Goal: Communication & Community: Answer question/provide support

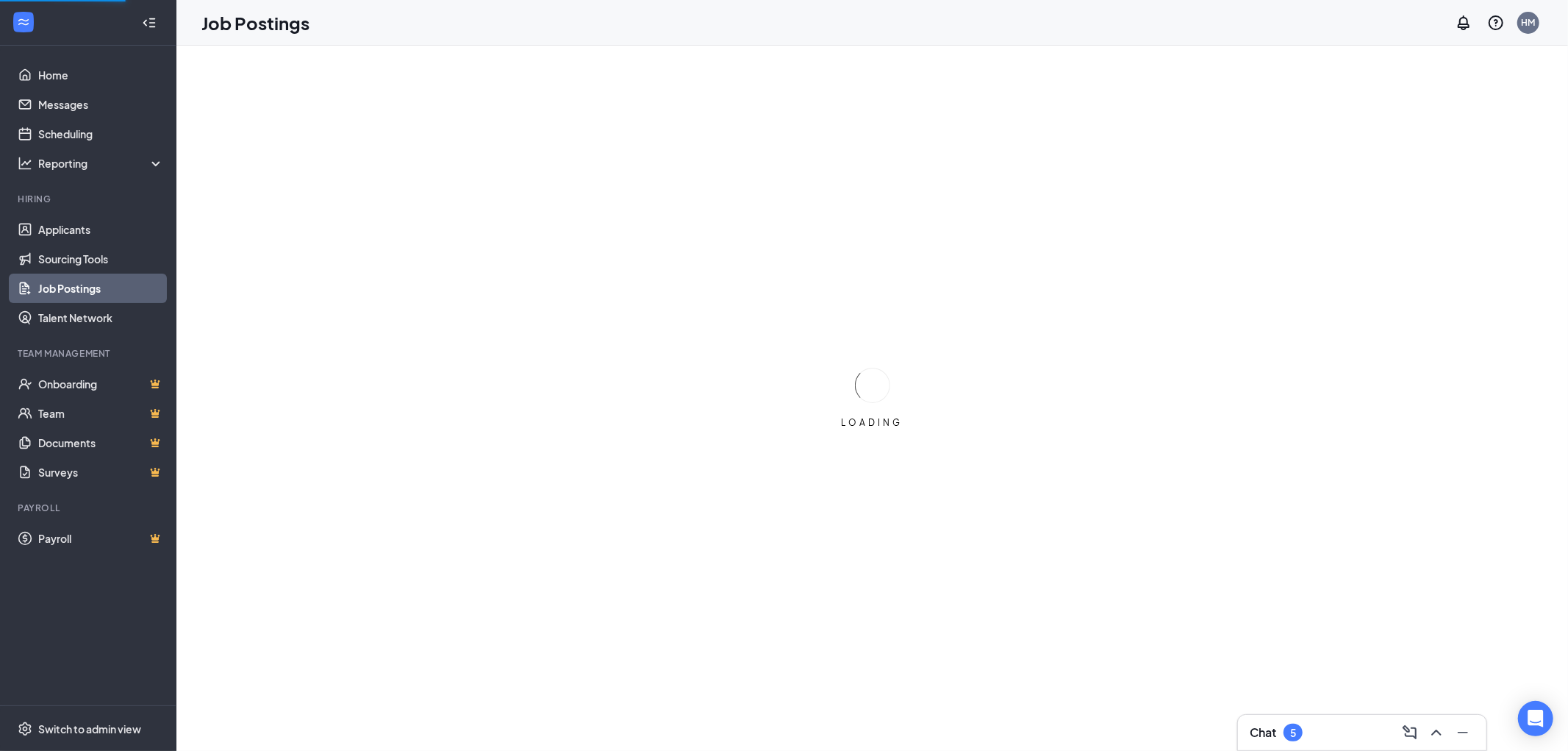
click at [1313, 738] on div "Chat 5" at bounding box center [1361, 733] width 225 height 24
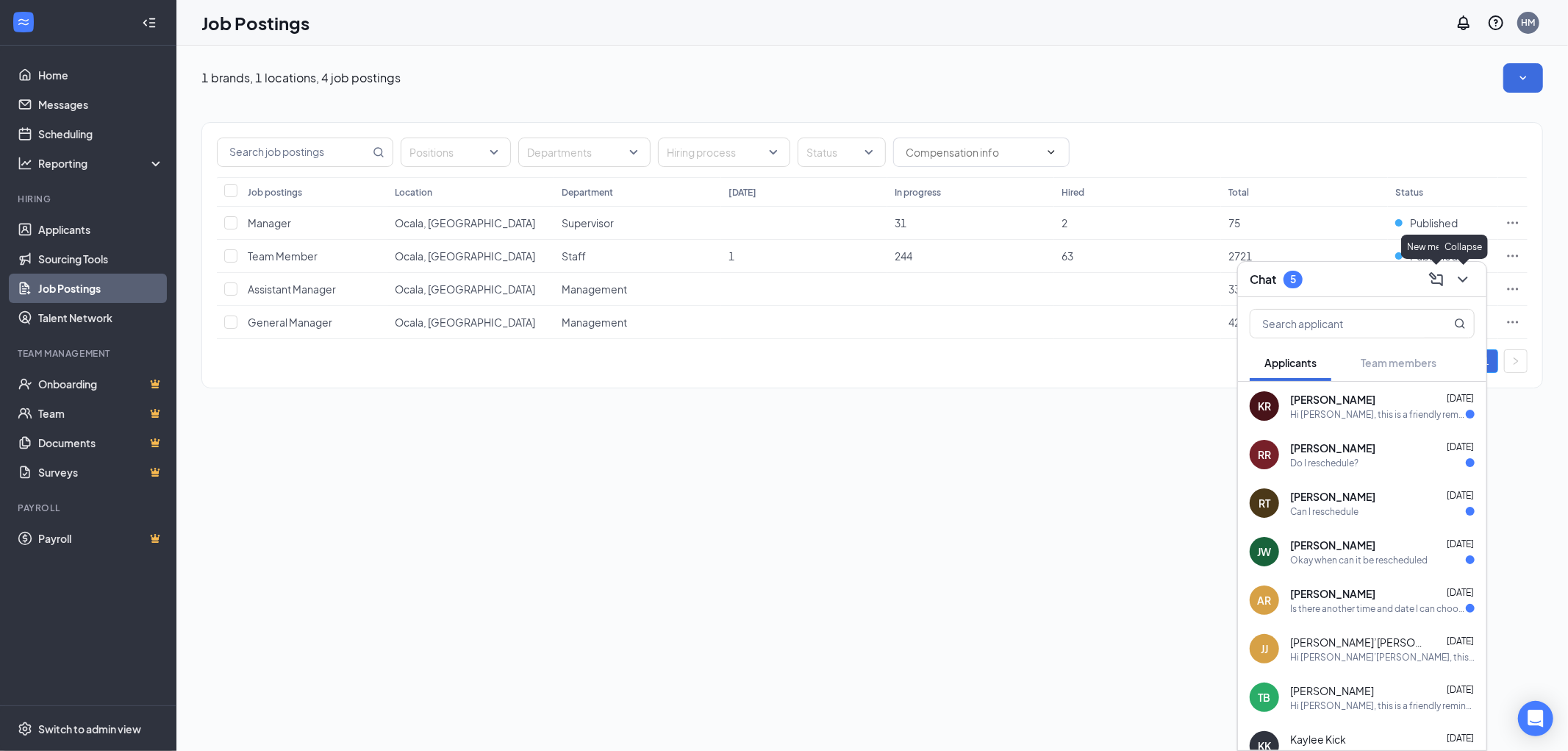
click at [1463, 278] on icon "ChevronDown" at bounding box center [1463, 280] width 18 height 18
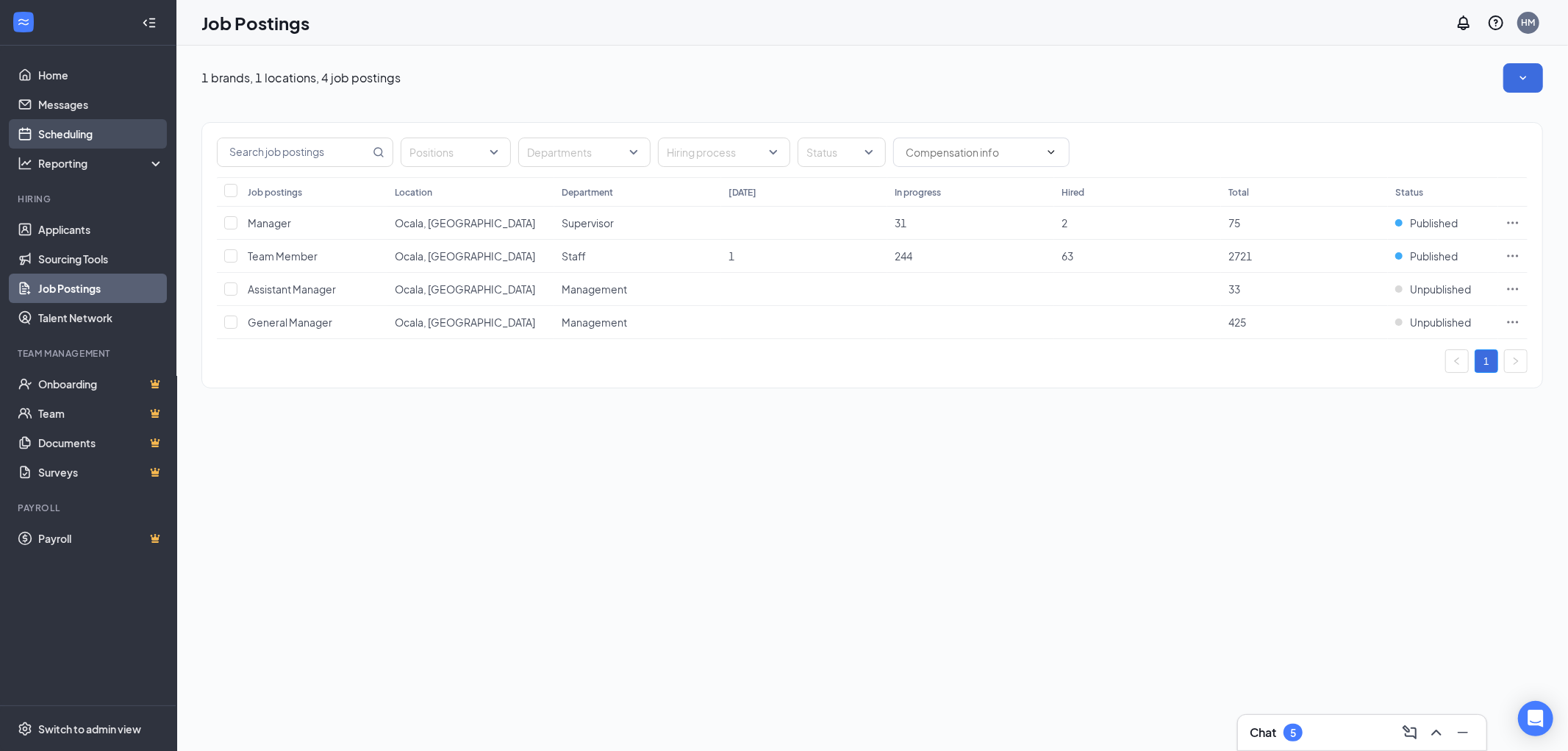
click at [44, 127] on link "Scheduling" at bounding box center [101, 133] width 126 height 29
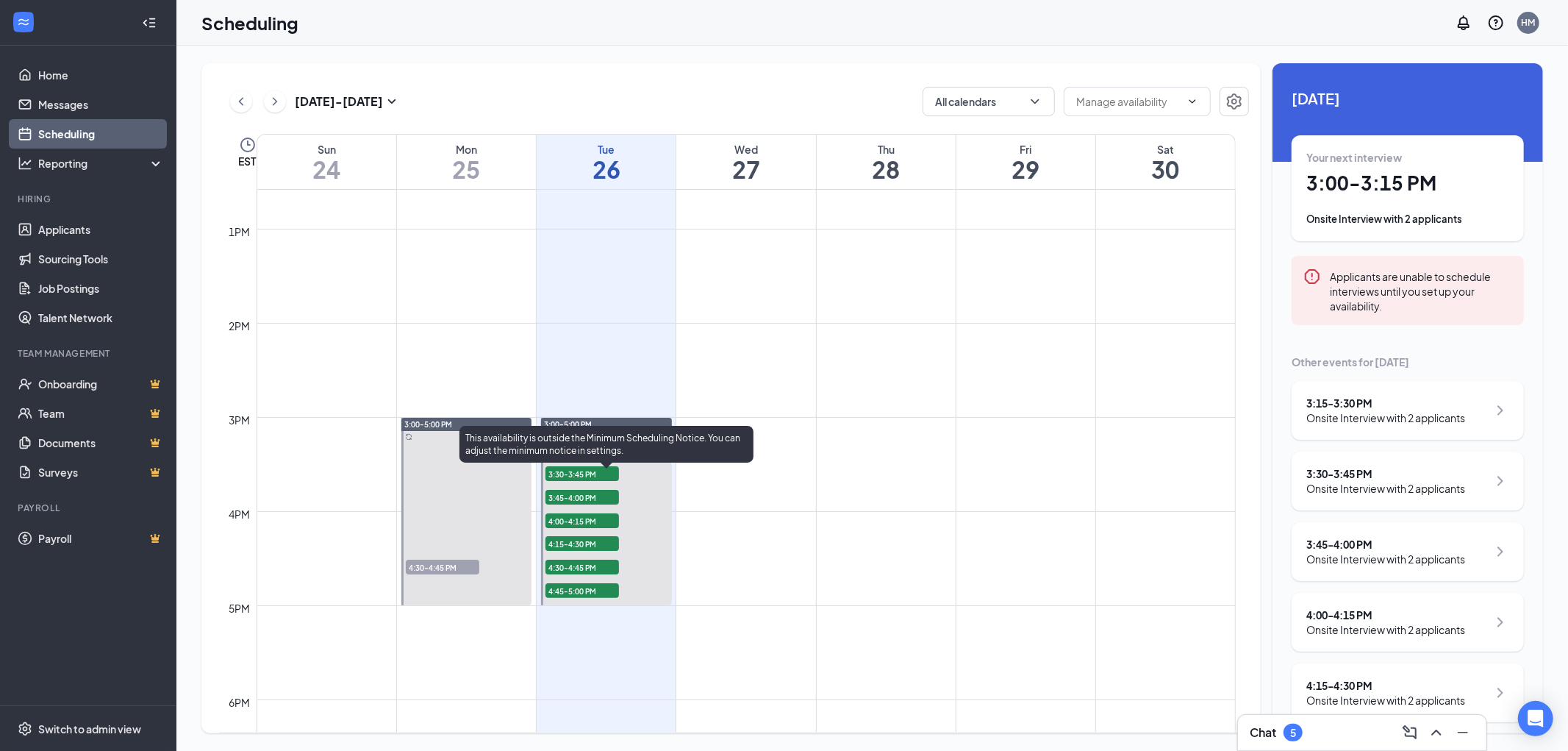
scroll to position [1214, 0]
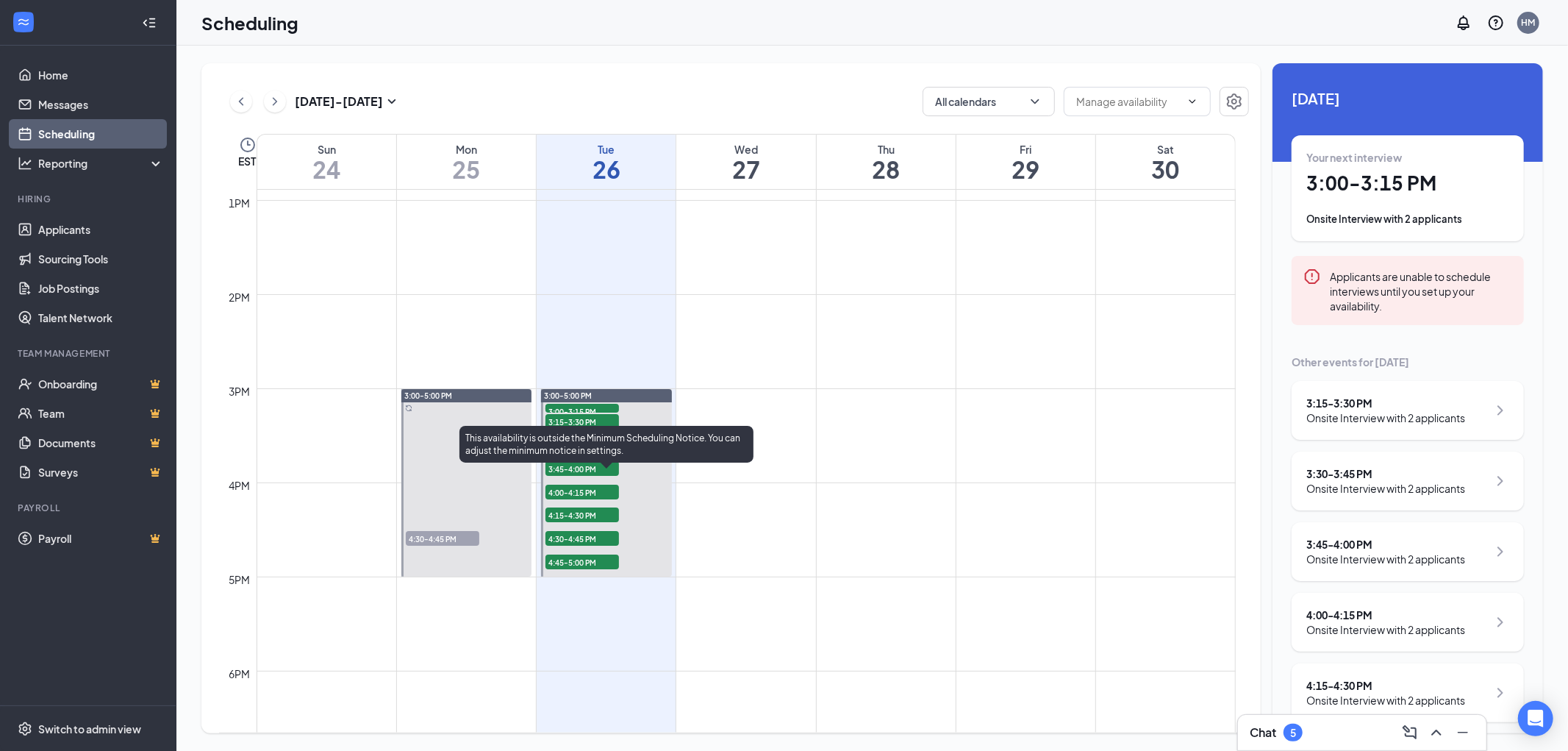
click at [588, 407] on span "3:00-3:15 PM" at bounding box center [583, 411] width 74 height 15
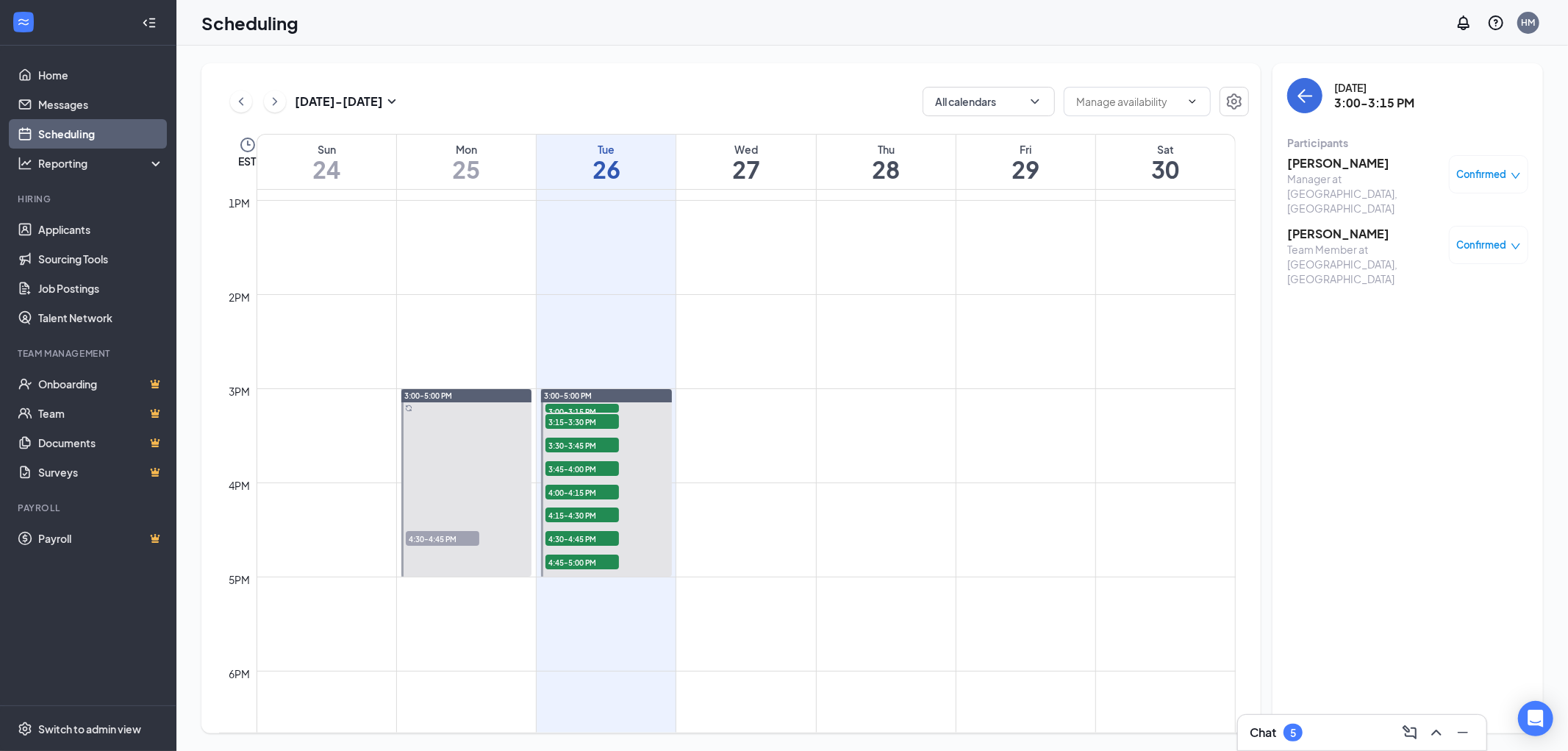
click at [1489, 238] on span "Confirmed" at bounding box center [1482, 245] width 50 height 15
click at [1430, 340] on span "Cancel" at bounding box center [1422, 346] width 35 height 16
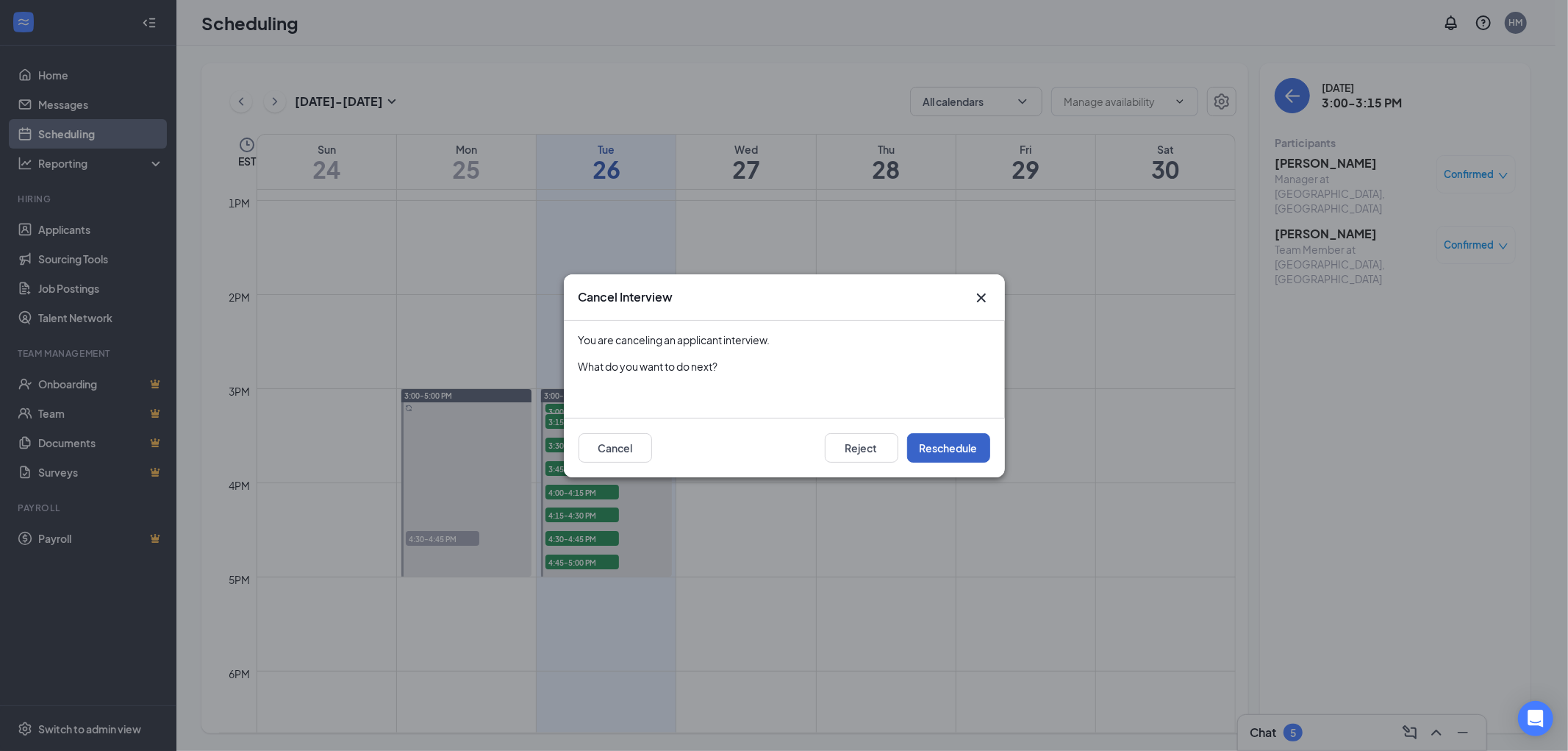
click at [926, 443] on button "Reschedule" at bounding box center [948, 447] width 83 height 29
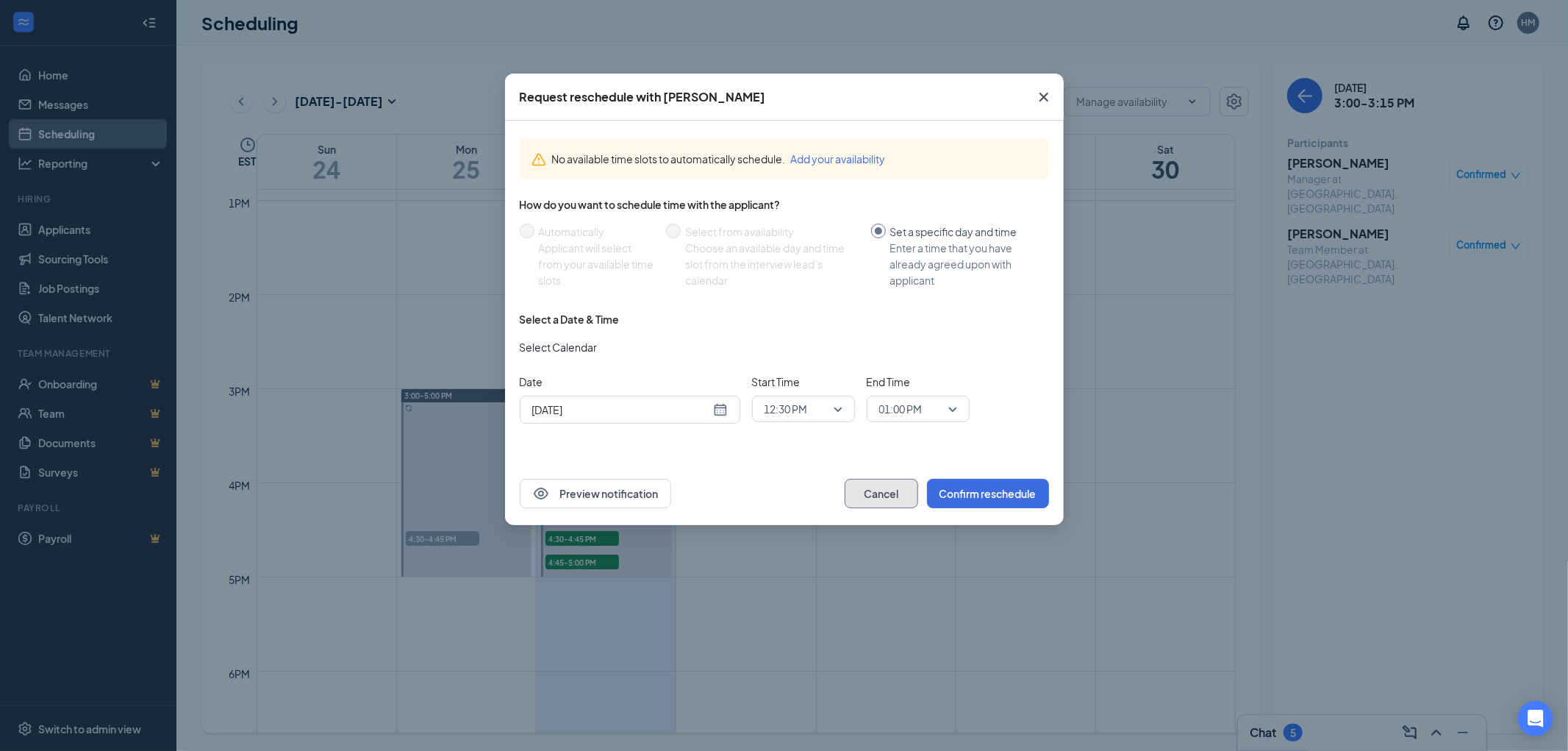
click at [887, 491] on button "Cancel" at bounding box center [881, 493] width 74 height 29
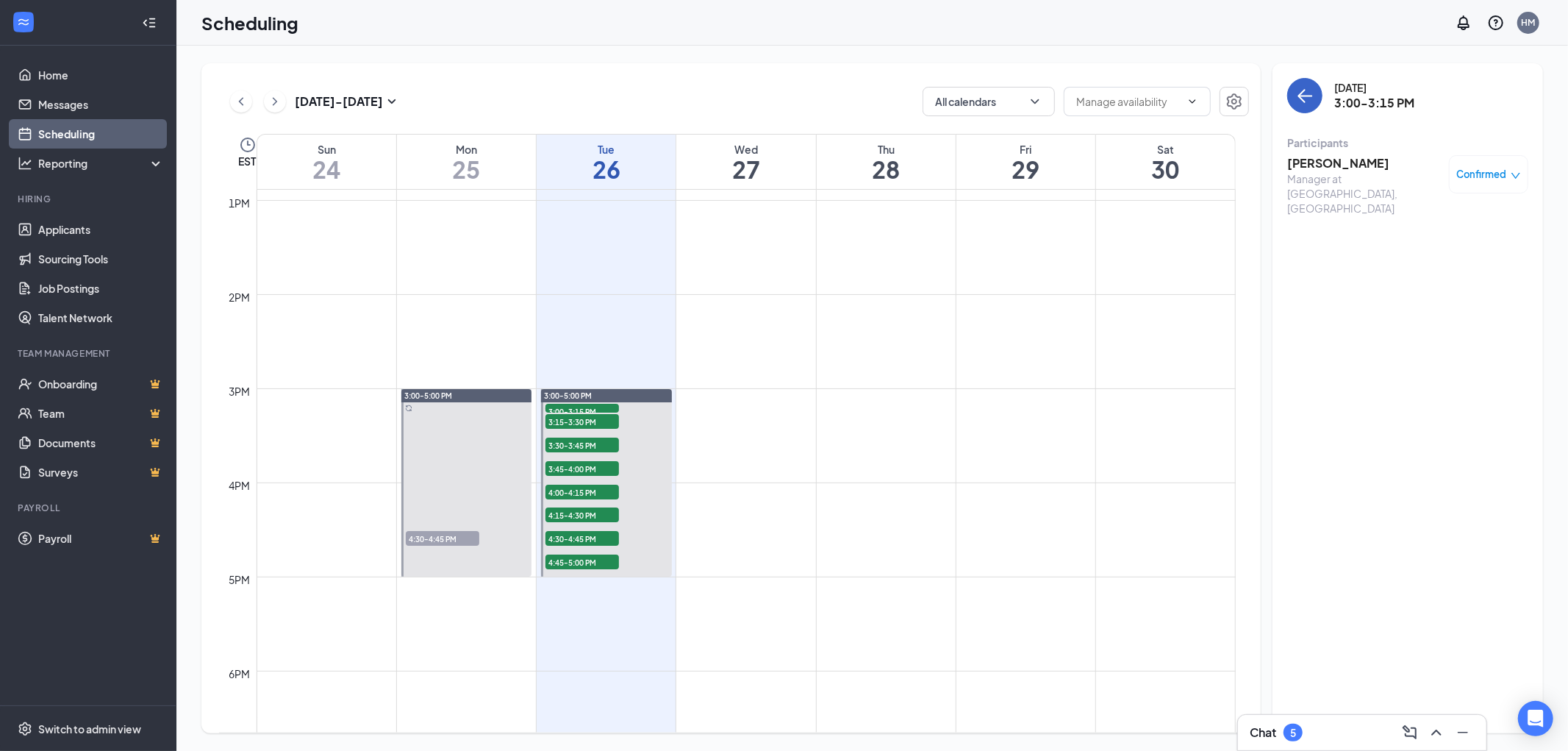
click at [1303, 89] on icon "ArrowLeft" at bounding box center [1305, 96] width 18 height 18
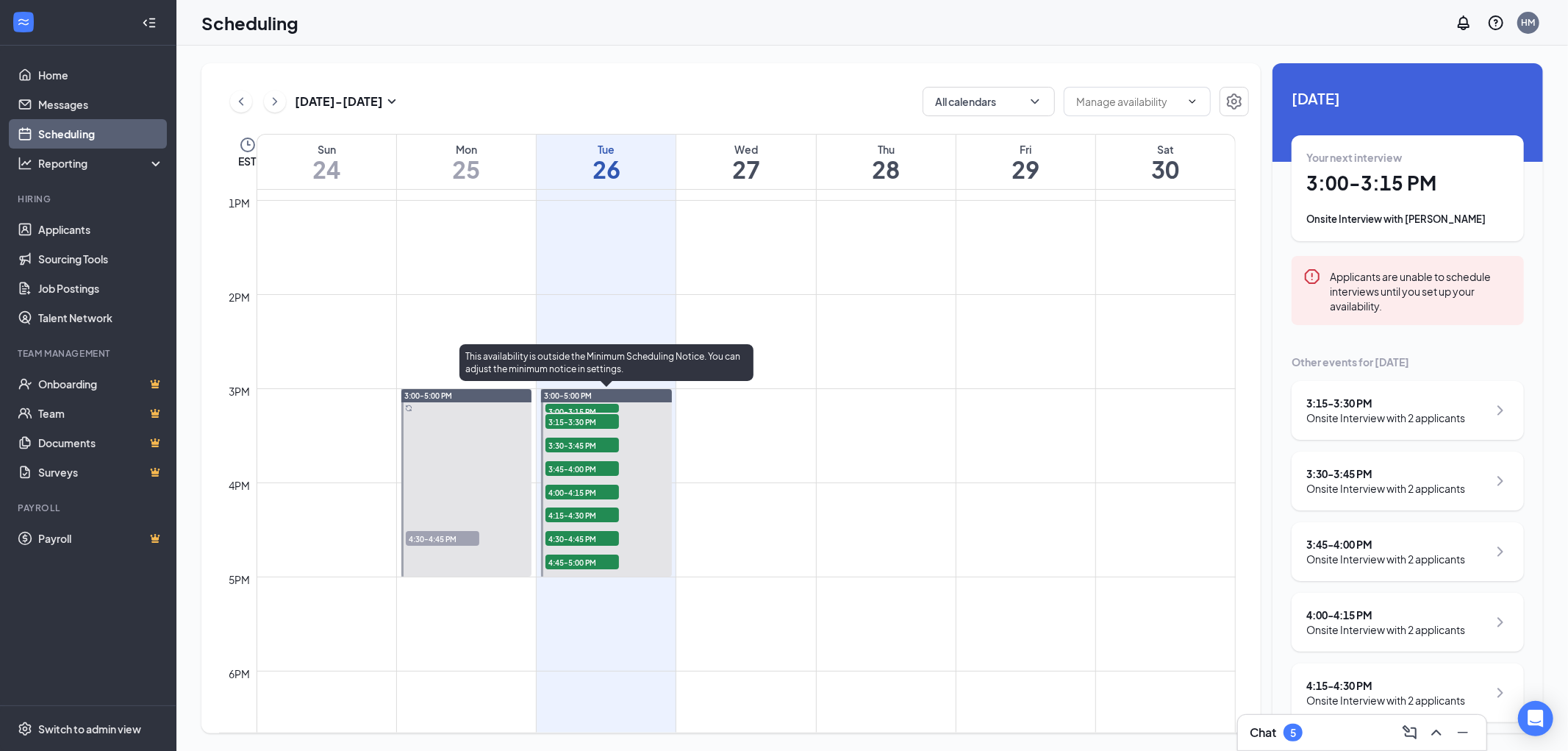
click at [559, 408] on span "3:00-3:15 PM" at bounding box center [583, 411] width 74 height 15
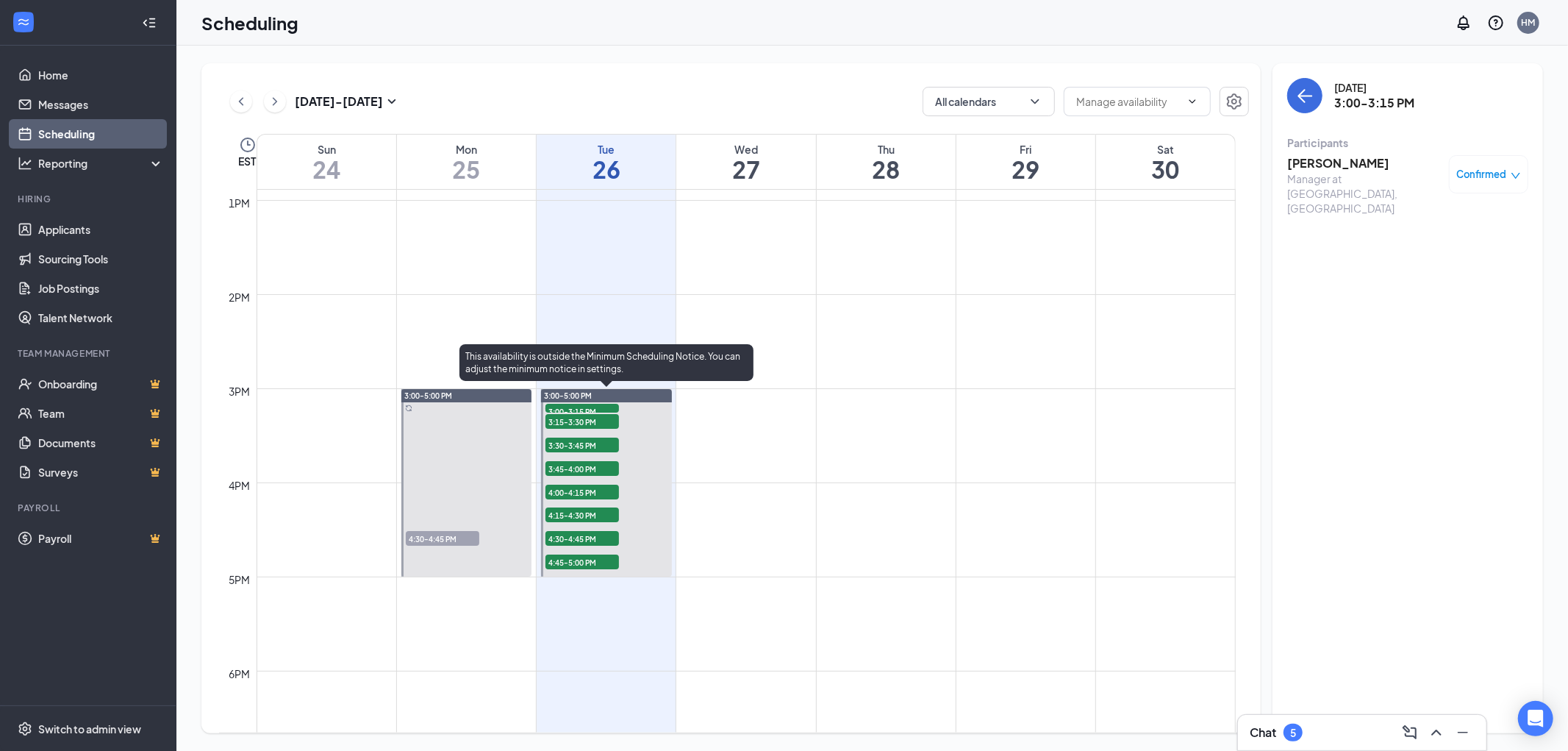
click at [563, 424] on span "3:15-3:30 PM" at bounding box center [583, 421] width 74 height 15
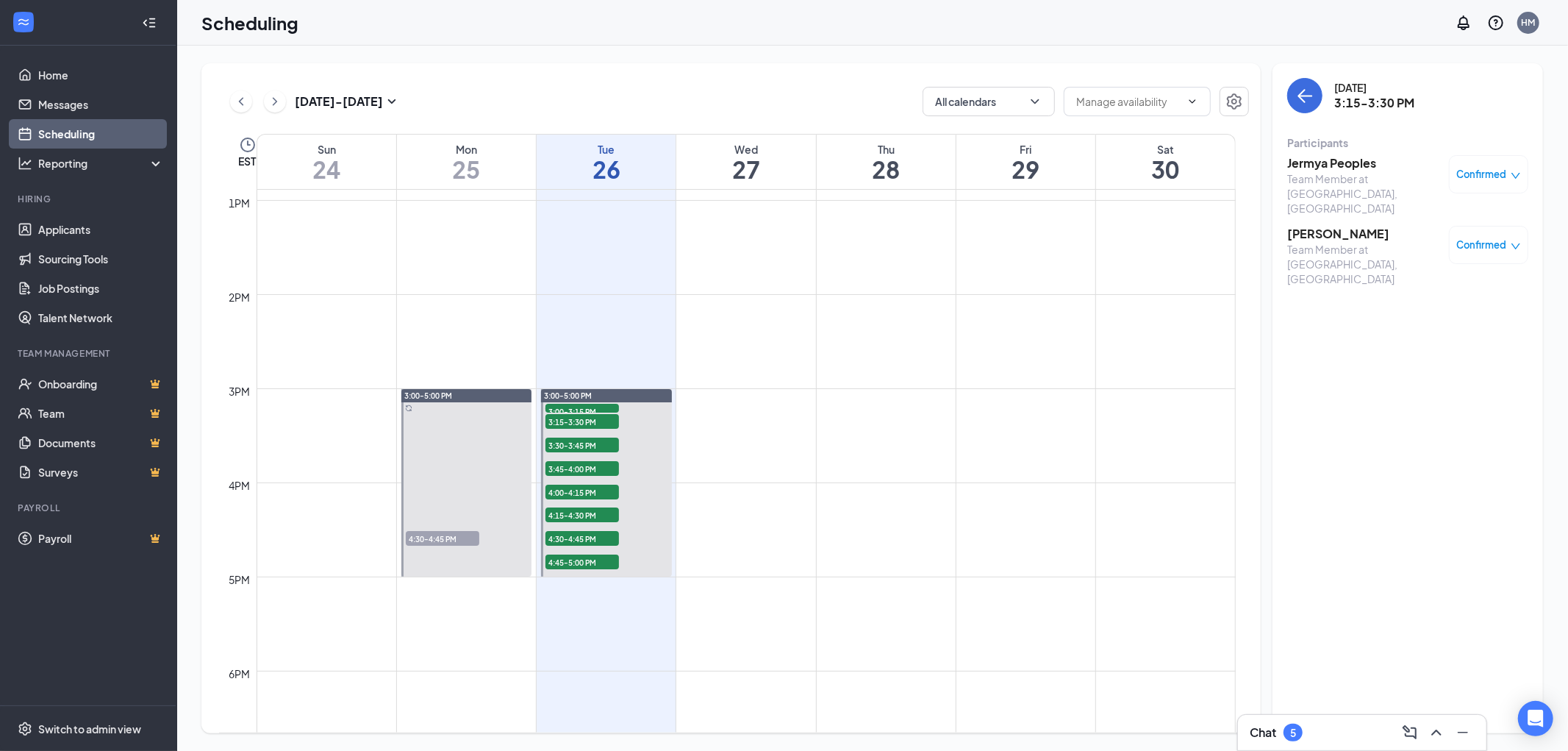
click at [1509, 173] on div "Confirmed" at bounding box center [1489, 174] width 64 height 15
click at [1422, 299] on span "Cancel" at bounding box center [1422, 297] width 35 height 16
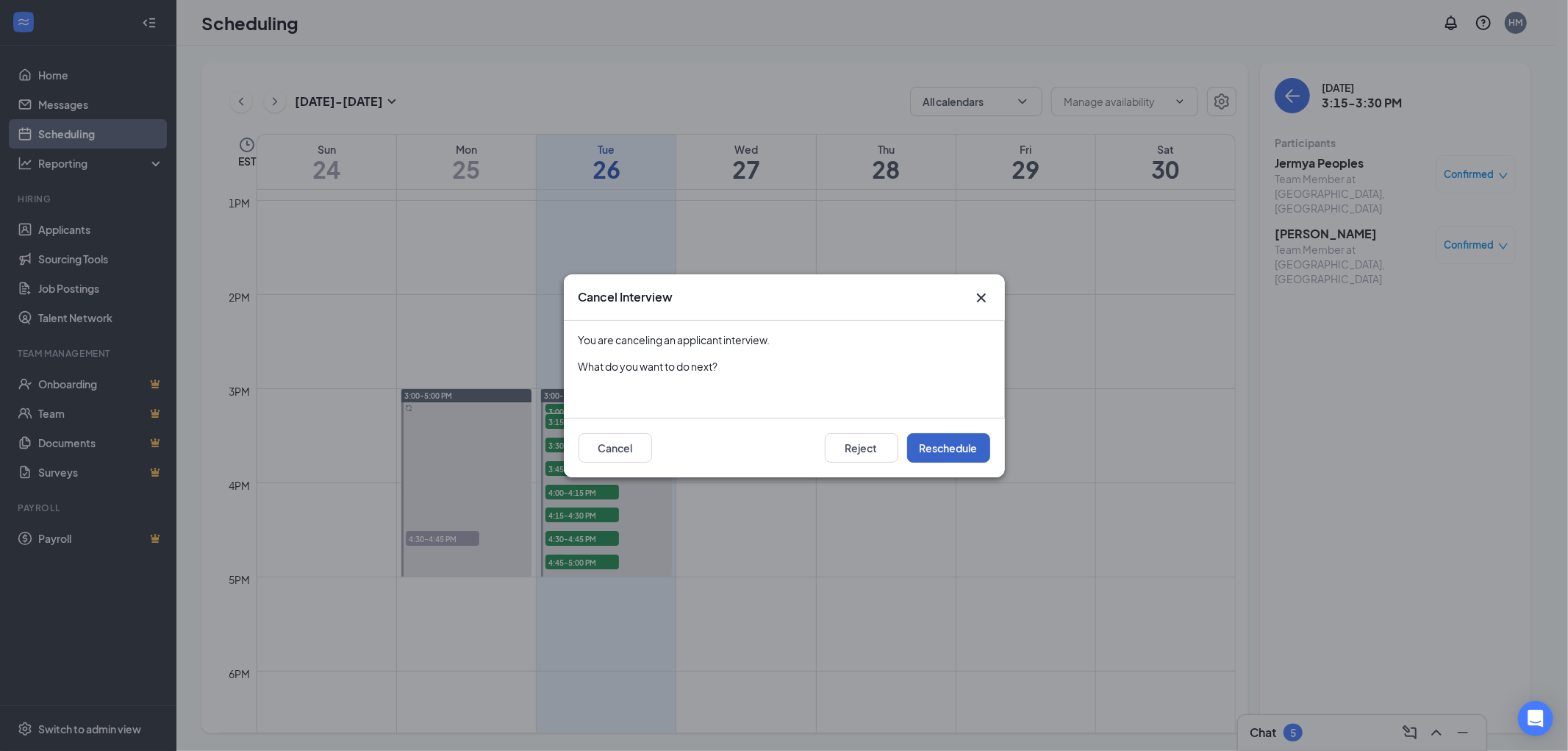
click at [917, 443] on button "Reschedule" at bounding box center [948, 447] width 83 height 29
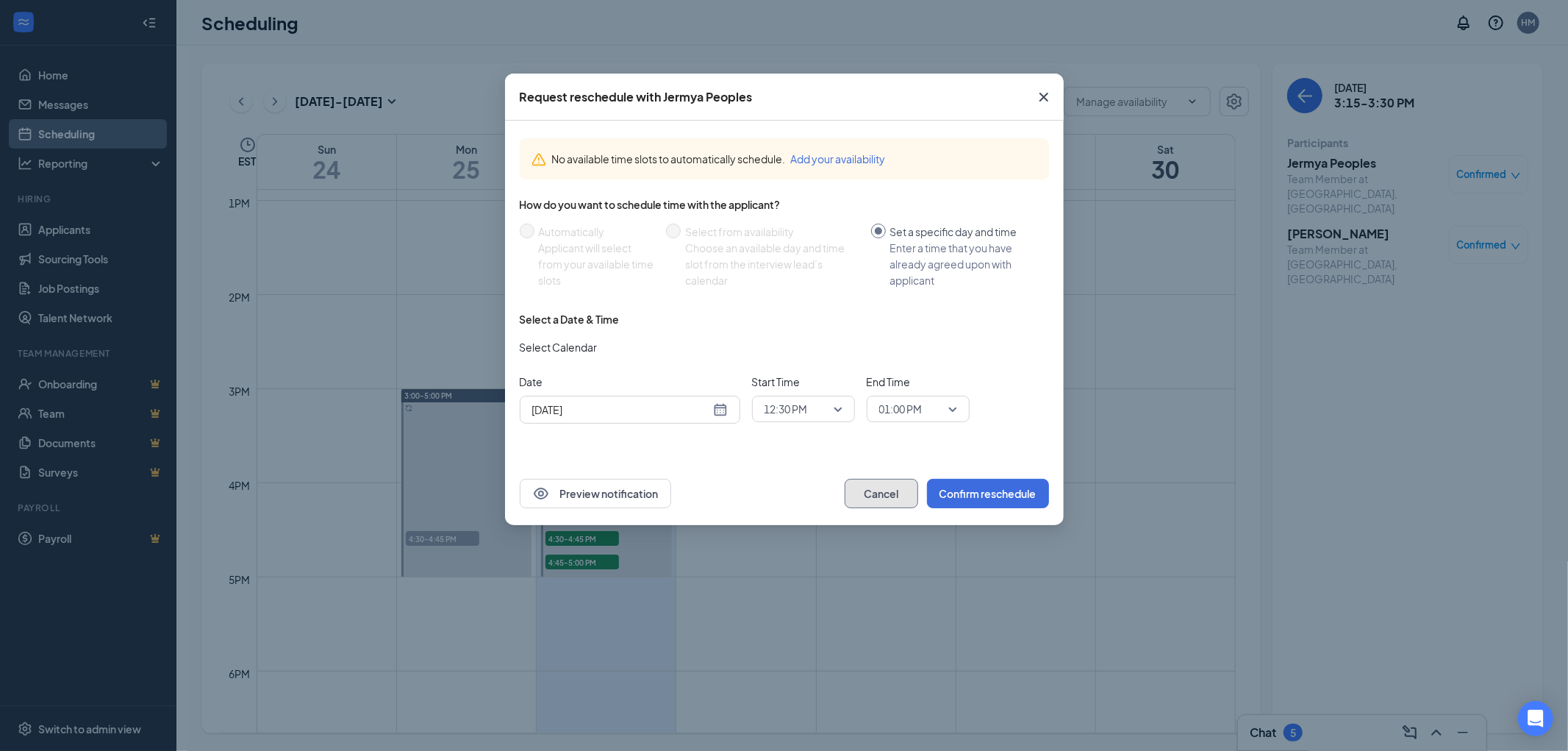
click at [865, 486] on button "Cancel" at bounding box center [881, 493] width 74 height 29
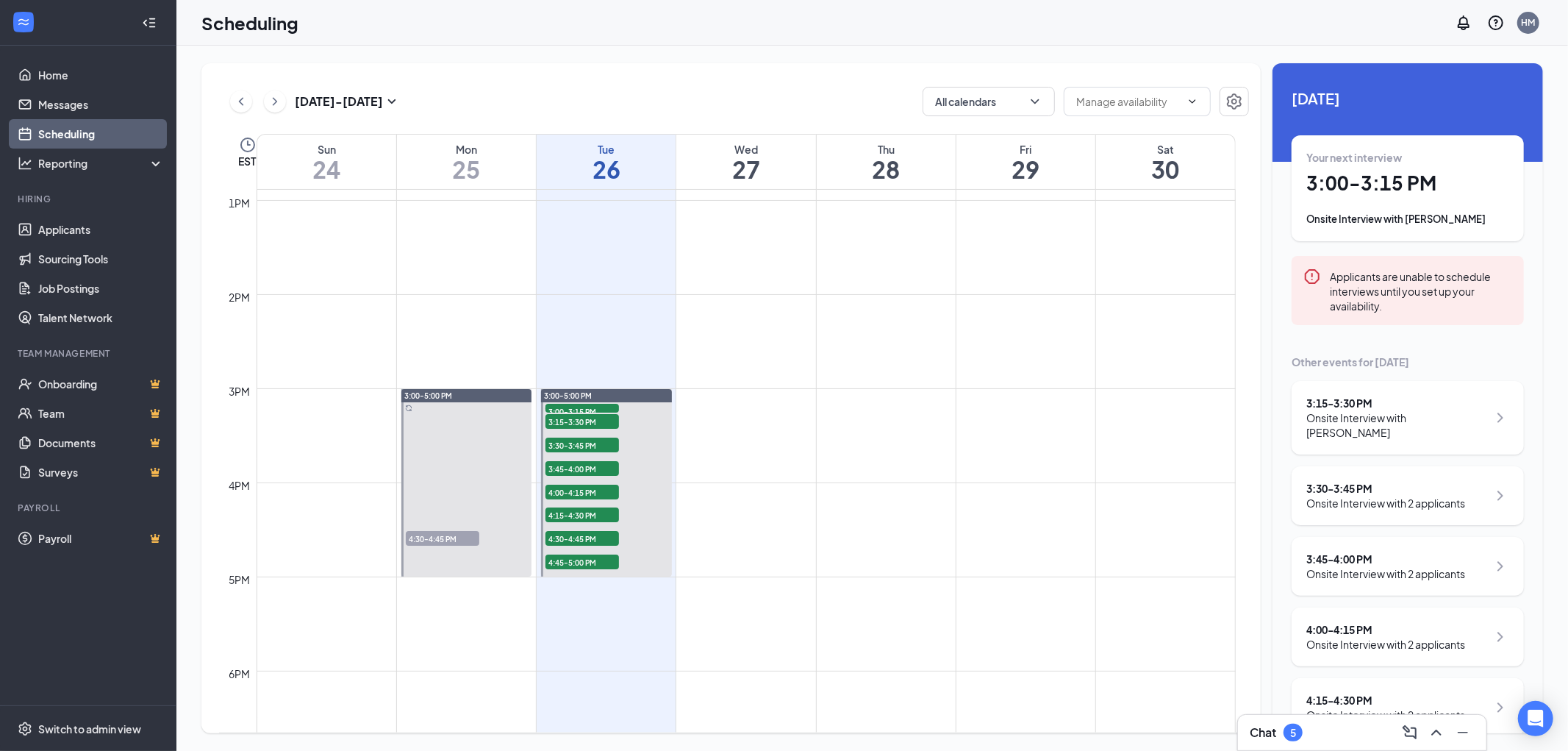
click at [1436, 383] on div "3:15 - 3:30 PM Onsite Interview with [PERSON_NAME]" at bounding box center [1407, 418] width 232 height 74
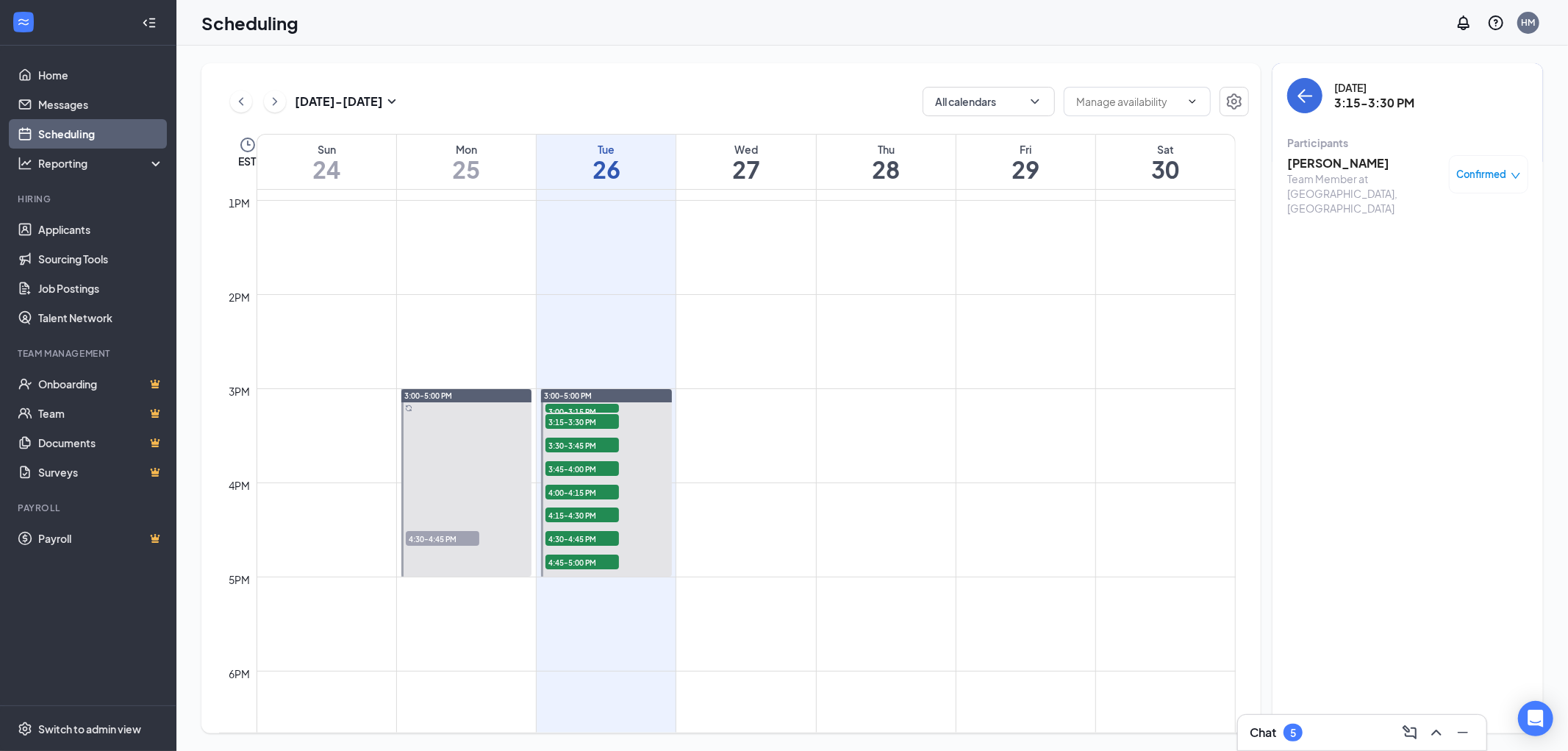
click at [1476, 171] on span "Confirmed" at bounding box center [1482, 174] width 50 height 15
click at [1407, 296] on span "Cancel" at bounding box center [1410, 297] width 35 height 16
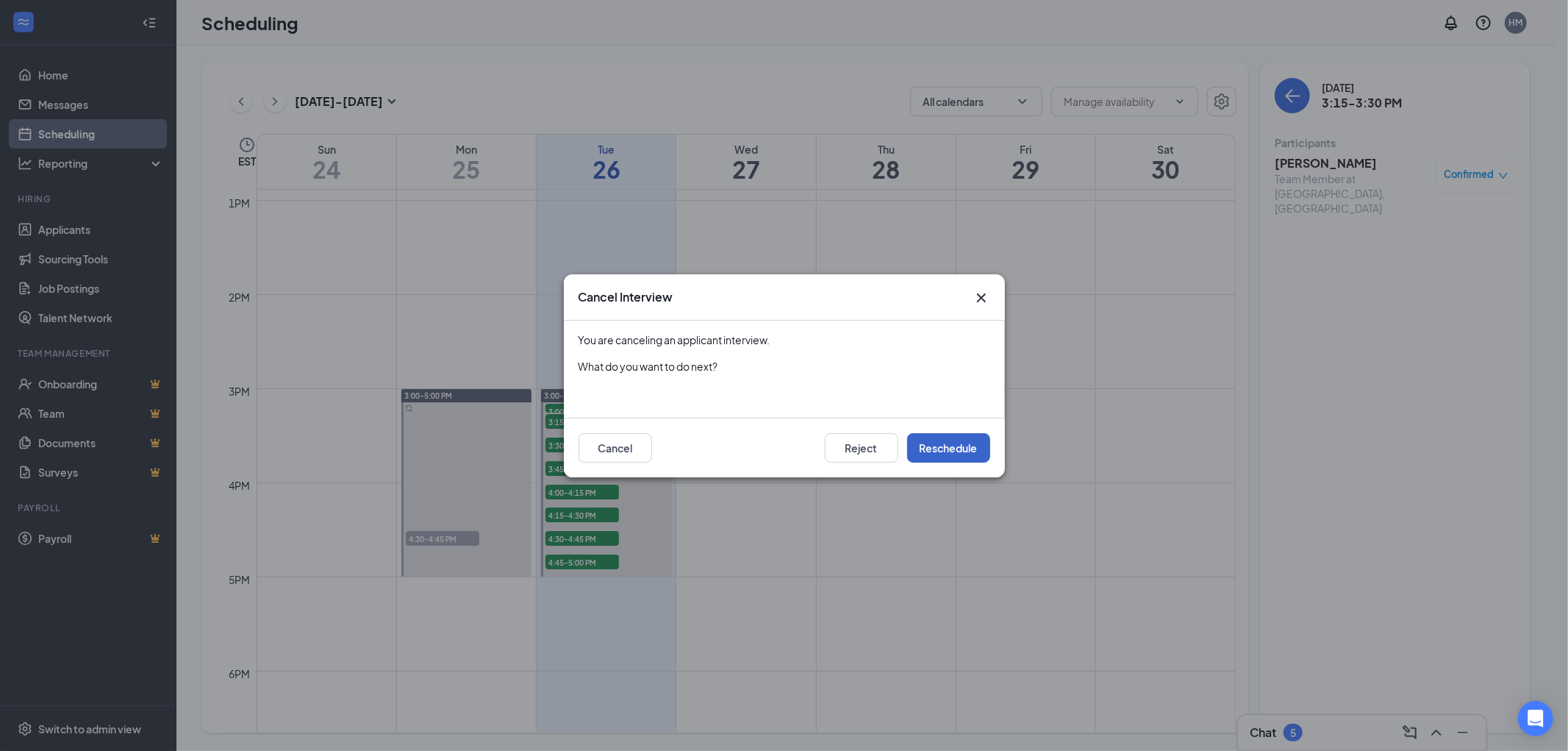
click at [940, 435] on button "Reschedule" at bounding box center [948, 447] width 83 height 29
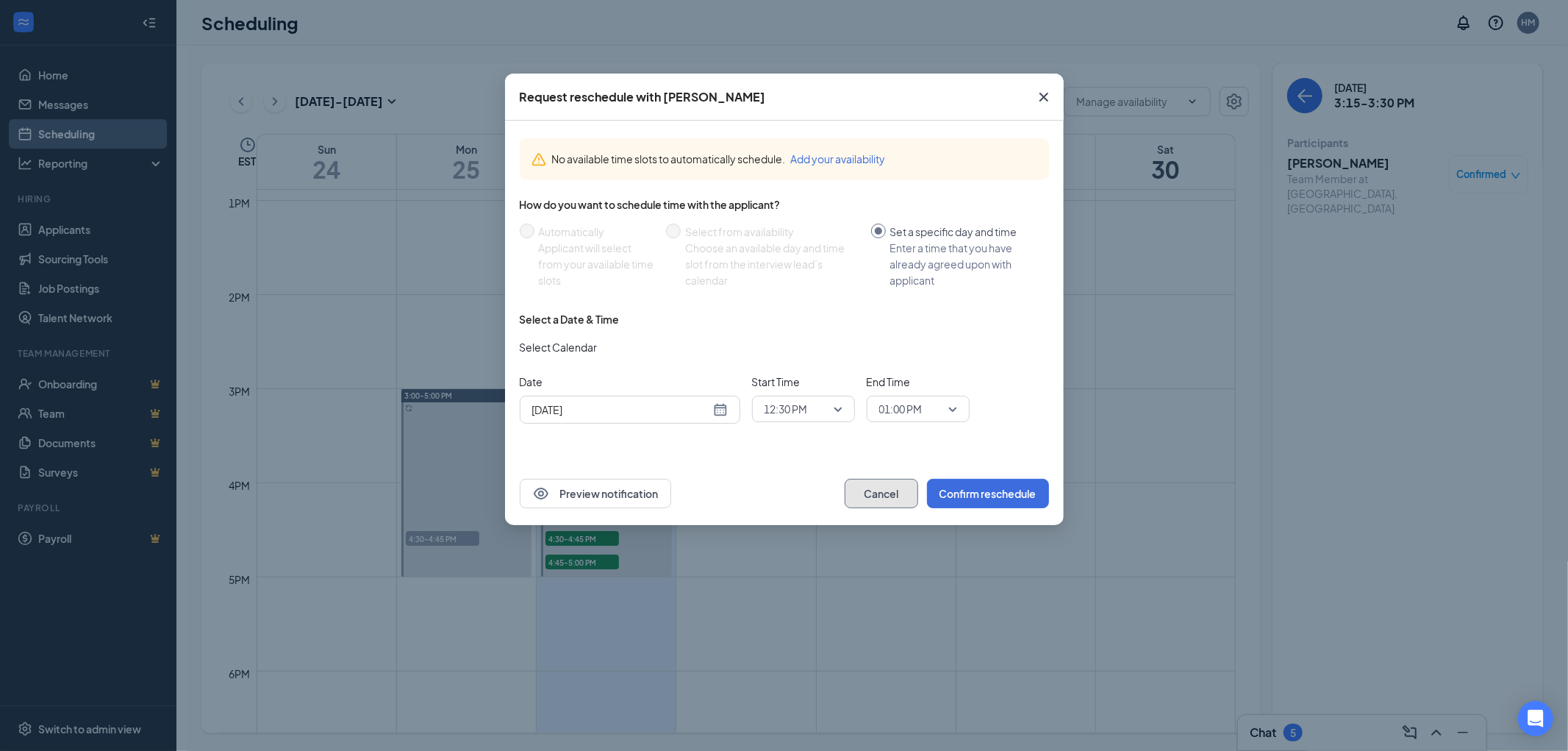
click at [876, 502] on button "Cancel" at bounding box center [881, 493] width 74 height 29
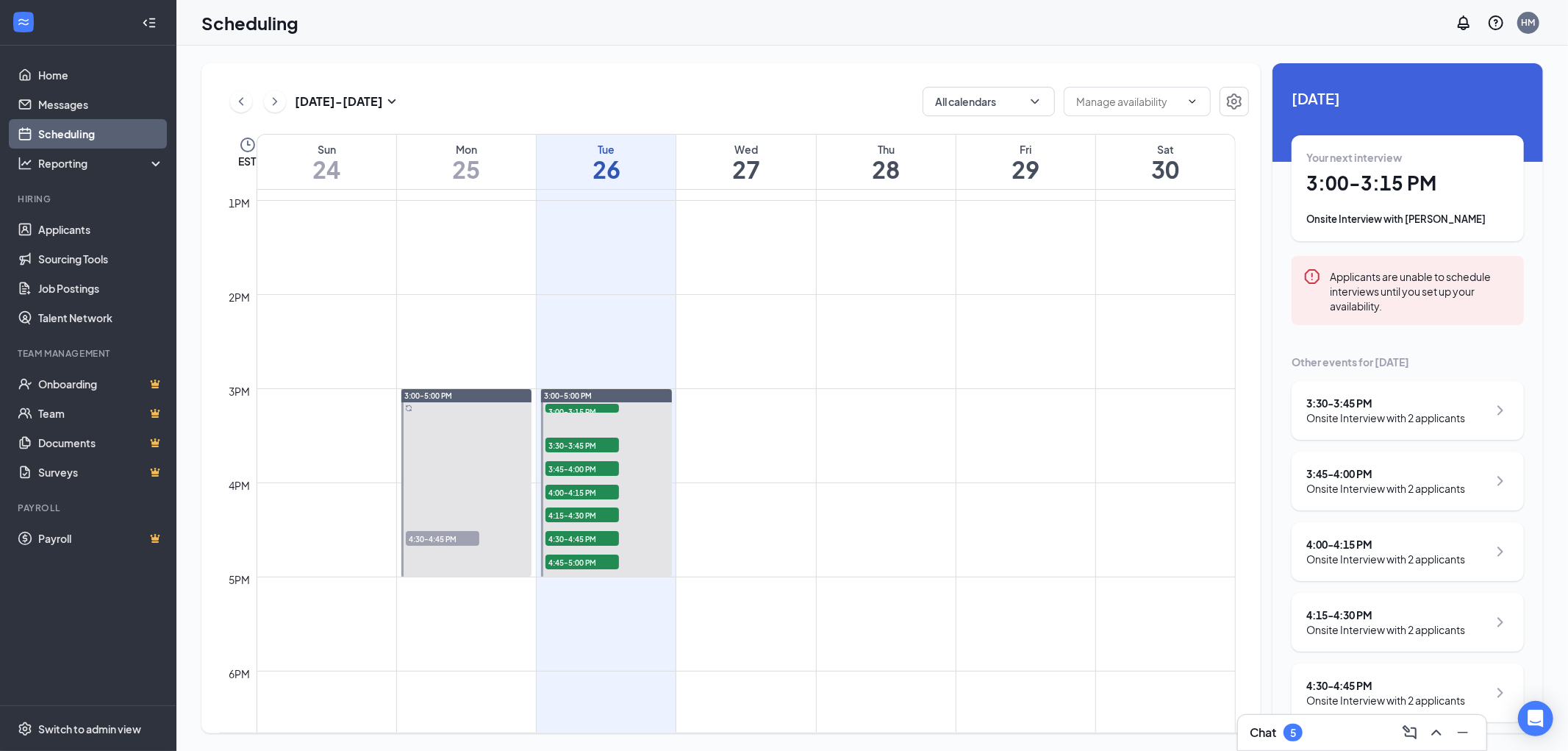
click at [1434, 388] on div "3:30 - 3:45 PM Onsite Interview with 2 applicants" at bounding box center [1407, 410] width 232 height 59
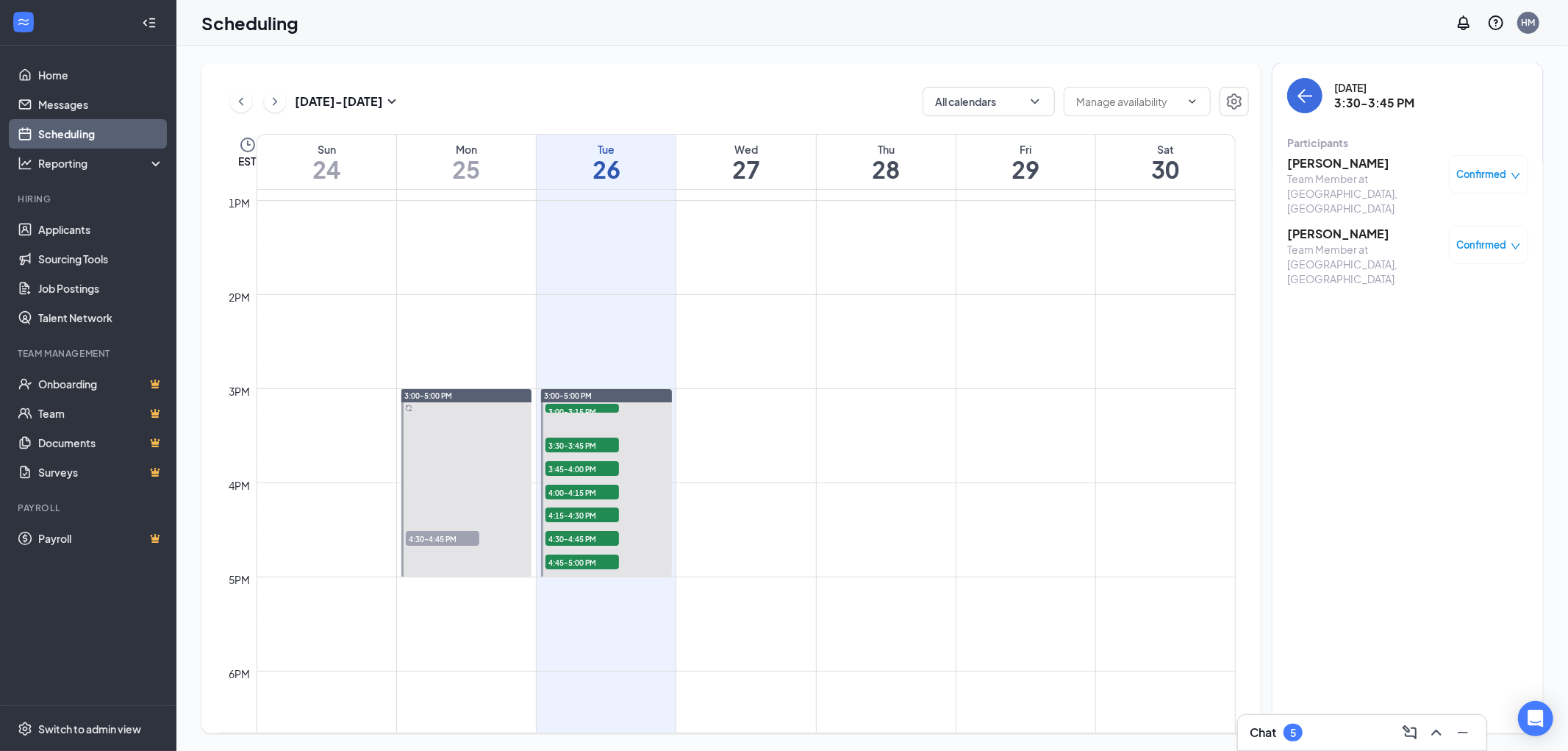
click at [1481, 169] on span "Confirmed" at bounding box center [1482, 174] width 50 height 15
click at [1419, 295] on span "Cancel" at bounding box center [1410, 297] width 35 height 16
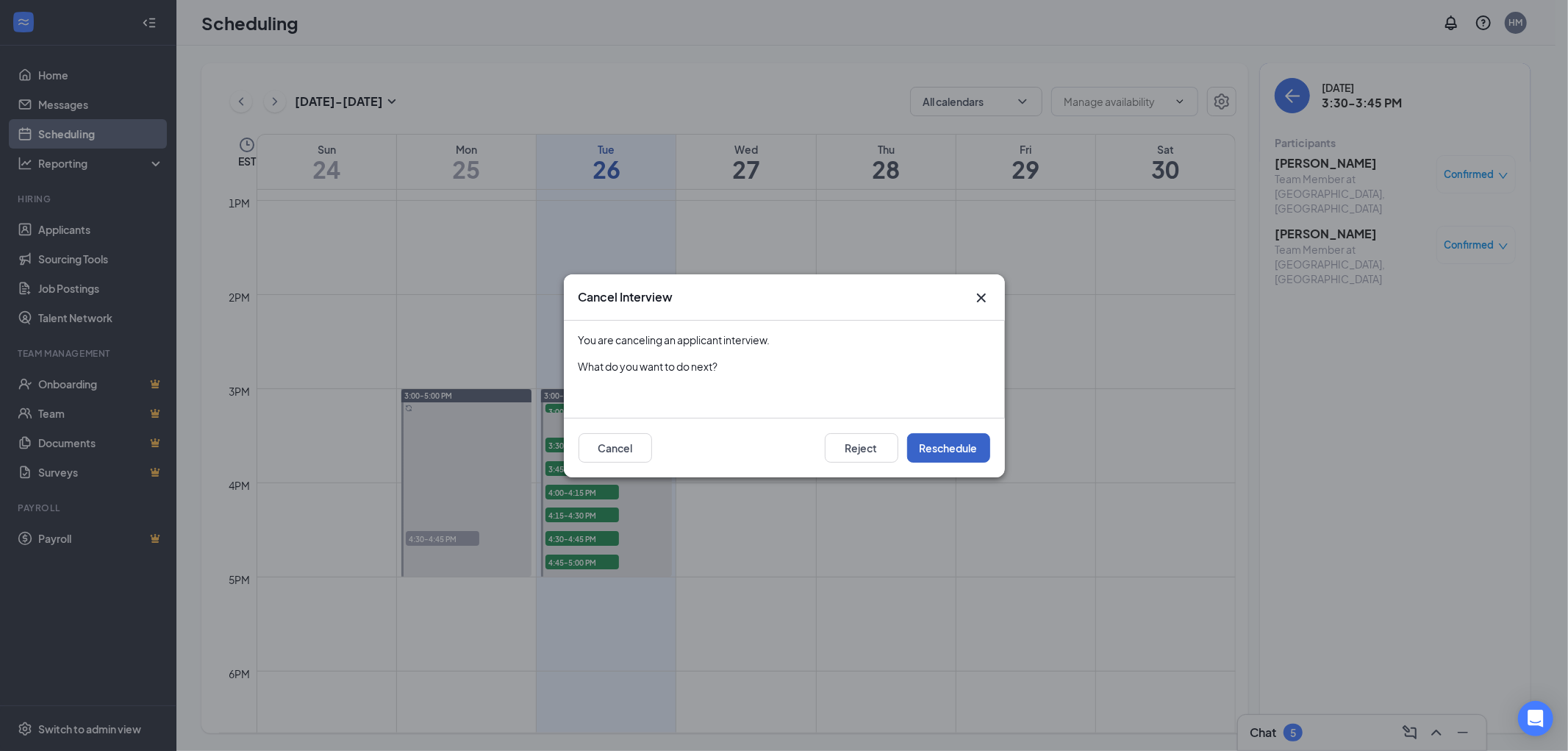
click at [943, 444] on button "Reschedule" at bounding box center [948, 447] width 83 height 29
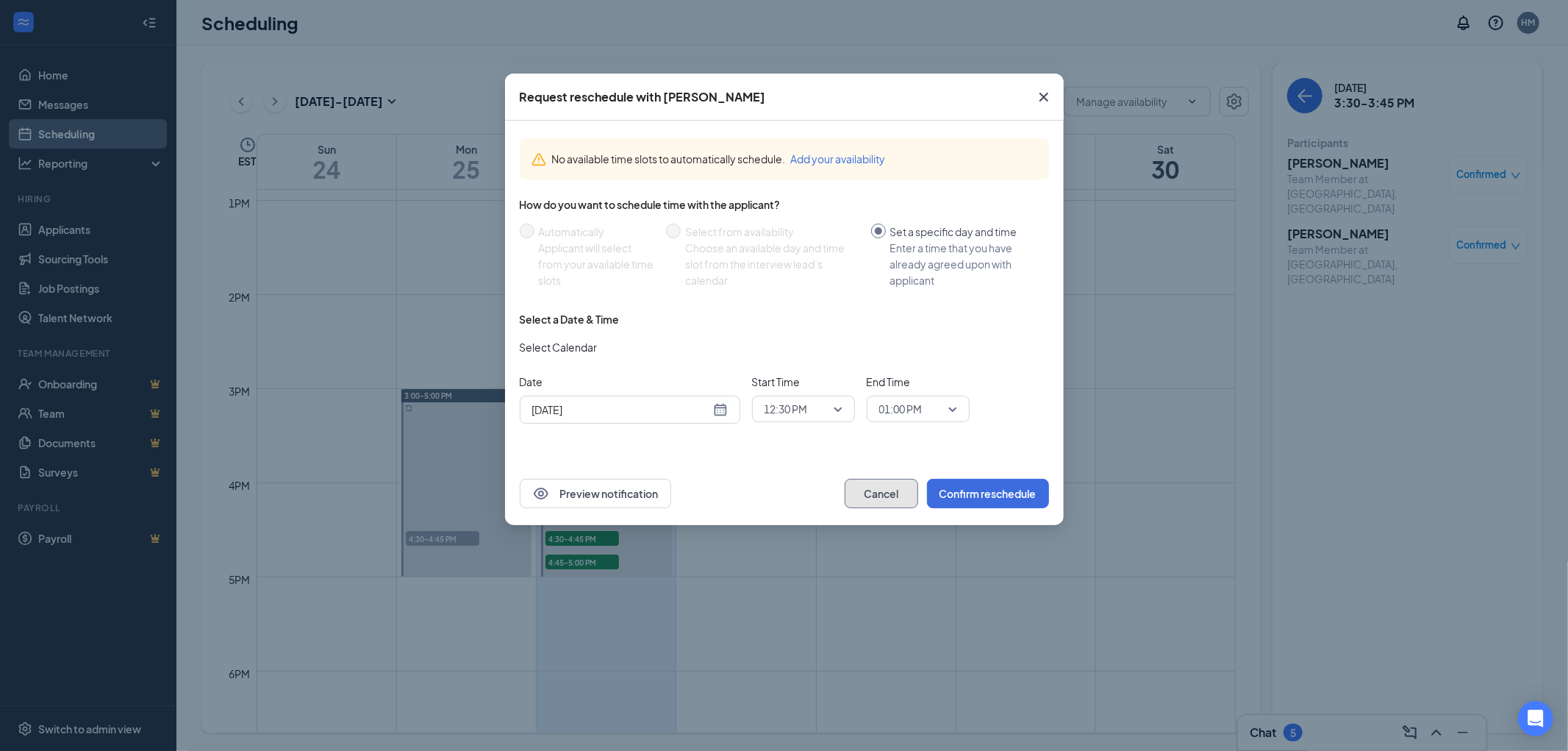
click at [870, 486] on button "Cancel" at bounding box center [881, 493] width 74 height 29
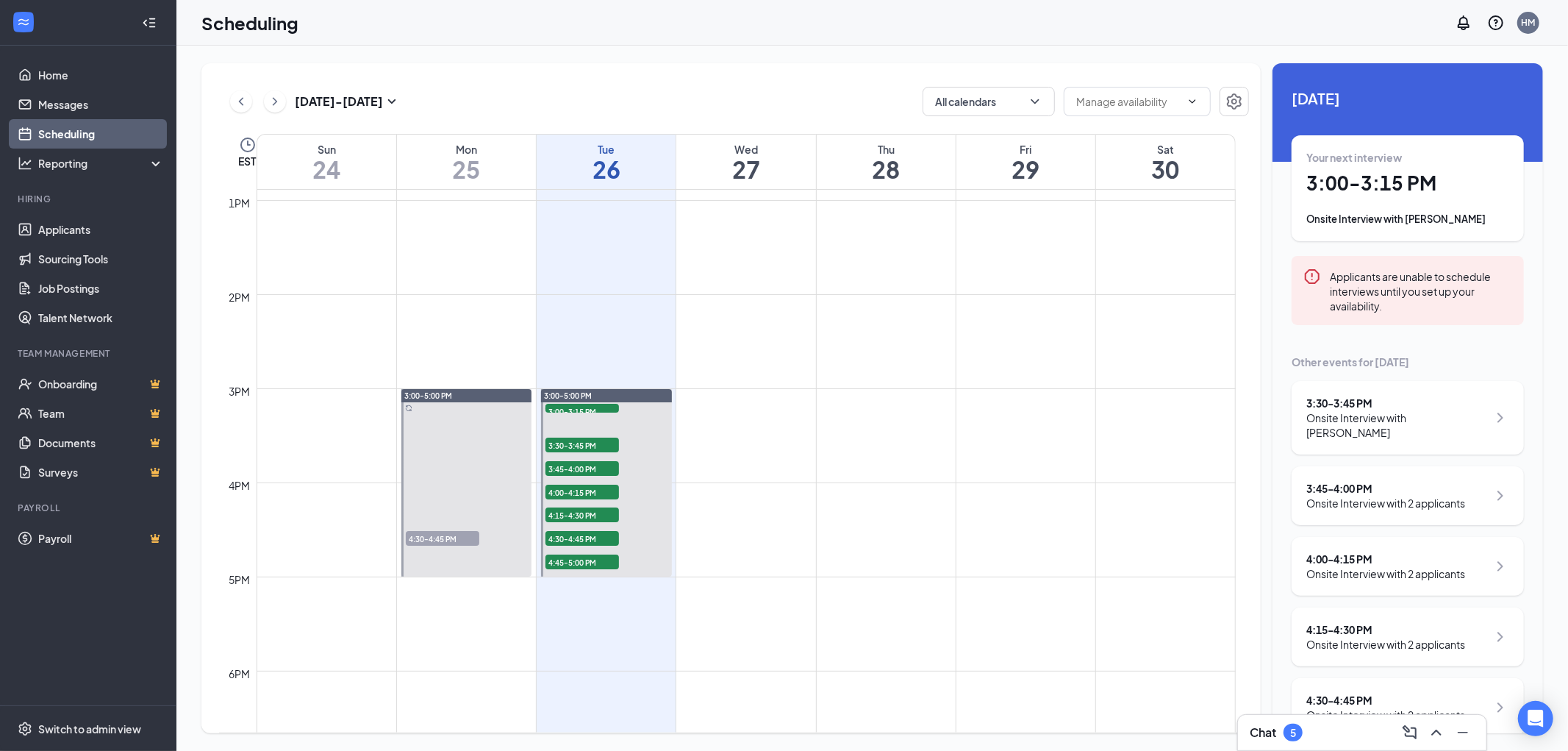
click at [1430, 474] on div "3:45 - 4:00 PM Onsite Interview with 2 applicants" at bounding box center [1407, 495] width 232 height 59
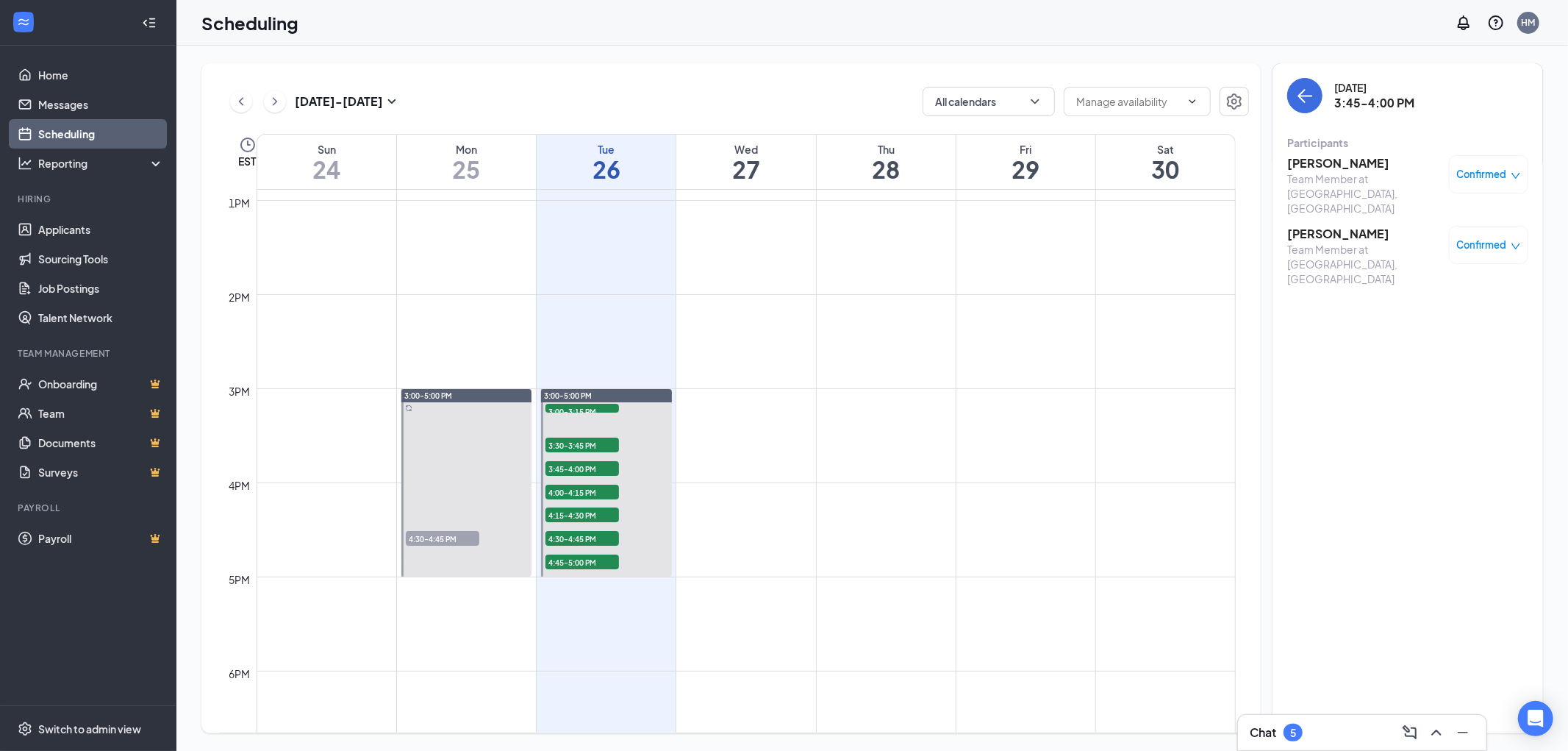
click at [1494, 172] on span "Confirmed" at bounding box center [1482, 174] width 50 height 15
click at [1407, 292] on span "Cancel" at bounding box center [1410, 297] width 35 height 16
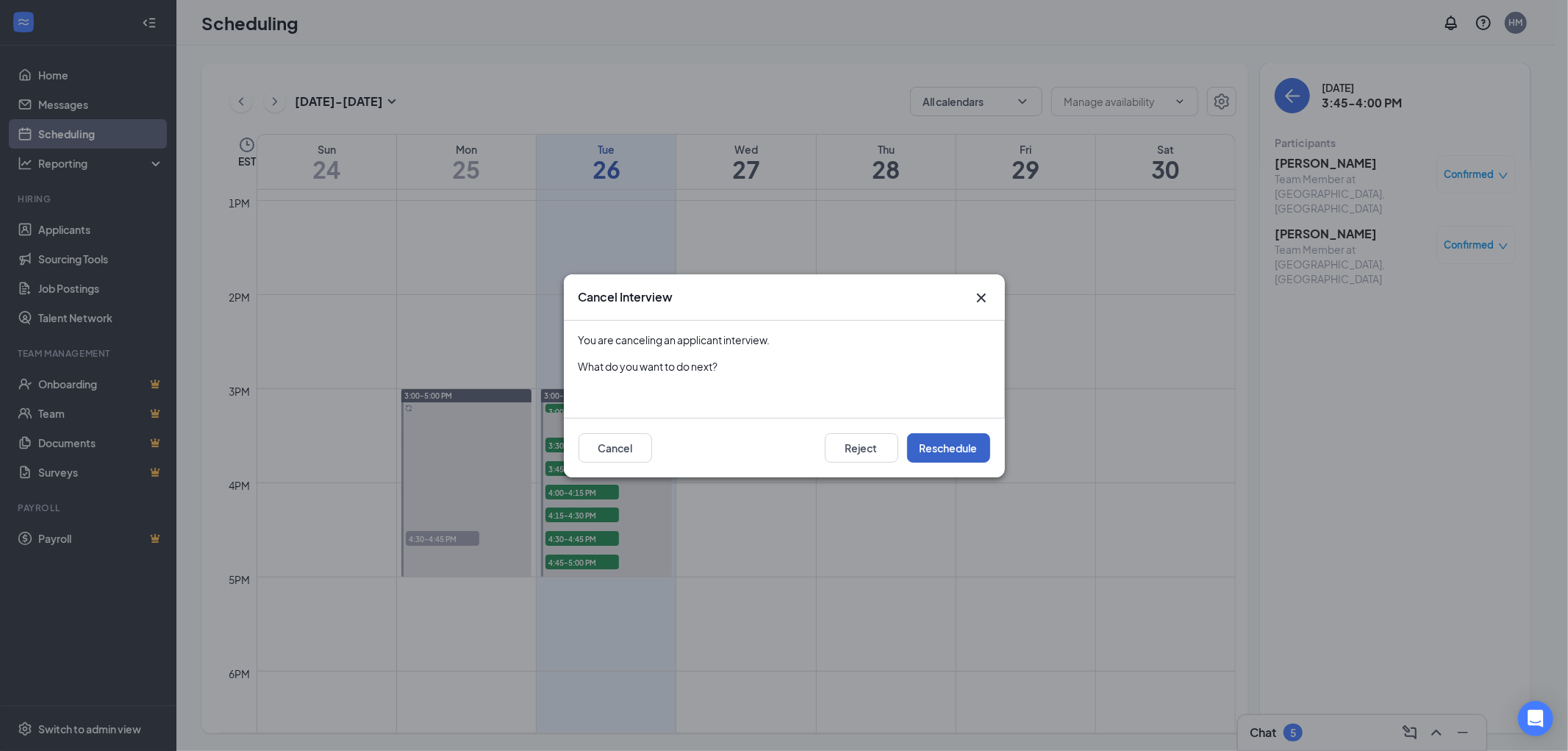
click at [960, 437] on button "Reschedule" at bounding box center [948, 447] width 83 height 29
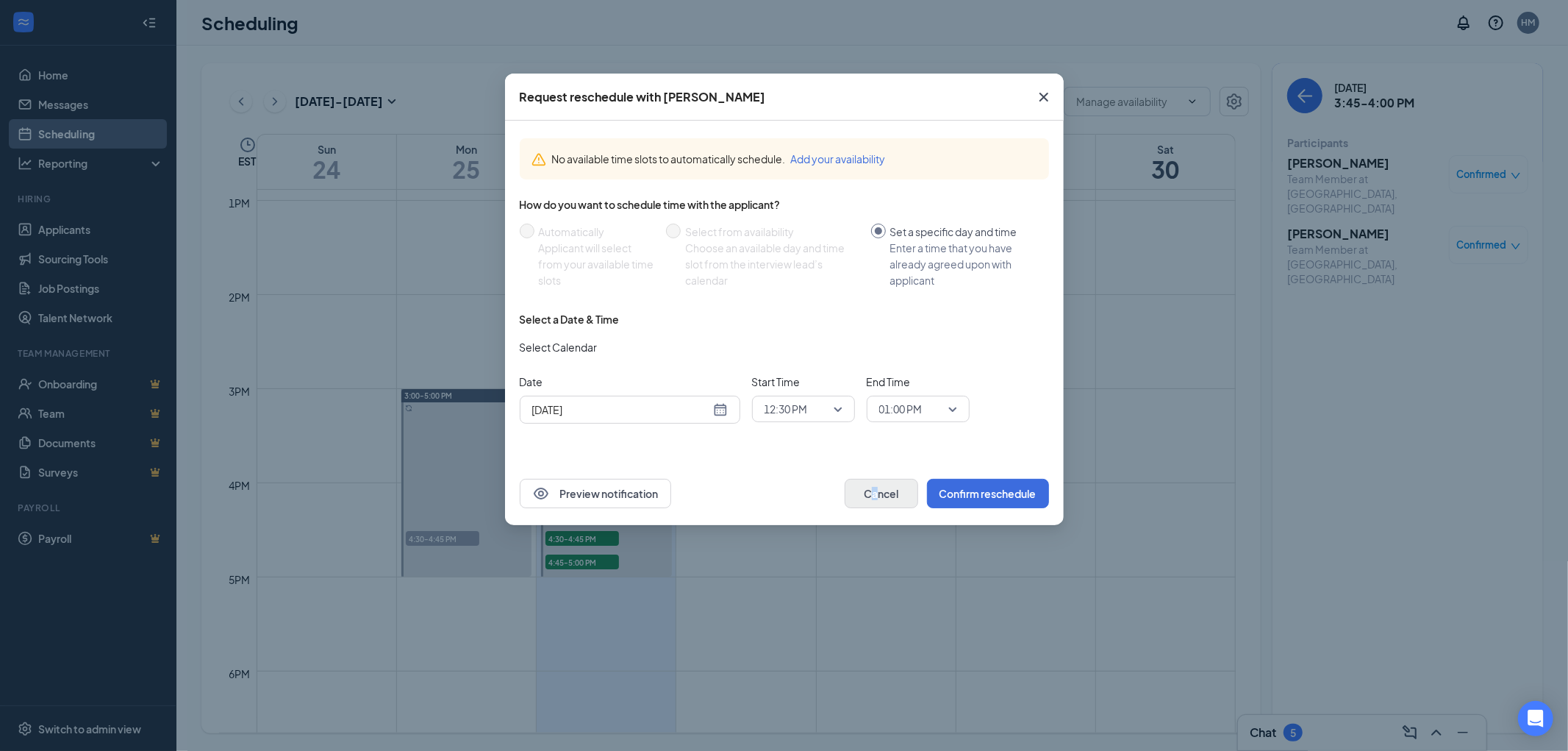
click at [871, 487] on div "Preview notification Cancel Confirm reschedule" at bounding box center [784, 493] width 559 height 63
click at [870, 488] on button "Cancel" at bounding box center [881, 493] width 74 height 29
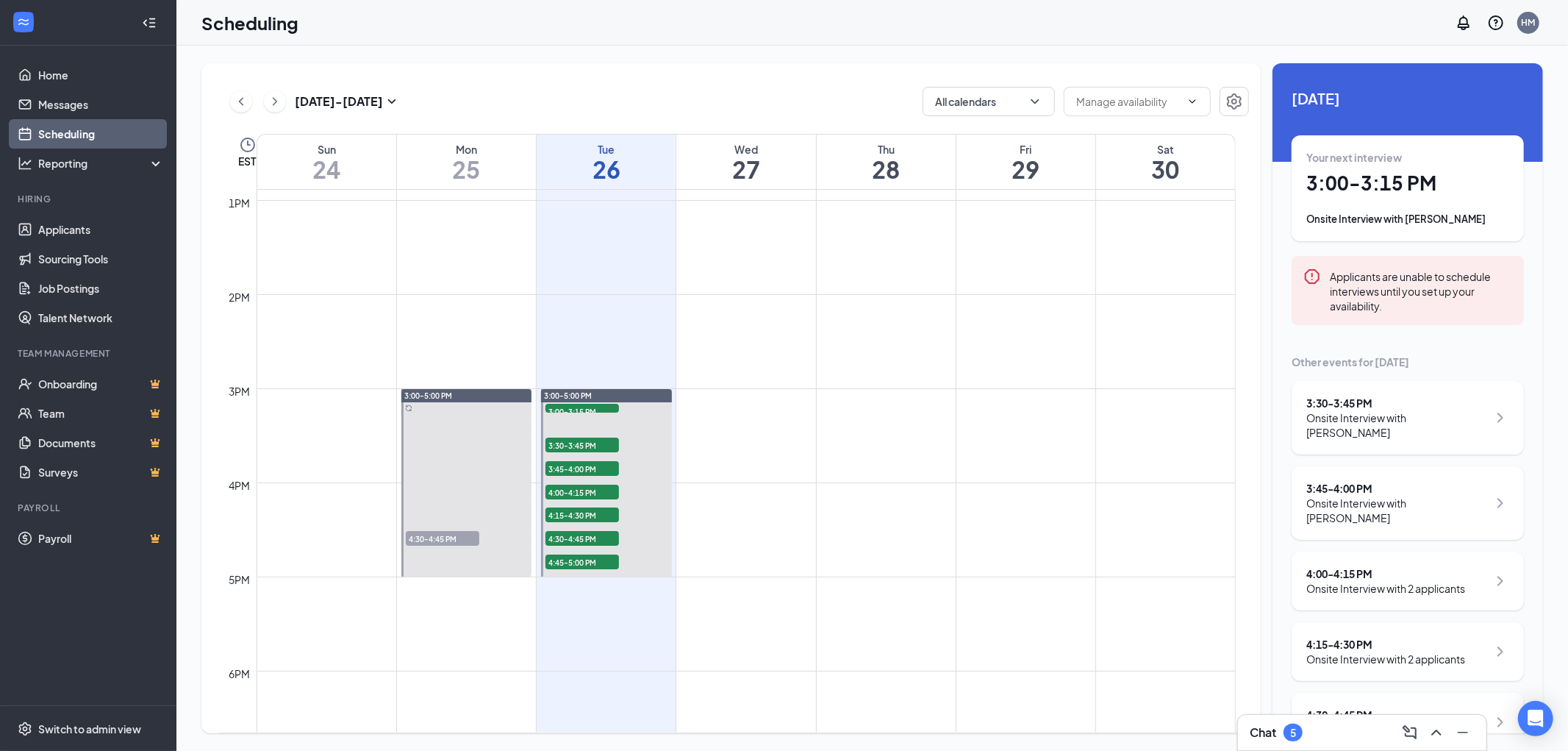
click at [1436, 440] on div "3:30 - 3:45 PM Onsite Interview with [PERSON_NAME]" at bounding box center [1407, 418] width 232 height 74
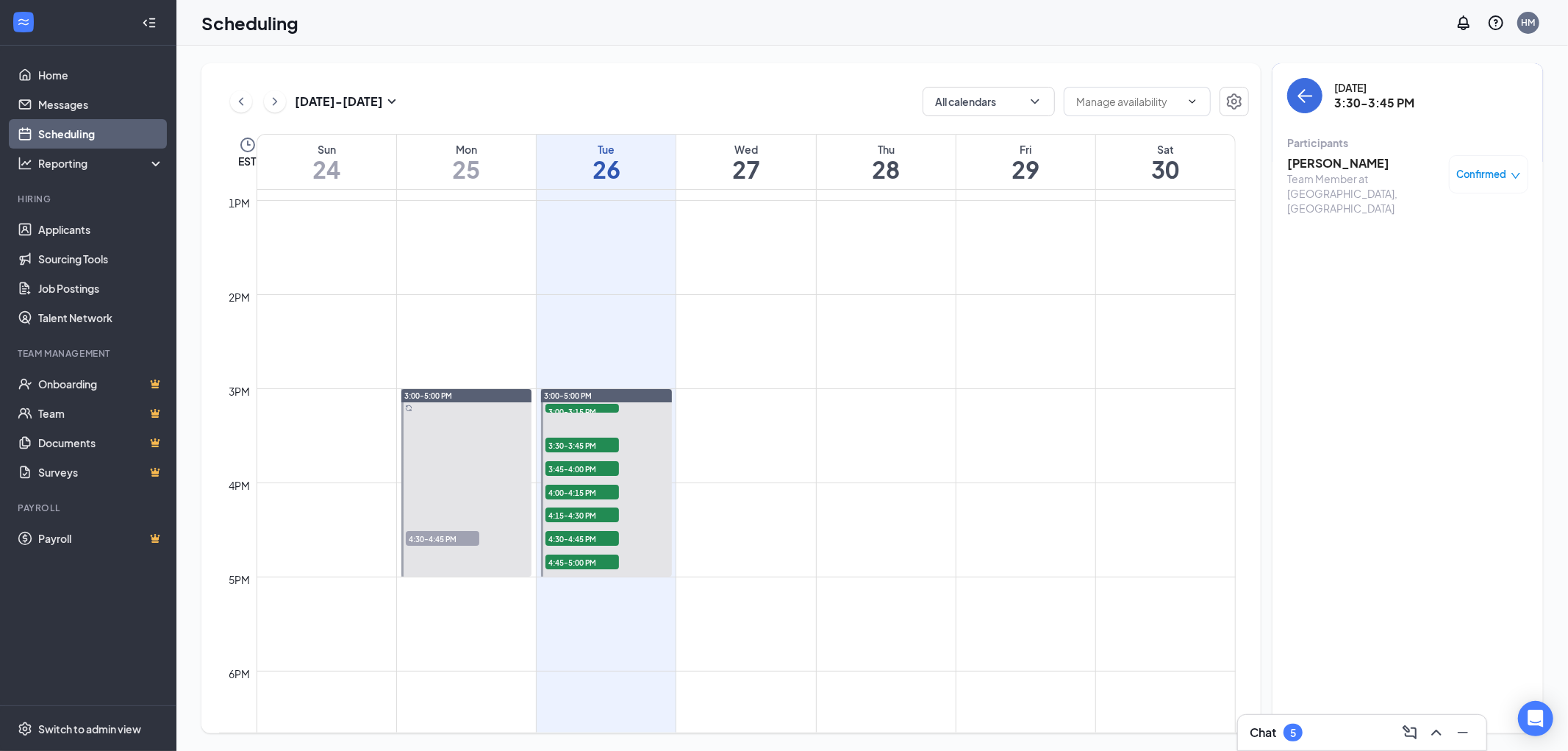
click at [1460, 164] on div "Confirmed" at bounding box center [1488, 174] width 79 height 38
click at [1460, 171] on span "Confirmed" at bounding box center [1482, 174] width 50 height 15
click at [1396, 296] on span "Cancel" at bounding box center [1410, 297] width 35 height 16
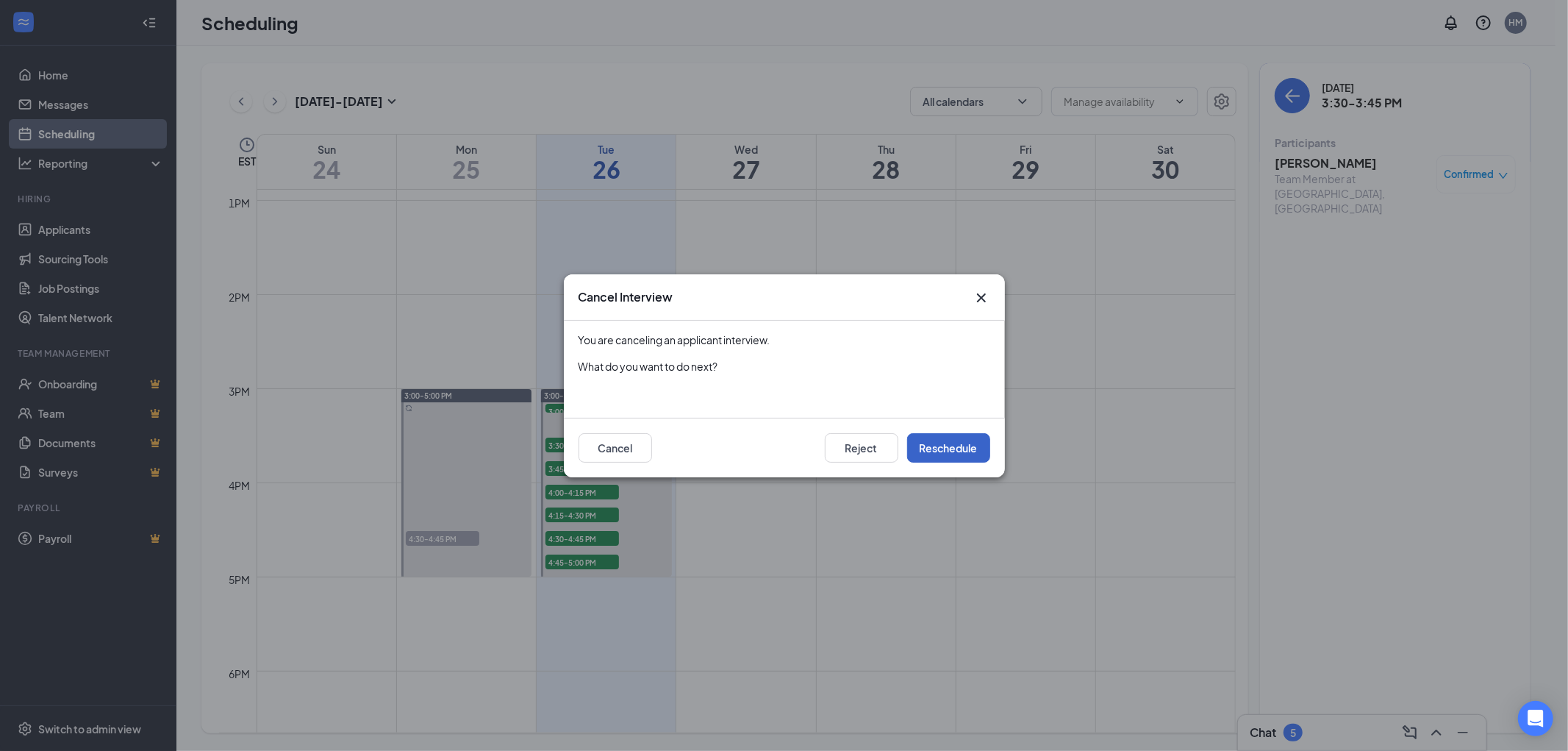
click at [937, 446] on button "Reschedule" at bounding box center [948, 447] width 83 height 29
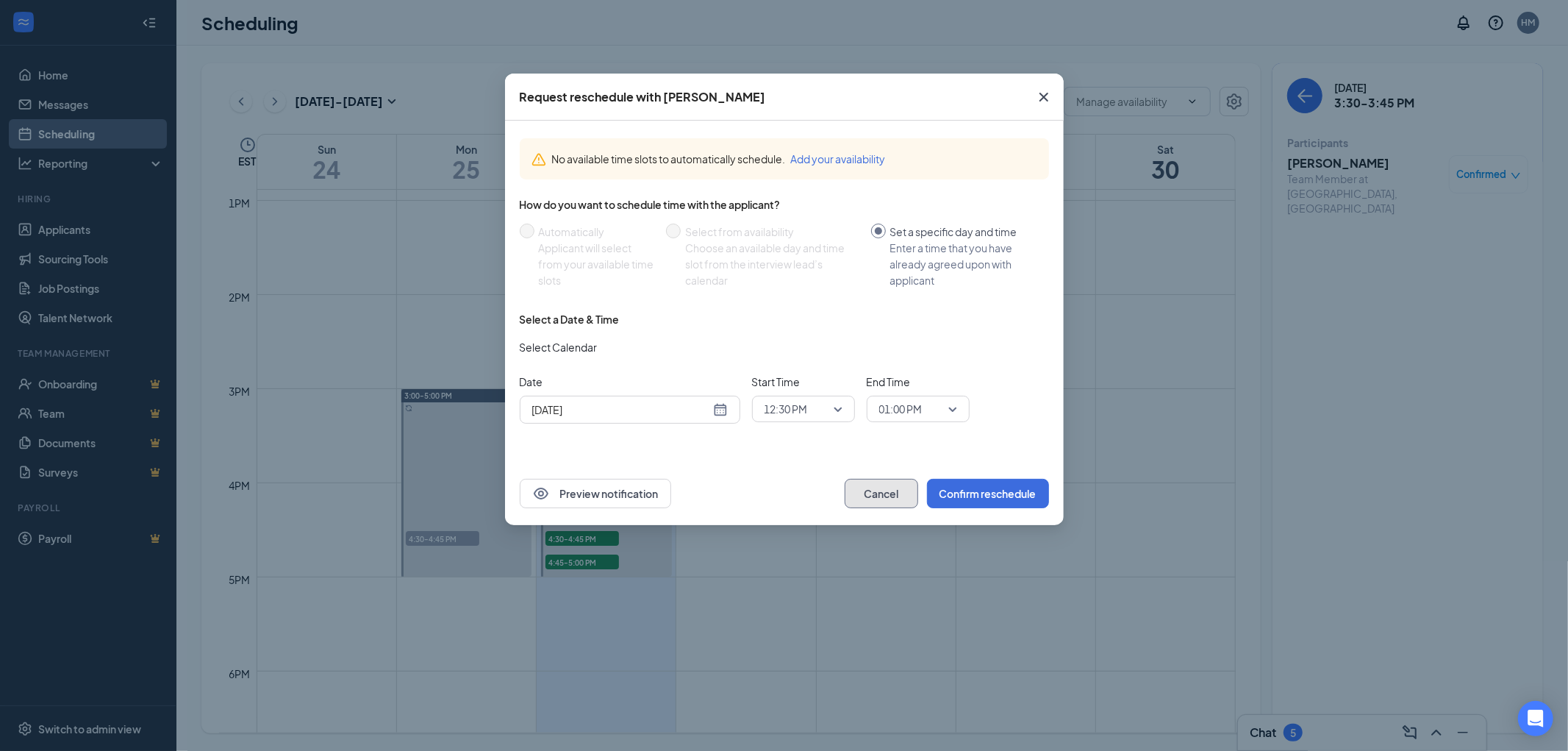
click at [857, 495] on button "Cancel" at bounding box center [881, 493] width 74 height 29
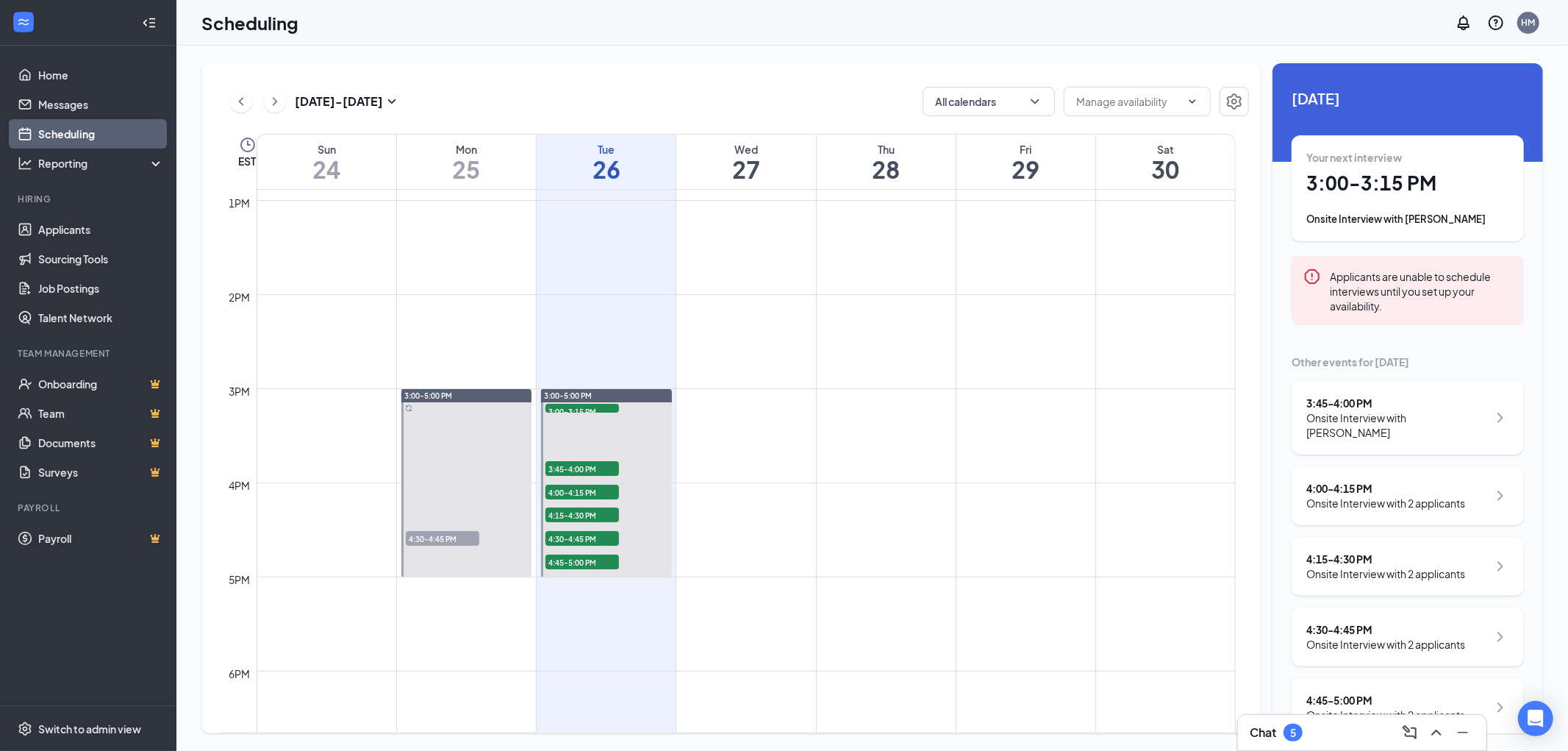
click at [1450, 391] on div "3:45 - 4:00 PM Onsite Interview with [PERSON_NAME]" at bounding box center [1407, 418] width 232 height 74
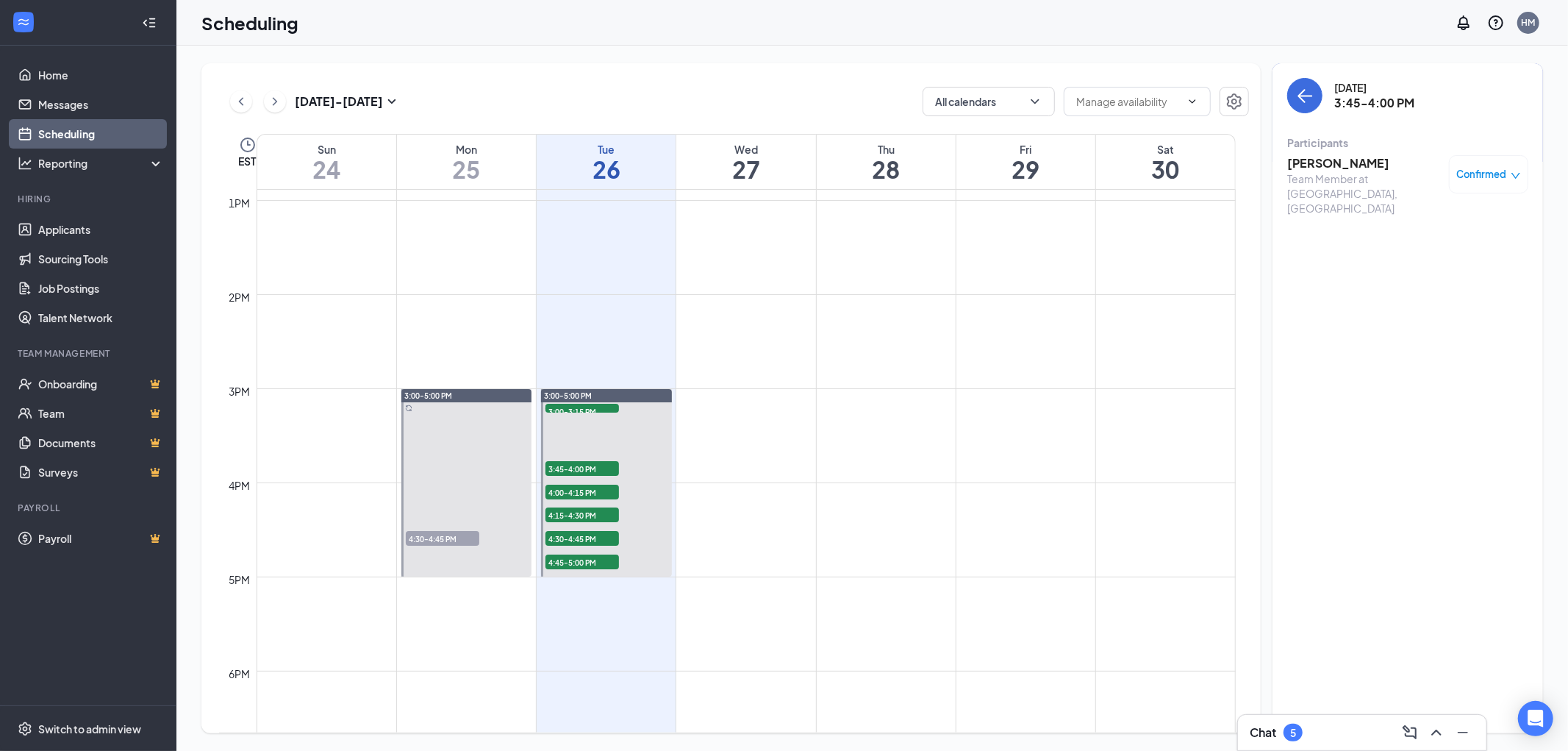
click at [1493, 174] on span "Confirmed" at bounding box center [1482, 174] width 50 height 15
click at [1423, 289] on span "Cancel" at bounding box center [1410, 297] width 35 height 16
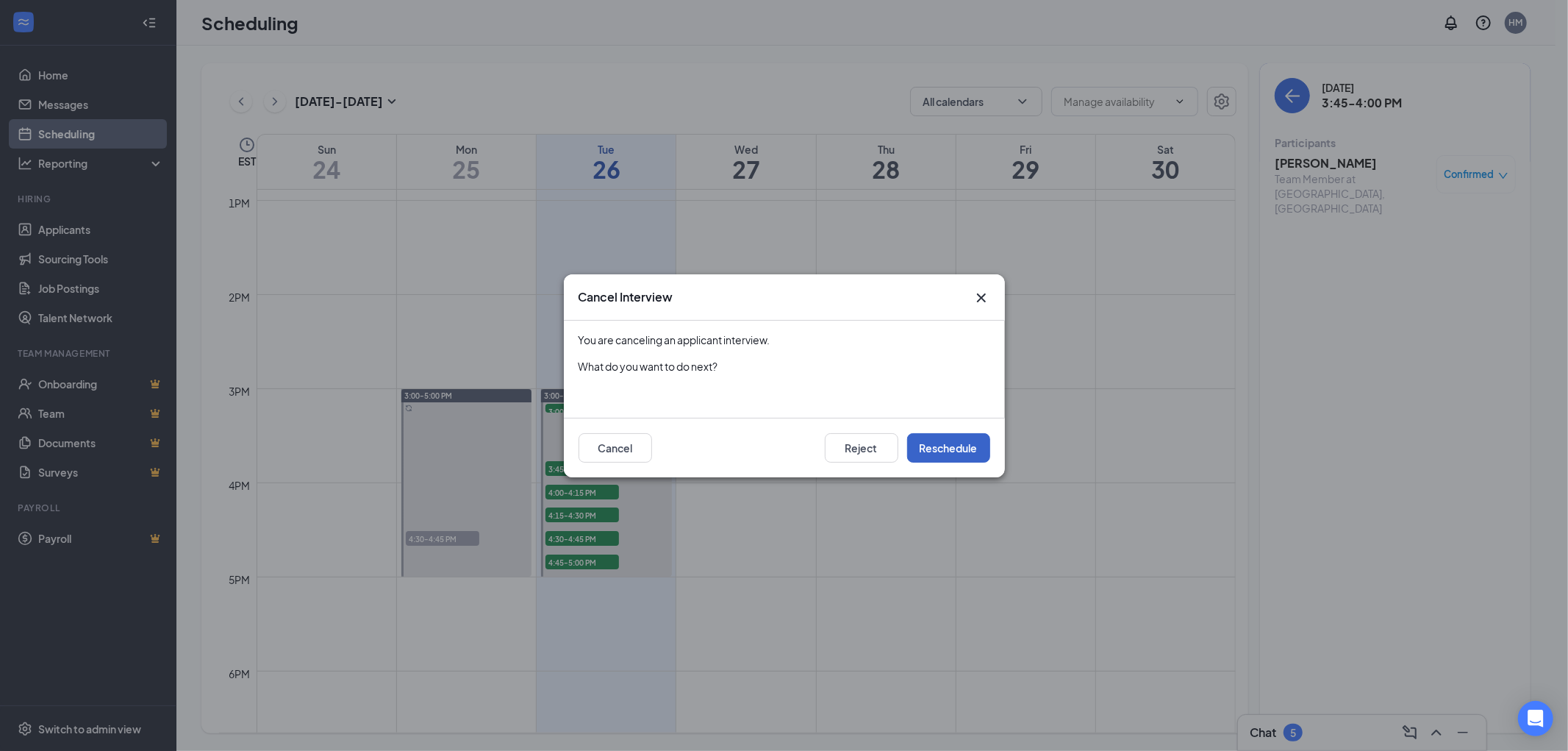
click at [949, 447] on button "Reschedule" at bounding box center [948, 447] width 83 height 29
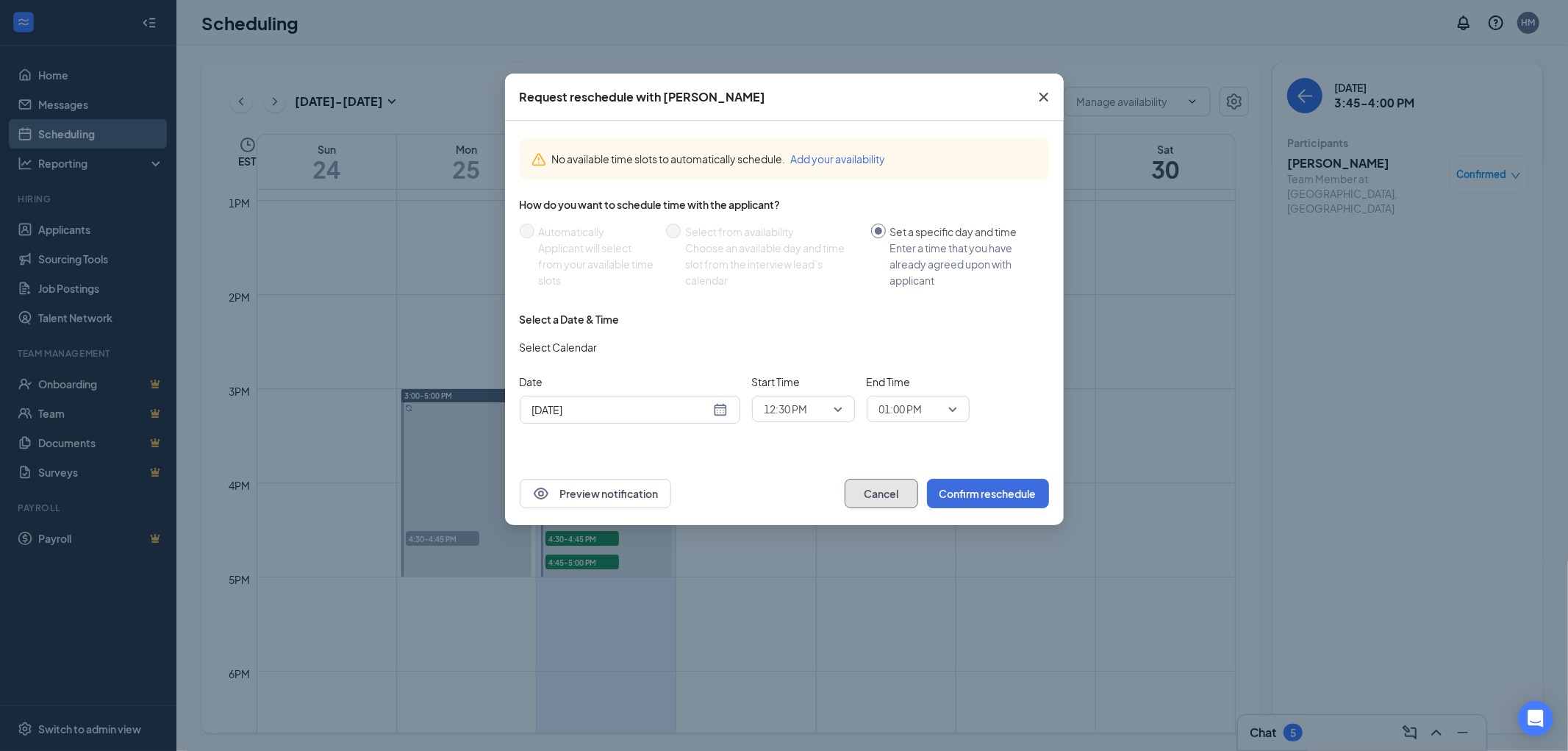
click at [894, 482] on button "Cancel" at bounding box center [881, 493] width 74 height 29
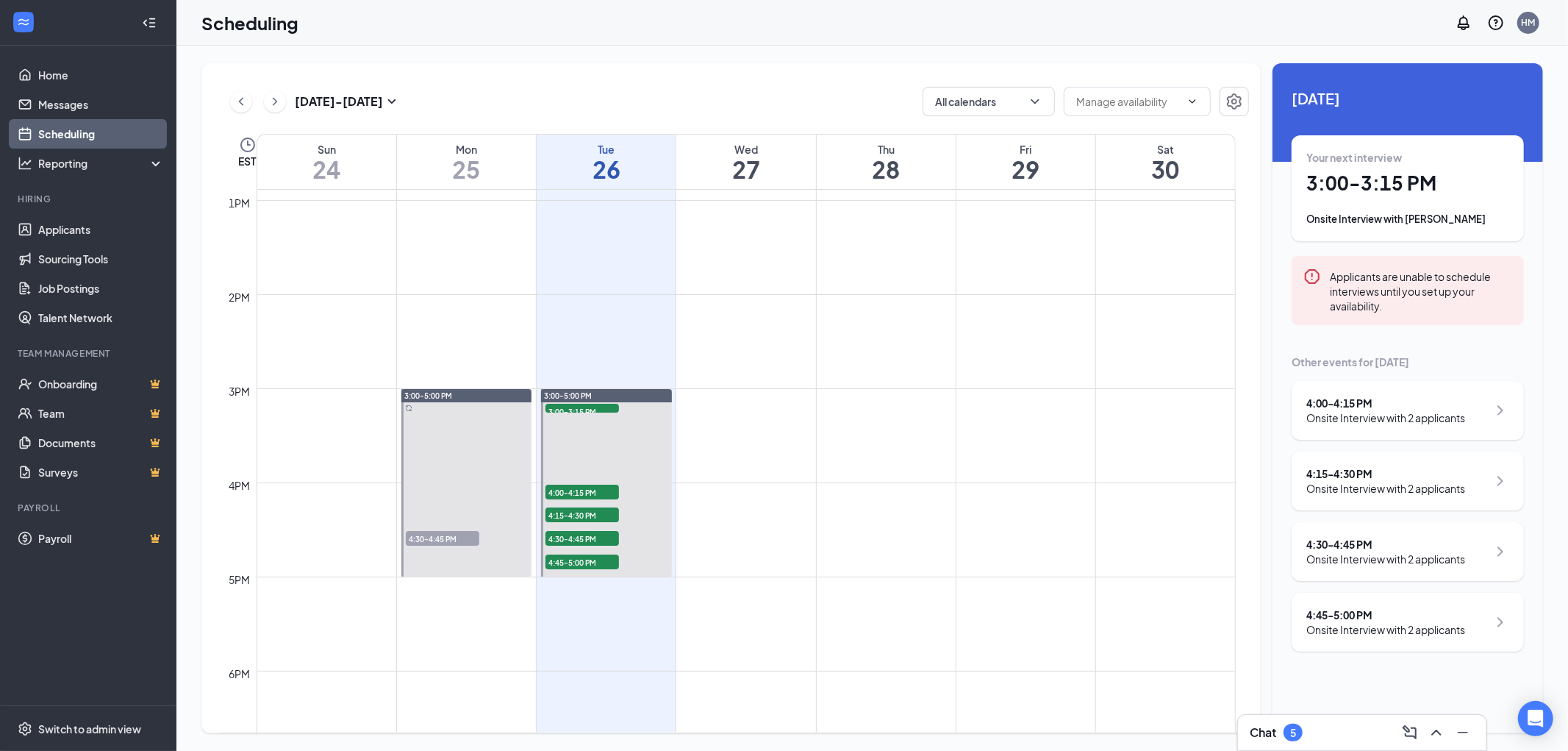
click at [1424, 385] on div "4:00 - 4:15 PM Onsite Interview with 2 applicants" at bounding box center [1407, 410] width 232 height 59
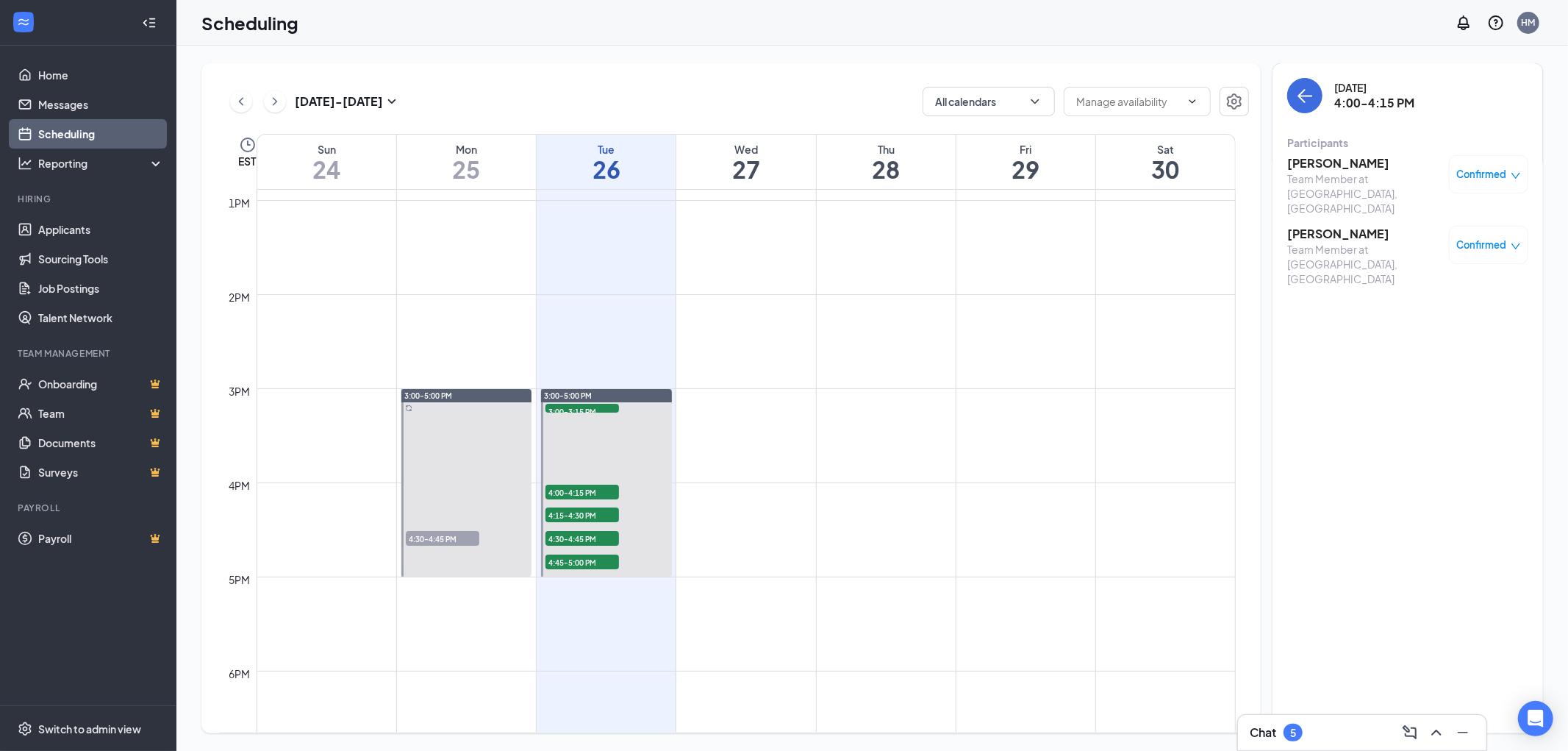
click at [1485, 238] on span "Confirmed" at bounding box center [1482, 245] width 50 height 15
click at [1421, 341] on span "Cancel" at bounding box center [1422, 346] width 35 height 16
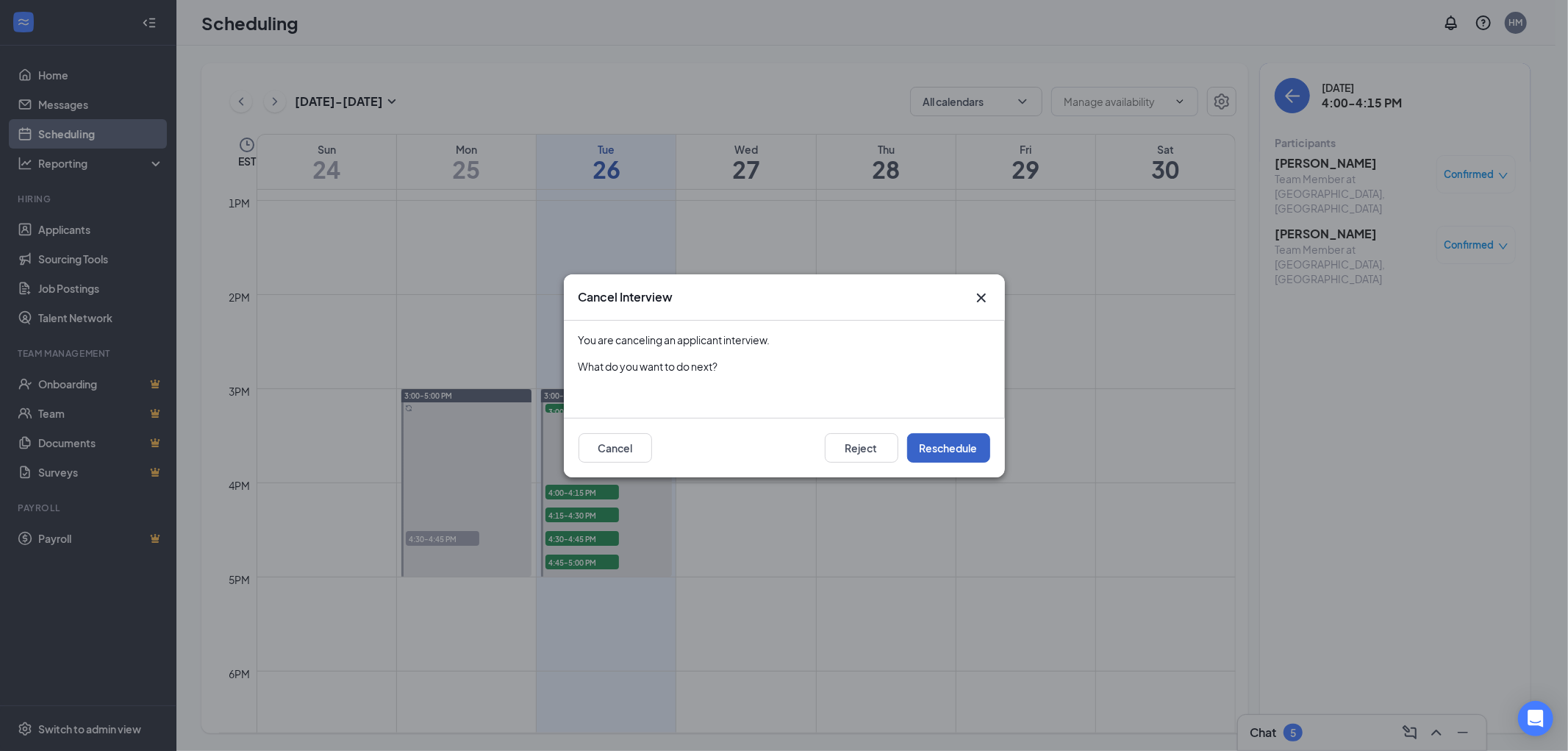
click at [949, 445] on button "Reschedule" at bounding box center [948, 447] width 83 height 29
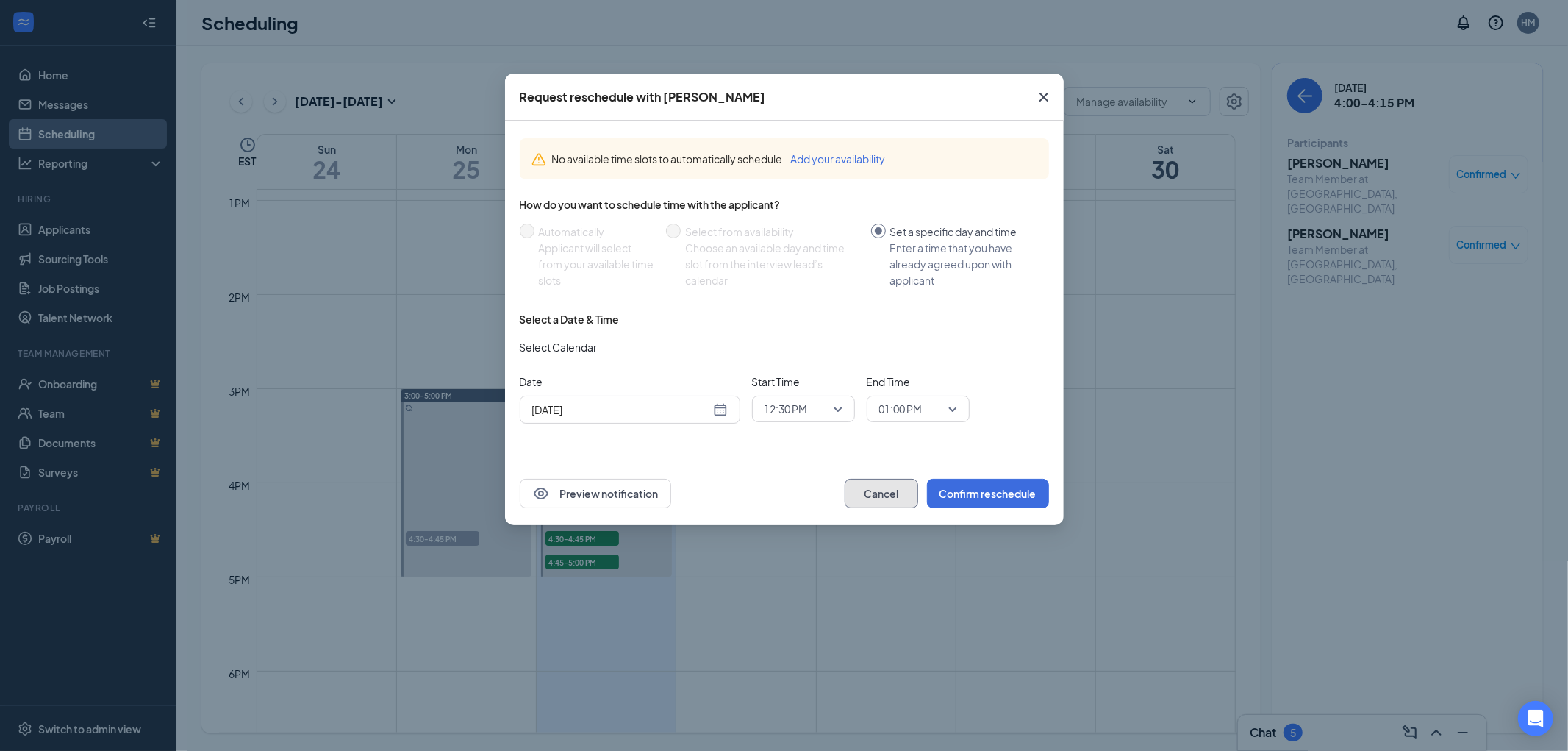
click at [880, 500] on button "Cancel" at bounding box center [881, 493] width 74 height 29
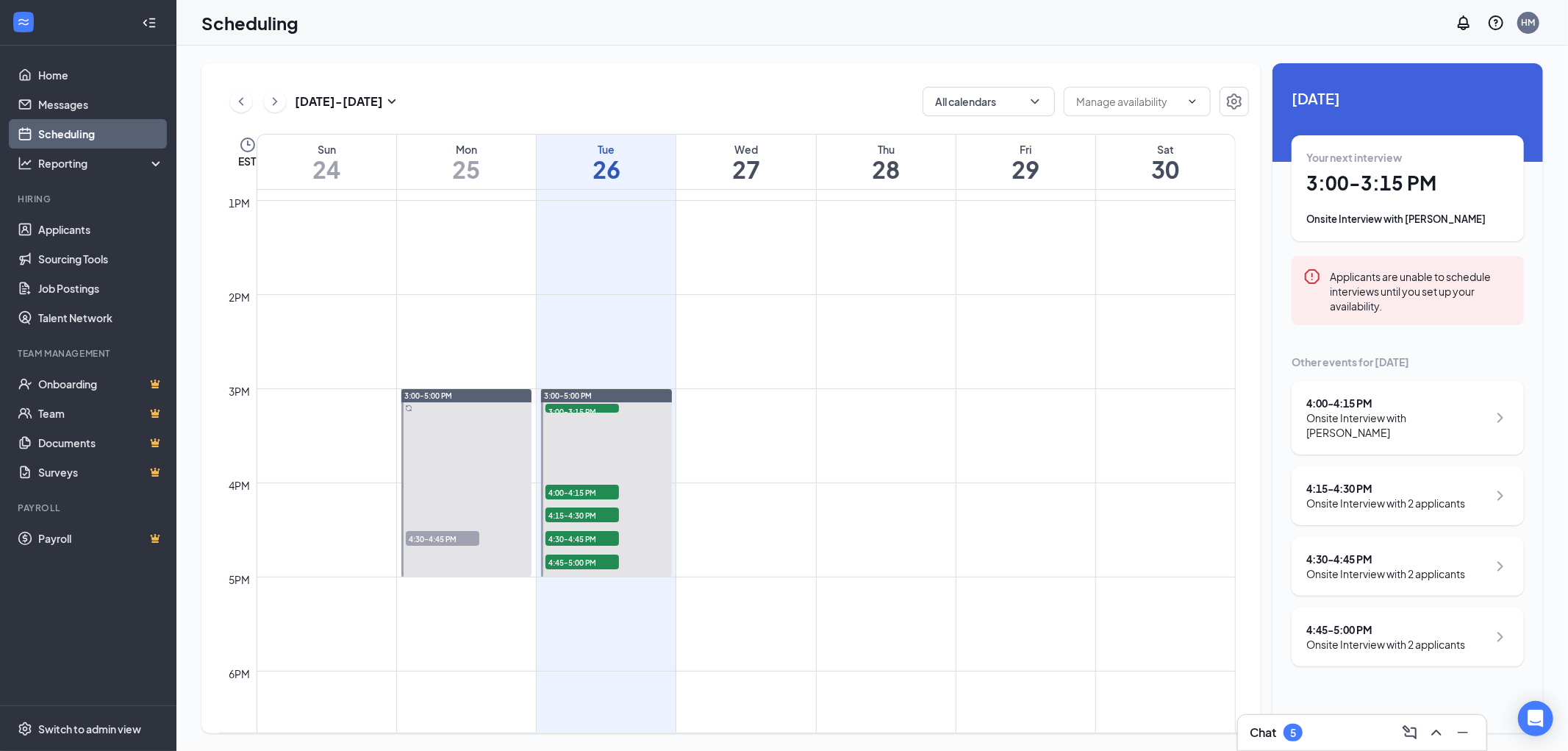
click at [1435, 396] on div "4:00 - 4:15 PM" at bounding box center [1397, 403] width 182 height 15
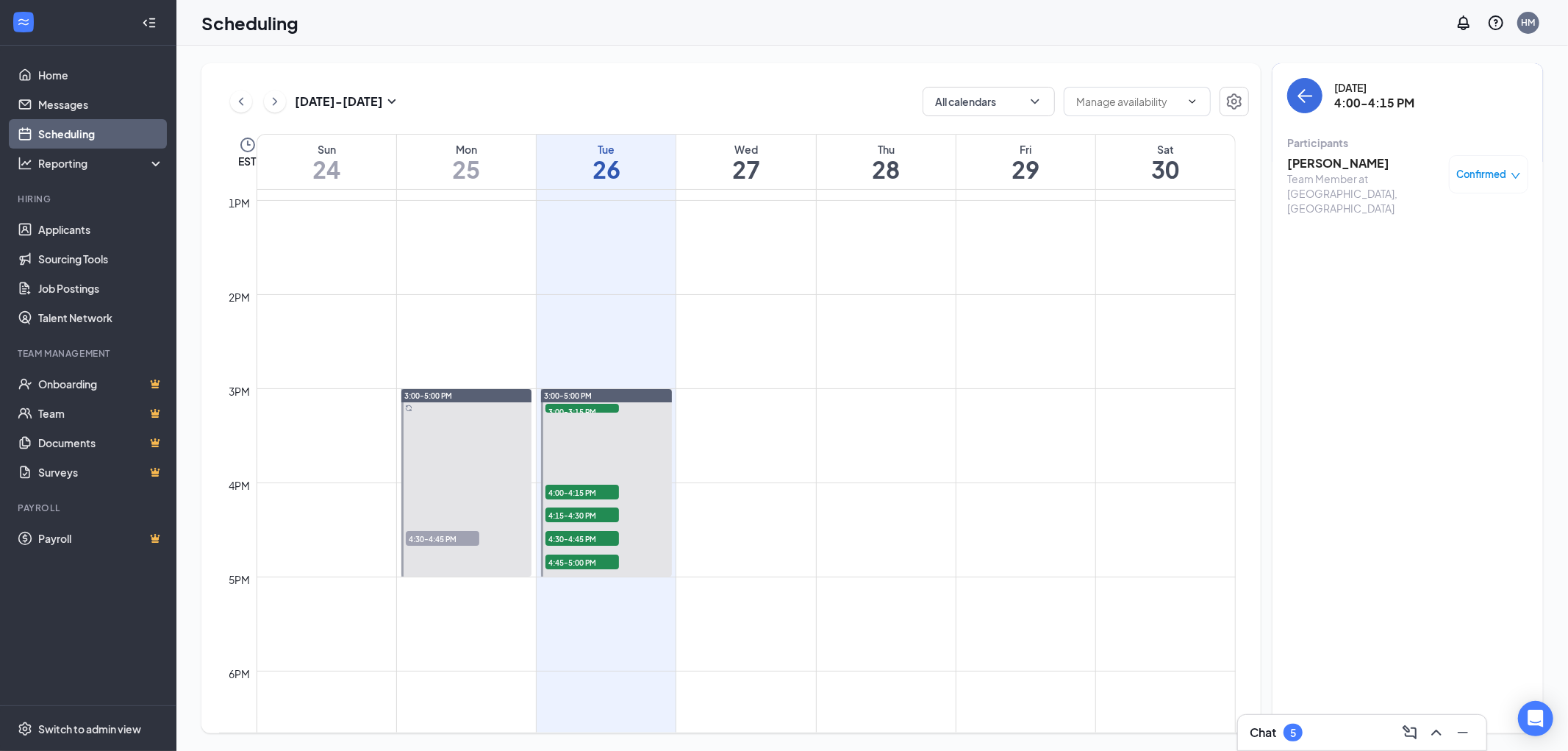
click at [1495, 164] on div "Confirmed" at bounding box center [1488, 174] width 79 height 38
click at [1486, 160] on div "Confirmed" at bounding box center [1488, 174] width 79 height 38
click at [1485, 169] on span "Confirmed" at bounding box center [1482, 174] width 50 height 15
click at [1414, 297] on span "Cancel" at bounding box center [1422, 297] width 35 height 16
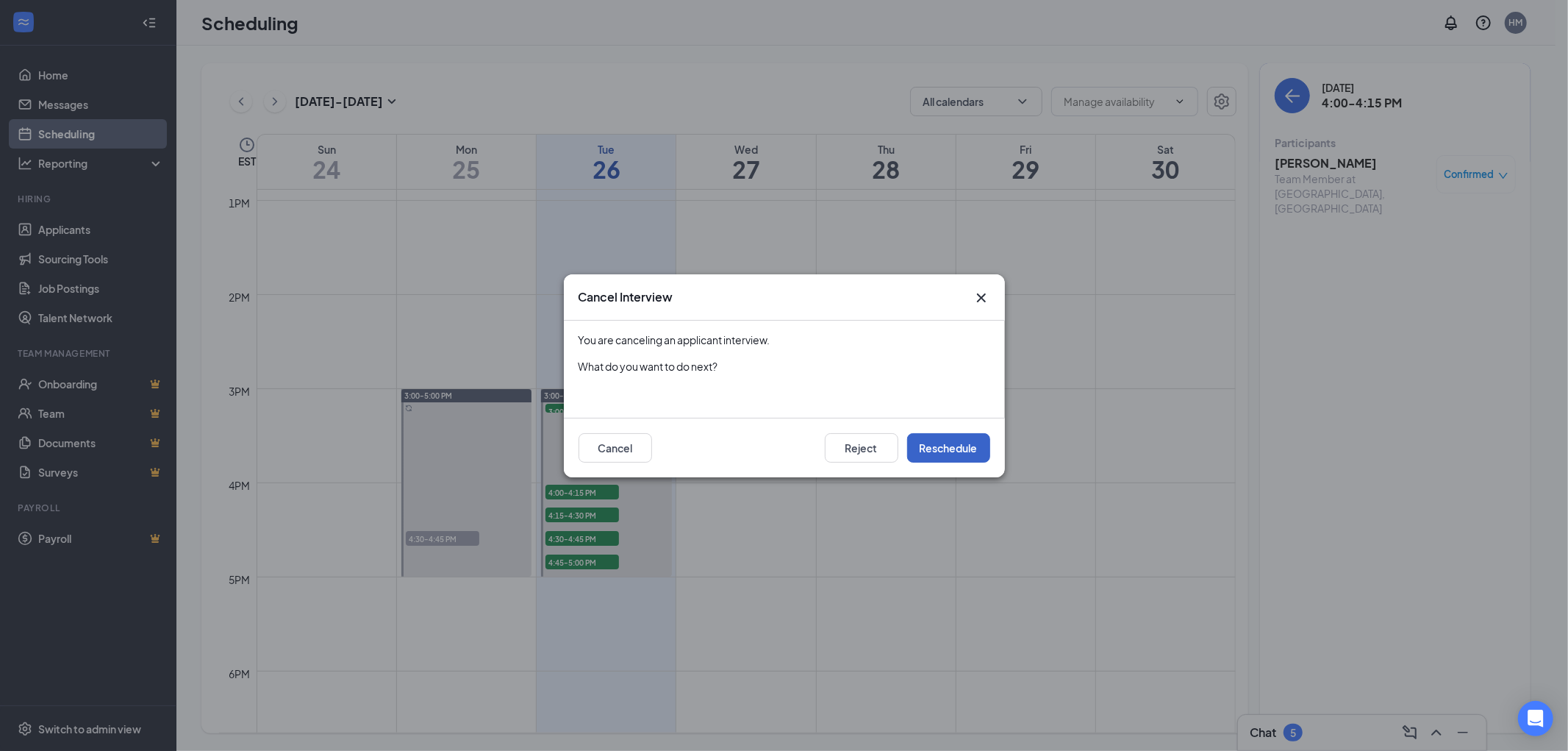
click at [939, 451] on button "Reschedule" at bounding box center [948, 447] width 83 height 29
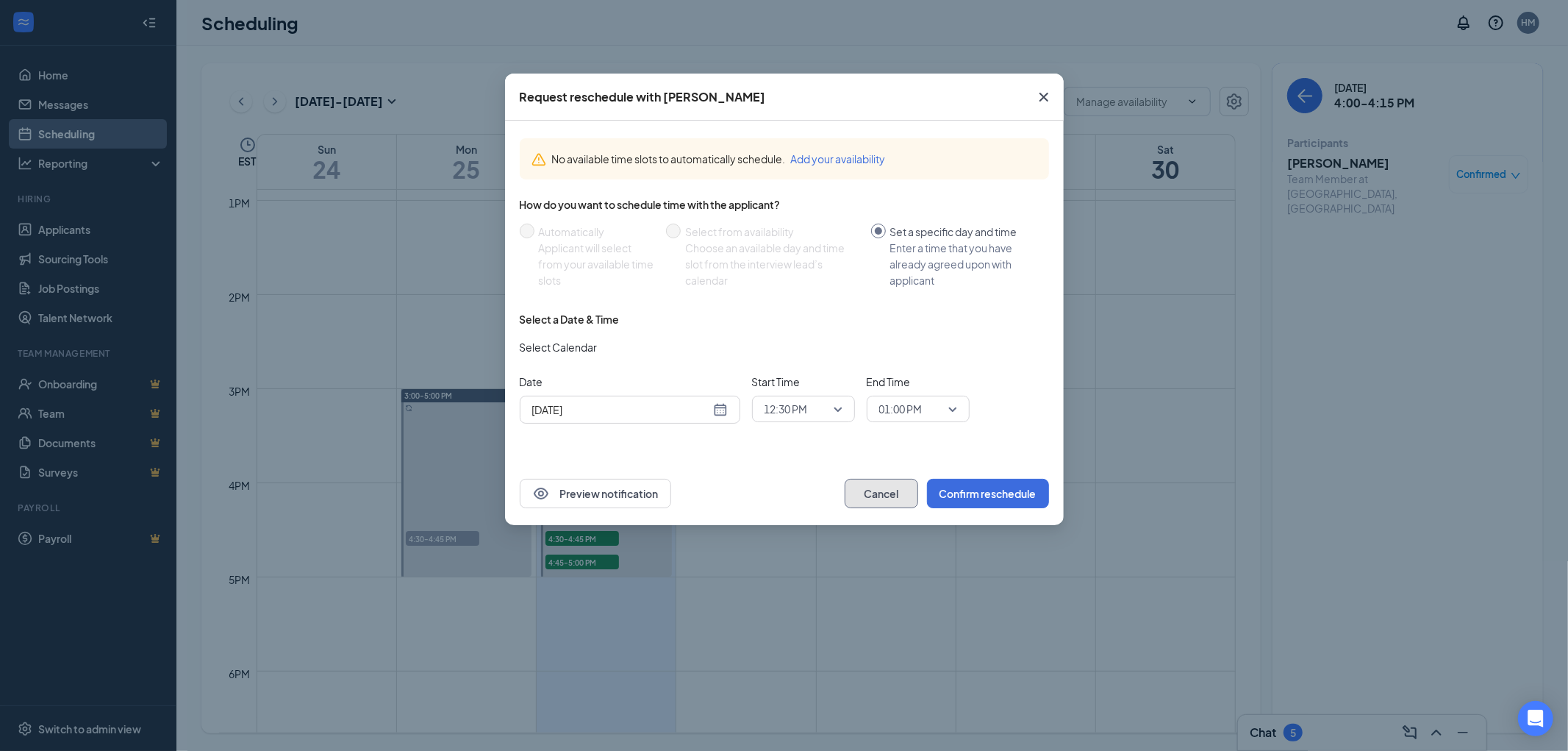
click at [862, 501] on button "Cancel" at bounding box center [881, 493] width 74 height 29
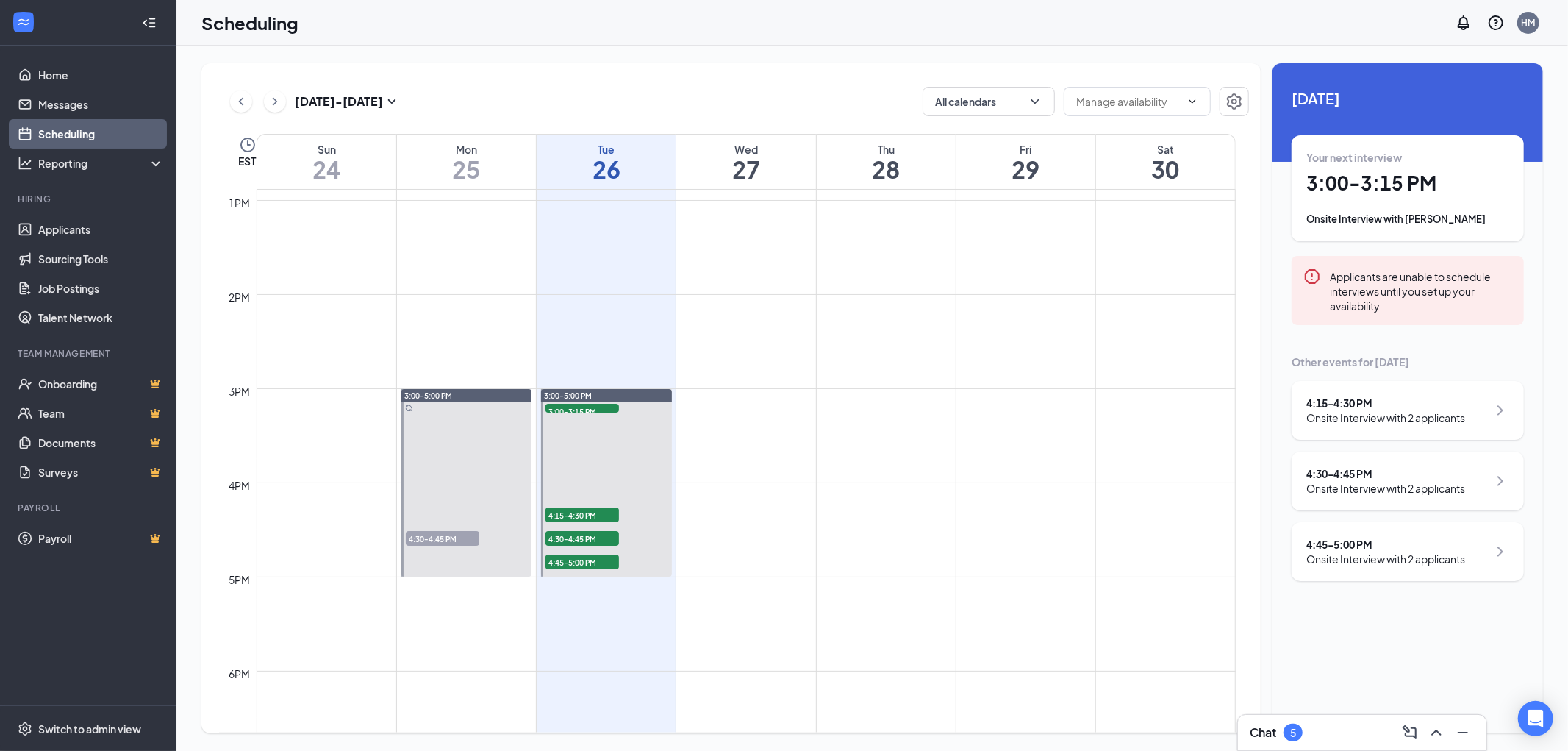
click at [1471, 394] on div "4:15 - 4:30 PM Onsite Interview with 2 applicants" at bounding box center [1407, 410] width 232 height 59
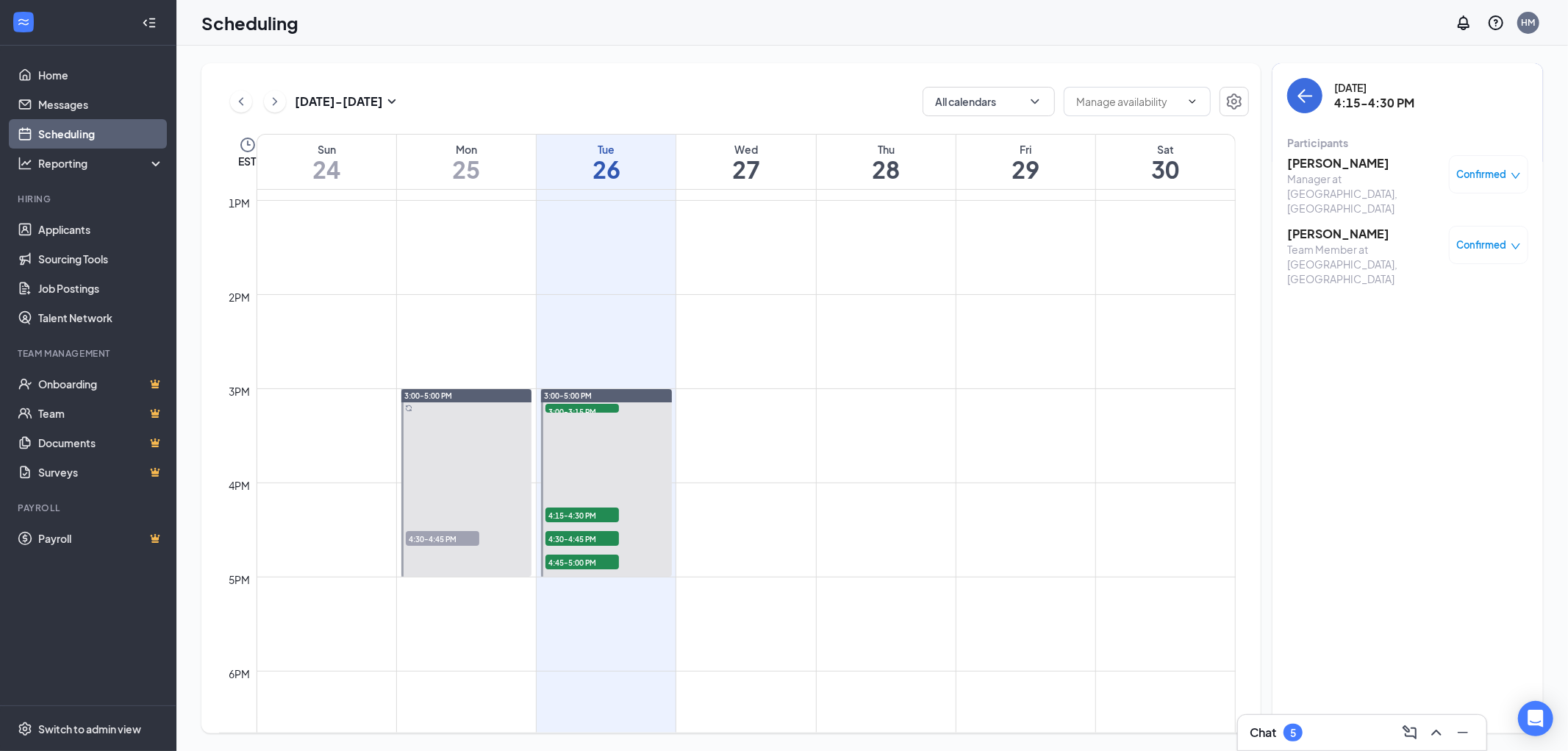
click at [1504, 226] on div "Confirmed" at bounding box center [1488, 245] width 79 height 38
click at [1498, 238] on span "Confirmed" at bounding box center [1482, 245] width 50 height 15
click at [1416, 343] on span "Cancel" at bounding box center [1422, 346] width 35 height 16
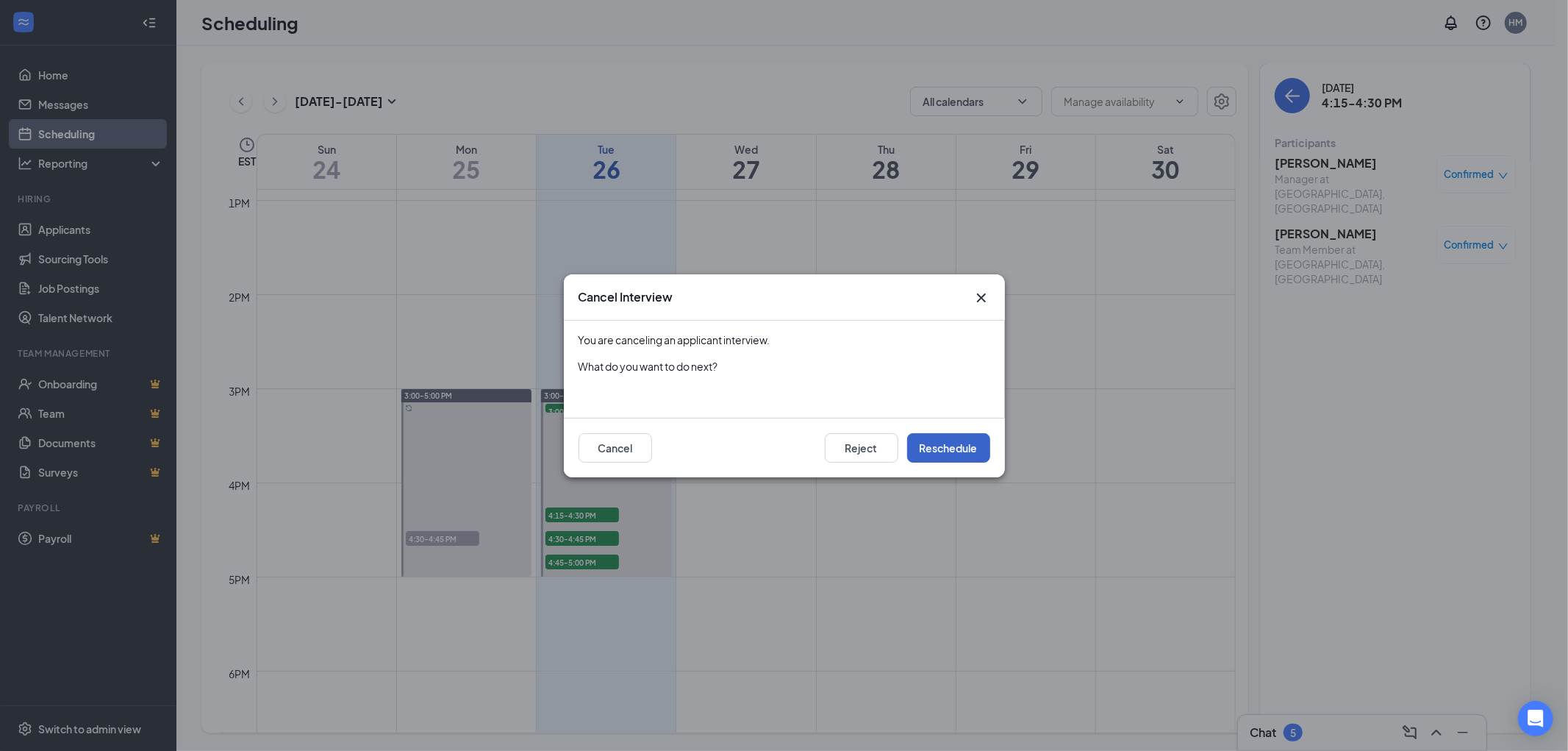
click at [916, 446] on button "Reschedule" at bounding box center [948, 447] width 83 height 29
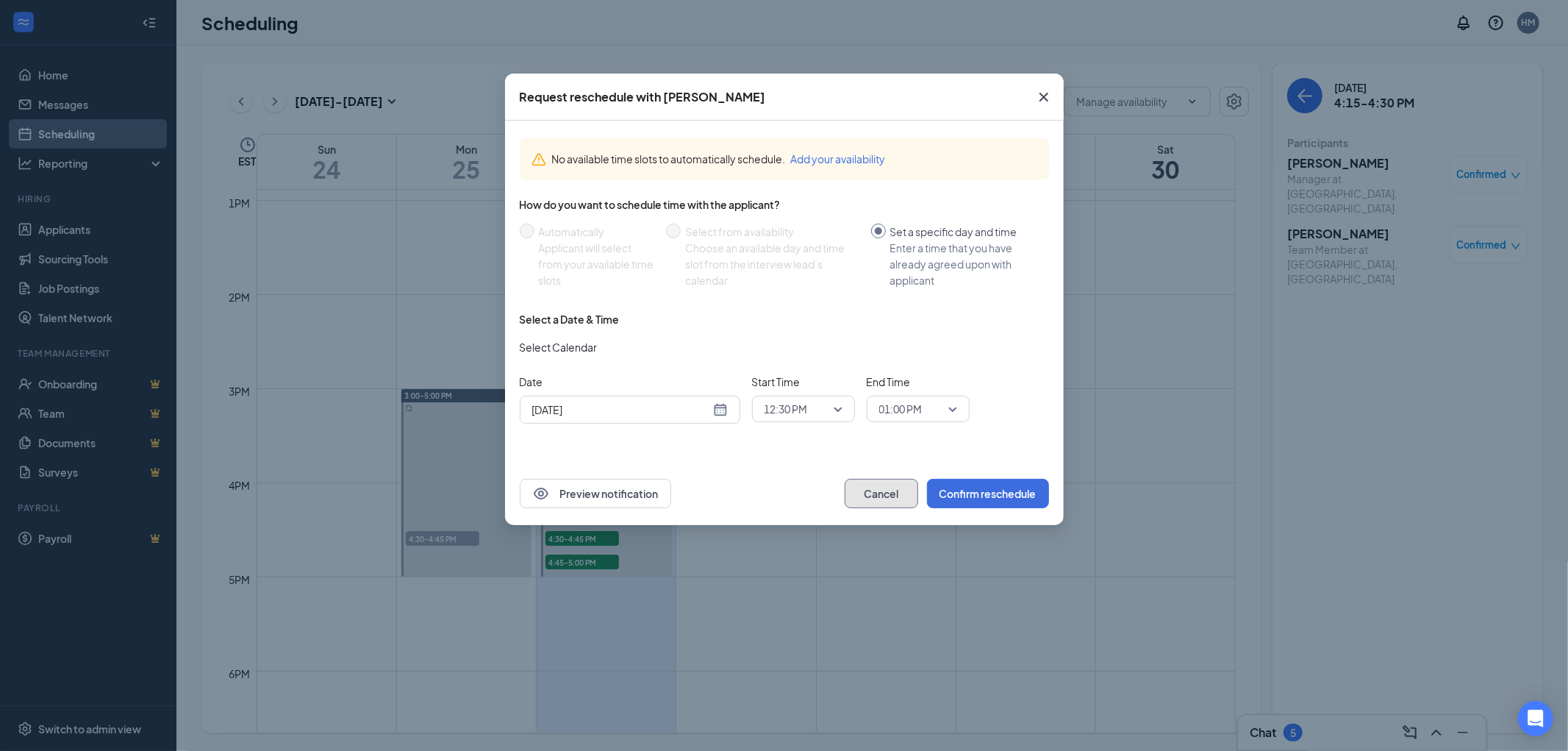
click at [878, 483] on button "Cancel" at bounding box center [881, 493] width 74 height 29
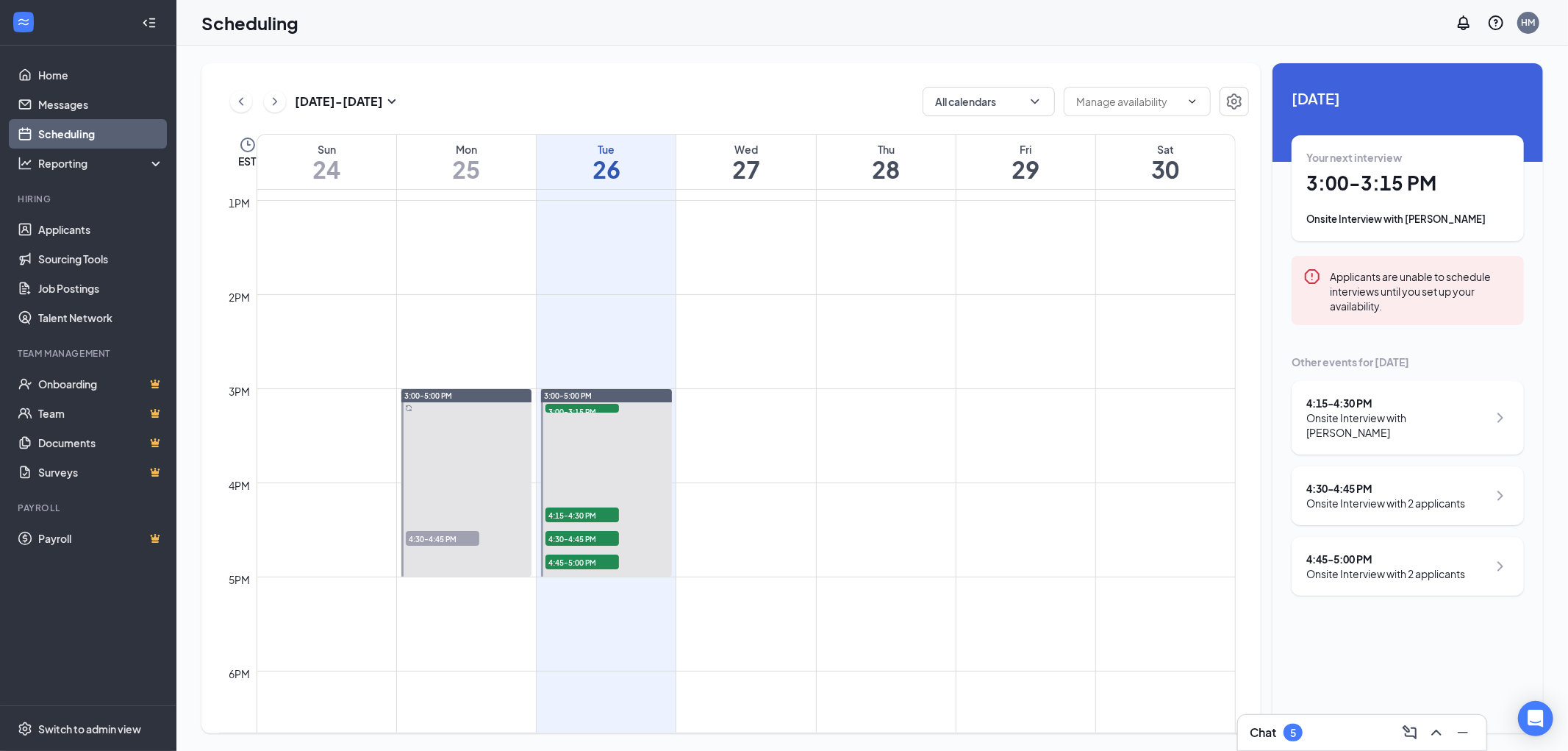
click at [1444, 390] on div "4:15 - 4:30 PM Onsite Interview with [PERSON_NAME]" at bounding box center [1407, 418] width 232 height 74
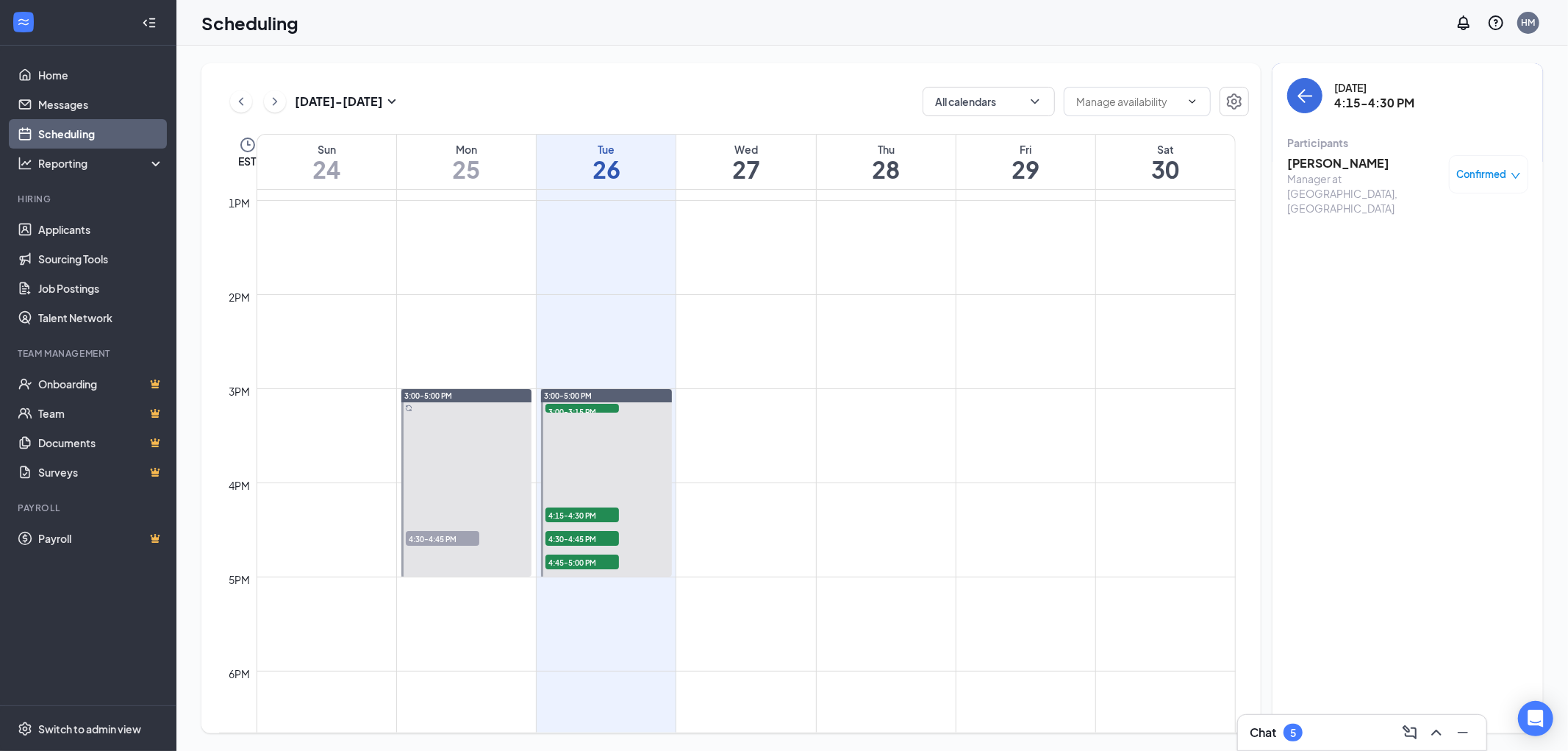
click at [1330, 163] on h3 "[PERSON_NAME]" at bounding box center [1364, 163] width 154 height 16
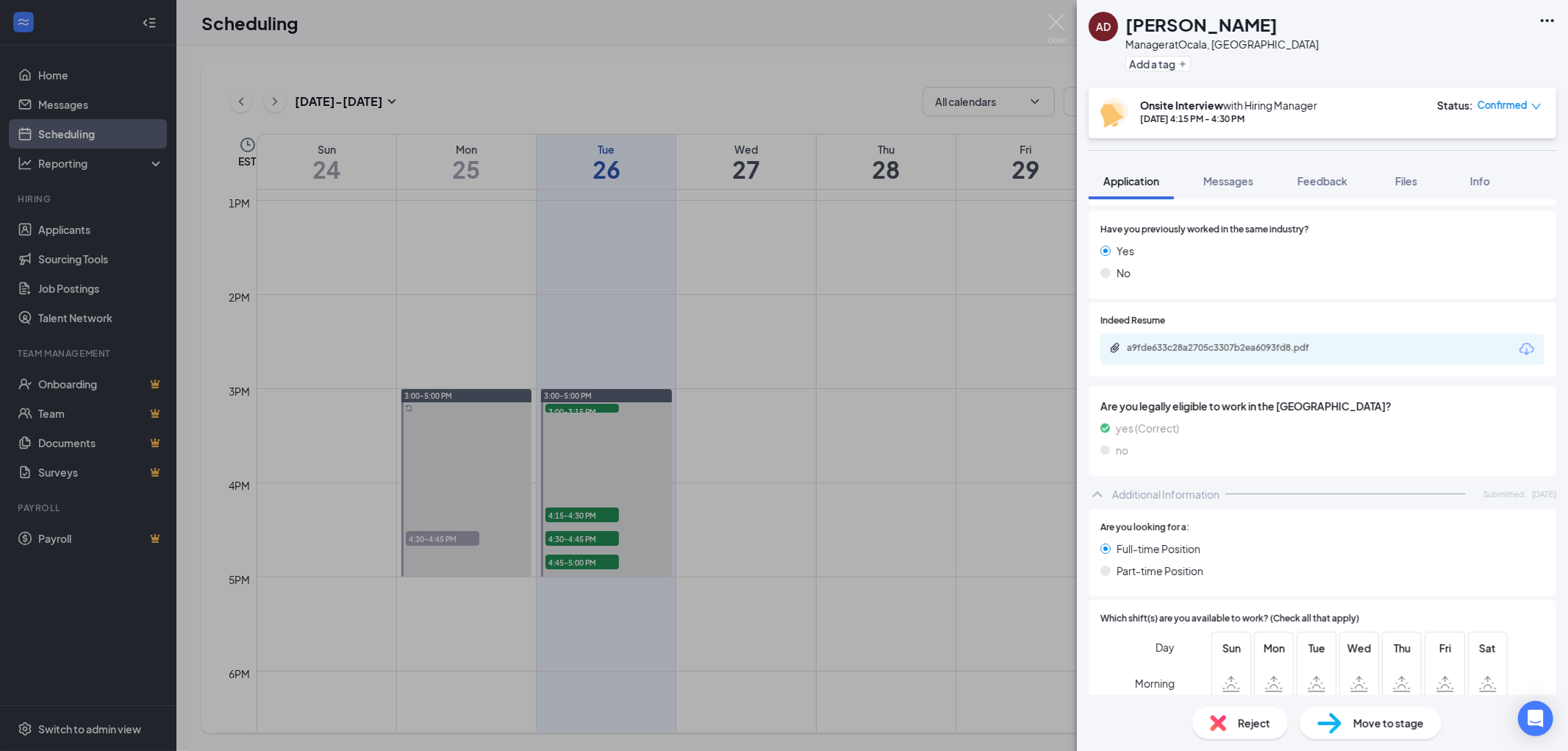
scroll to position [245, 0]
click at [1049, 16] on img at bounding box center [1056, 29] width 18 height 29
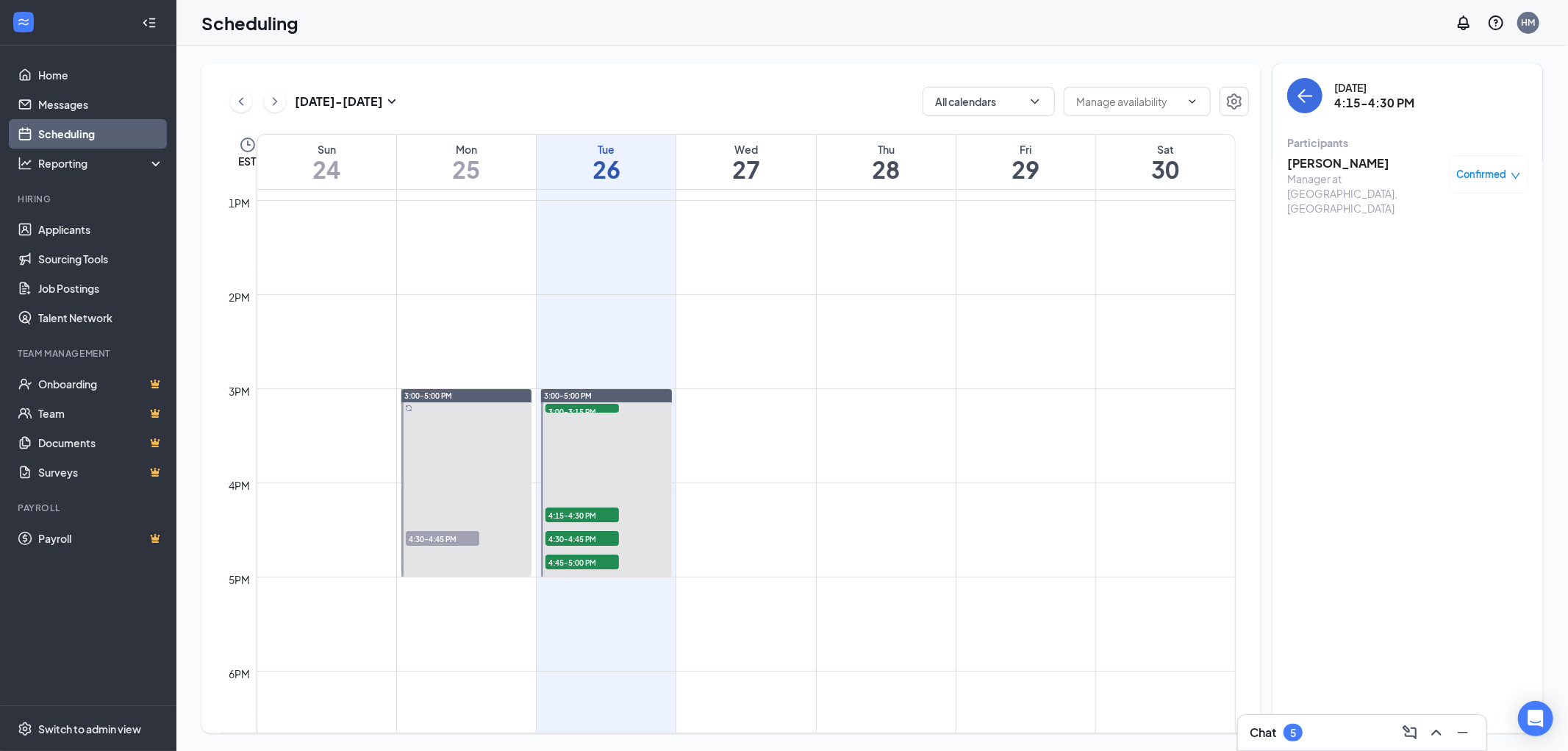
click at [1488, 165] on div "Confirmed" at bounding box center [1488, 174] width 79 height 38
click at [1502, 168] on span "Confirmed" at bounding box center [1482, 174] width 50 height 15
click at [1423, 297] on span "Cancel" at bounding box center [1422, 297] width 35 height 16
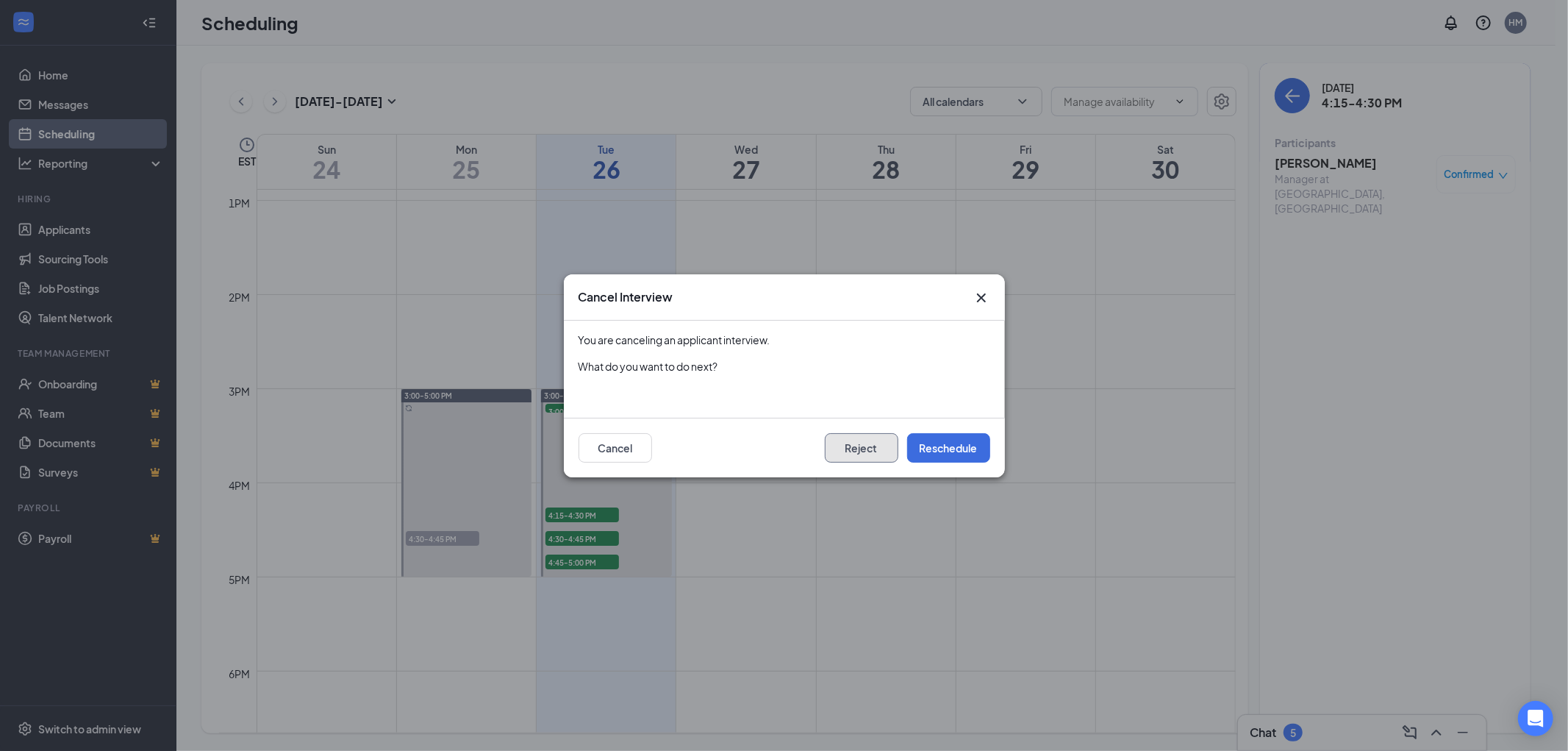
click at [845, 449] on button "Reject" at bounding box center [861, 447] width 74 height 29
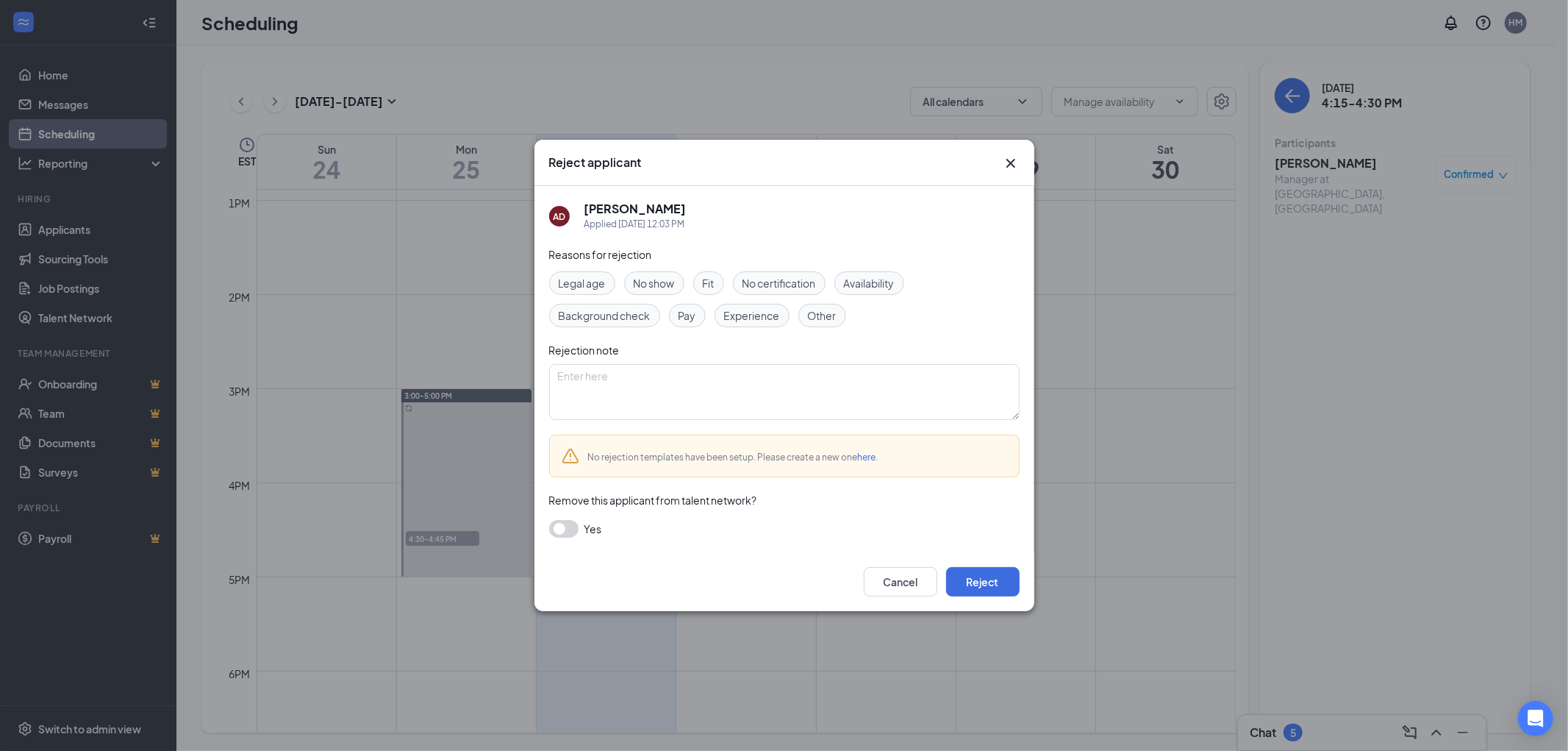
click at [869, 285] on span "Availability" at bounding box center [868, 283] width 51 height 16
click at [971, 582] on button "Reject" at bounding box center [983, 581] width 74 height 29
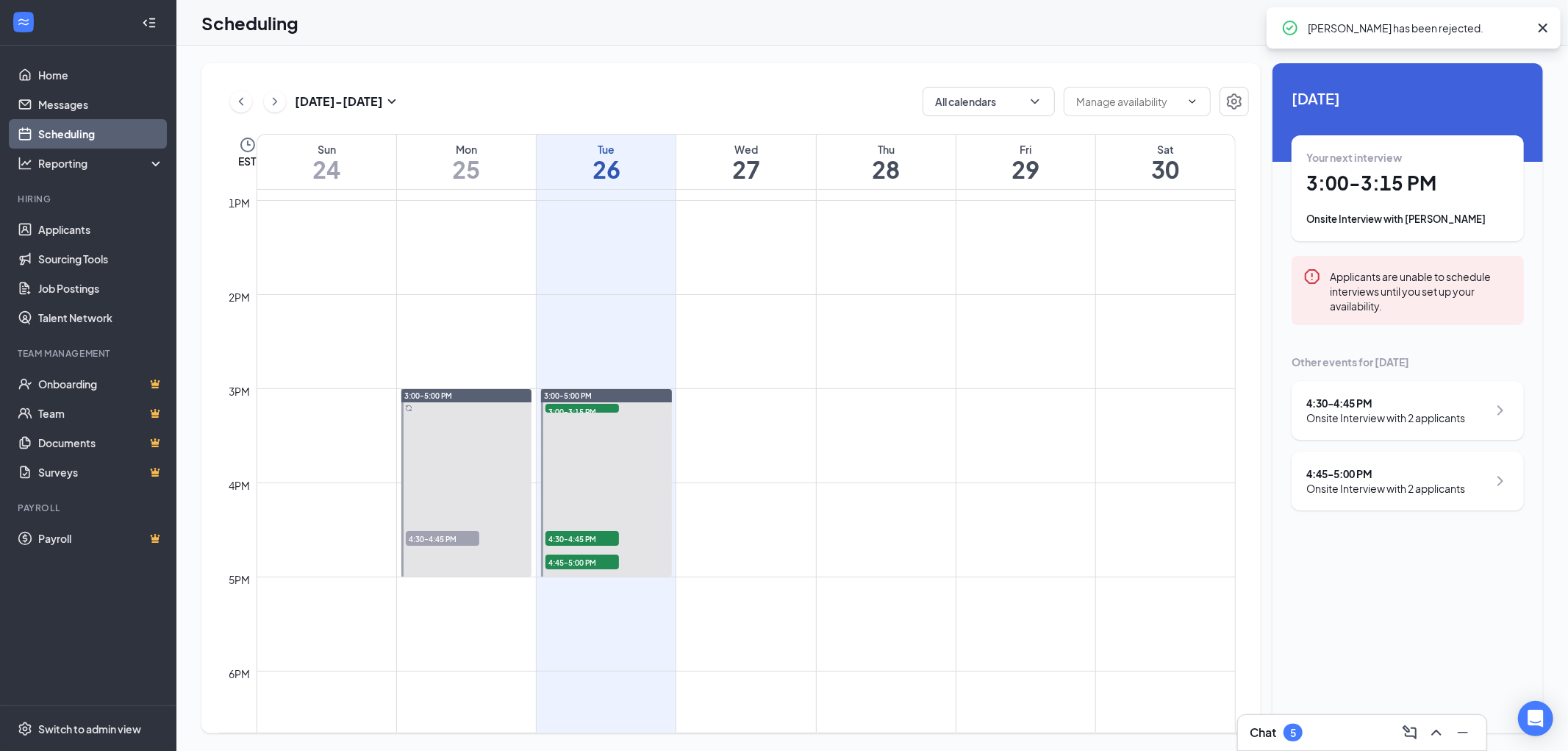
click at [1438, 396] on div "4:30 - 4:45 PM" at bounding box center [1385, 403] width 159 height 15
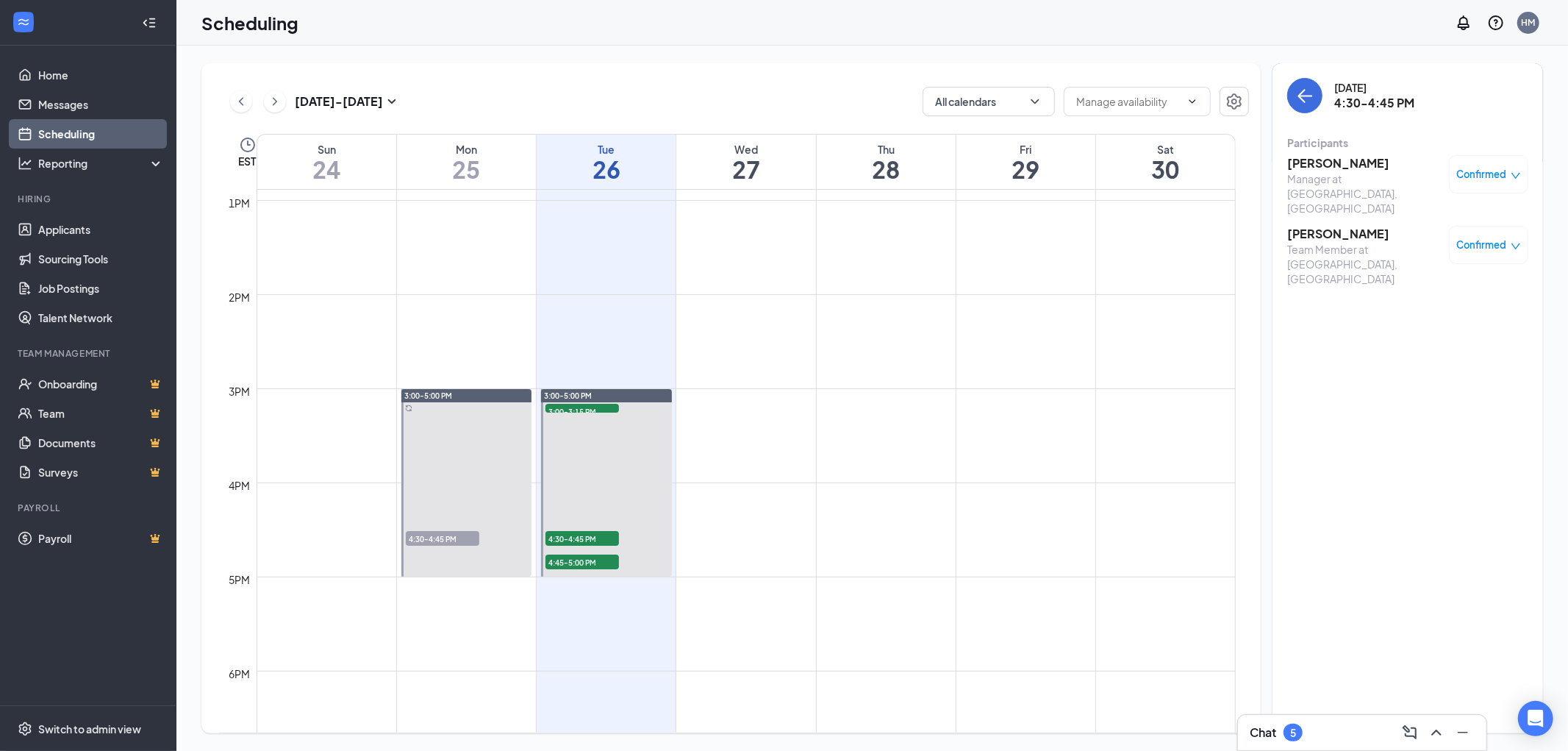
click at [1473, 238] on span "Confirmed" at bounding box center [1482, 245] width 50 height 15
click at [1434, 346] on span "Cancel" at bounding box center [1422, 346] width 35 height 16
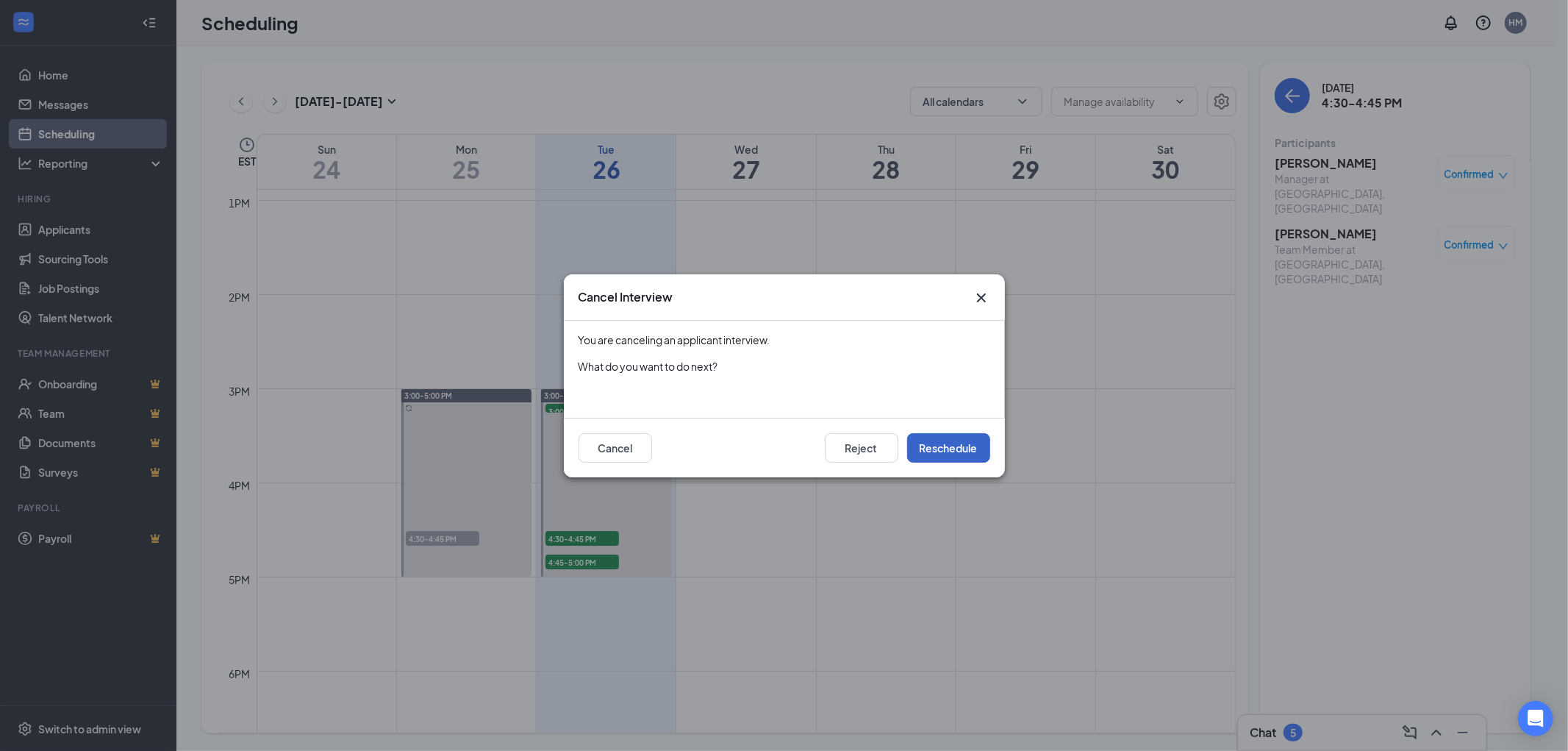
click at [968, 449] on button "Reschedule" at bounding box center [948, 447] width 83 height 29
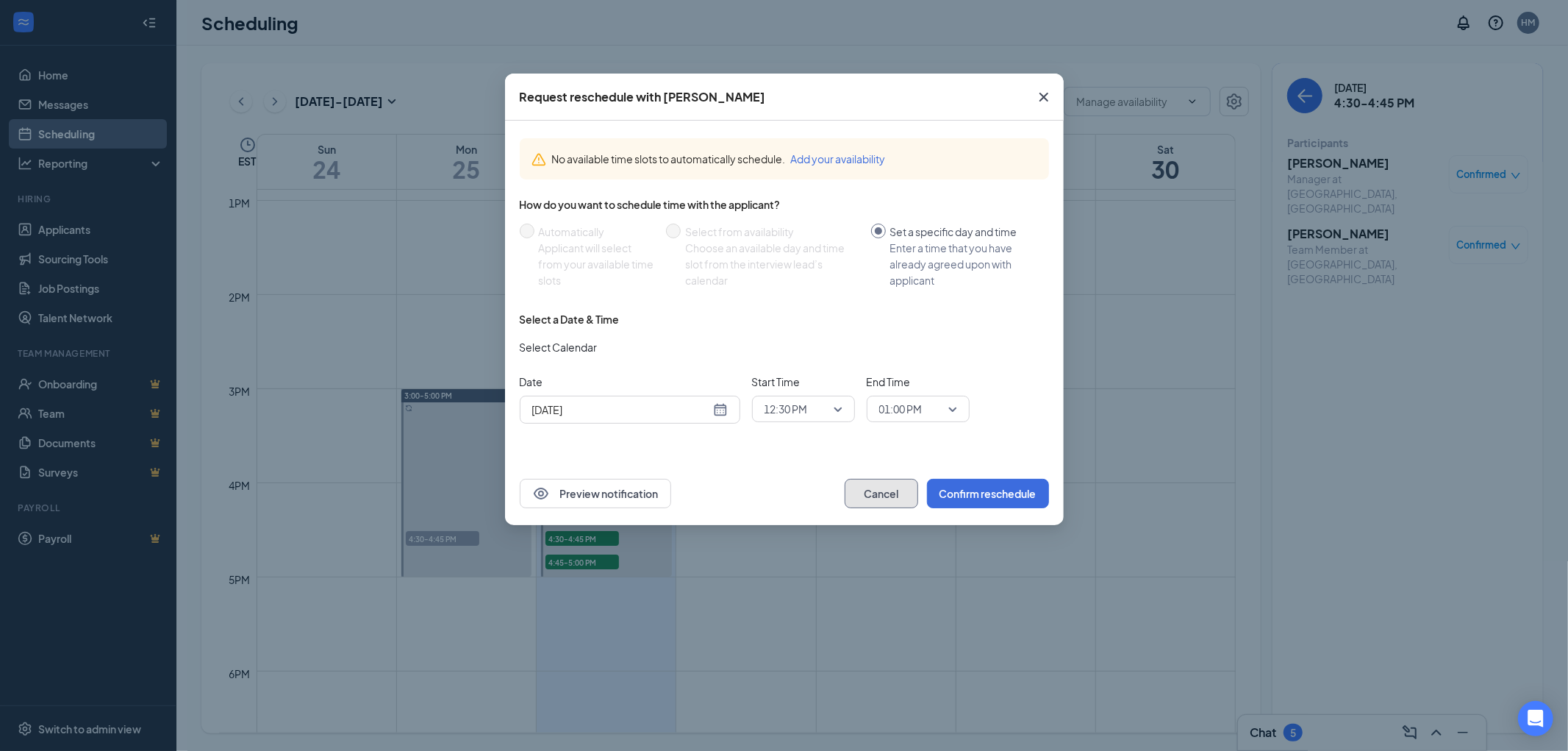
click at [900, 480] on button "Cancel" at bounding box center [881, 493] width 74 height 29
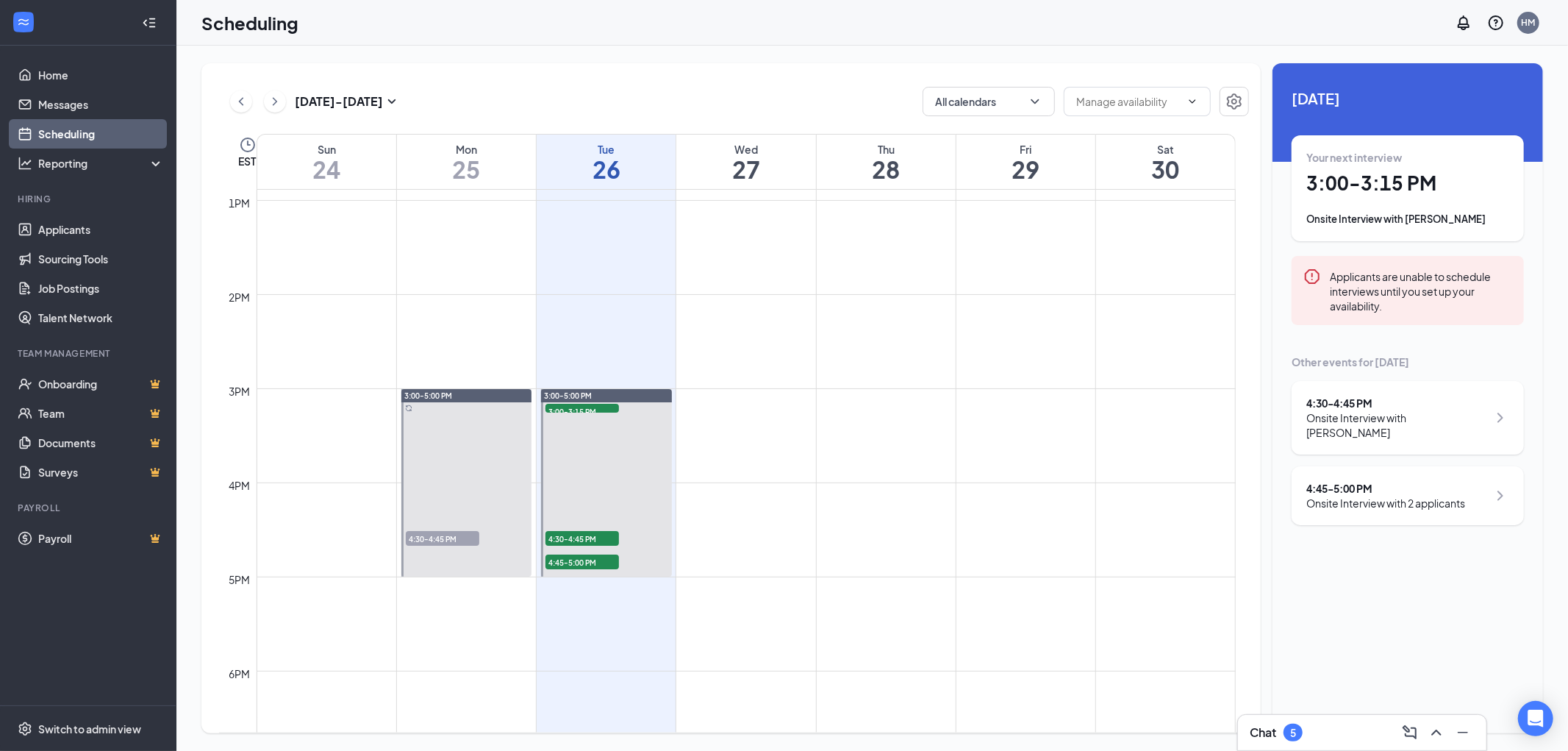
click at [1449, 400] on div "4:30 - 4:45 PM" at bounding box center [1397, 403] width 182 height 15
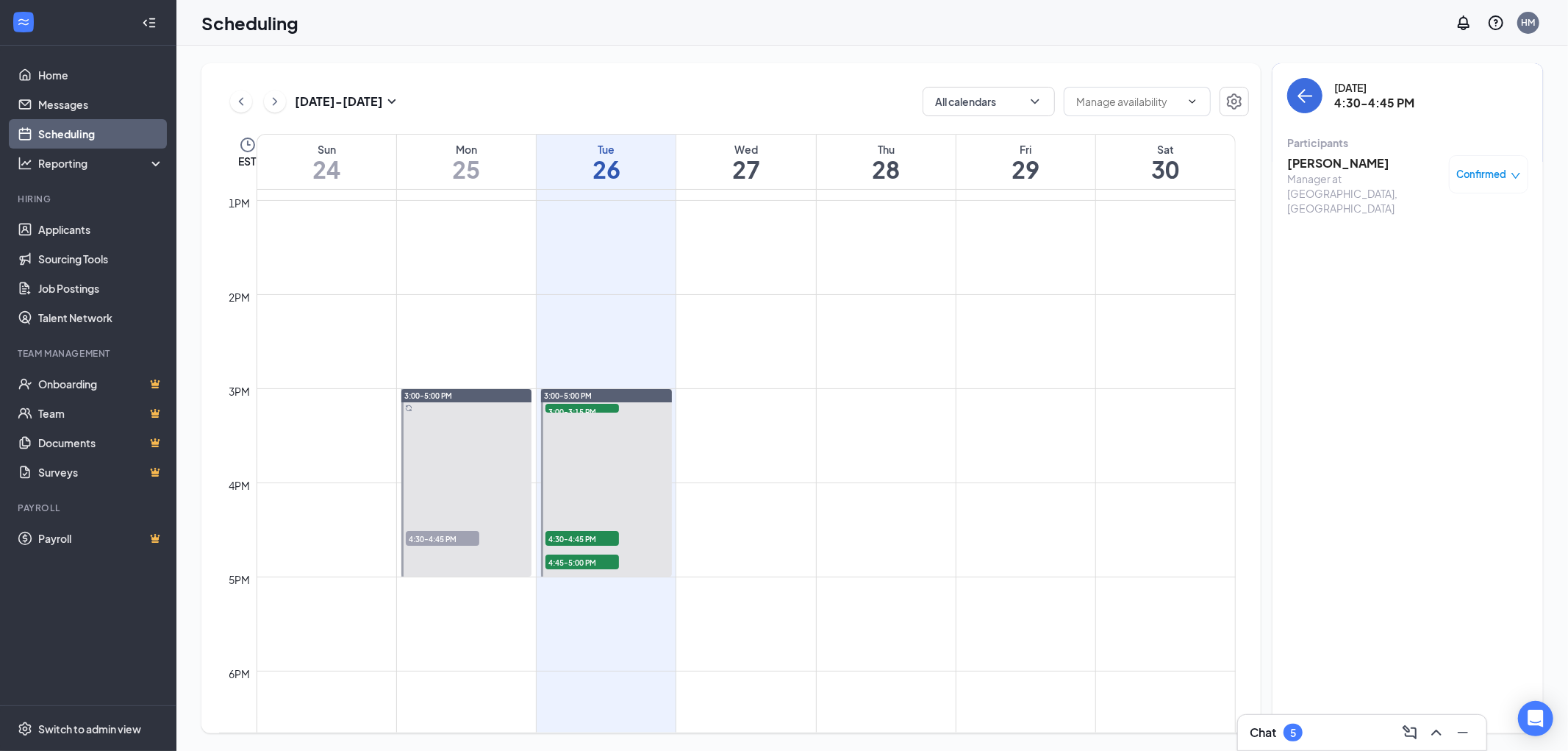
click at [1352, 157] on h3 "[PERSON_NAME]" at bounding box center [1364, 163] width 154 height 16
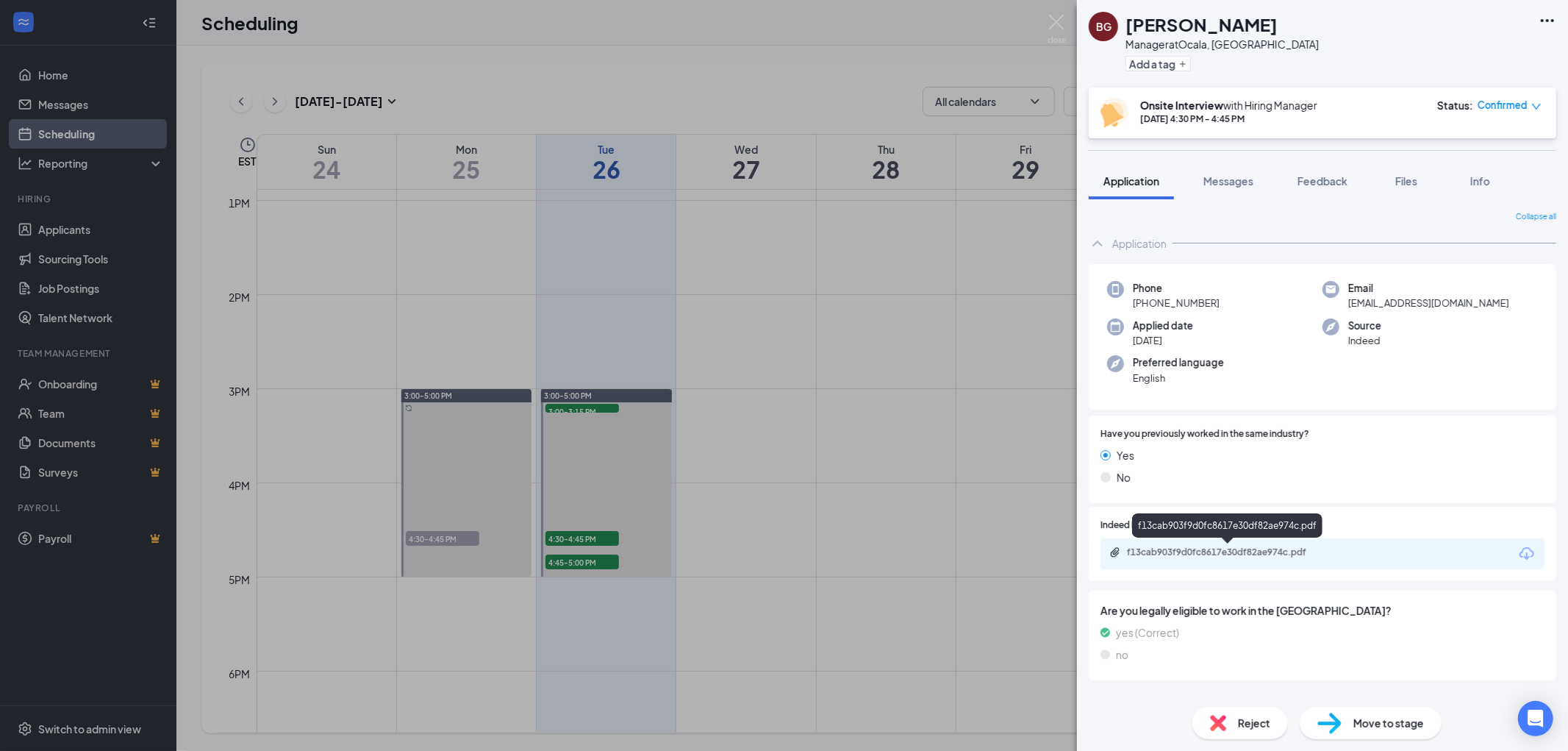
click at [1208, 552] on div "f13cab903f9d0fc8617e30df82ae974c.pdf" at bounding box center [1230, 552] width 206 height 12
click at [1058, 22] on img at bounding box center [1056, 29] width 18 height 29
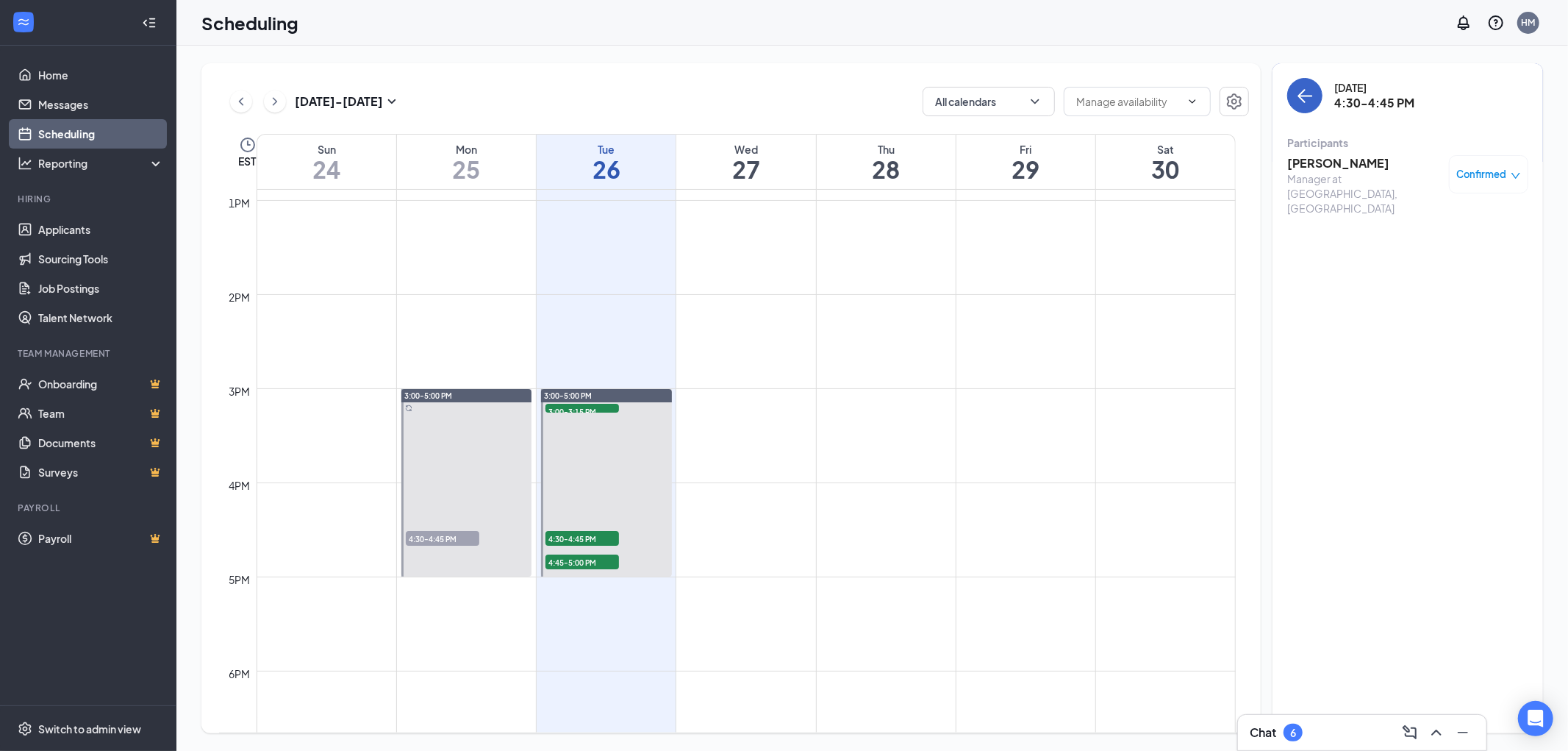
click at [1310, 100] on icon "ArrowLeft" at bounding box center [1305, 96] width 18 height 18
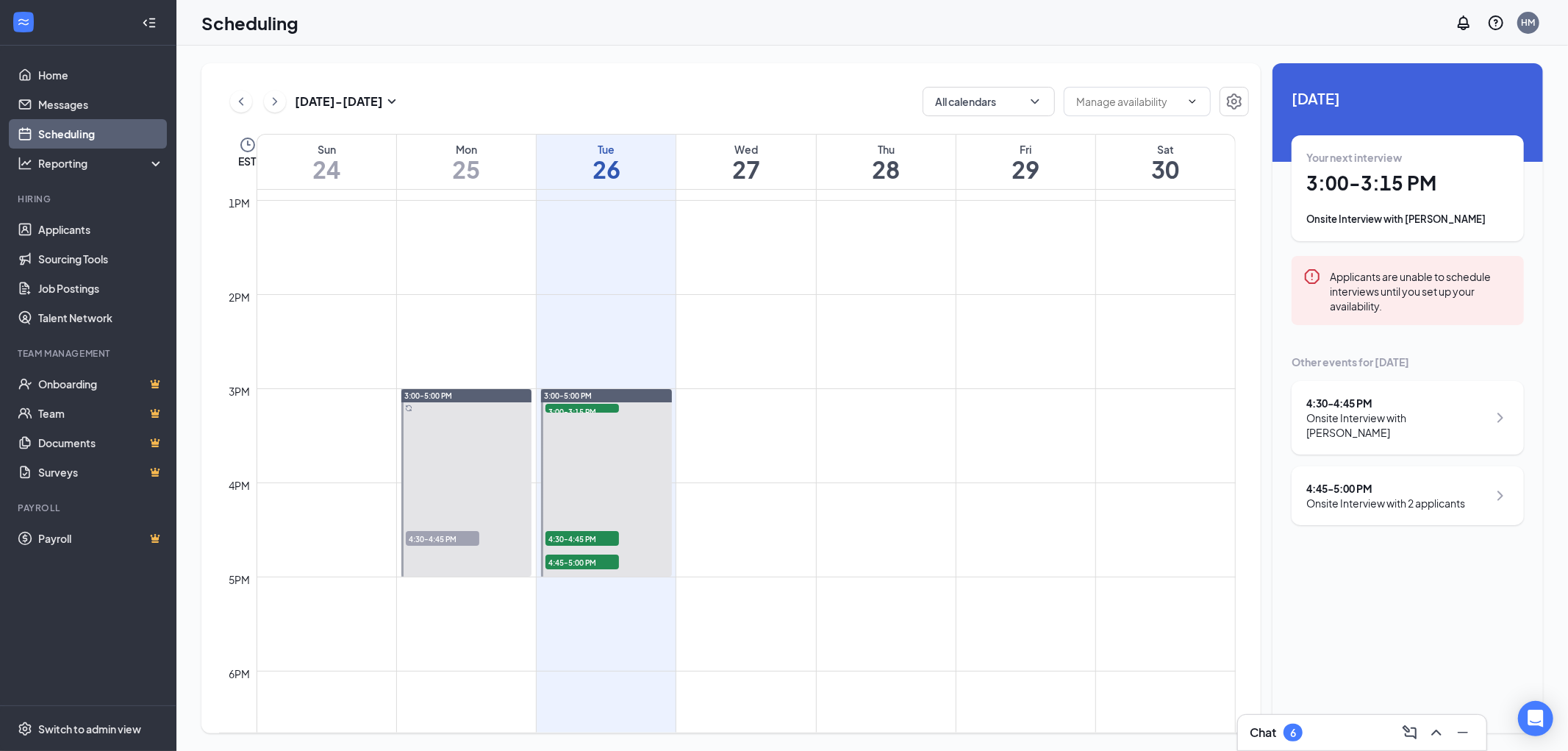
click at [1424, 478] on div "4:45 - 5:00 PM Onsite Interview with 2 applicants" at bounding box center [1407, 495] width 232 height 59
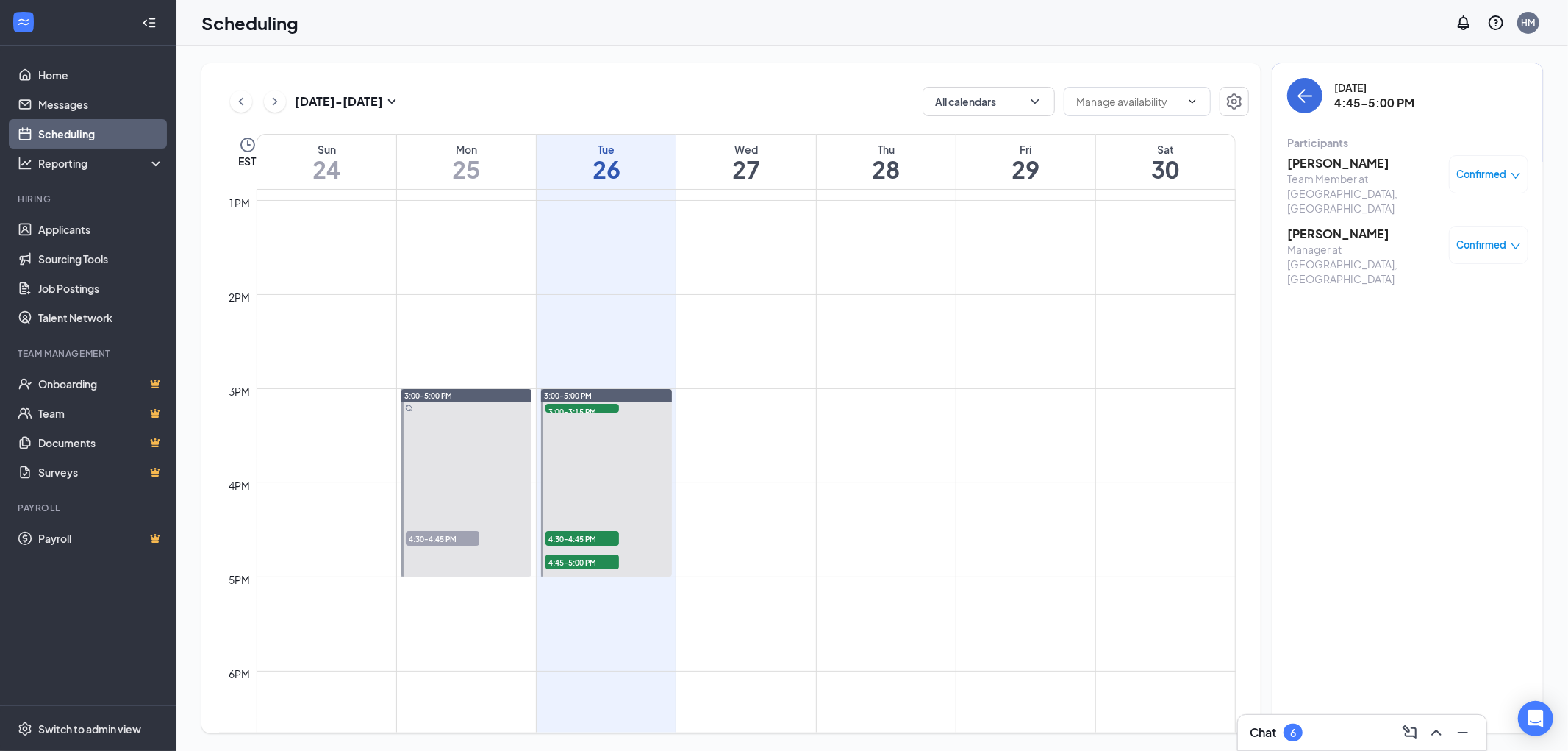
click at [1504, 168] on span "Confirmed" at bounding box center [1482, 174] width 50 height 15
click at [1424, 294] on span "Cancel" at bounding box center [1422, 297] width 35 height 16
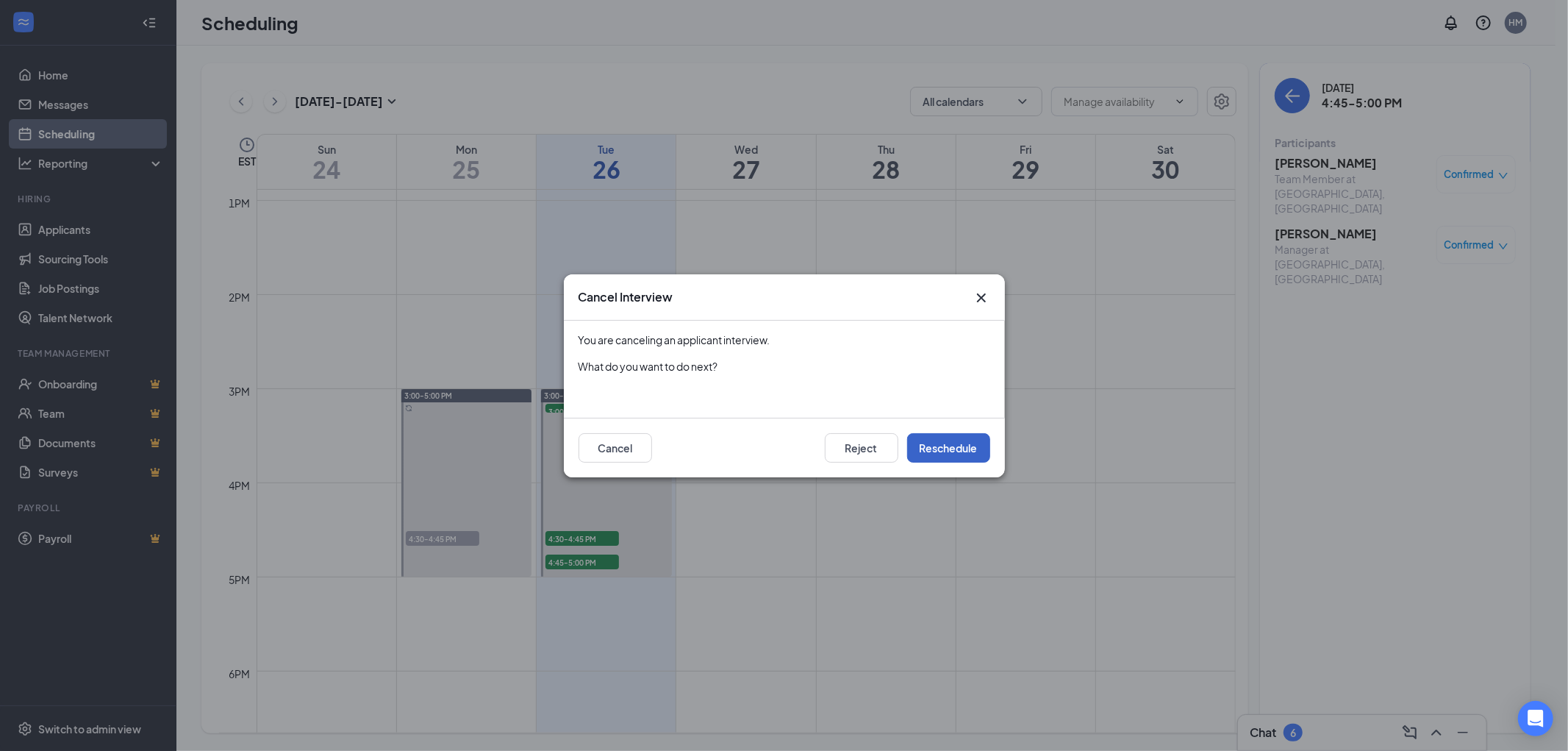
click at [940, 452] on button "Reschedule" at bounding box center [948, 447] width 83 height 29
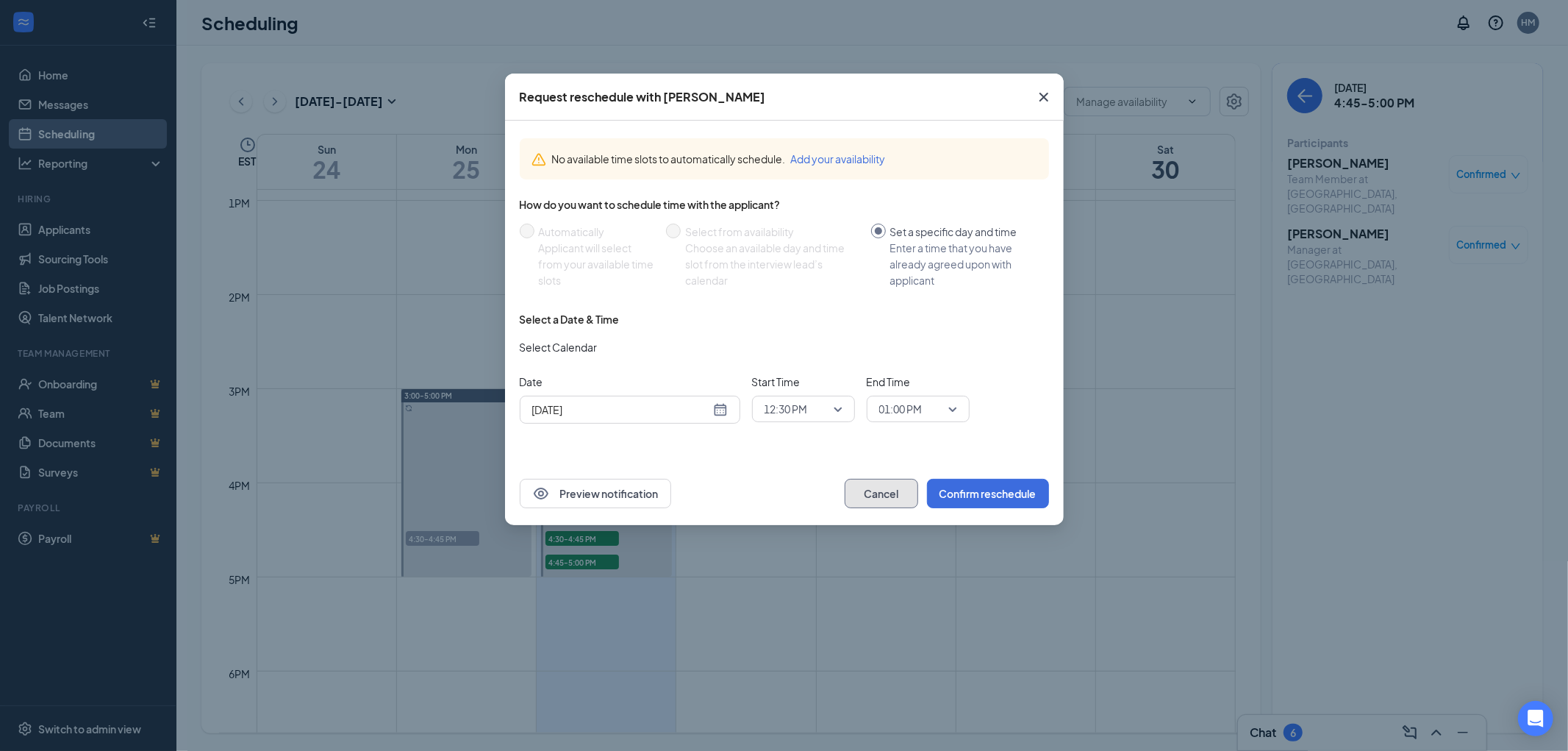
click at [886, 494] on button "Cancel" at bounding box center [881, 493] width 74 height 29
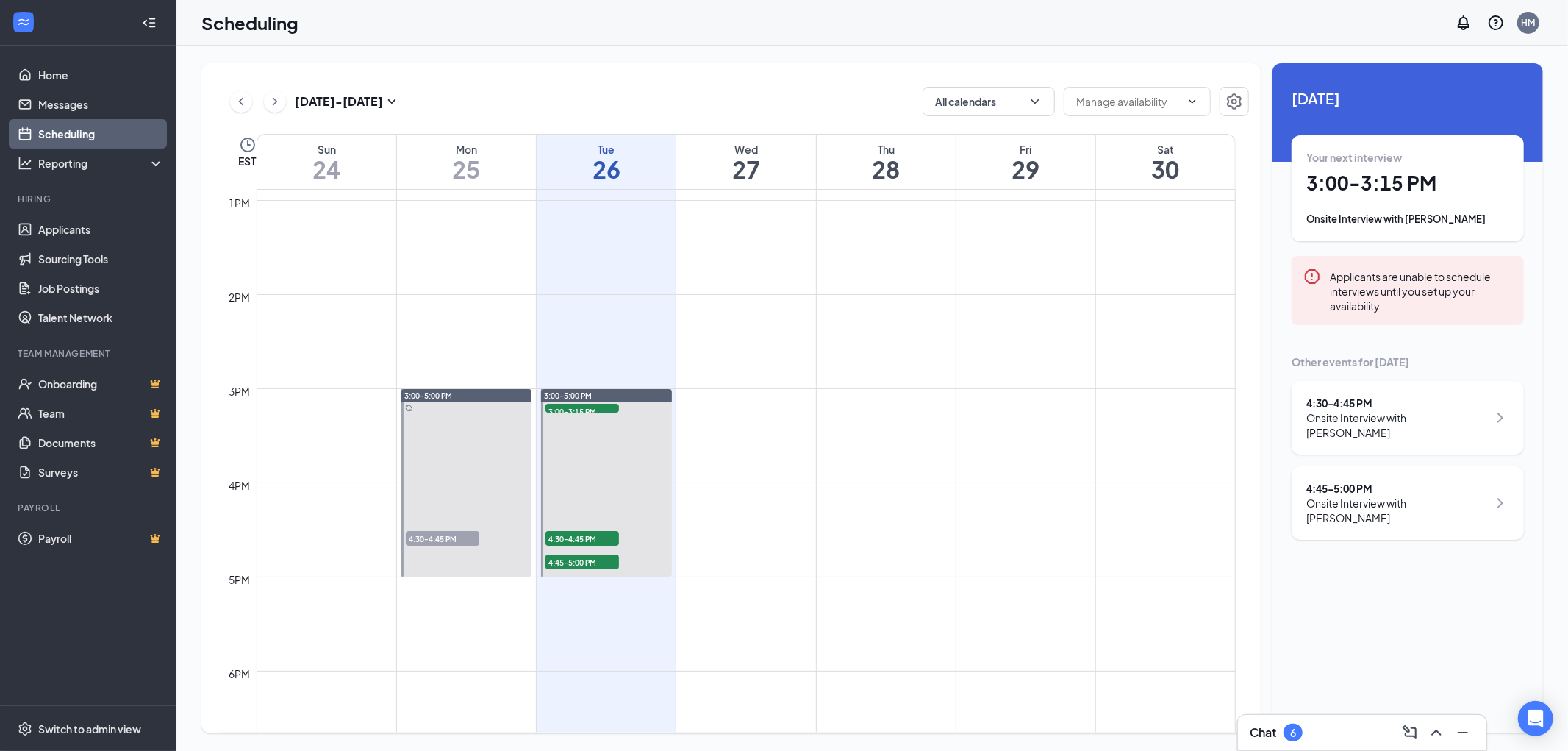
click at [1399, 481] on div "4:45 - 5:00 PM" at bounding box center [1397, 488] width 182 height 15
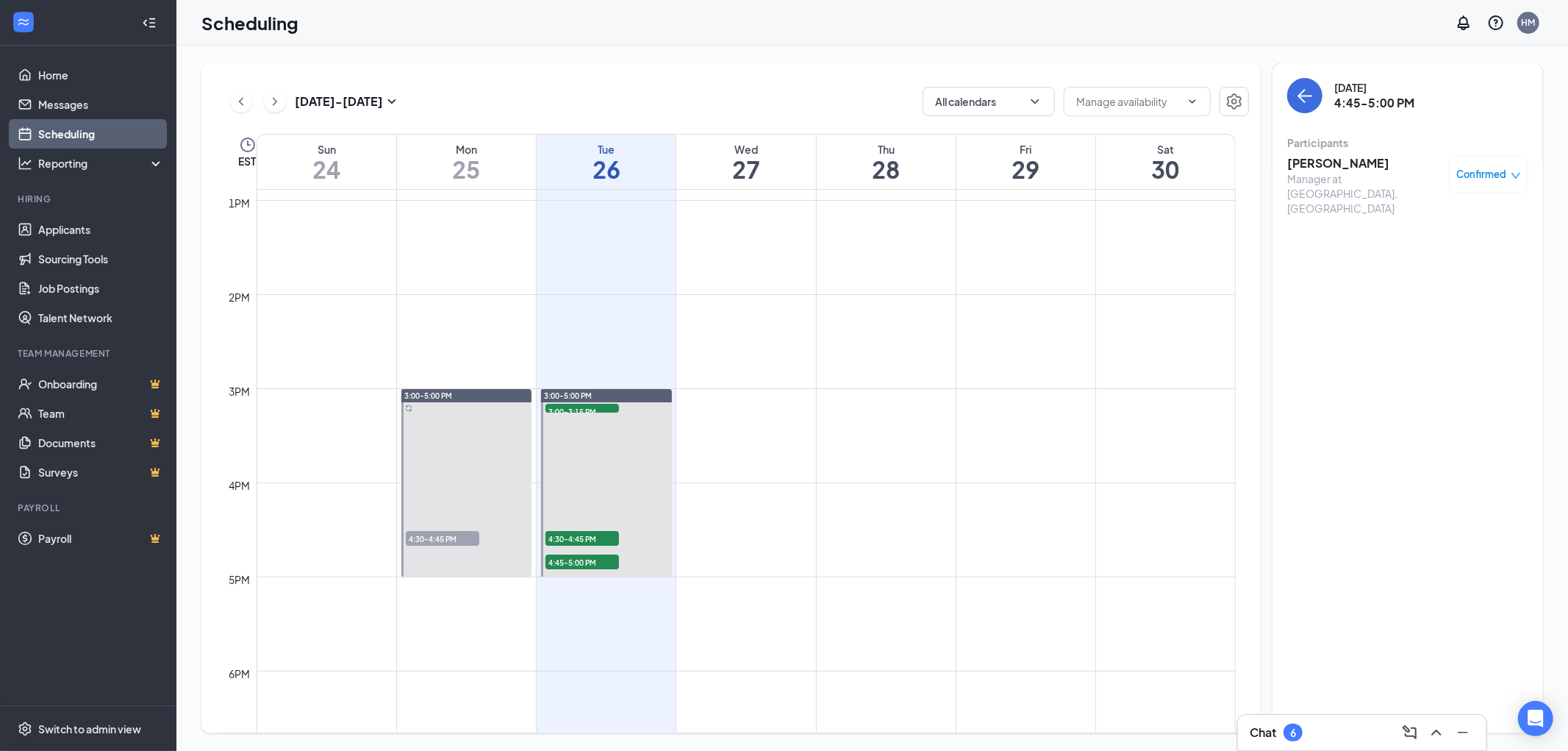
click at [1313, 163] on h3 "[PERSON_NAME]" at bounding box center [1364, 163] width 154 height 16
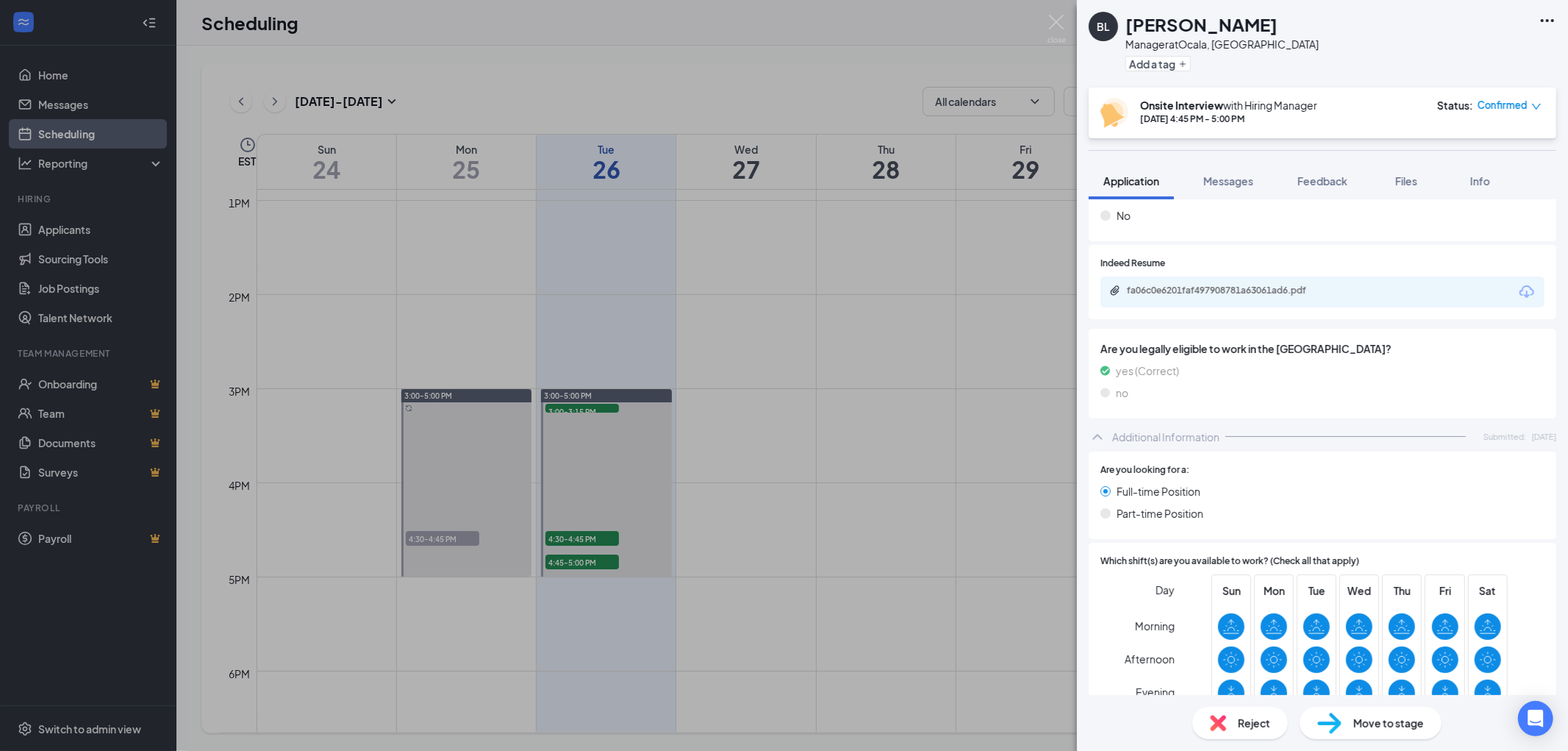
scroll to position [128, 0]
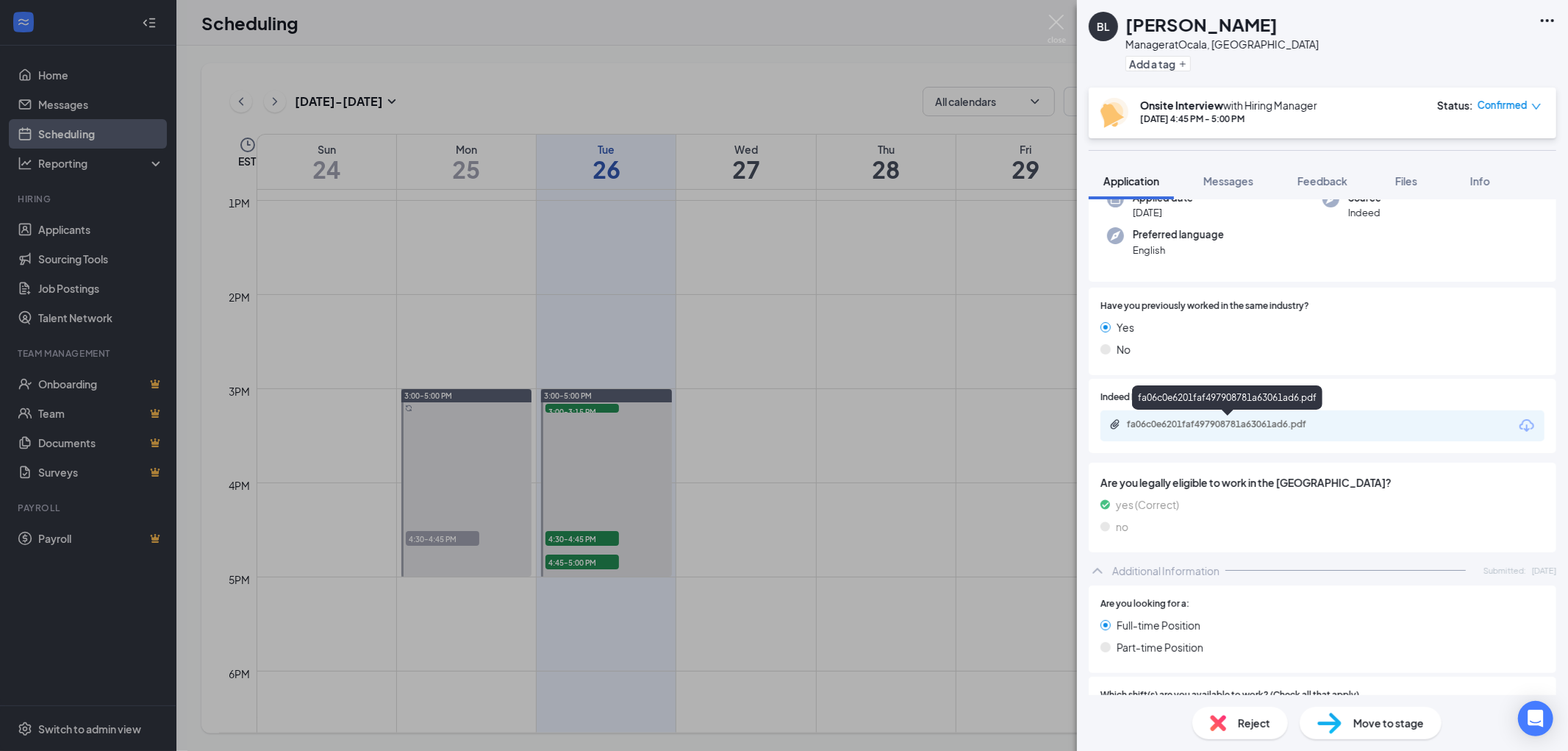
click at [1255, 419] on div "fa06c0e6201faf497908781a63061ad6.pdf" at bounding box center [1230, 424] width 206 height 12
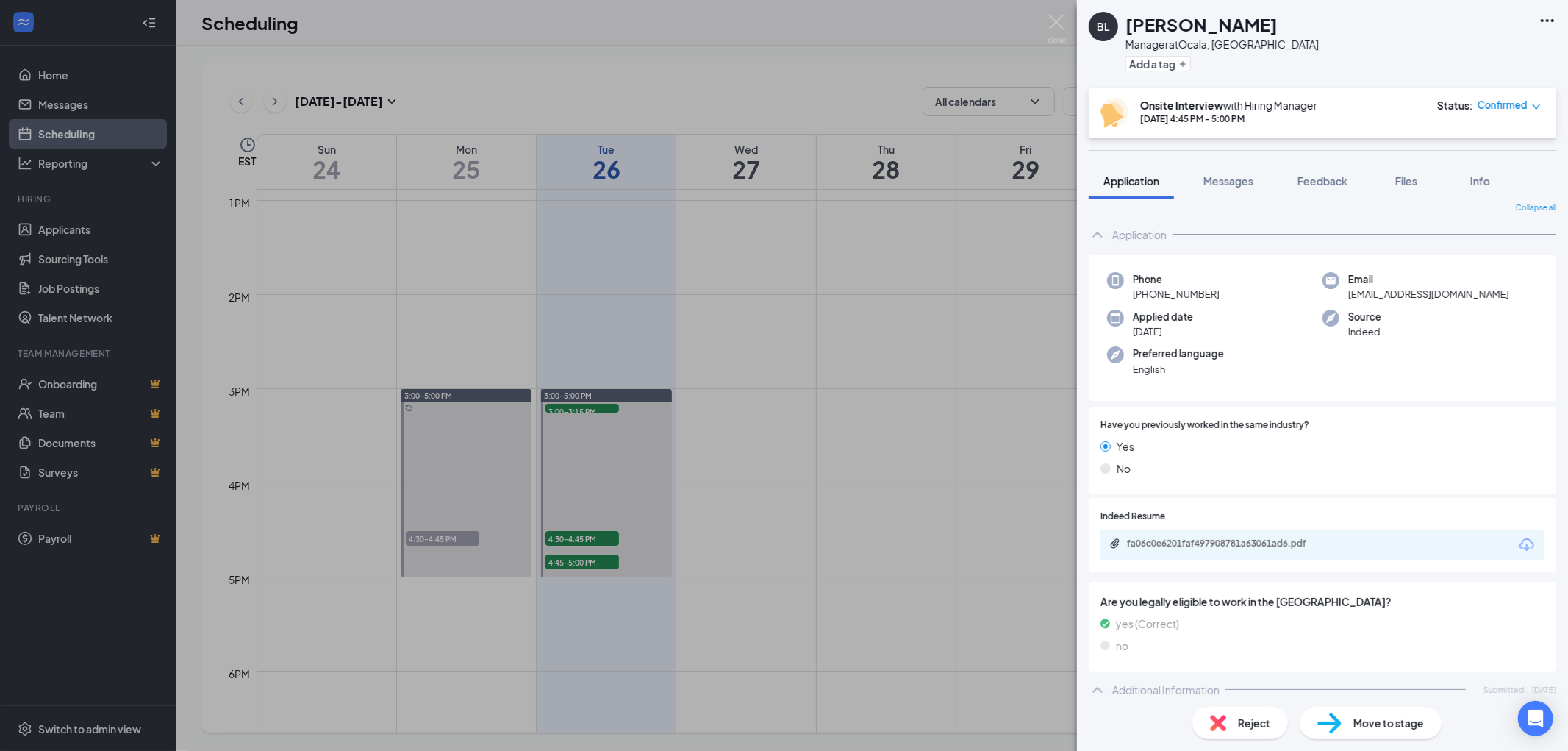
scroll to position [0, 0]
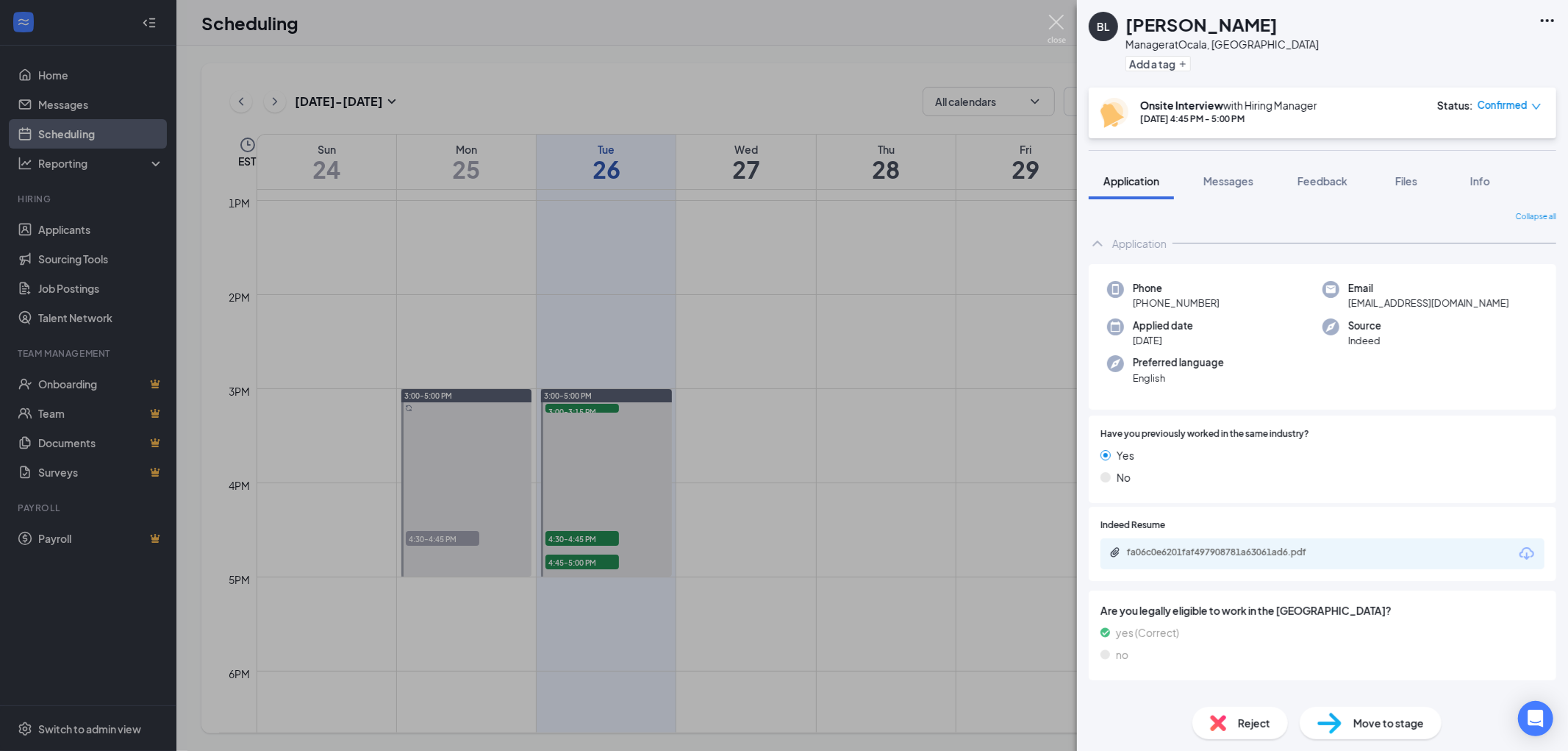
click at [1058, 20] on img at bounding box center [1056, 29] width 18 height 29
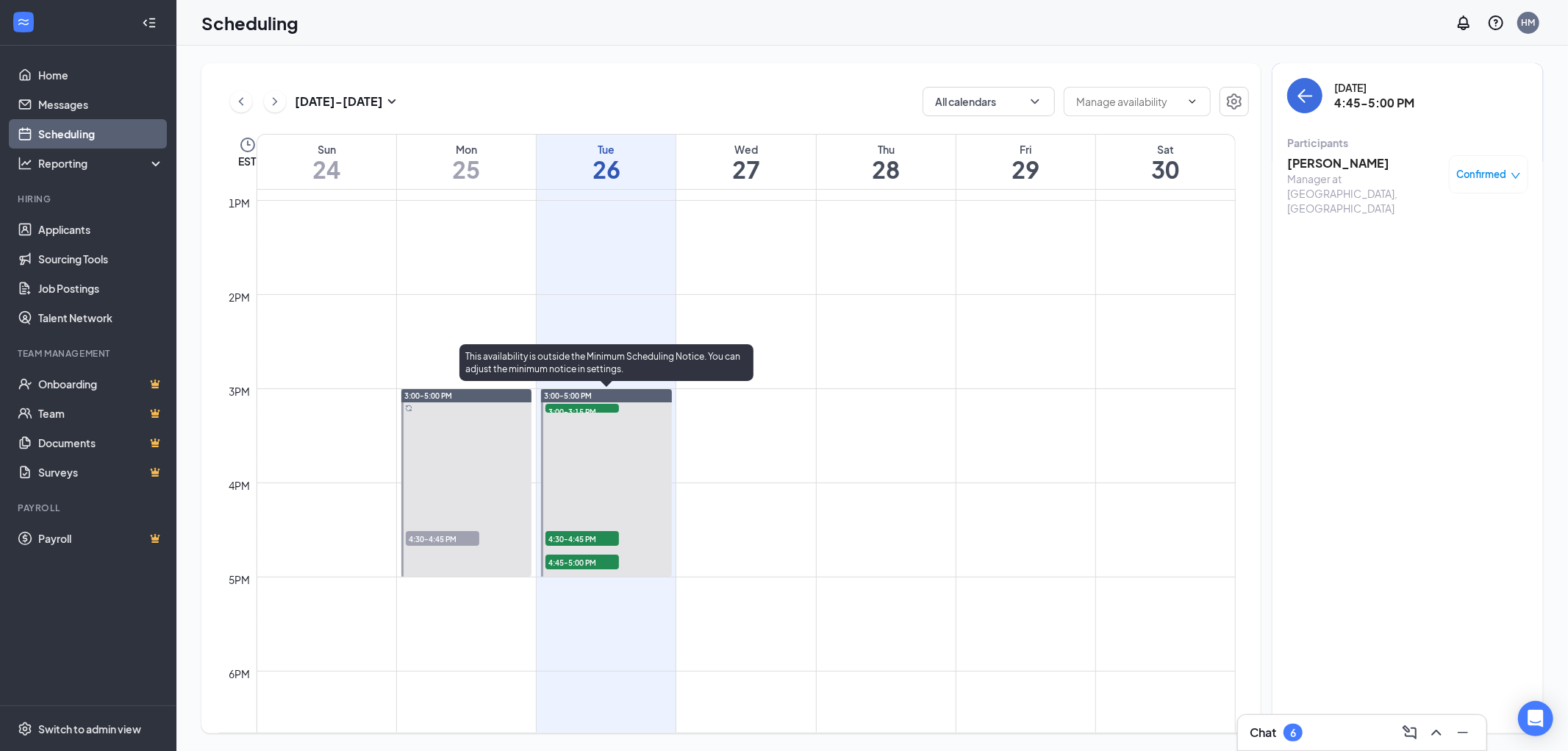
click at [580, 410] on span "3:00-3:15 PM" at bounding box center [583, 411] width 74 height 15
click at [579, 535] on span "4:30-4:45 PM" at bounding box center [583, 538] width 74 height 15
click at [567, 404] on span "3:00-3:15 PM" at bounding box center [583, 411] width 74 height 15
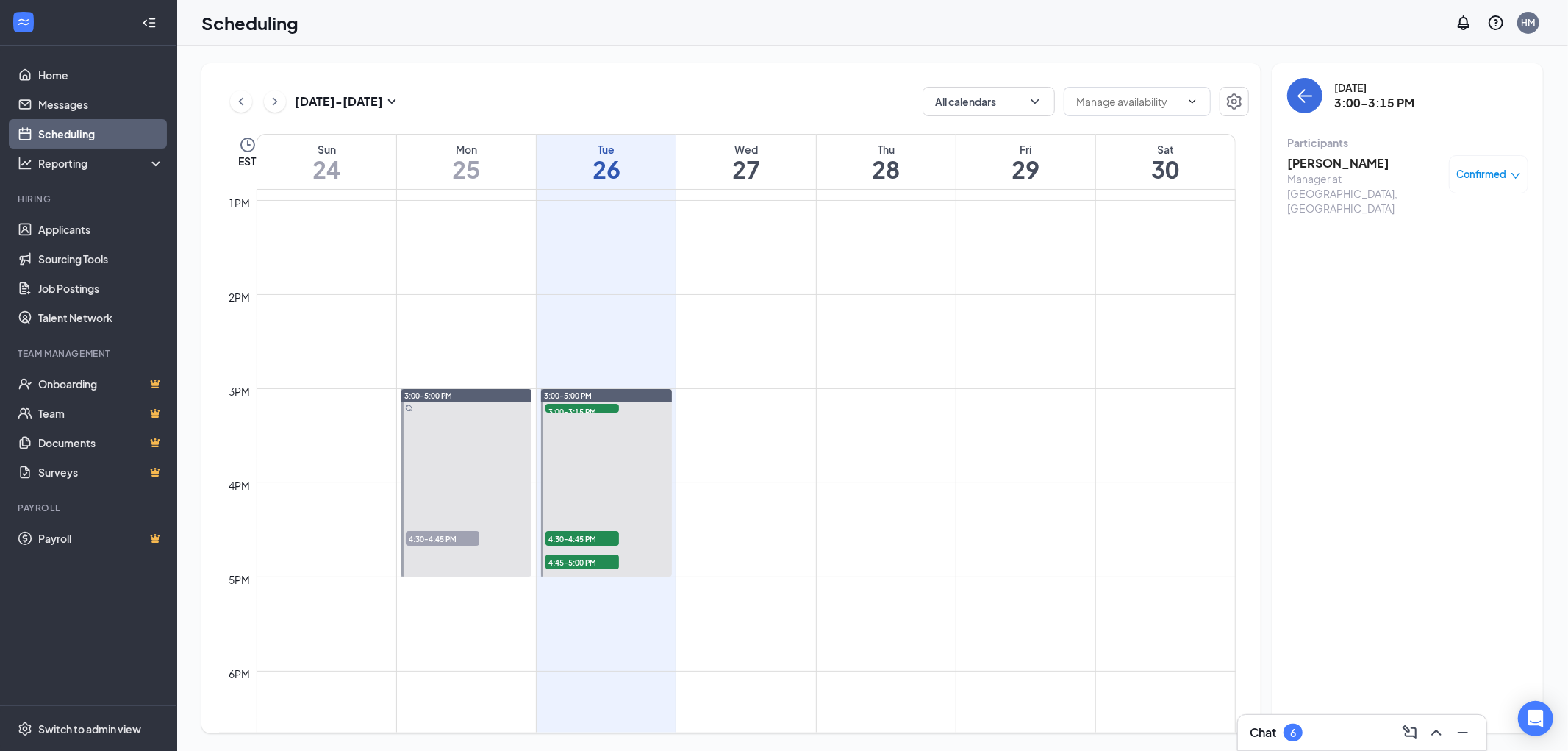
click at [1323, 164] on h3 "[PERSON_NAME]" at bounding box center [1364, 163] width 154 height 16
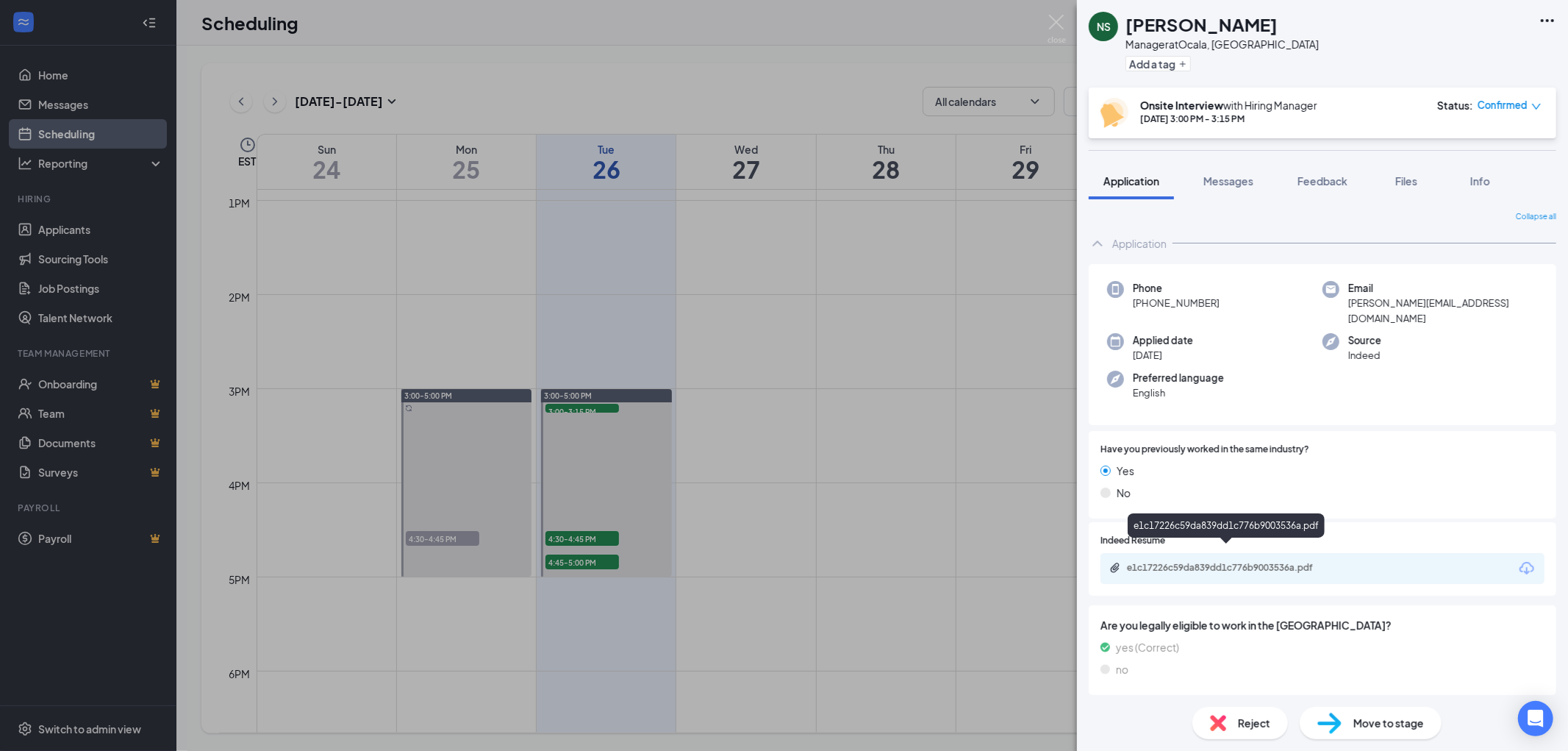
click at [1186, 562] on div "e1c17226c59da839dd1c776b9003536a.pdf" at bounding box center [1230, 568] width 206 height 12
click at [1063, 24] on img at bounding box center [1056, 29] width 18 height 29
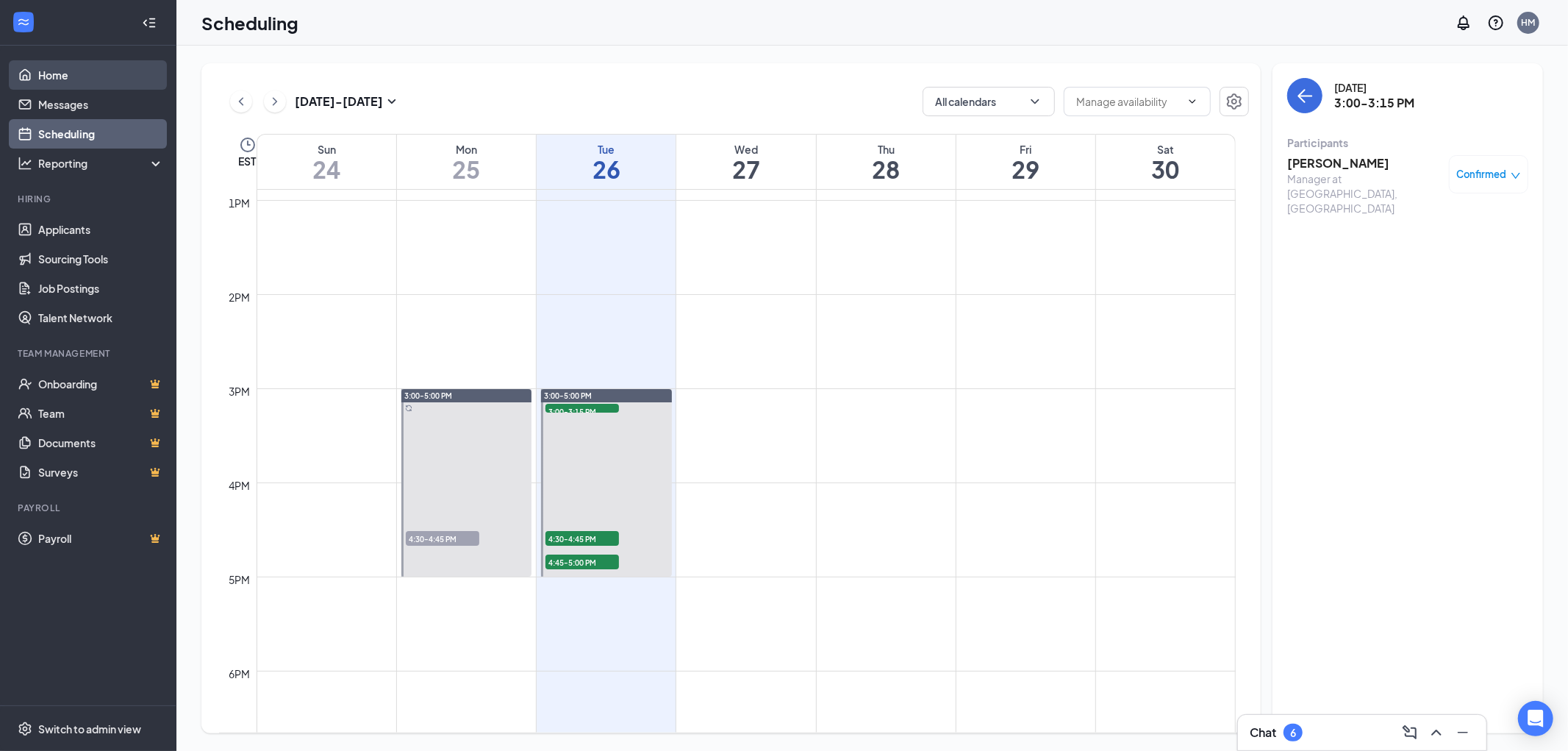
click at [50, 69] on link "Home" at bounding box center [101, 74] width 126 height 29
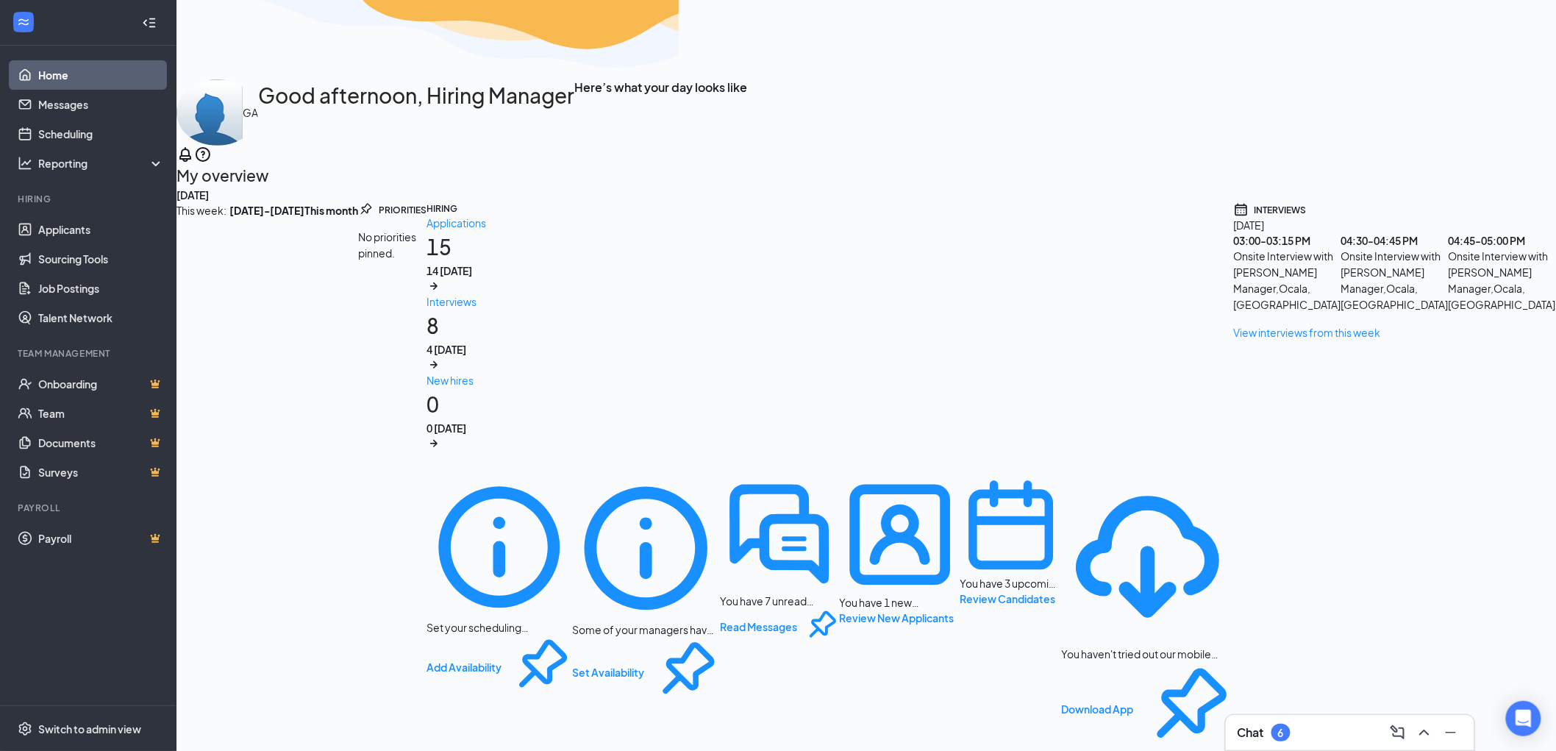
click at [1336, 733] on div "Chat 6" at bounding box center [1350, 733] width 225 height 24
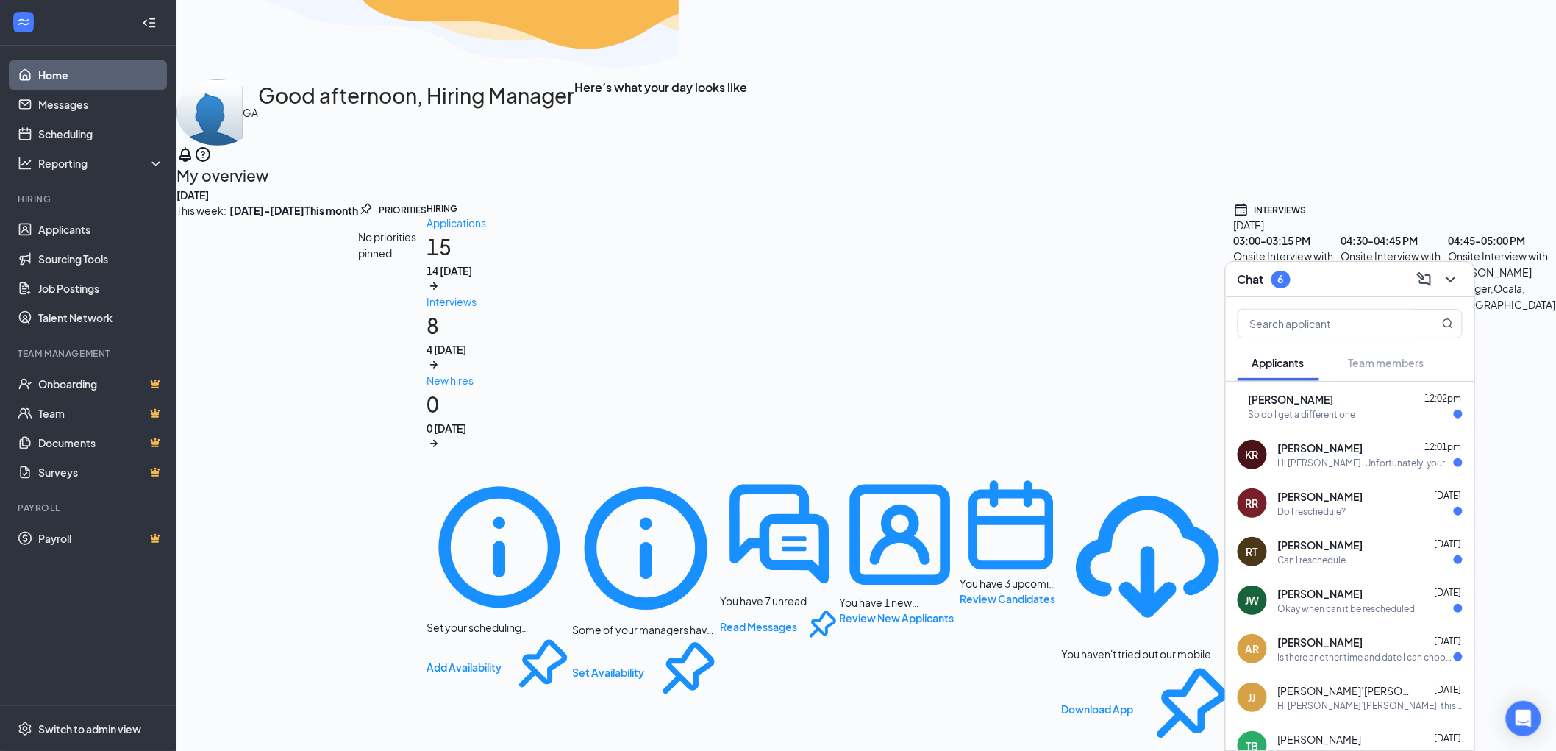
click at [1389, 412] on div "So do I get a different one" at bounding box center [1356, 414] width 214 height 13
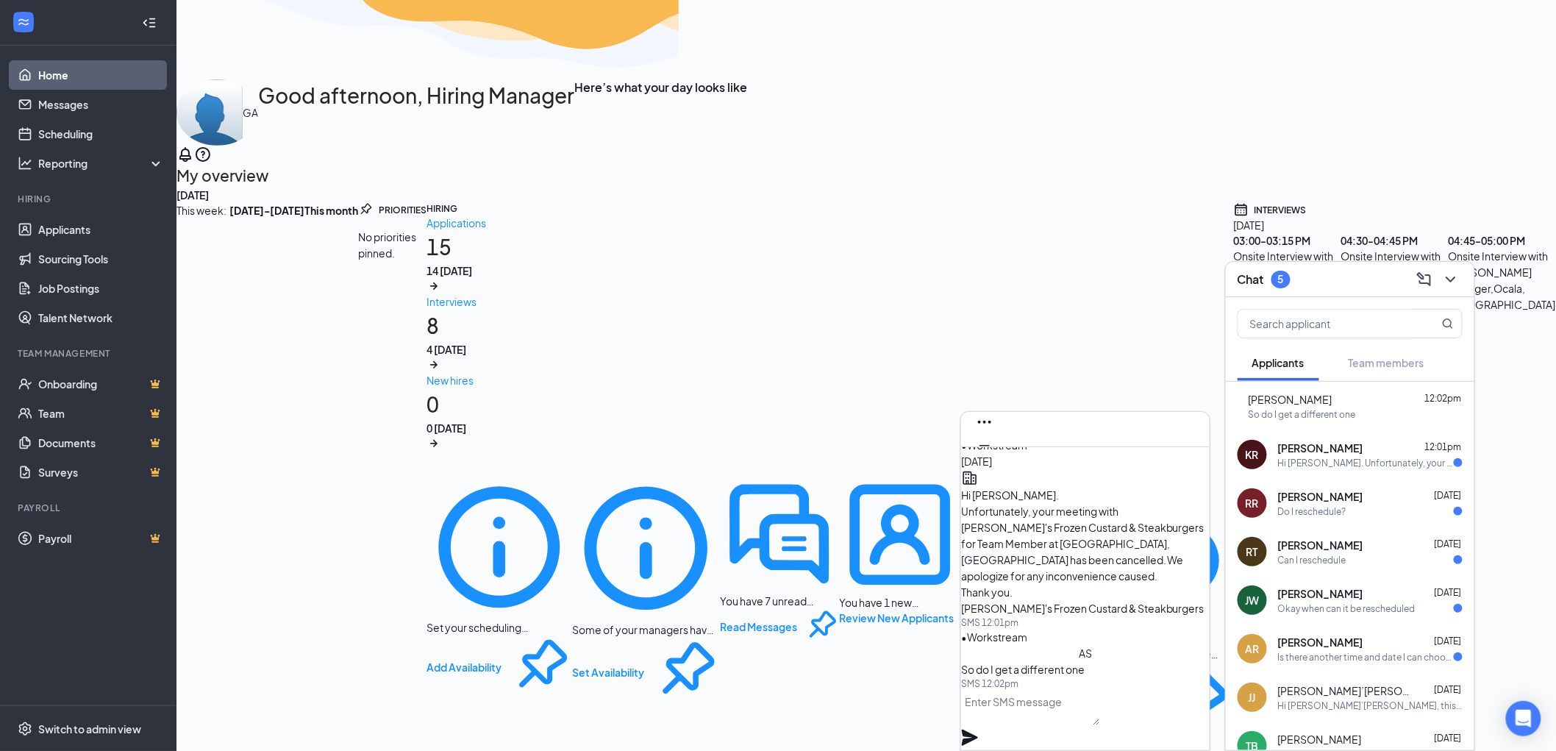
click at [1063, 719] on textarea at bounding box center [1030, 707] width 139 height 35
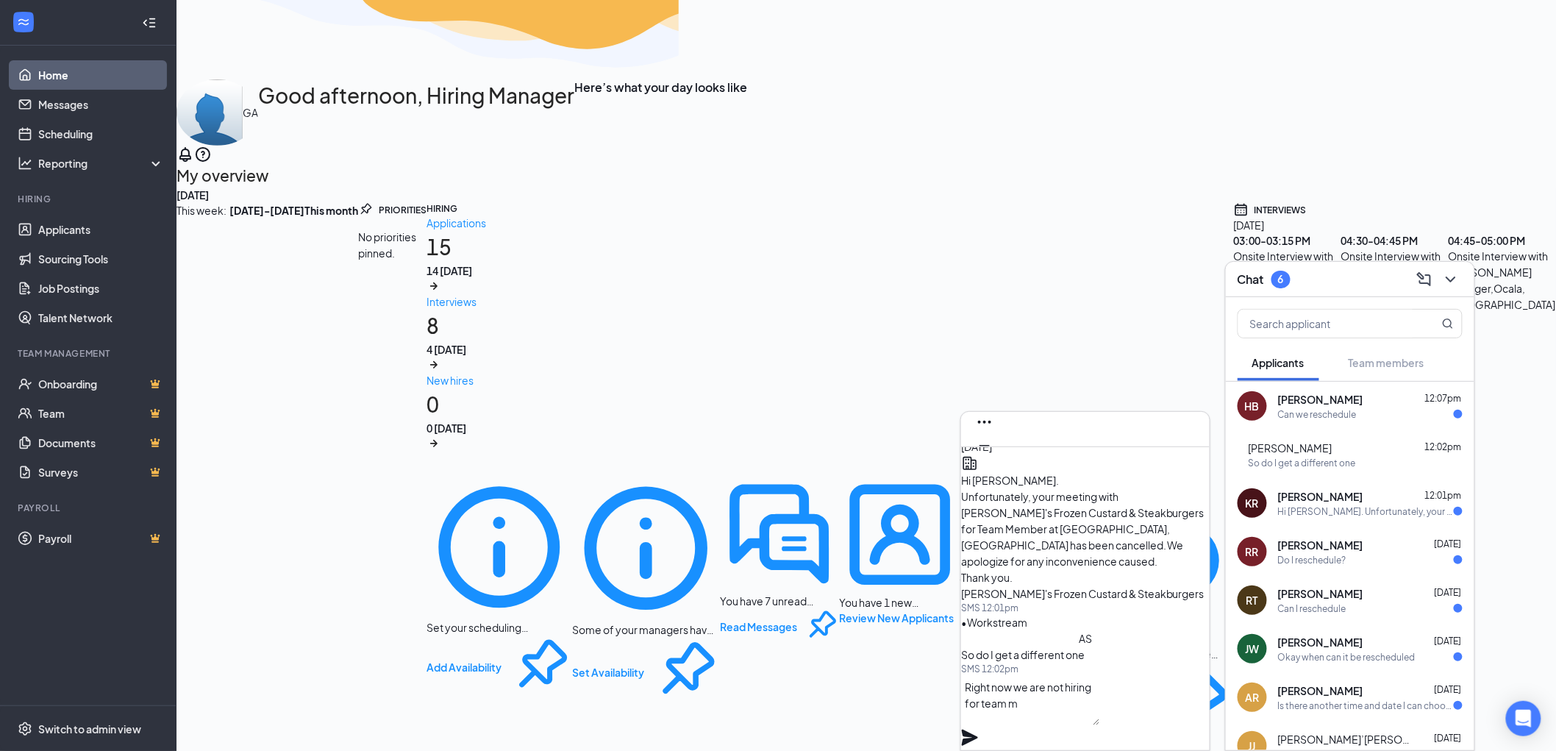
scroll to position [1, 0]
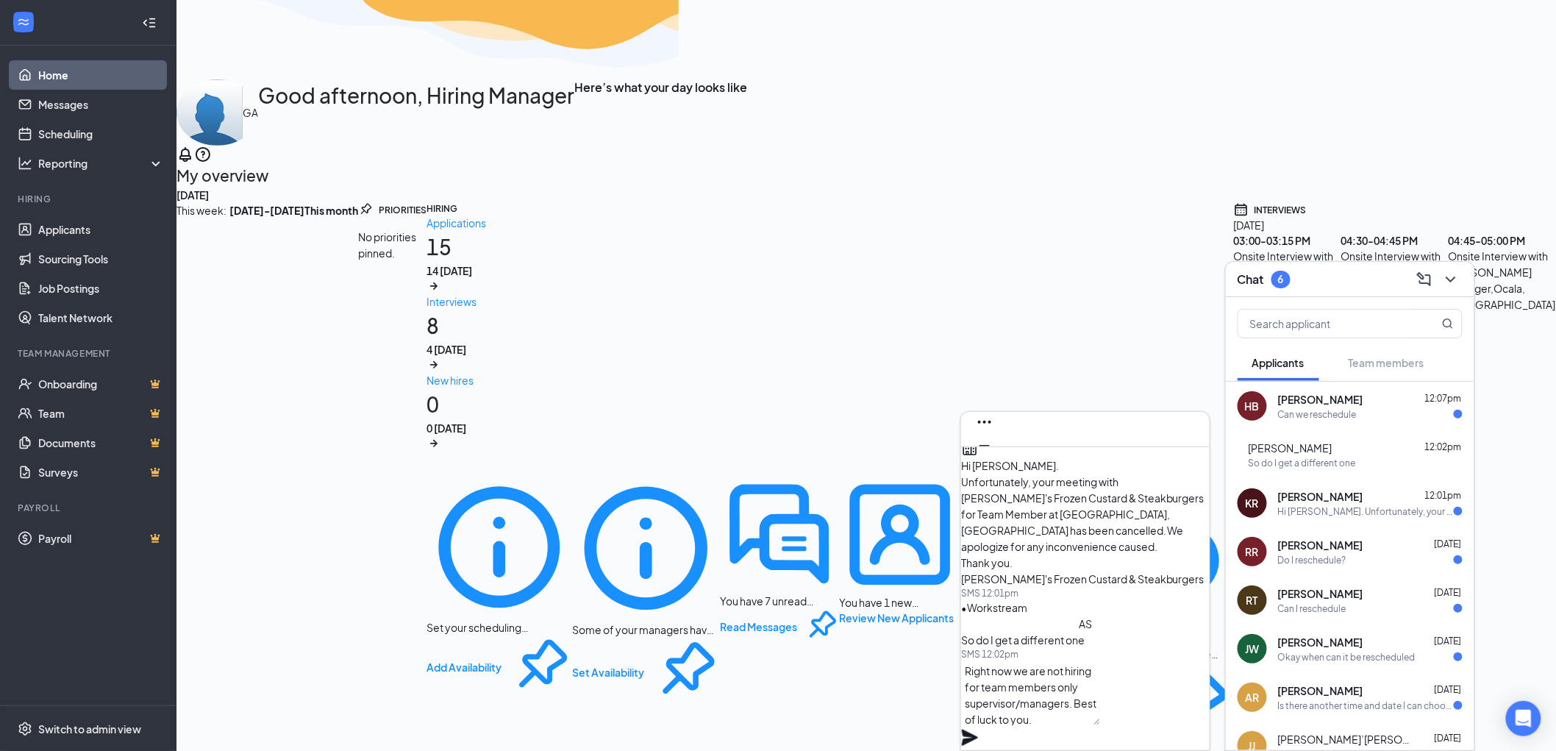
click at [1058, 699] on textarea "Right now we are not hiring for team members only supervisor/managers. Best of …" at bounding box center [1030, 692] width 139 height 65
click at [1059, 699] on textarea "Right now we are not hiring for team members only supervisor/managers. Best of …" at bounding box center [1030, 692] width 139 height 65
type textarea "Right now we are not hiring for team members only supervisor/managers. Best of …"
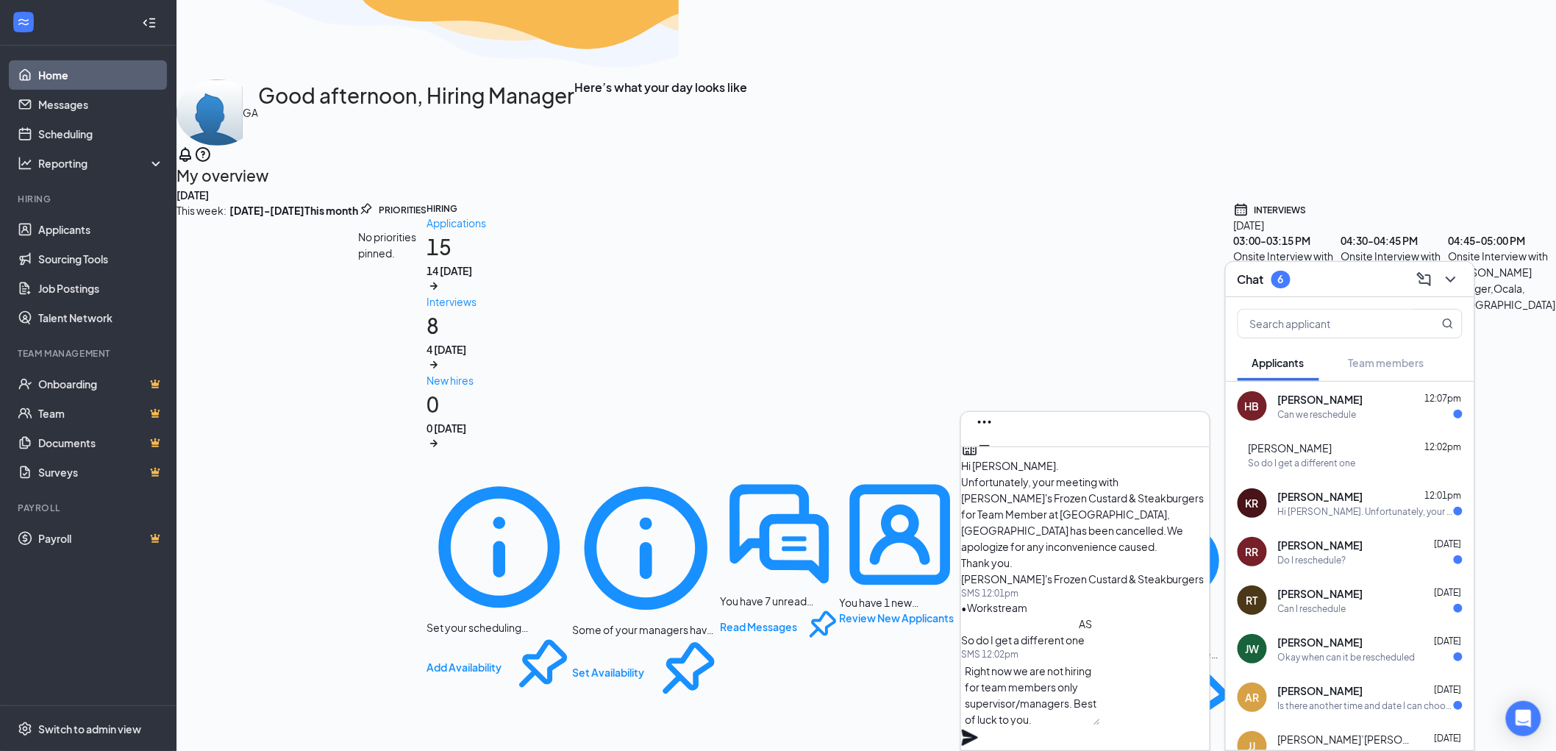
click at [978, 730] on icon "Plane" at bounding box center [970, 738] width 16 height 16
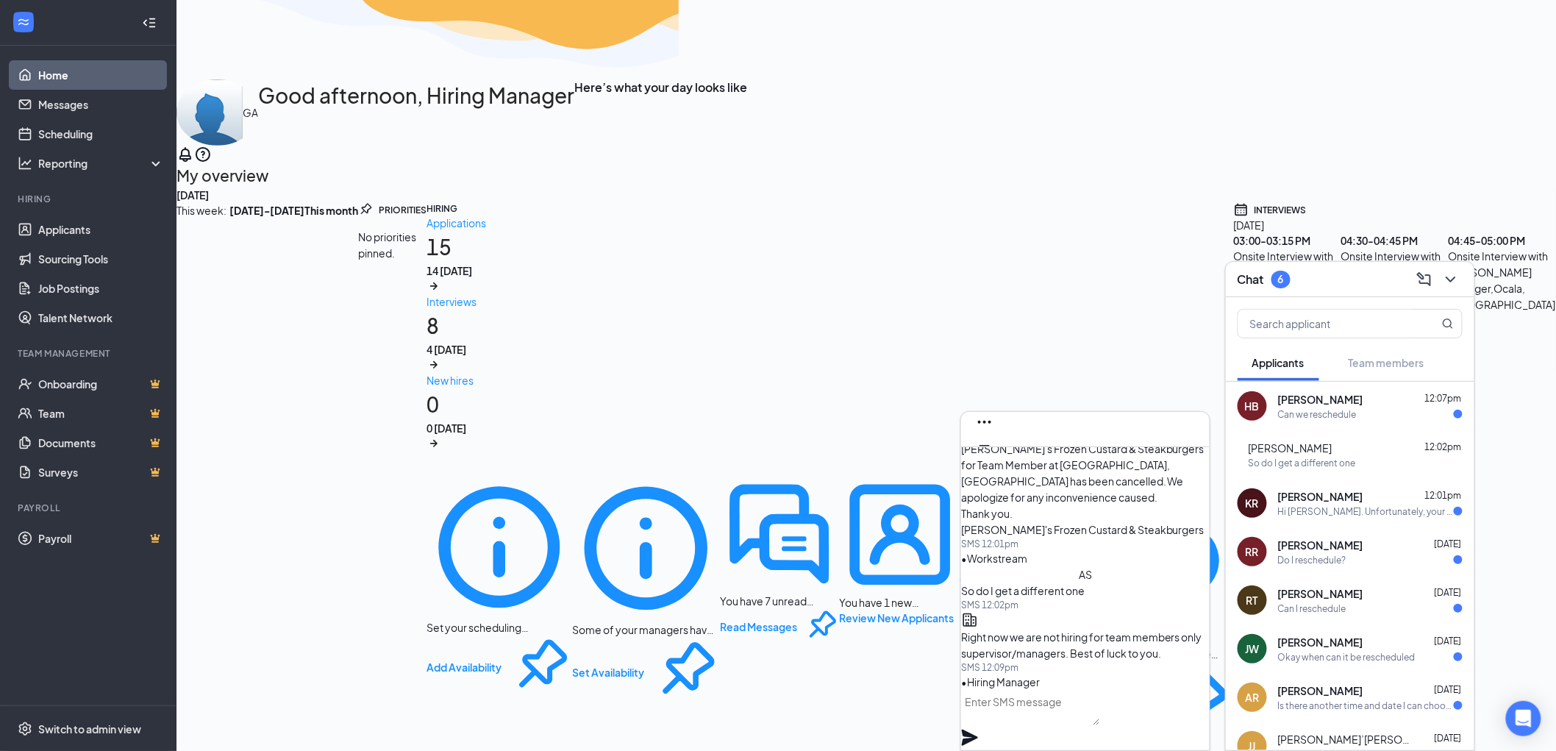
scroll to position [0, 0]
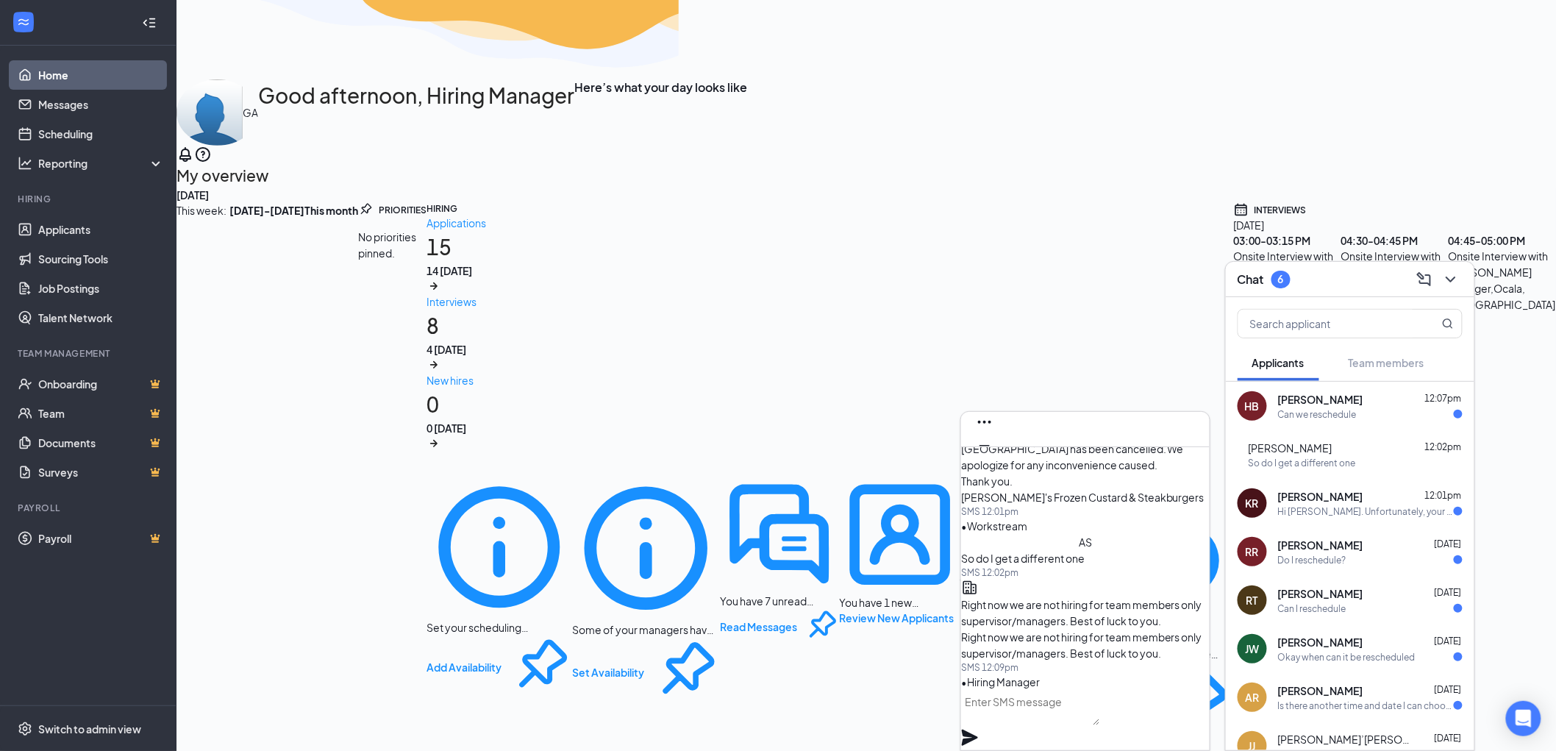
click at [1309, 414] on div "Can we reschedule" at bounding box center [1317, 414] width 79 height 13
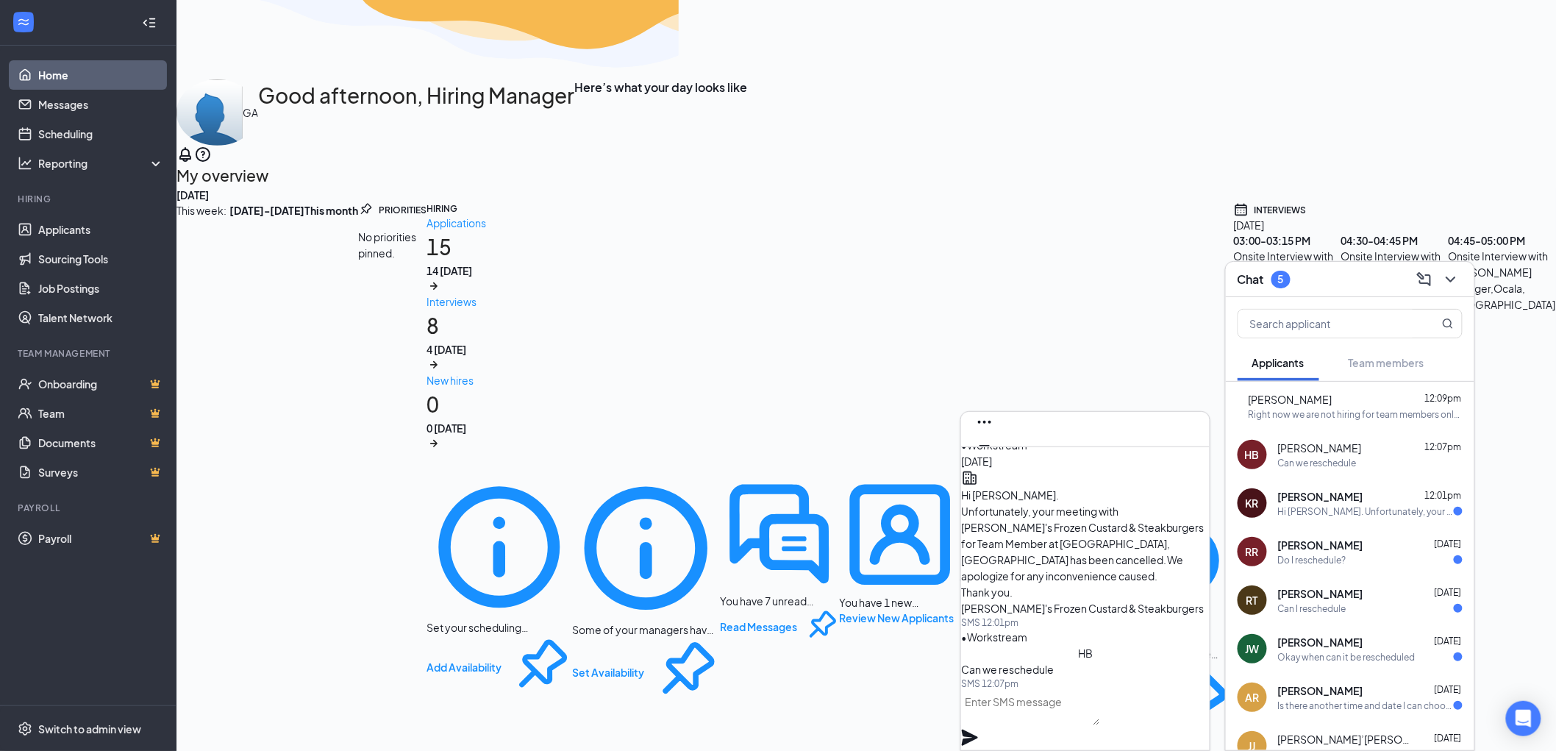
click at [1005, 725] on textarea at bounding box center [1030, 707] width 139 height 35
paste textarea "Right now we are not hiring for team members only supervisor/managers. Best of …"
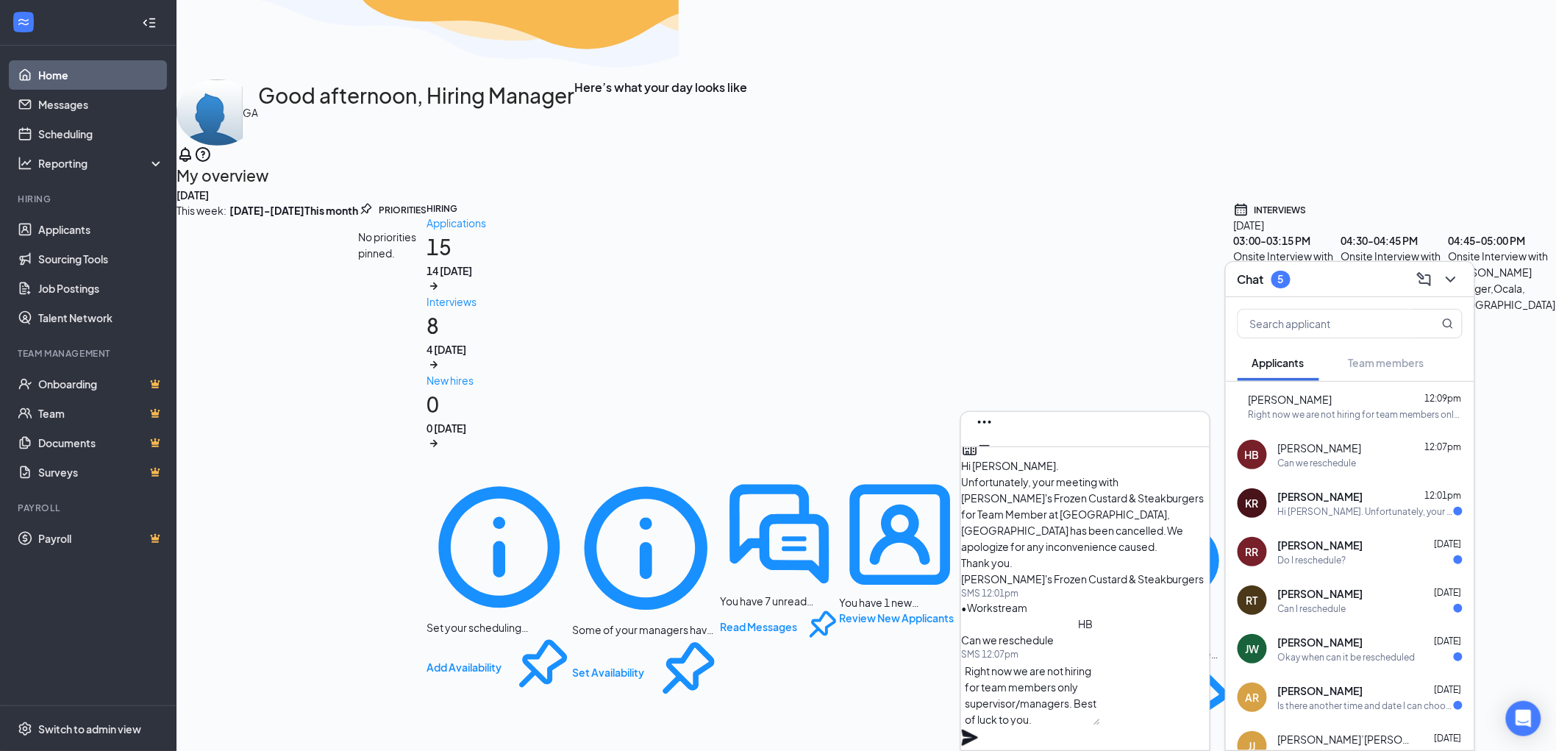
type textarea "Right now we are not hiring for team members only supervisor/managers. Best of …"
click at [978, 730] on icon "Plane" at bounding box center [970, 738] width 16 height 16
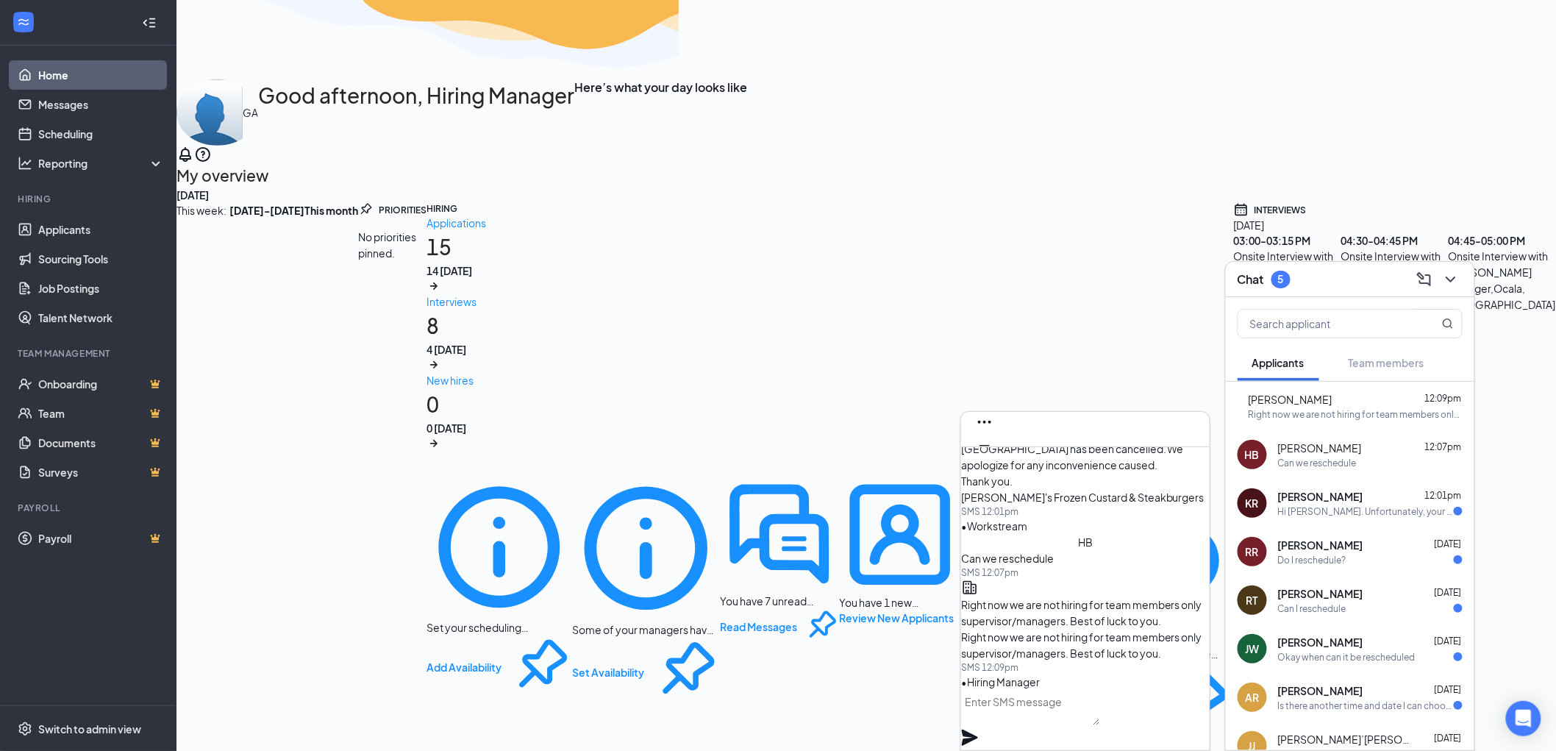
click at [1342, 510] on div "Hi [PERSON_NAME]. Unfortunately, your meeting with [PERSON_NAME]'s Frozen Custa…" at bounding box center [1366, 511] width 176 height 13
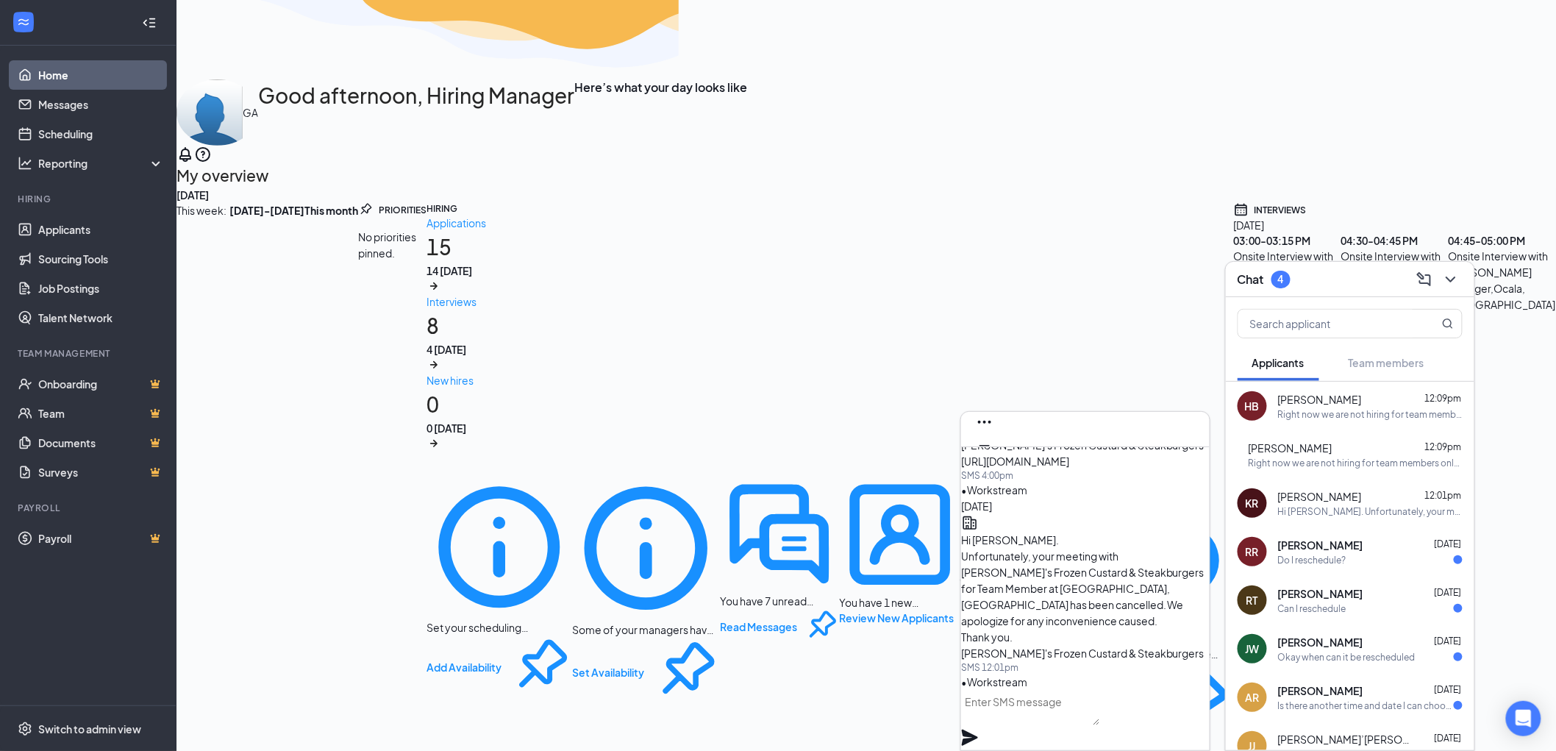
click at [1041, 725] on textarea at bounding box center [1030, 707] width 139 height 35
paste textarea "Right now we are not hiring for team members only supervisor/managers. Best of …"
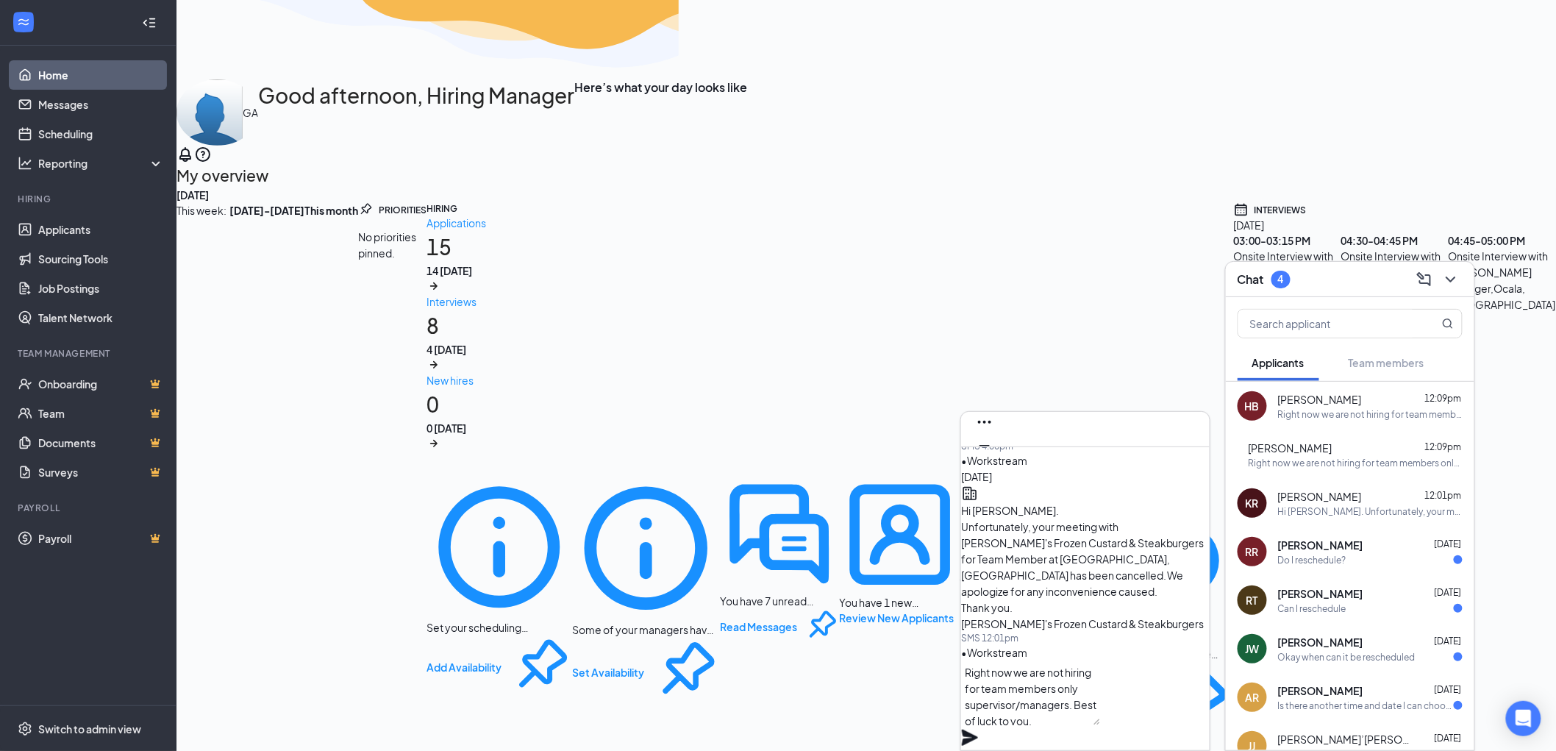
scroll to position [1, 0]
type textarea "Right now we are not hiring for team members only supervisor/managers. Best of …"
click at [979, 729] on icon "Plane" at bounding box center [970, 738] width 18 height 18
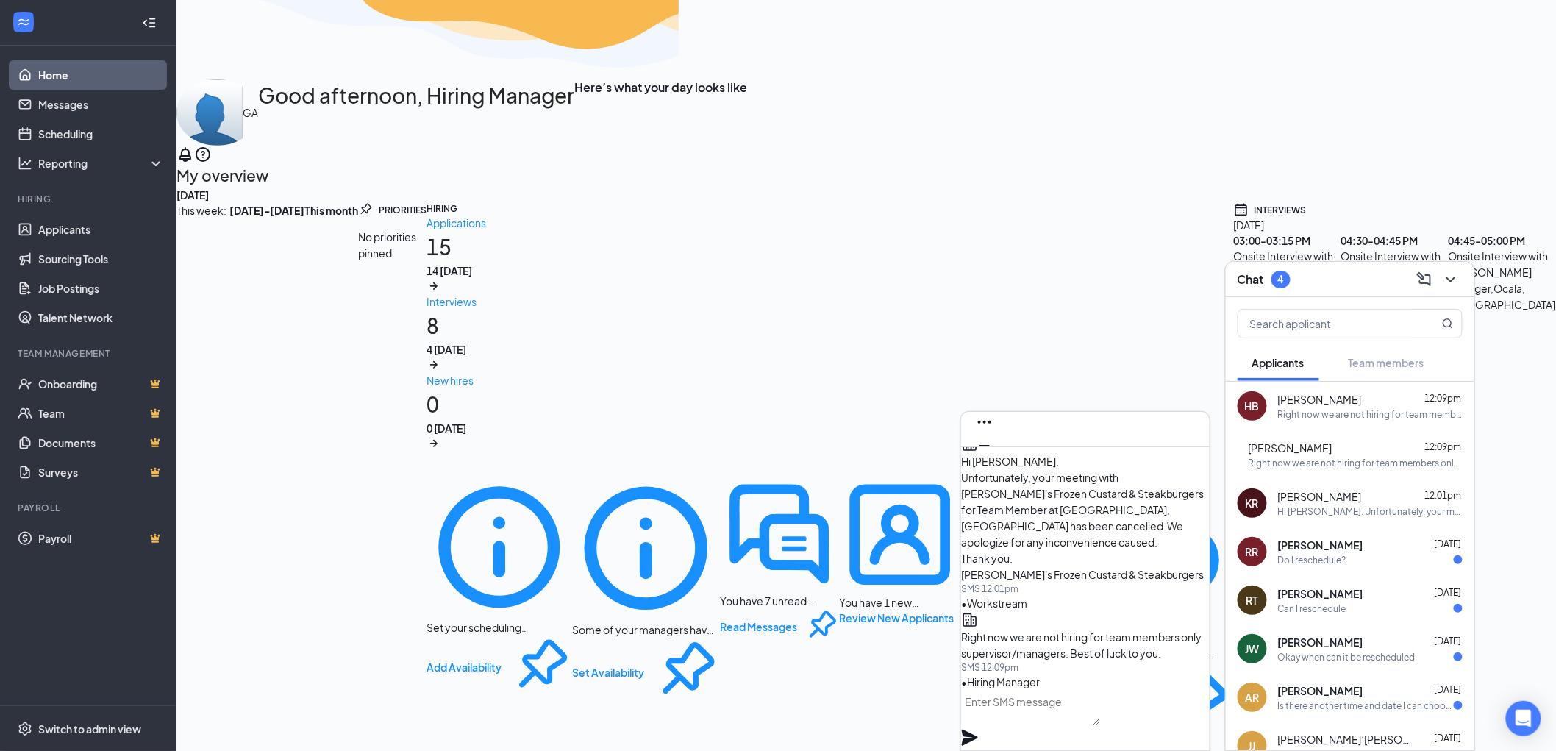
click at [1344, 554] on div "Do I reschedule?" at bounding box center [1312, 560] width 68 height 13
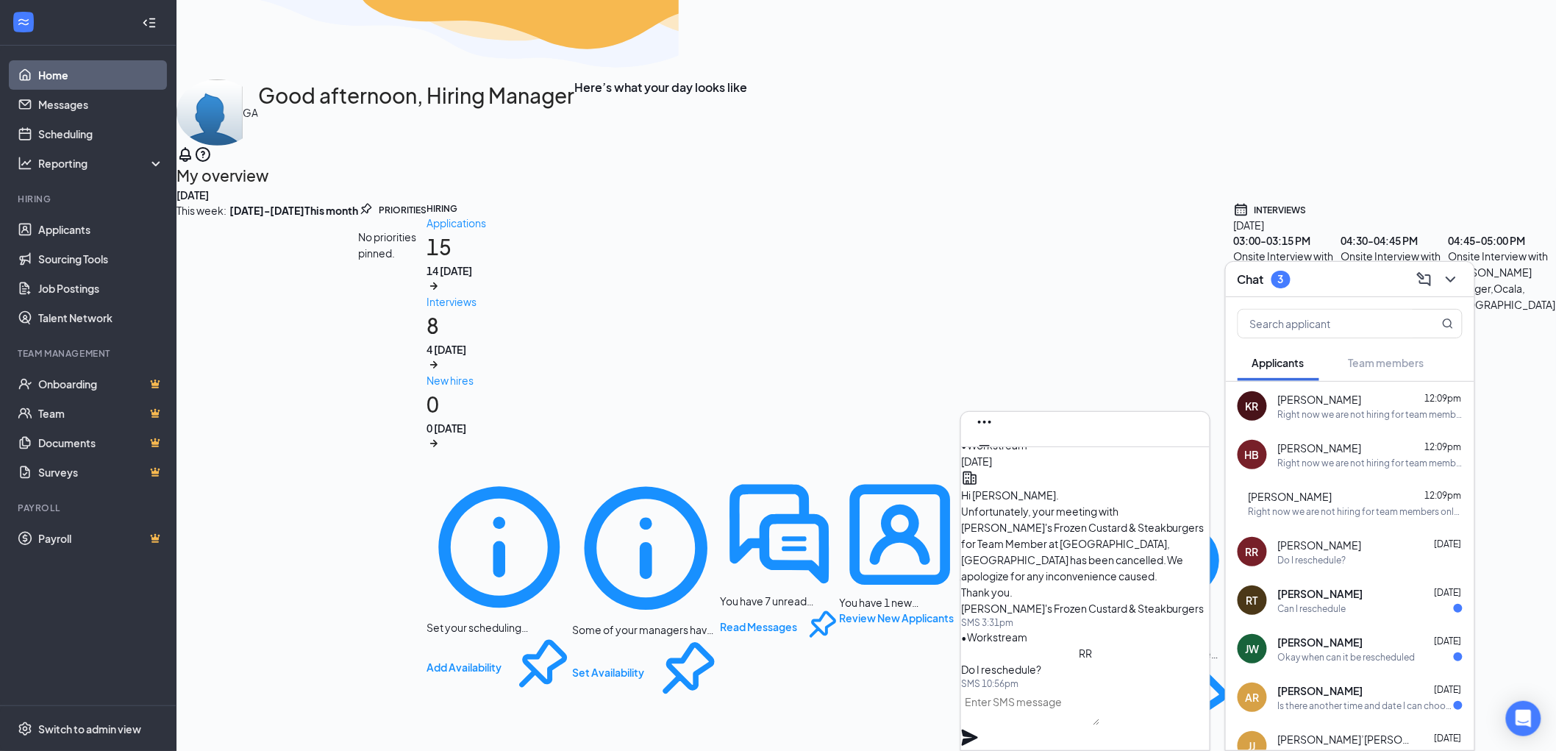
click at [1032, 716] on textarea at bounding box center [1030, 707] width 139 height 35
paste textarea "Right now we are not hiring for team members only supervisor/managers. Best of …"
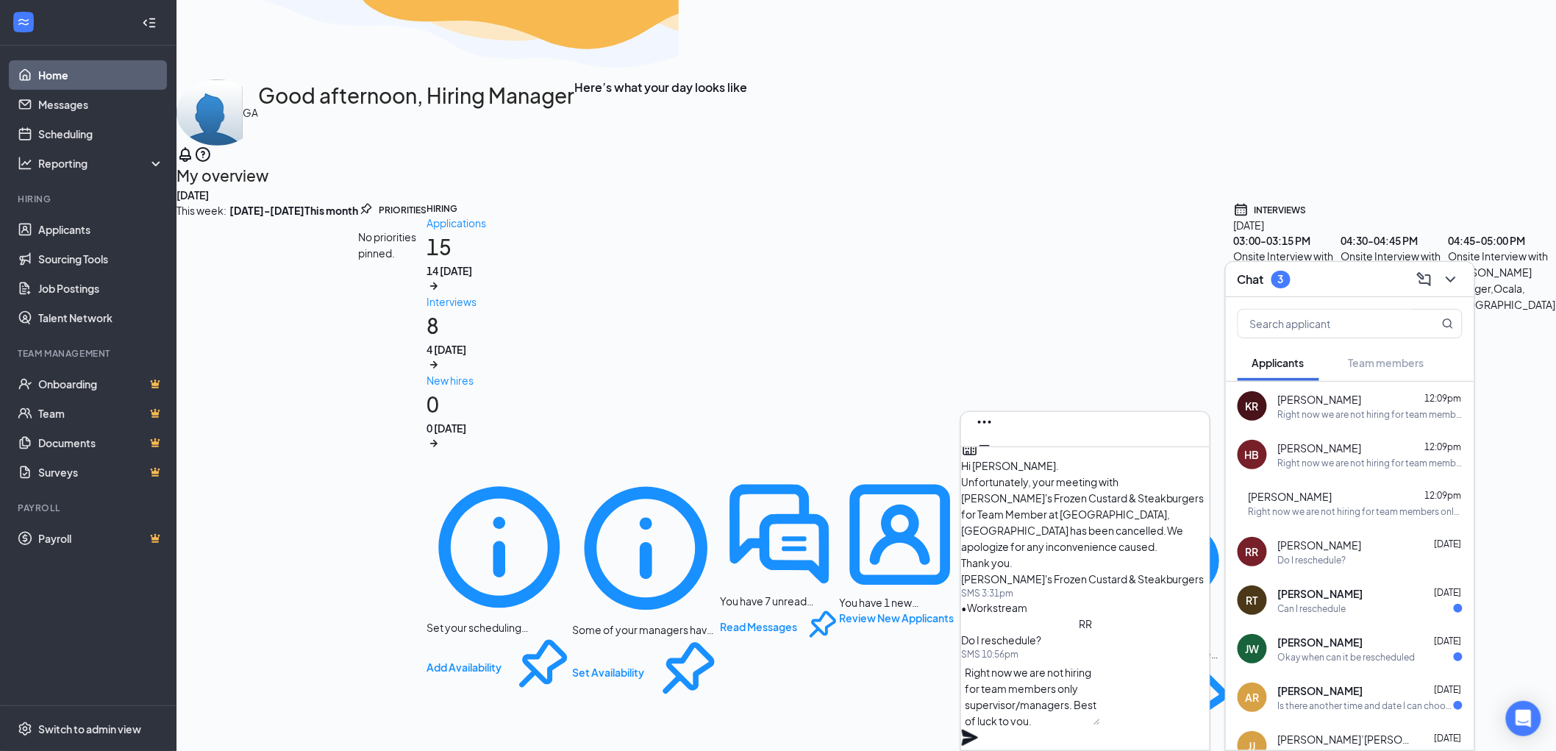
scroll to position [1, 0]
type textarea "Right now we are not hiring for team members only supervisor/managers. Best of …"
click at [1187, 694] on div "Right now we are not hiring for team members only supervisor/managers. Best of …" at bounding box center [1085, 705] width 249 height 90
click at [978, 730] on icon "Plane" at bounding box center [970, 738] width 16 height 16
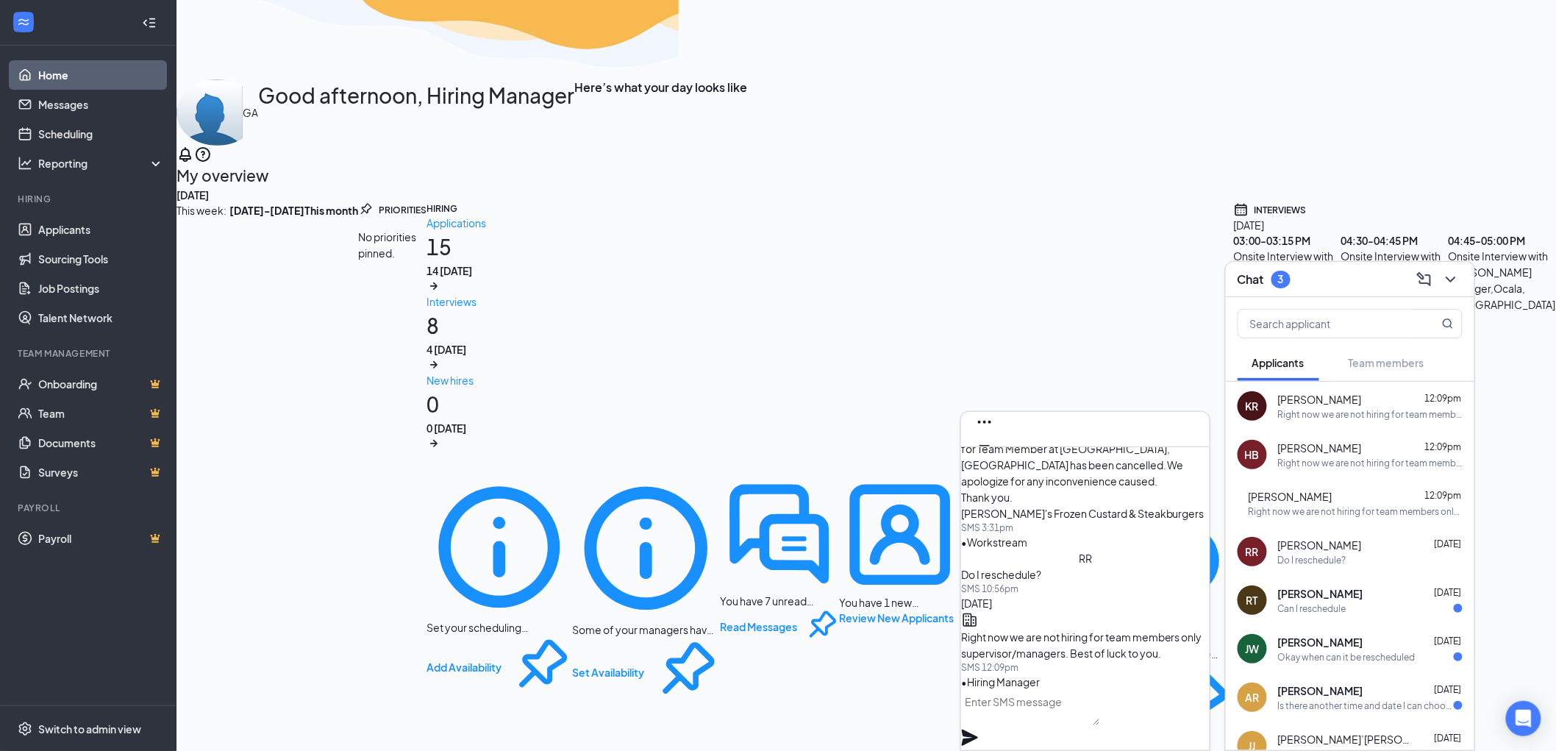
scroll to position [0, 0]
click at [1317, 606] on div "Can I reschedule" at bounding box center [1312, 608] width 68 height 13
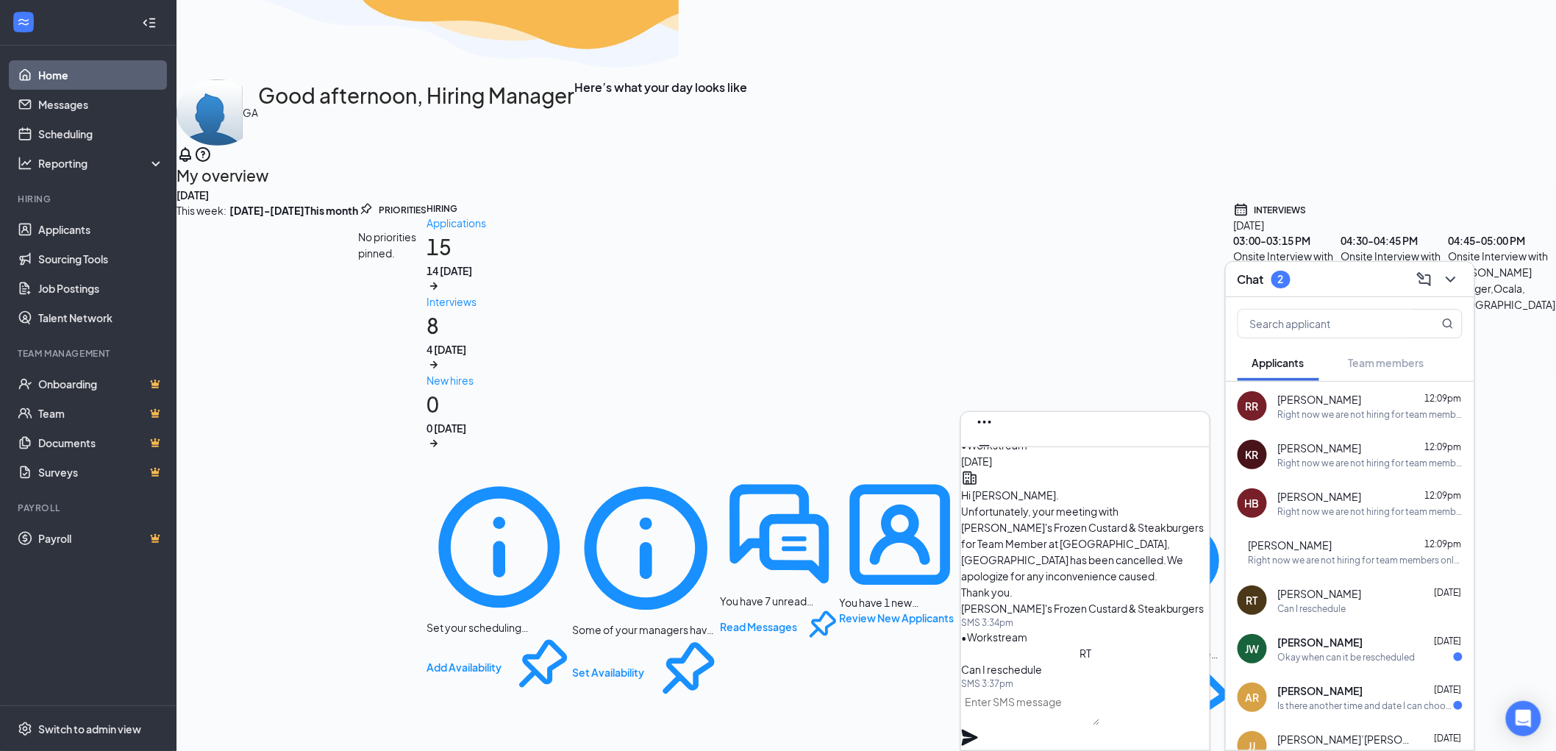
click at [1035, 722] on textarea at bounding box center [1030, 707] width 139 height 35
paste textarea "Right now we are not hiring for team members only supervisor/managers. Best of …"
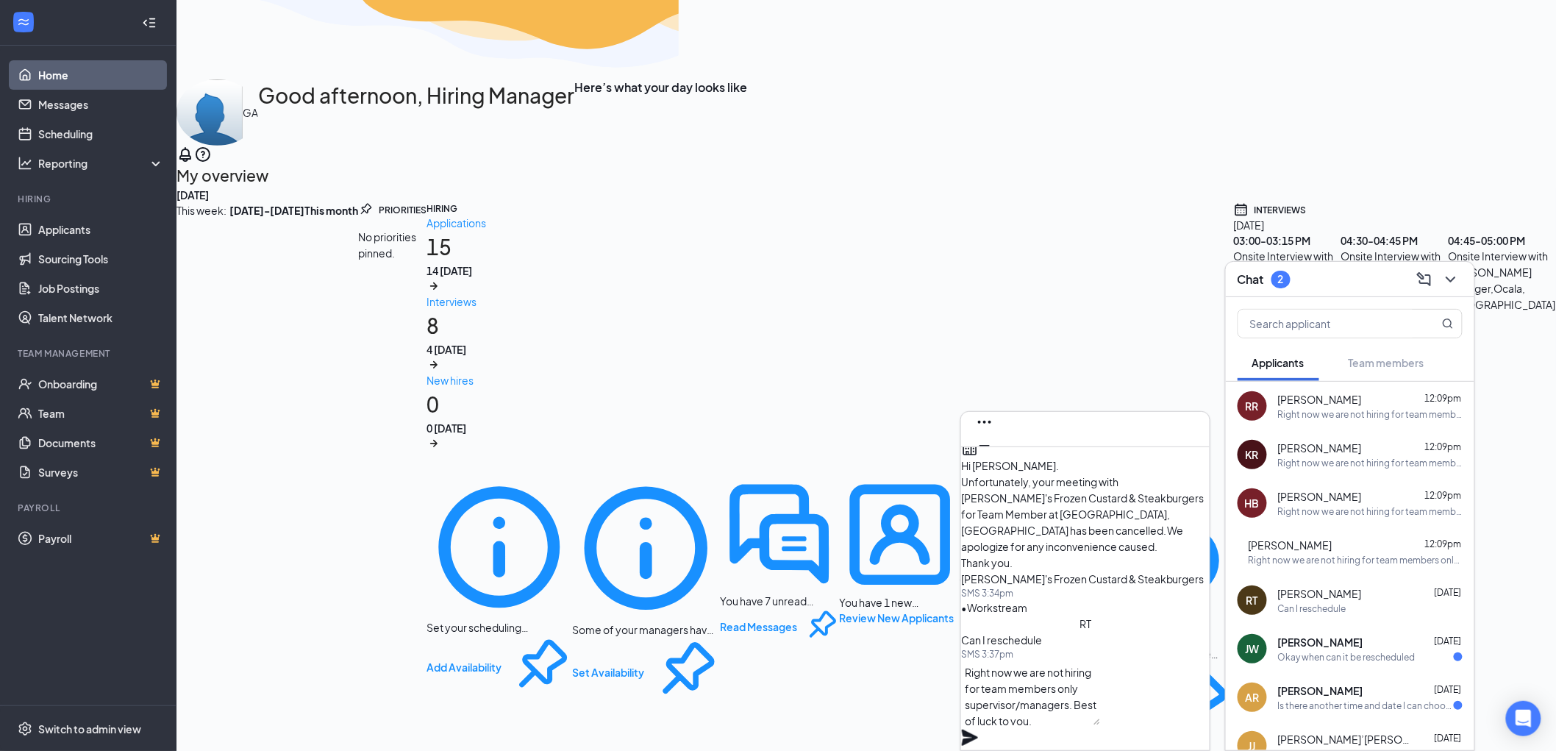
scroll to position [1, 0]
type textarea "Right now we are not hiring for team members only supervisor/managers. Best of …"
click at [978, 730] on icon "Plane" at bounding box center [970, 738] width 16 height 16
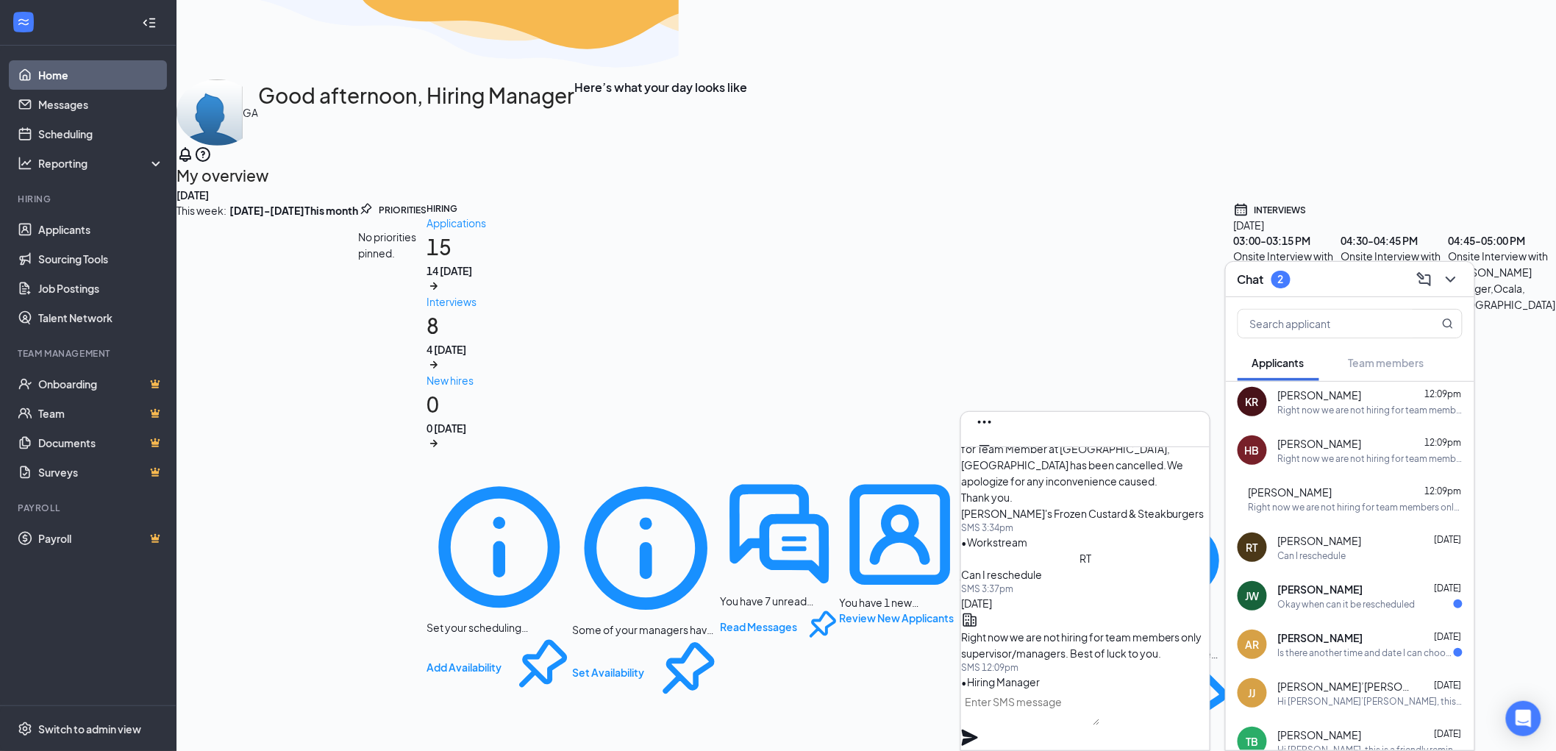
scroll to position [82, 0]
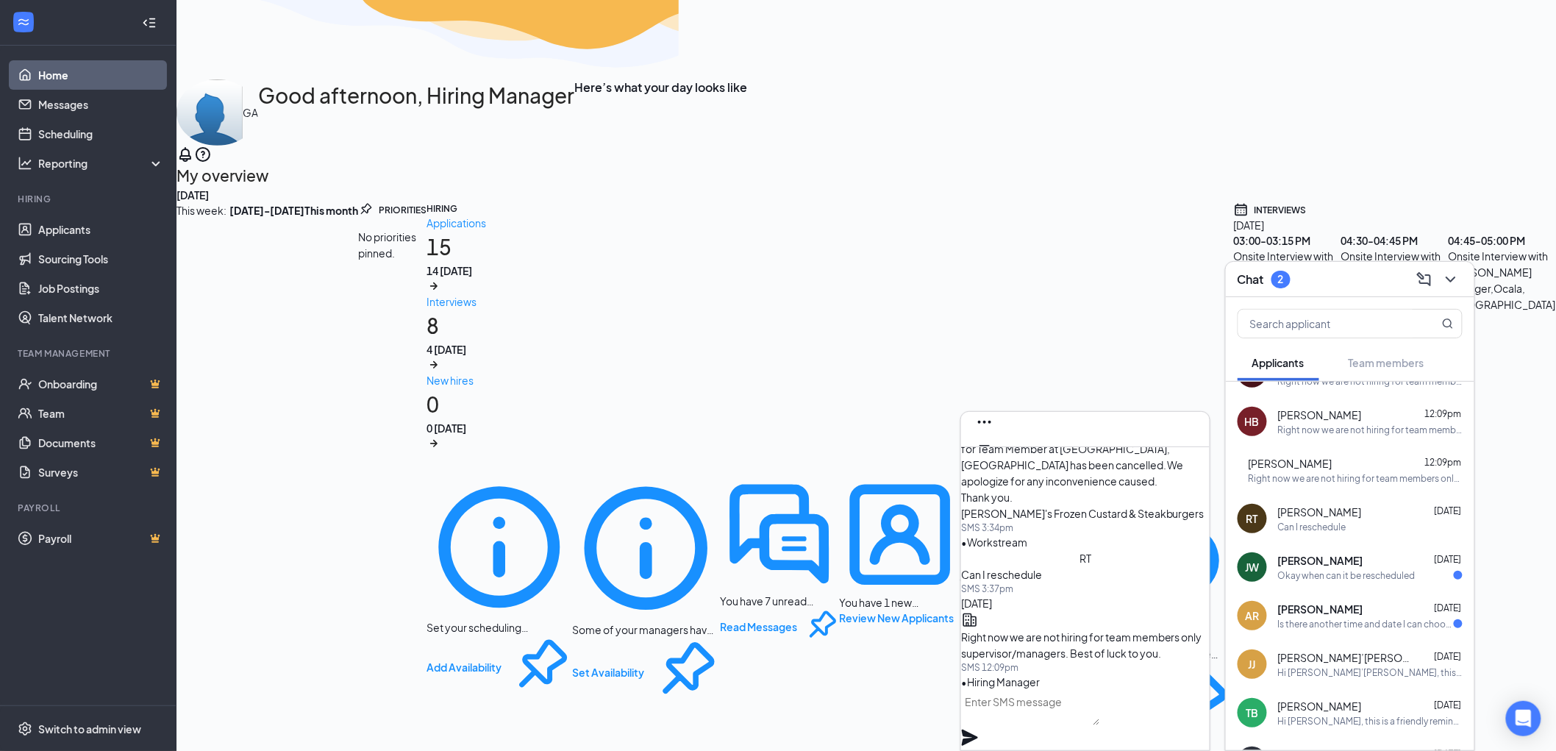
click at [1319, 570] on div "Okay when can it be rescheduled" at bounding box center [1347, 575] width 138 height 13
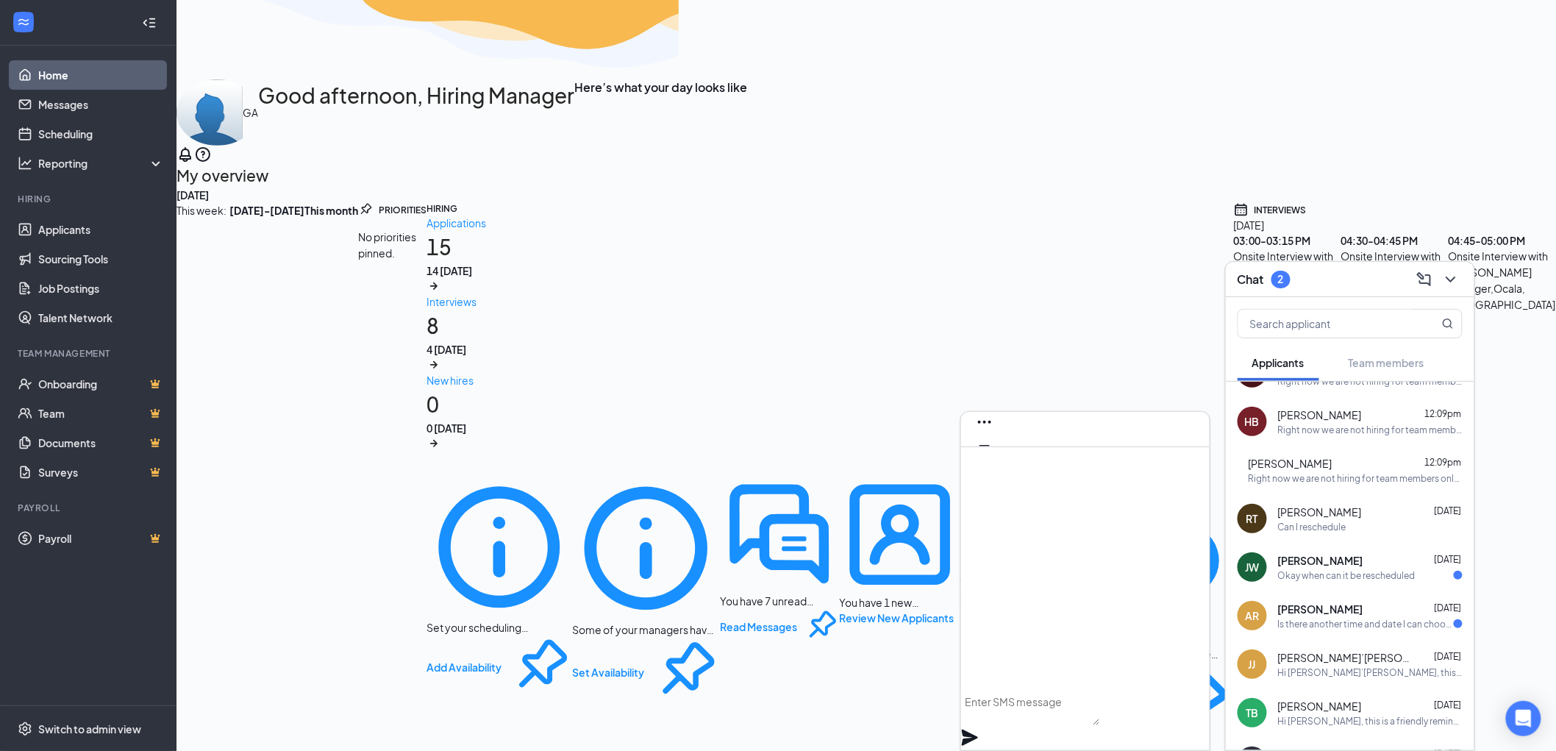
scroll to position [0, 0]
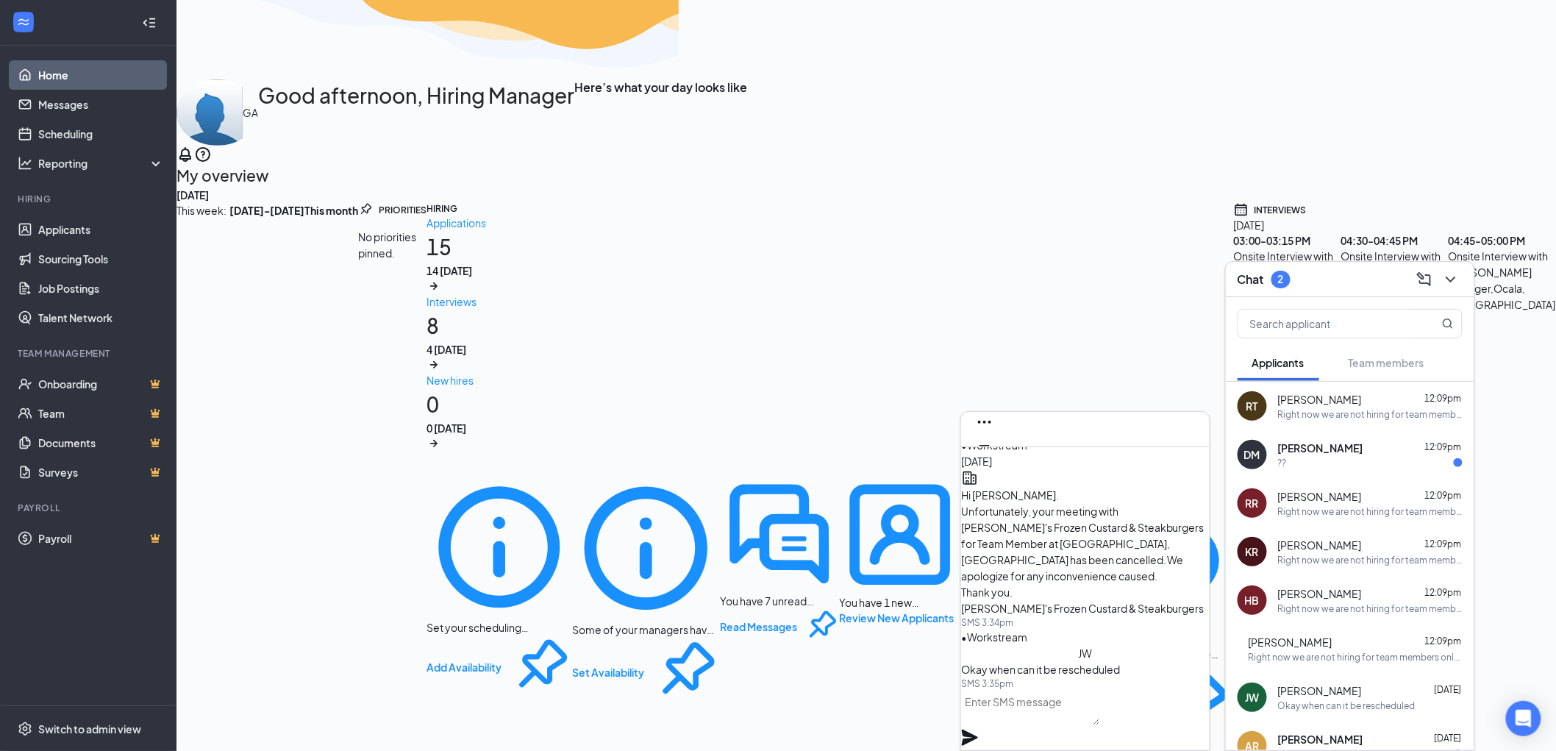
click at [1020, 716] on textarea at bounding box center [1030, 707] width 139 height 35
paste textarea "Right now we are not hiring for team members only supervisor/managers. Best of …"
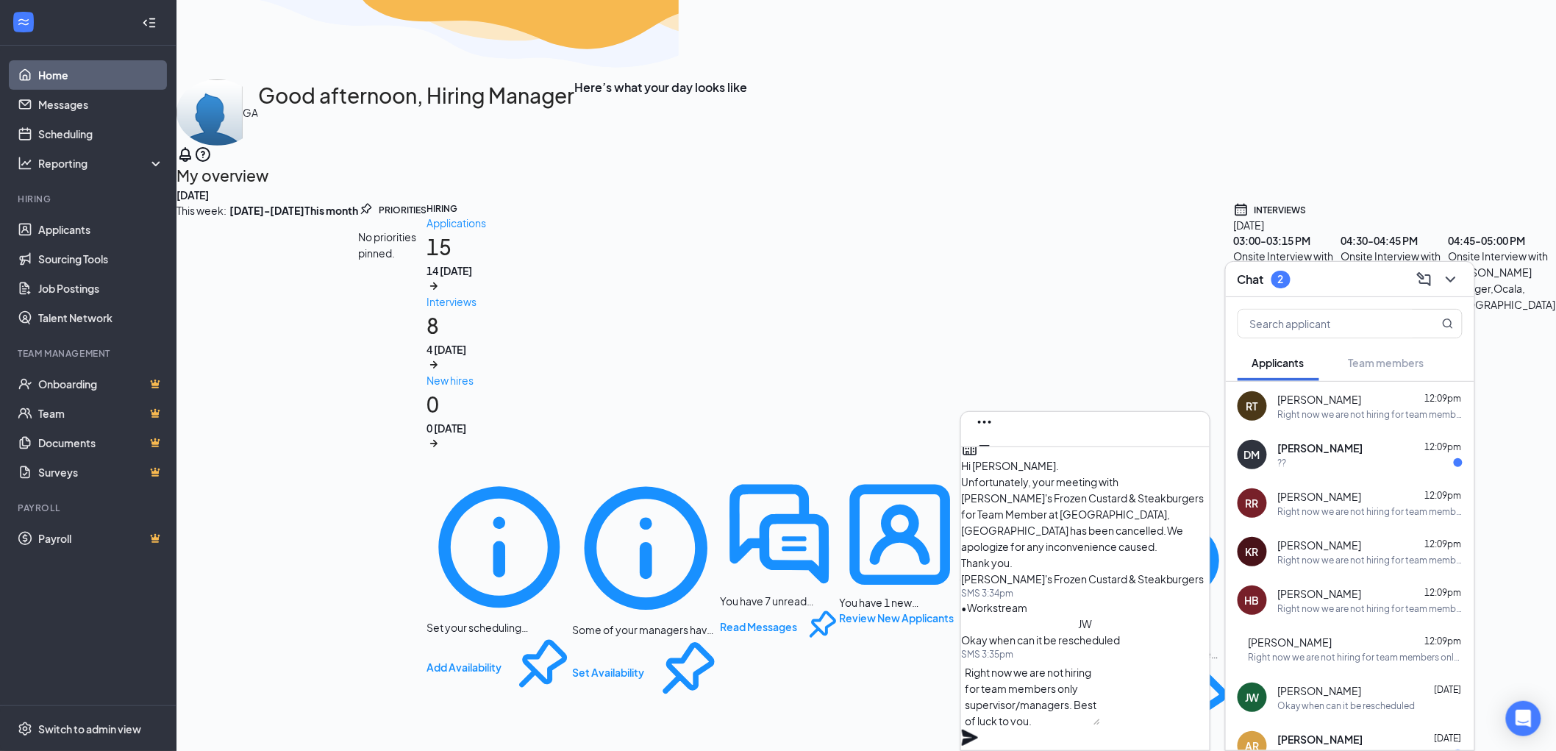
scroll to position [1, 0]
type textarea "Right now we are not hiring for team members only supervisor/managers. Best of …"
click at [978, 730] on icon "Plane" at bounding box center [970, 738] width 16 height 16
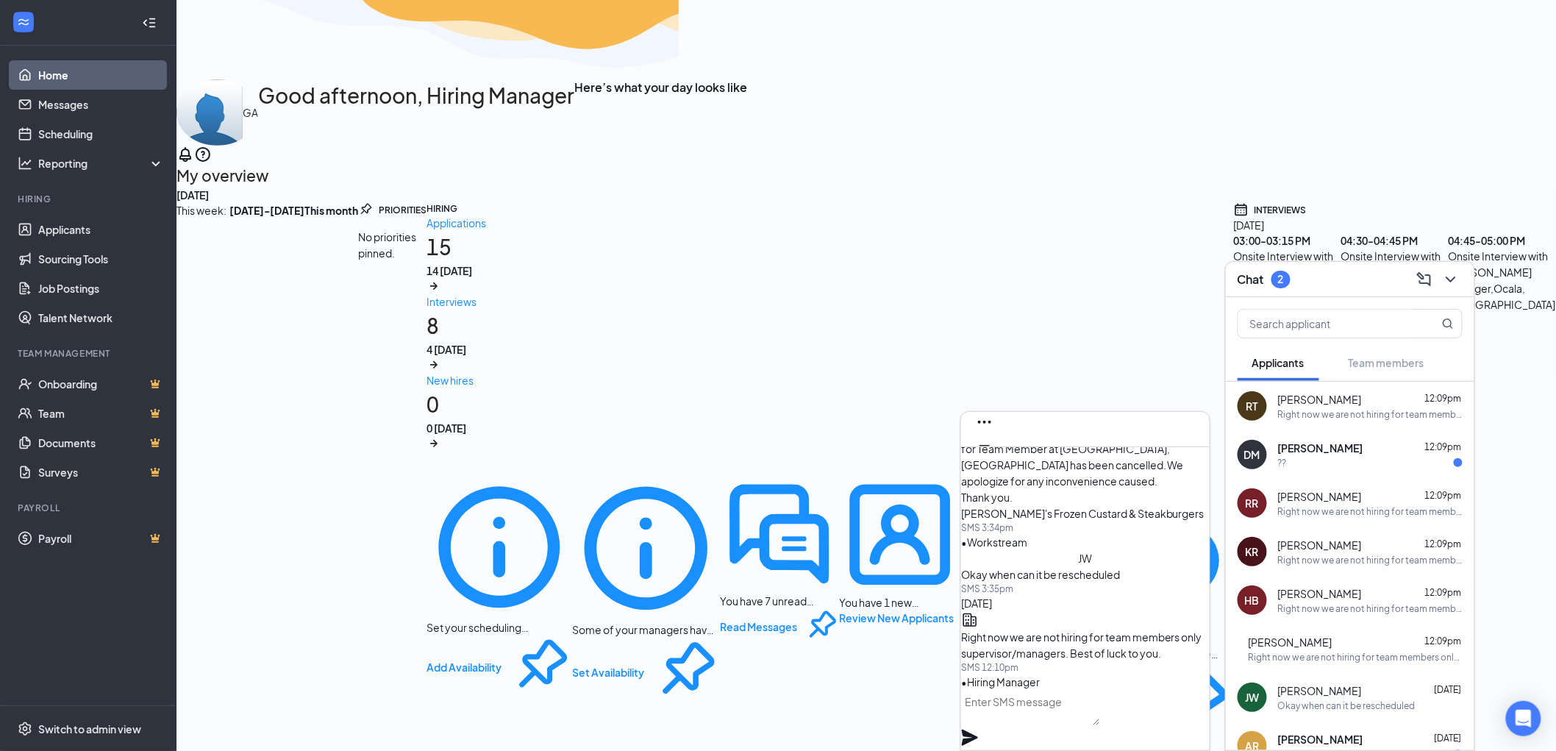
scroll to position [0, 0]
click at [1364, 460] on div "??" at bounding box center [1370, 463] width 185 height 13
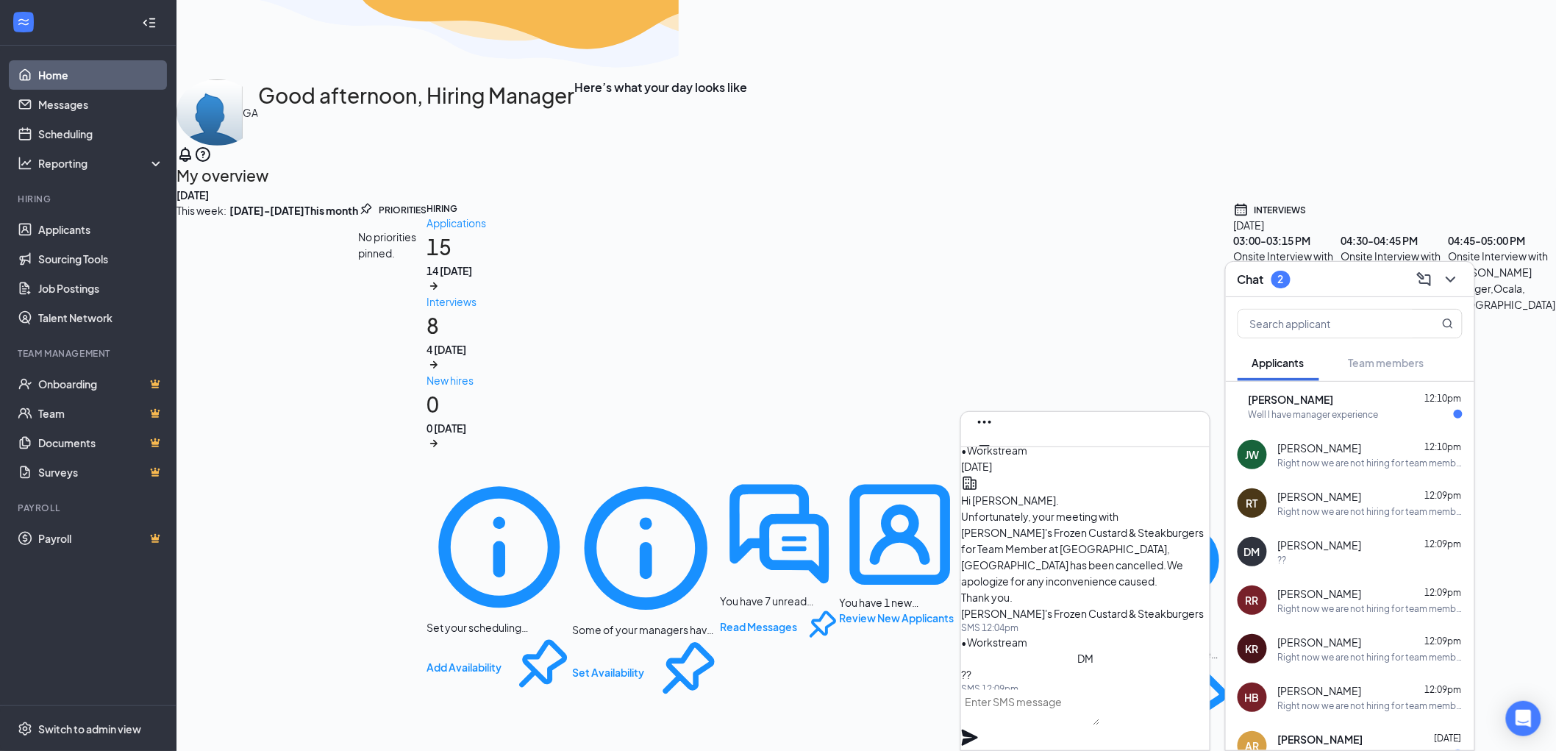
scroll to position [1, 0]
click at [1041, 710] on textarea at bounding box center [1030, 707] width 139 height 35
paste textarea "Right now we are not hiring for team members only supervisor/managers. Best of …"
type textarea "Right now we are not hiring for team members only supervisor/managers. Best of …"
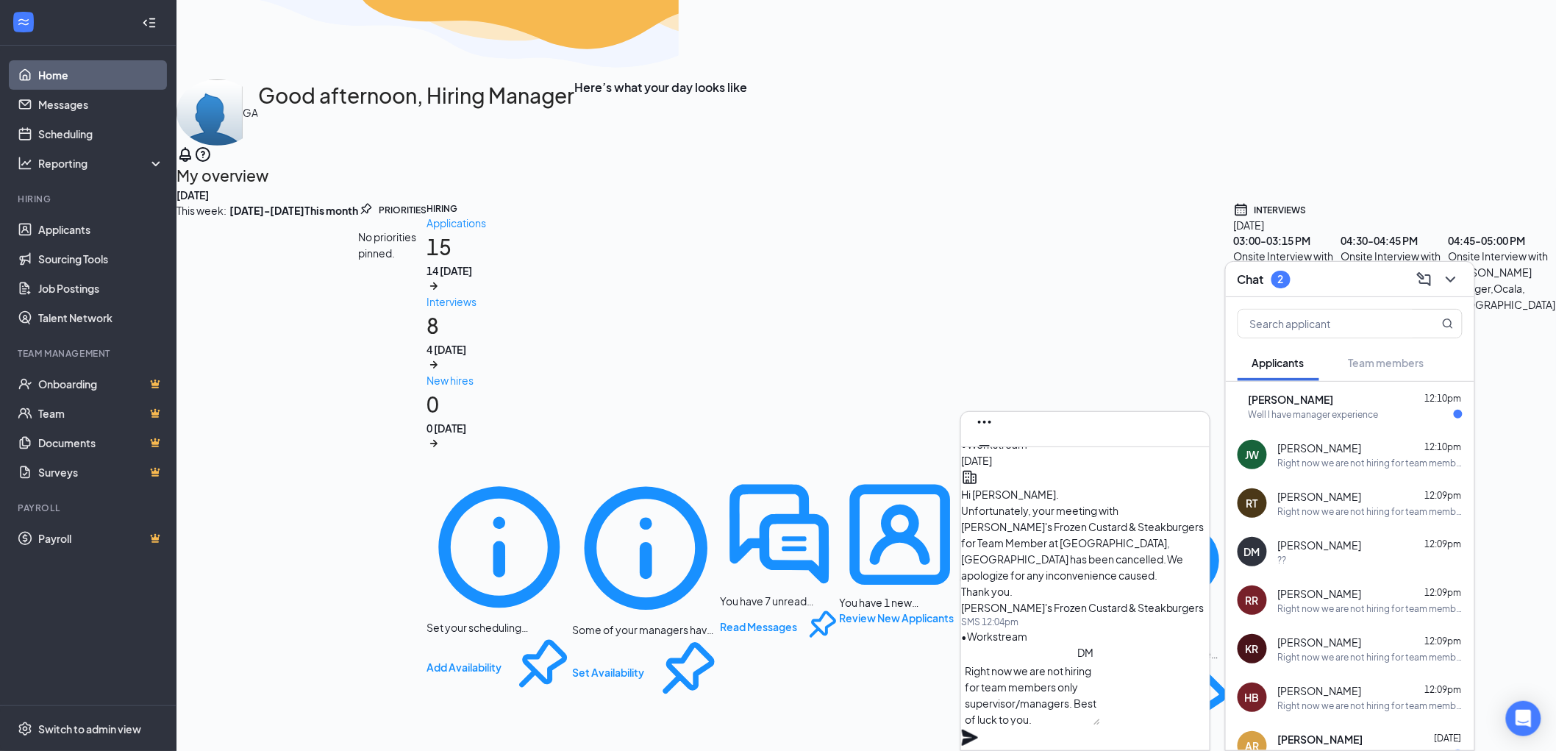
click at [978, 730] on icon "Plane" at bounding box center [970, 738] width 16 height 16
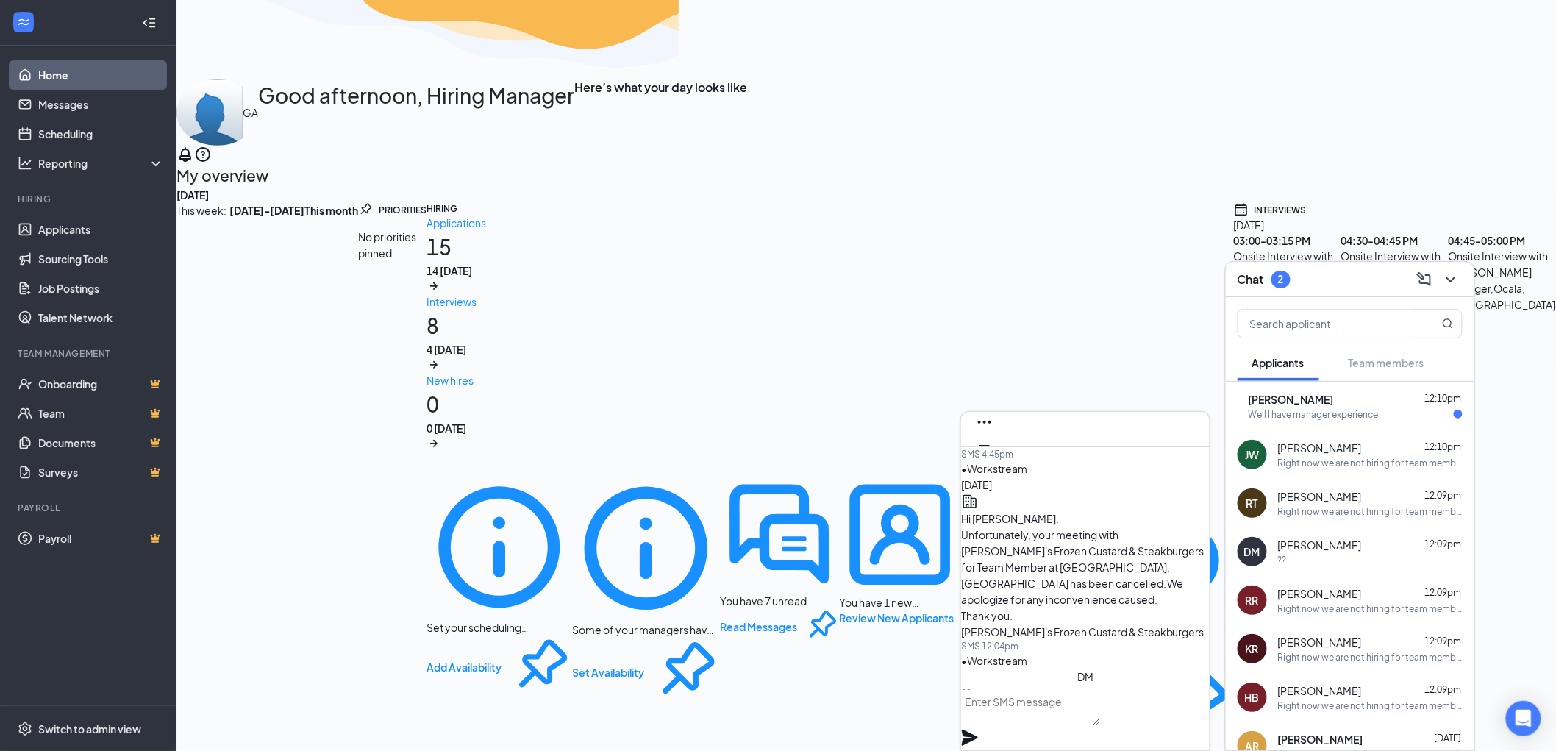
scroll to position [-182, 0]
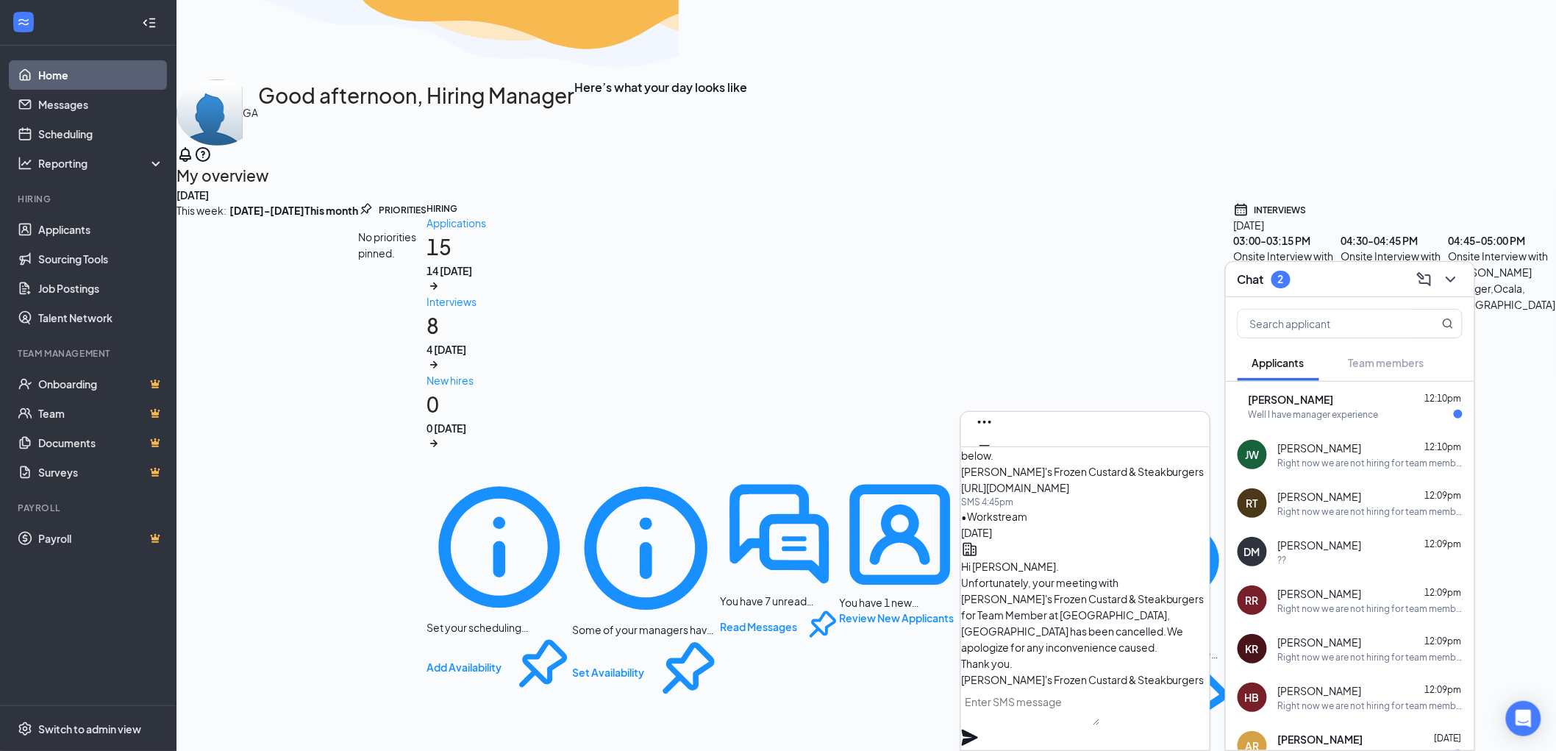
click at [1284, 408] on div "Well I have manager experience" at bounding box center [1314, 414] width 130 height 13
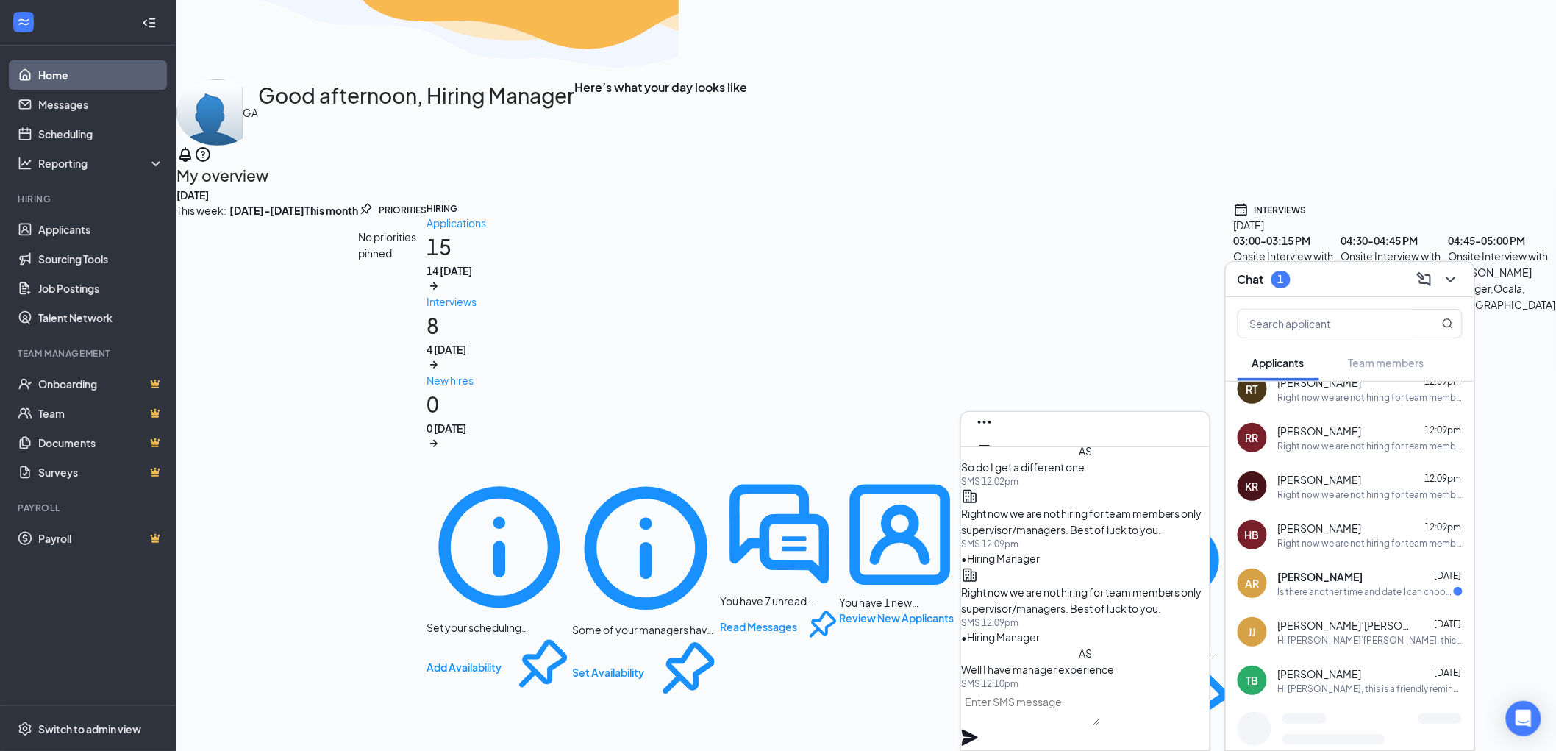
scroll to position [163, 0]
click at [1373, 587] on div "Is there another time and date I can choose?" at bounding box center [1366, 591] width 176 height 13
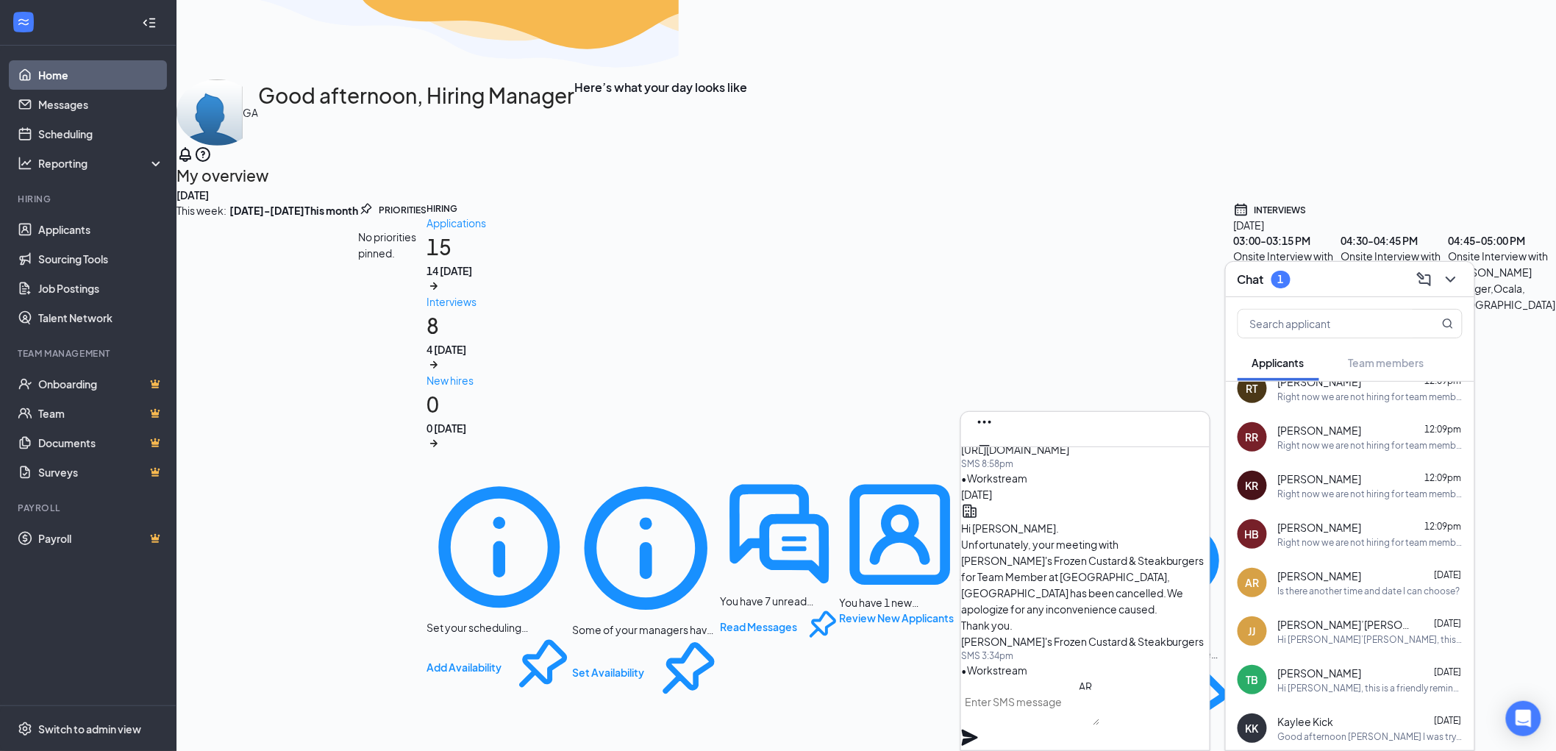
scroll to position [0, 0]
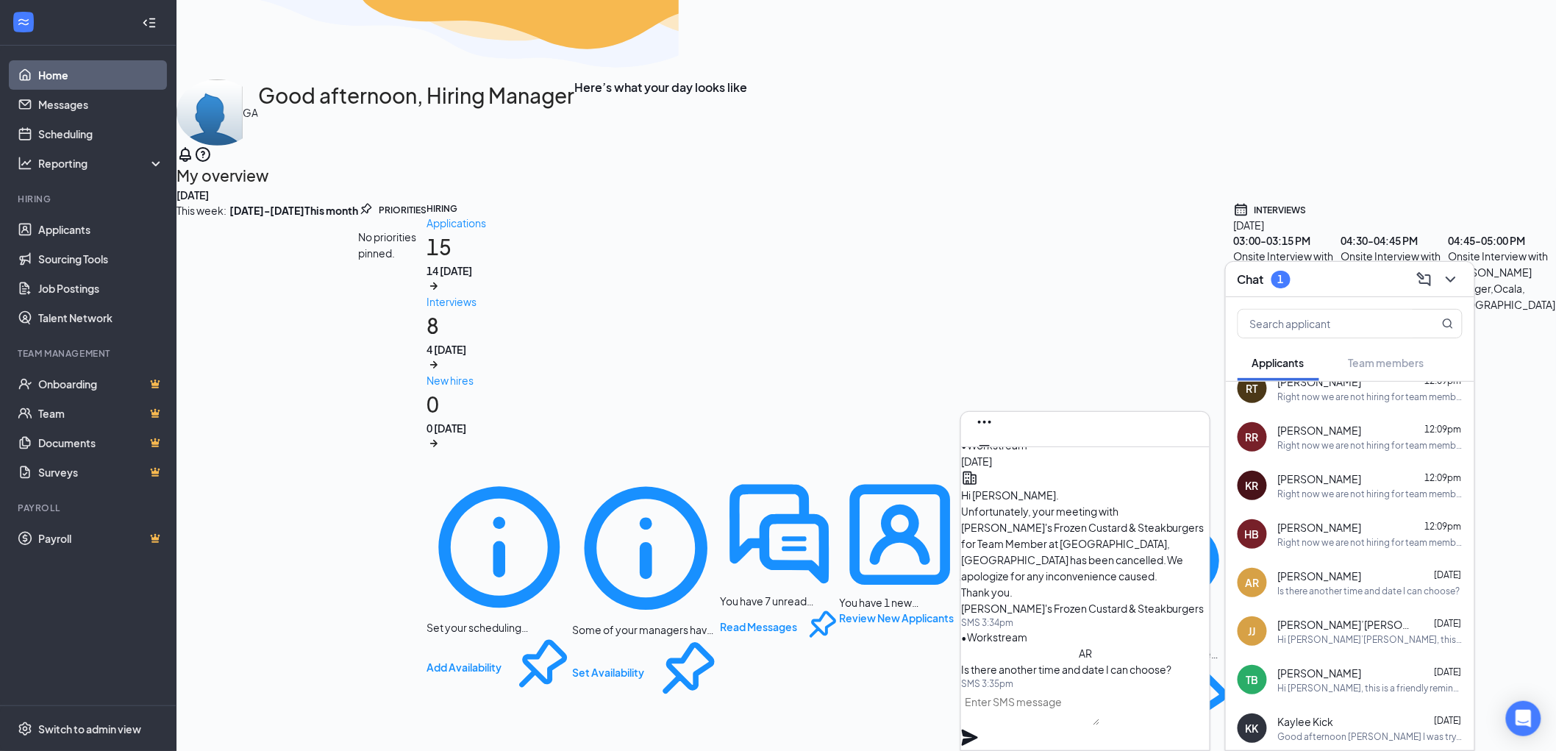
click at [1039, 713] on textarea at bounding box center [1030, 707] width 139 height 35
paste textarea "Right now we are not hiring for team members only supervisor/managers. Best of …"
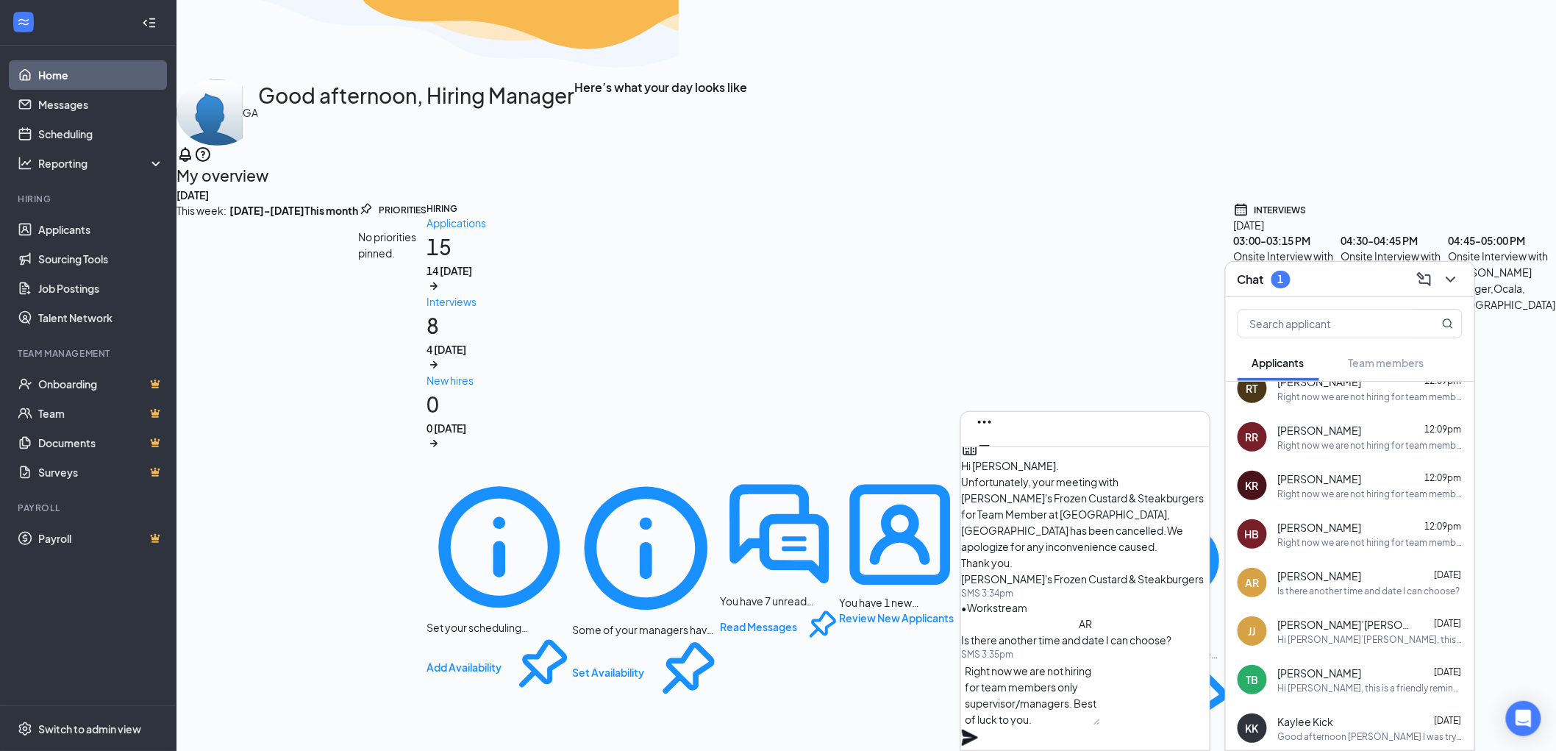
type textarea "Right now we are not hiring for team members only supervisor/managers. Best of …"
click at [978, 730] on icon "Plane" at bounding box center [970, 738] width 16 height 16
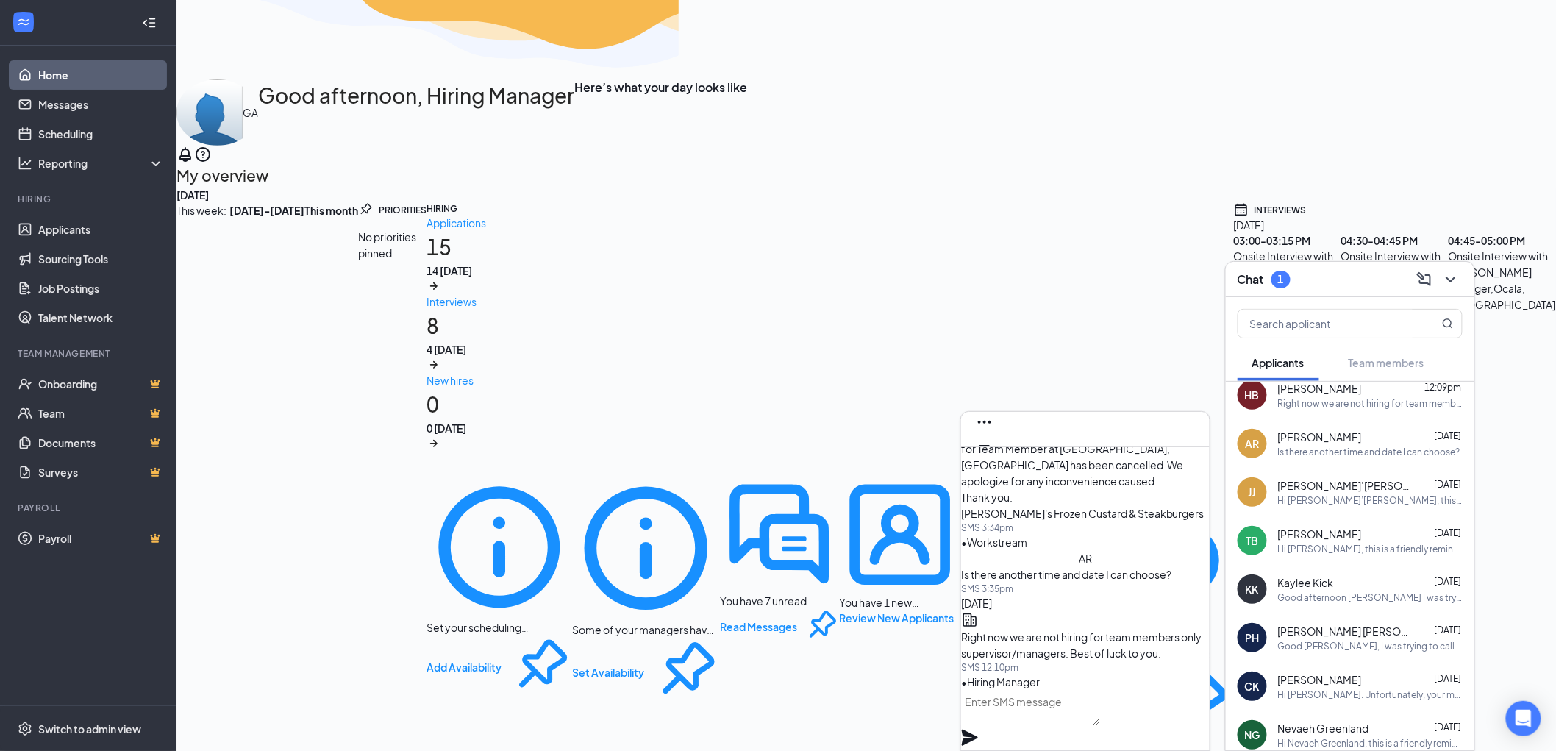
scroll to position [327, 0]
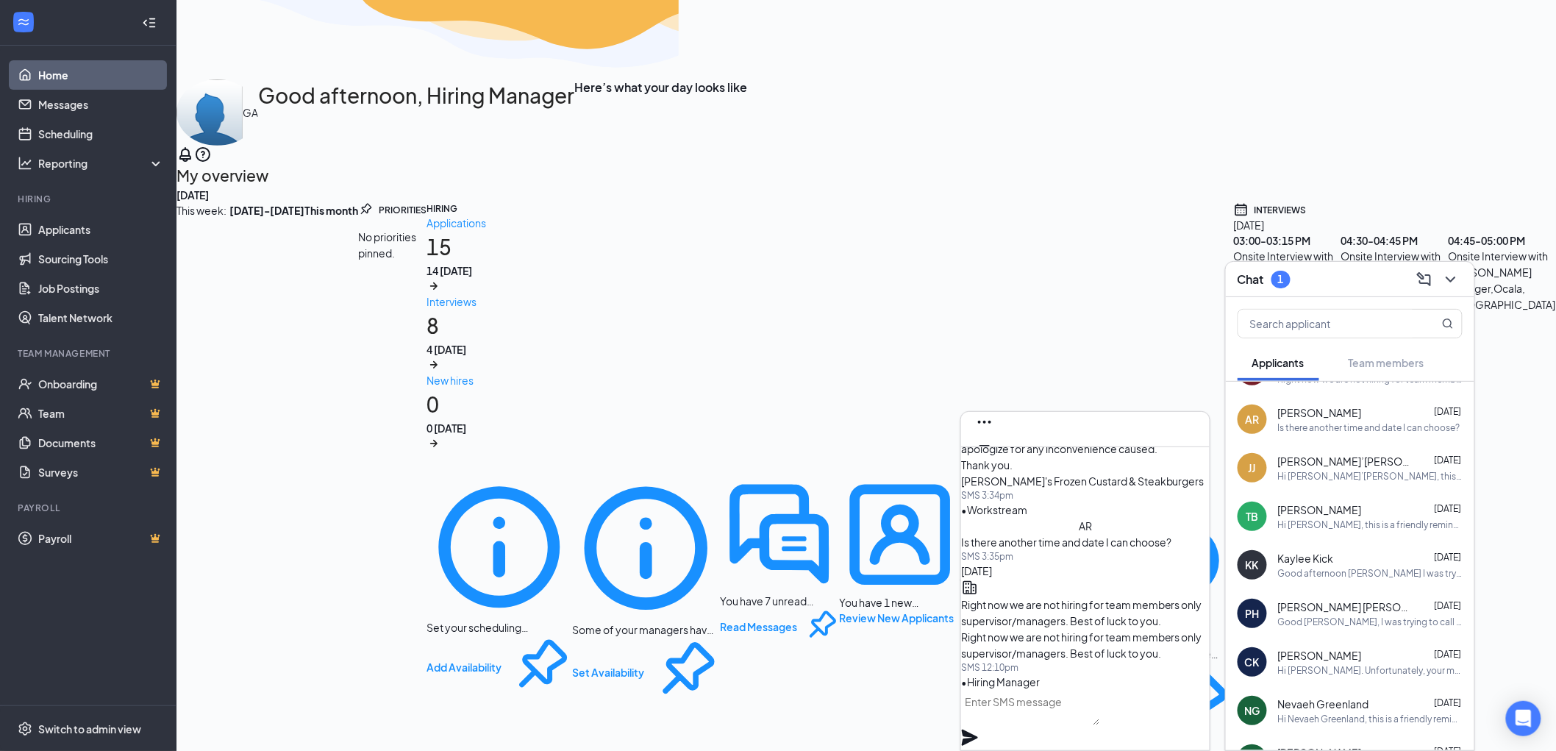
click at [1372, 510] on div "[PERSON_NAME] [DATE]" at bounding box center [1370, 509] width 185 height 15
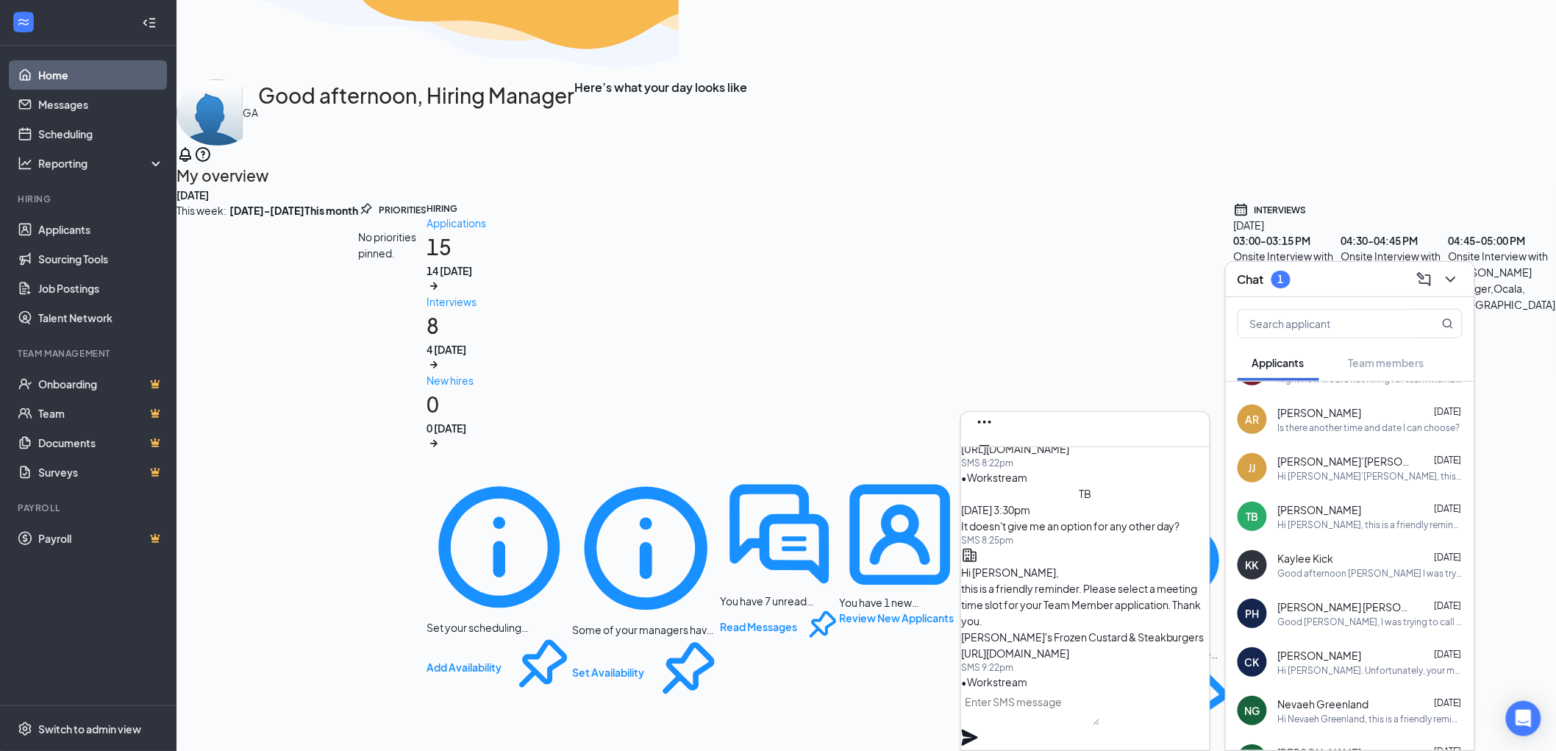
click at [1032, 723] on textarea at bounding box center [1030, 707] width 139 height 35
paste textarea "Right now we are not hiring for team members only supervisor/managers. Best of …"
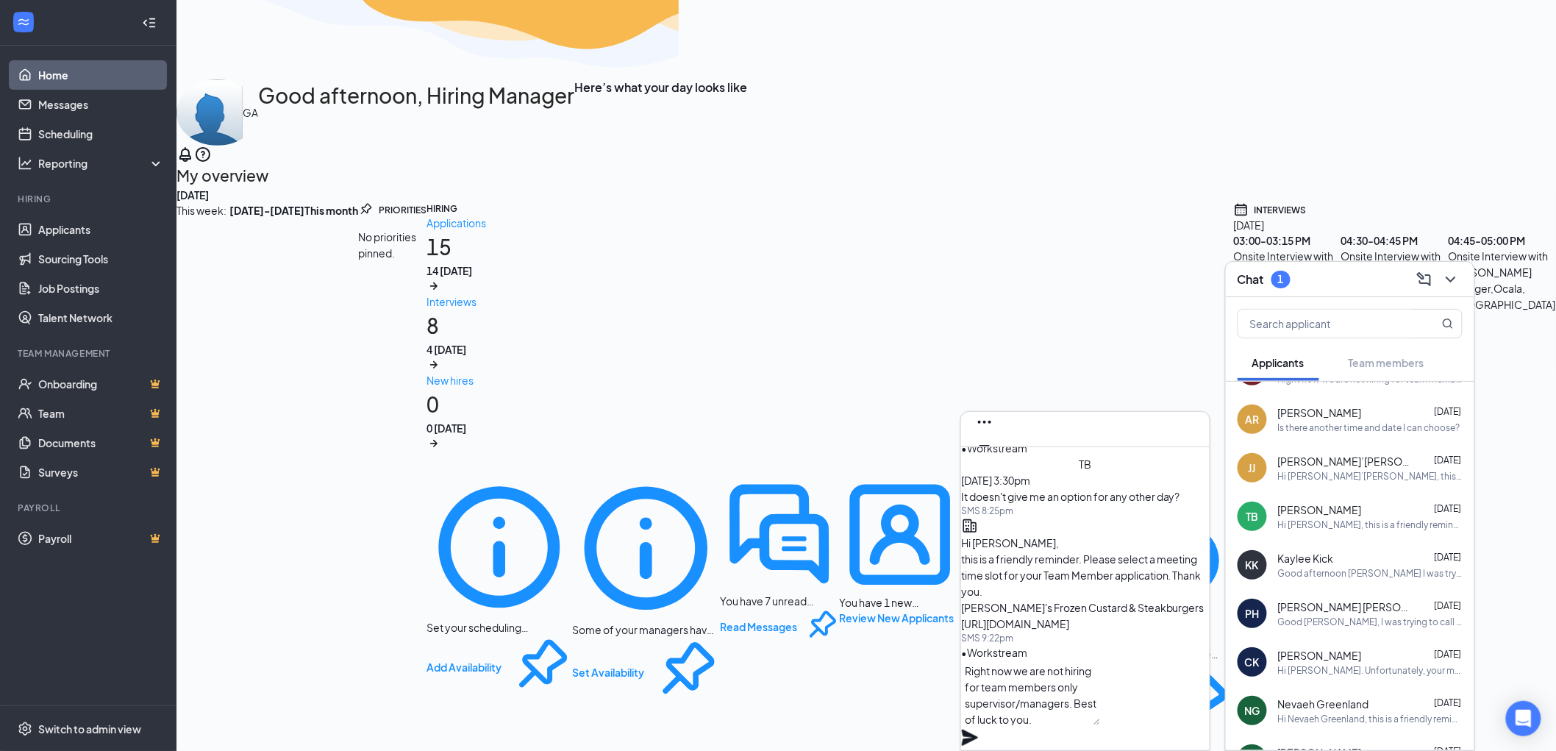
type textarea "Right now we are not hiring for team members only supervisor/managers. Best of …"
click at [978, 730] on icon "Plane" at bounding box center [970, 738] width 16 height 16
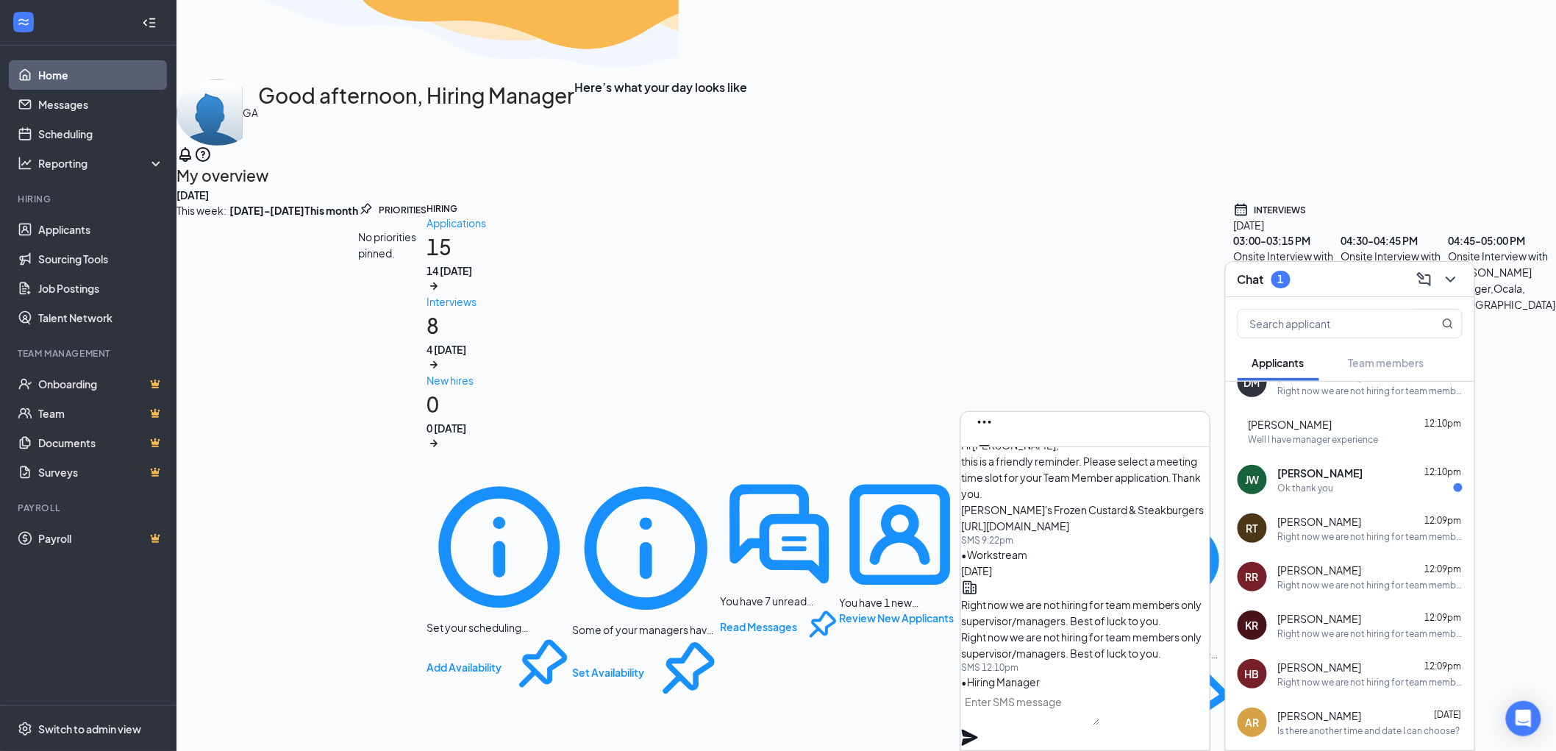
scroll to position [0, 0]
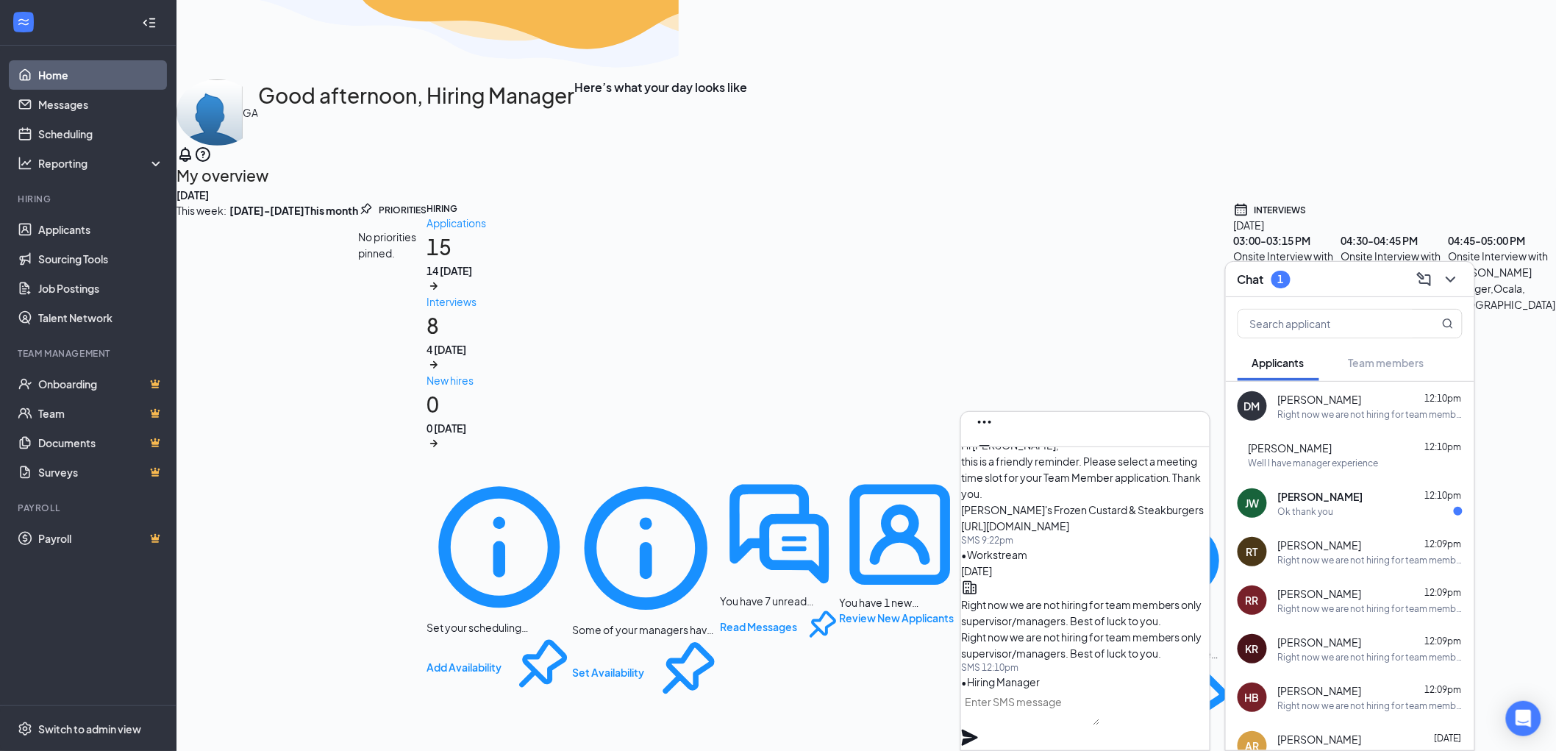
click at [1372, 505] on div "Ok thank you" at bounding box center [1370, 511] width 185 height 13
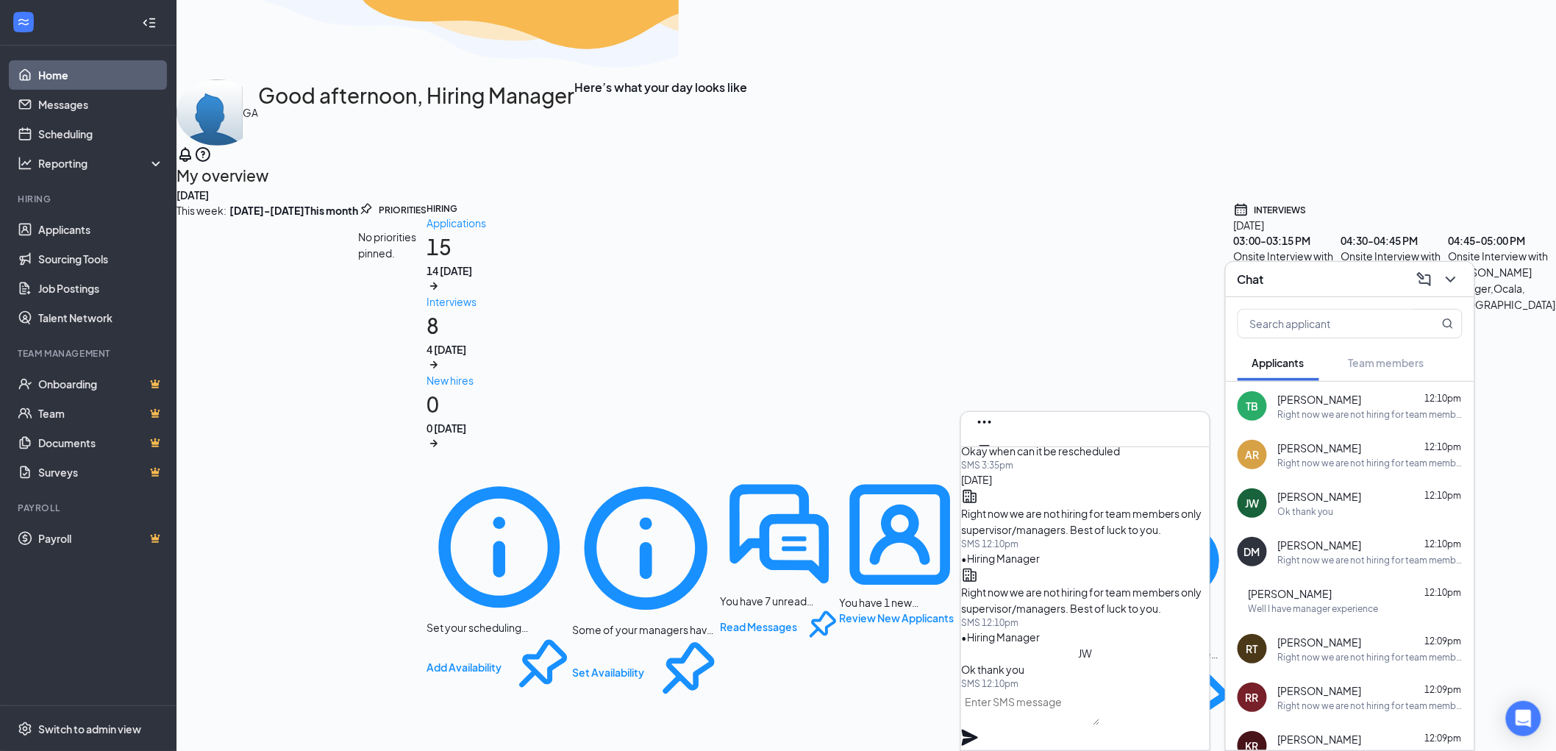
click at [1036, 710] on textarea at bounding box center [1030, 707] width 139 height 35
type textarea "You're welcome."
click at [979, 729] on icon "Plane" at bounding box center [970, 738] width 18 height 18
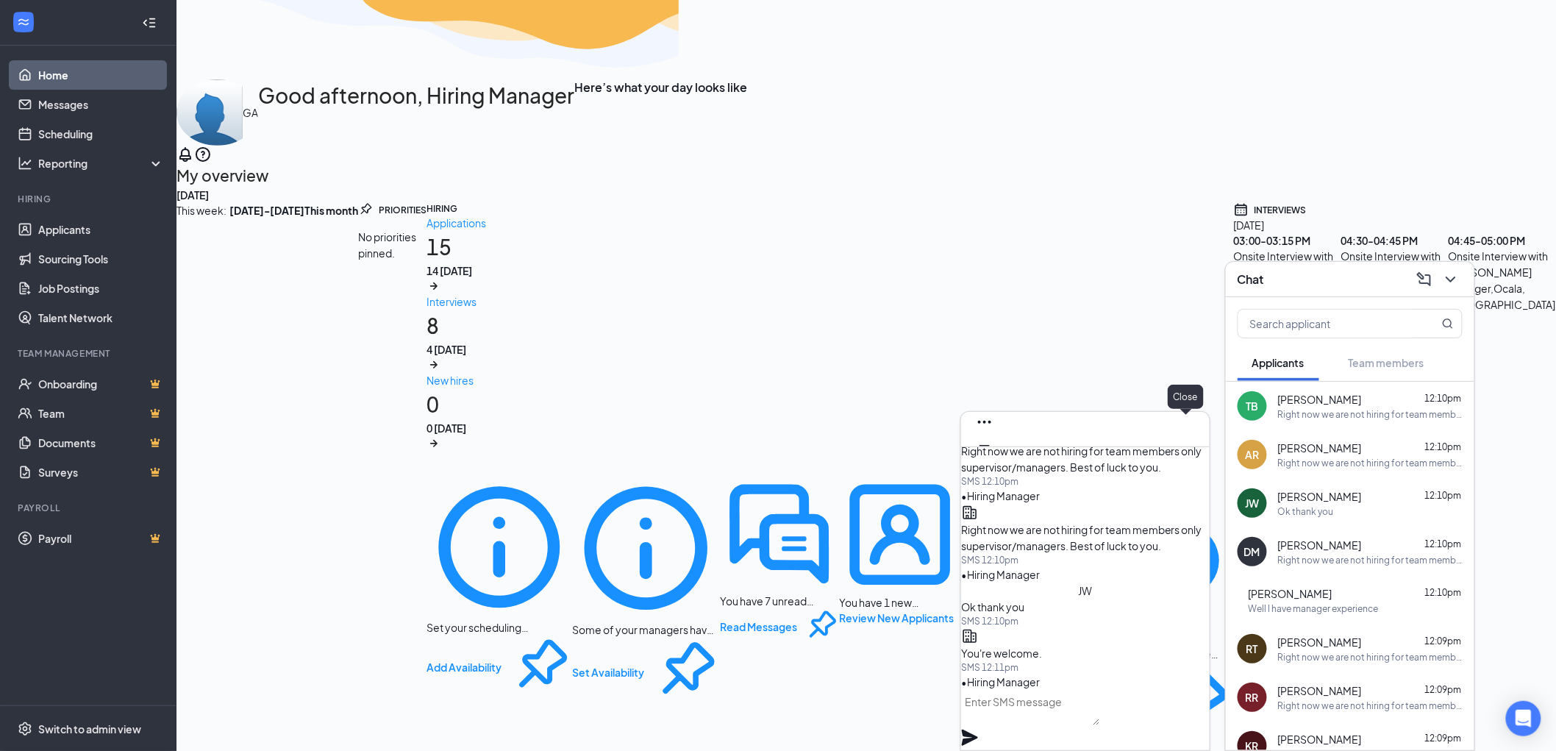
click at [994, 460] on icon "Cross" at bounding box center [985, 469] width 18 height 18
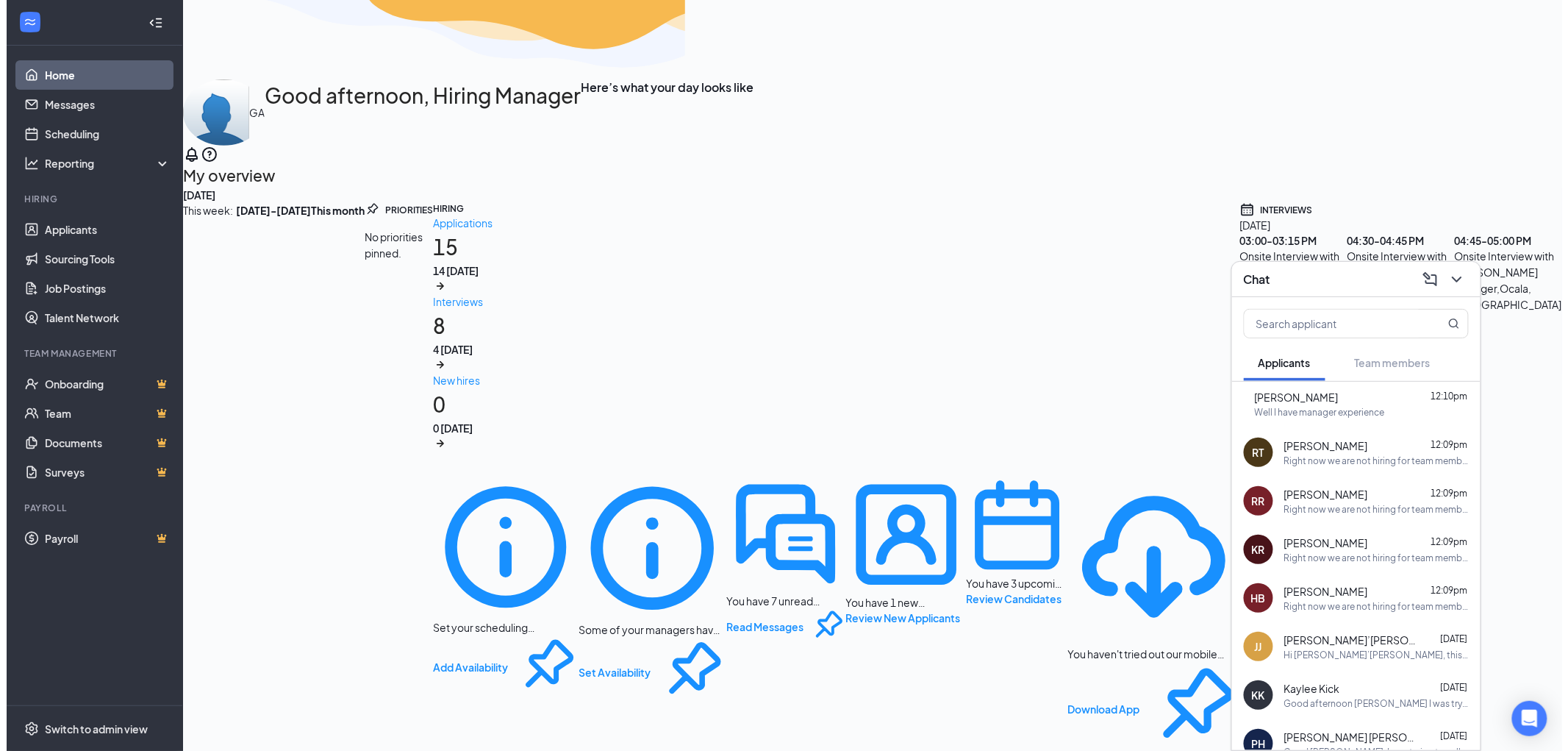
scroll to position [0, 0]
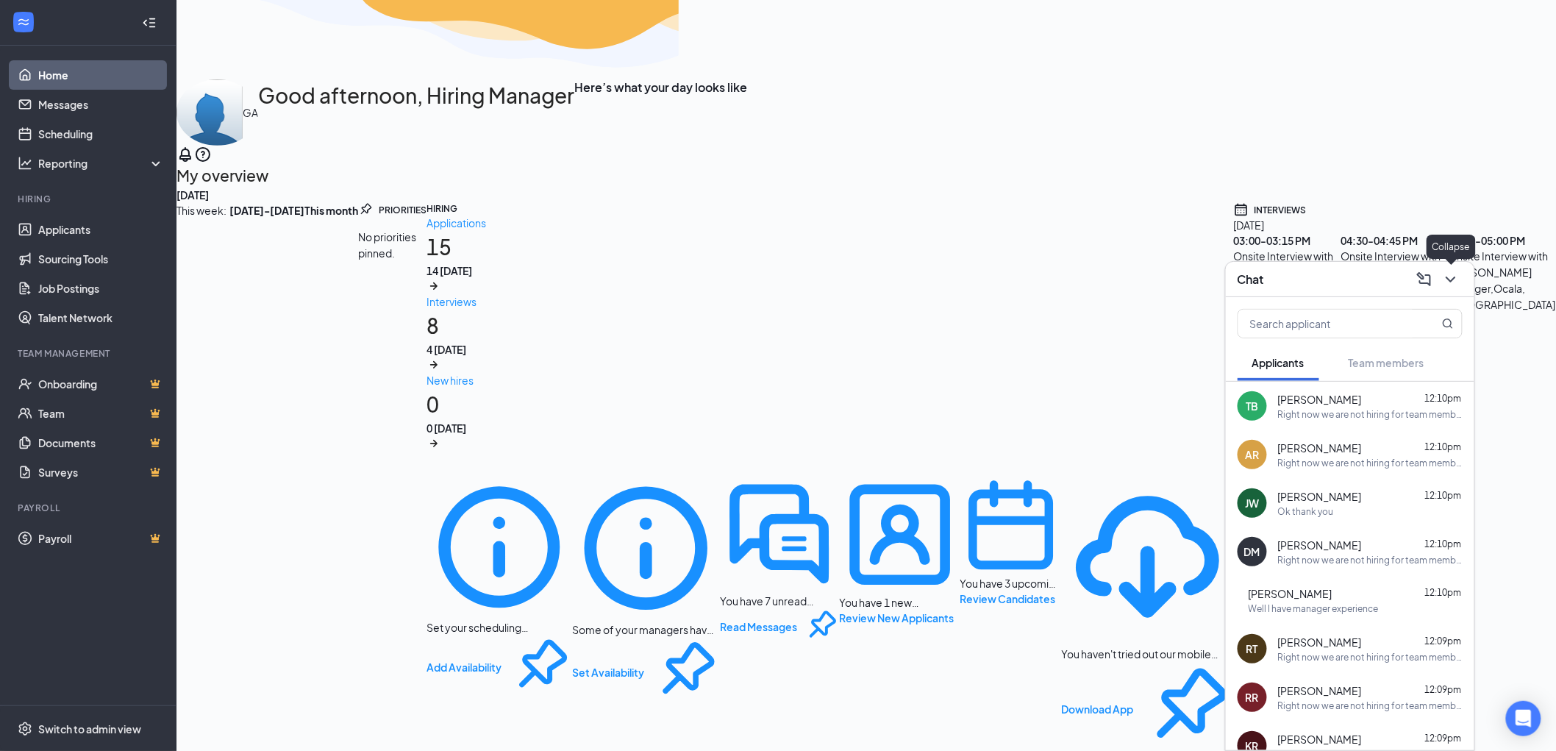
click at [1446, 280] on icon "ChevronDown" at bounding box center [1451, 280] width 18 height 18
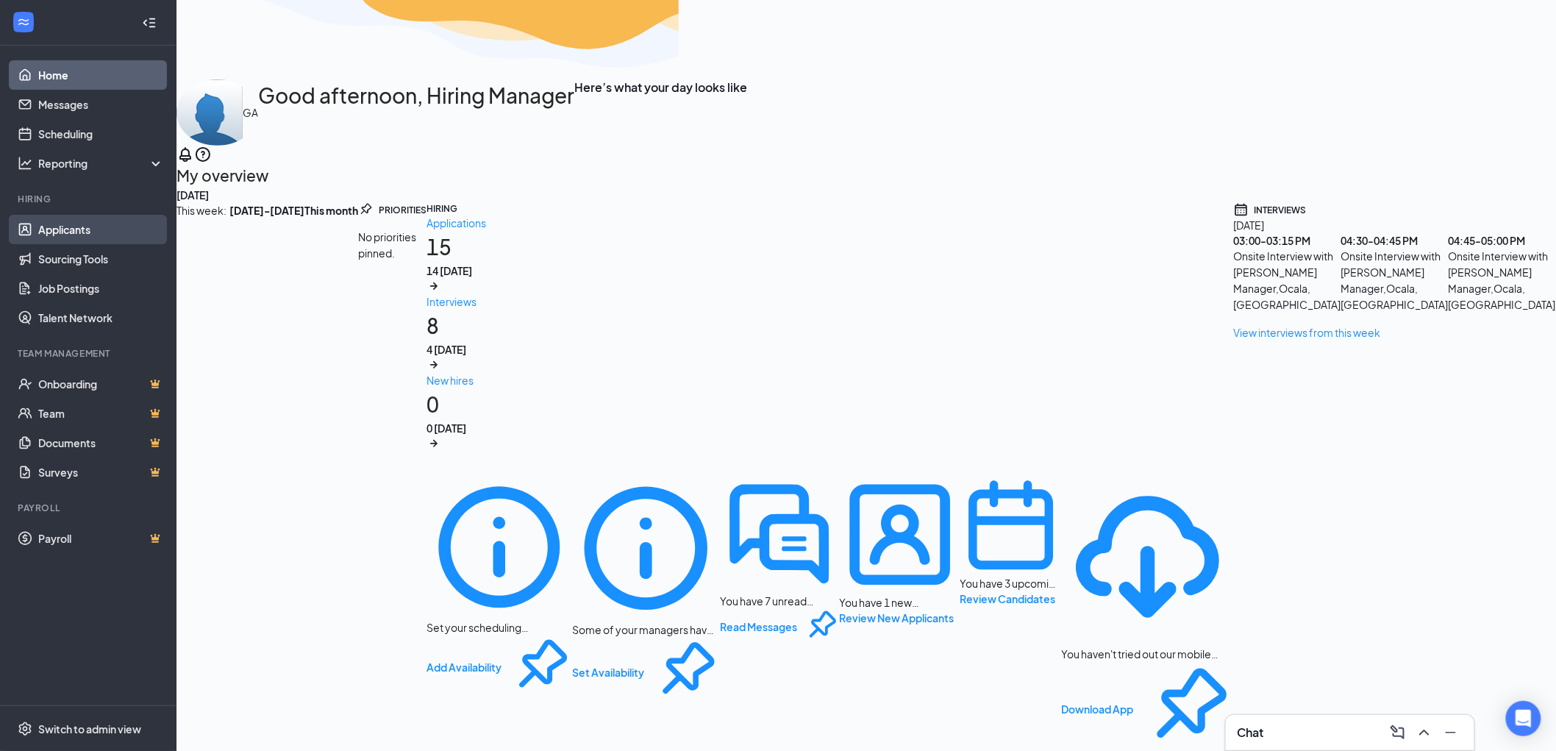
click at [71, 232] on link "Applicants" at bounding box center [101, 229] width 126 height 29
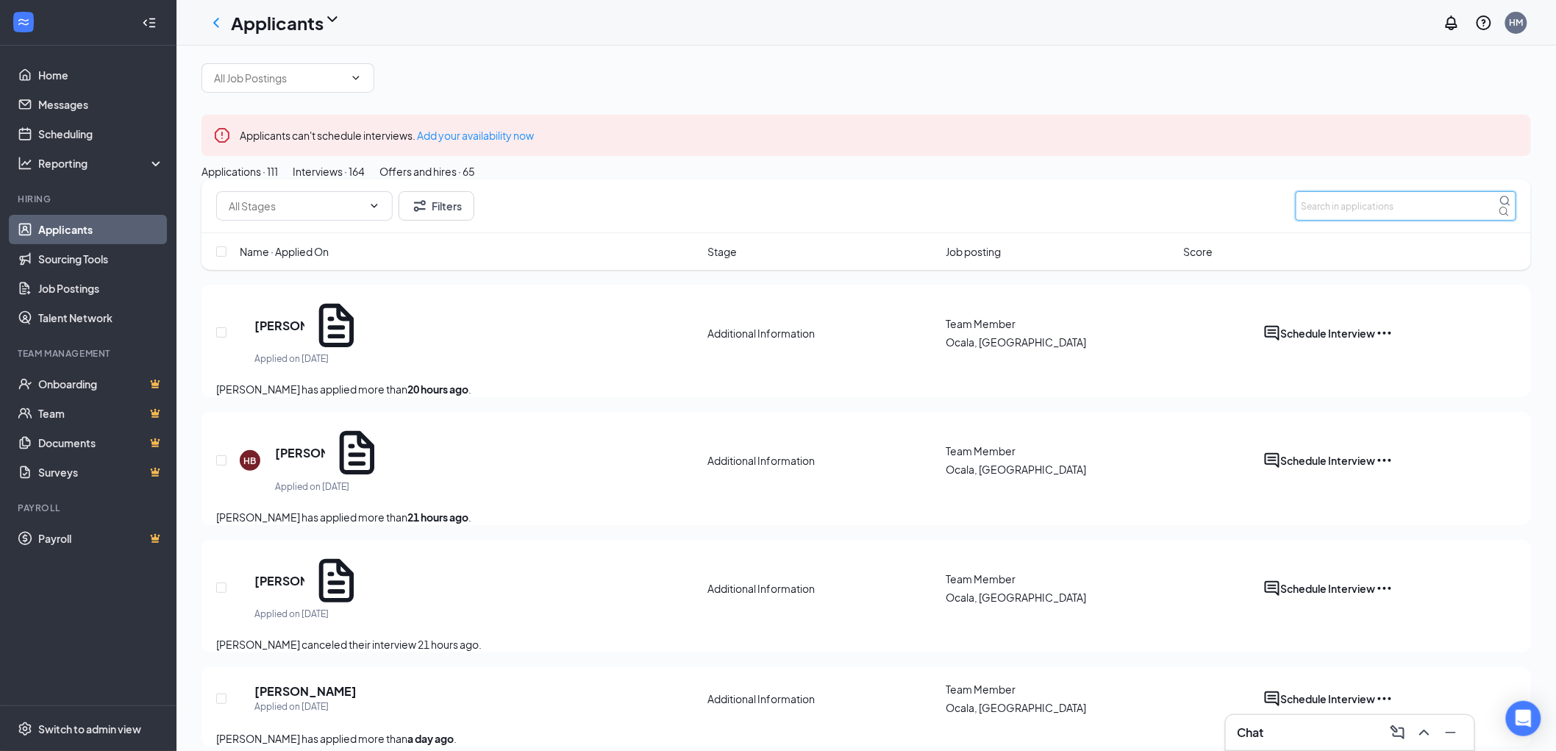
click at [1389, 221] on input "text" at bounding box center [1406, 205] width 221 height 29
type input "[PERSON_NAME]"
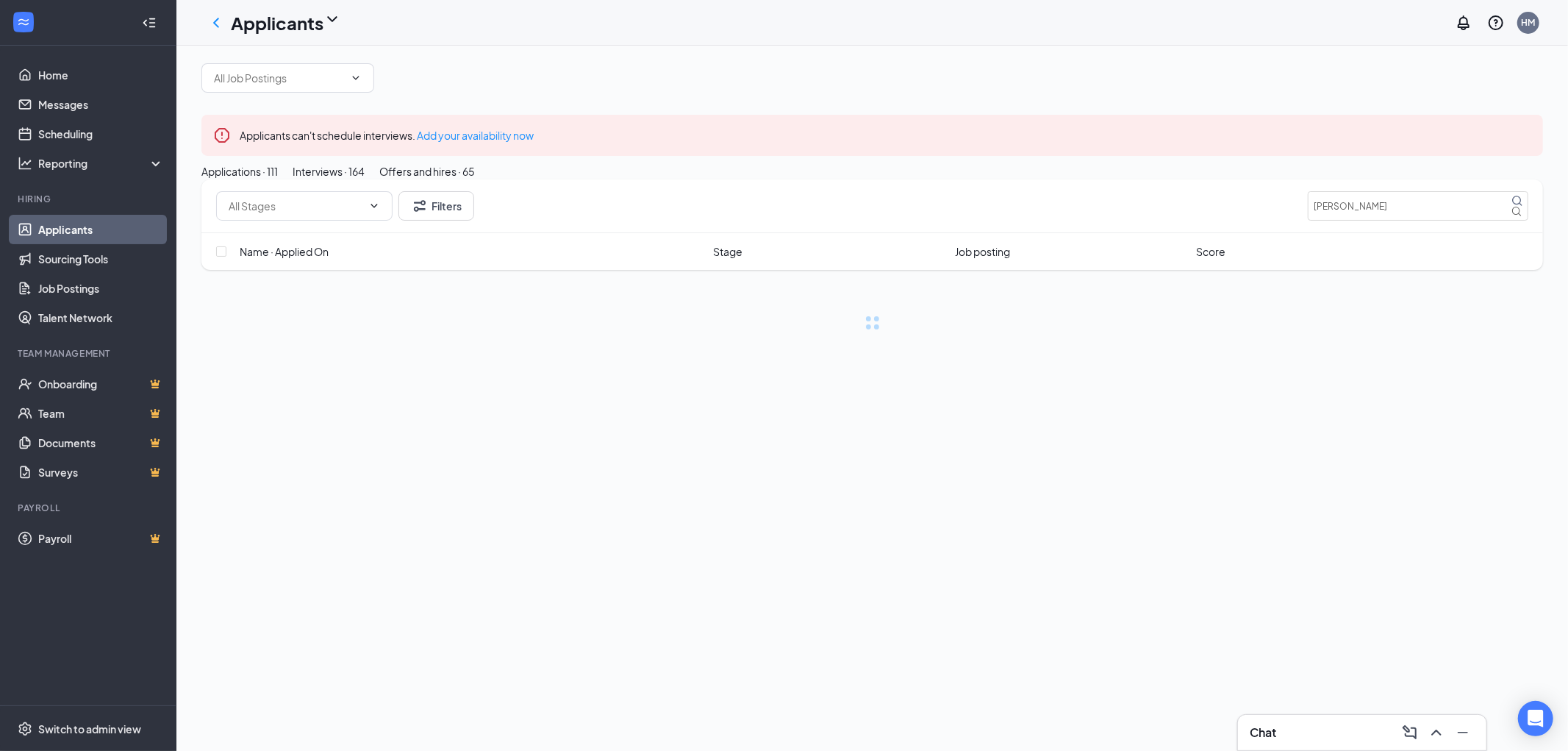
click at [365, 179] on div "Interviews · 164" at bounding box center [329, 171] width 72 height 16
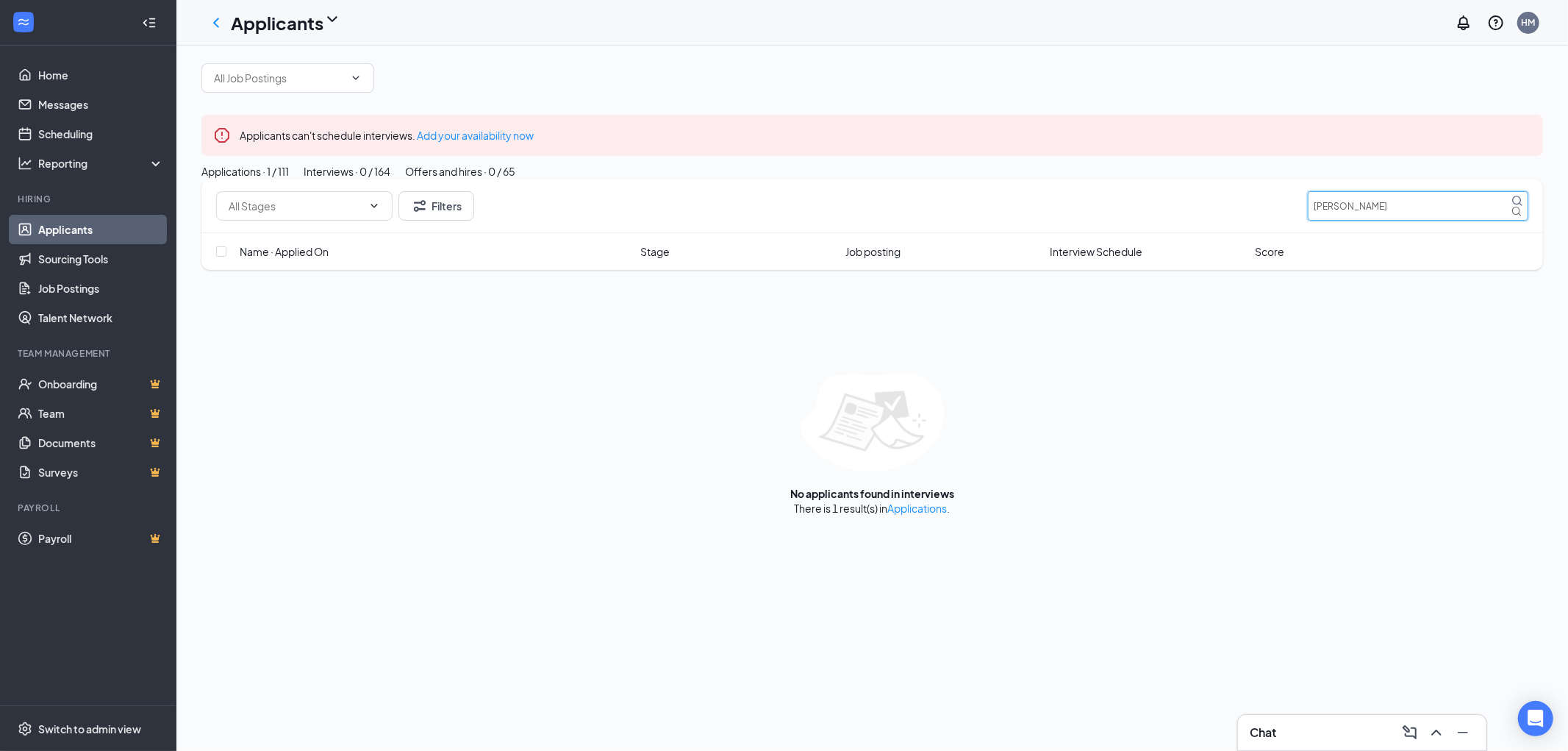
click at [1373, 221] on input "[PERSON_NAME]" at bounding box center [1417, 205] width 221 height 29
click at [1331, 737] on div "Chat" at bounding box center [1361, 733] width 225 height 24
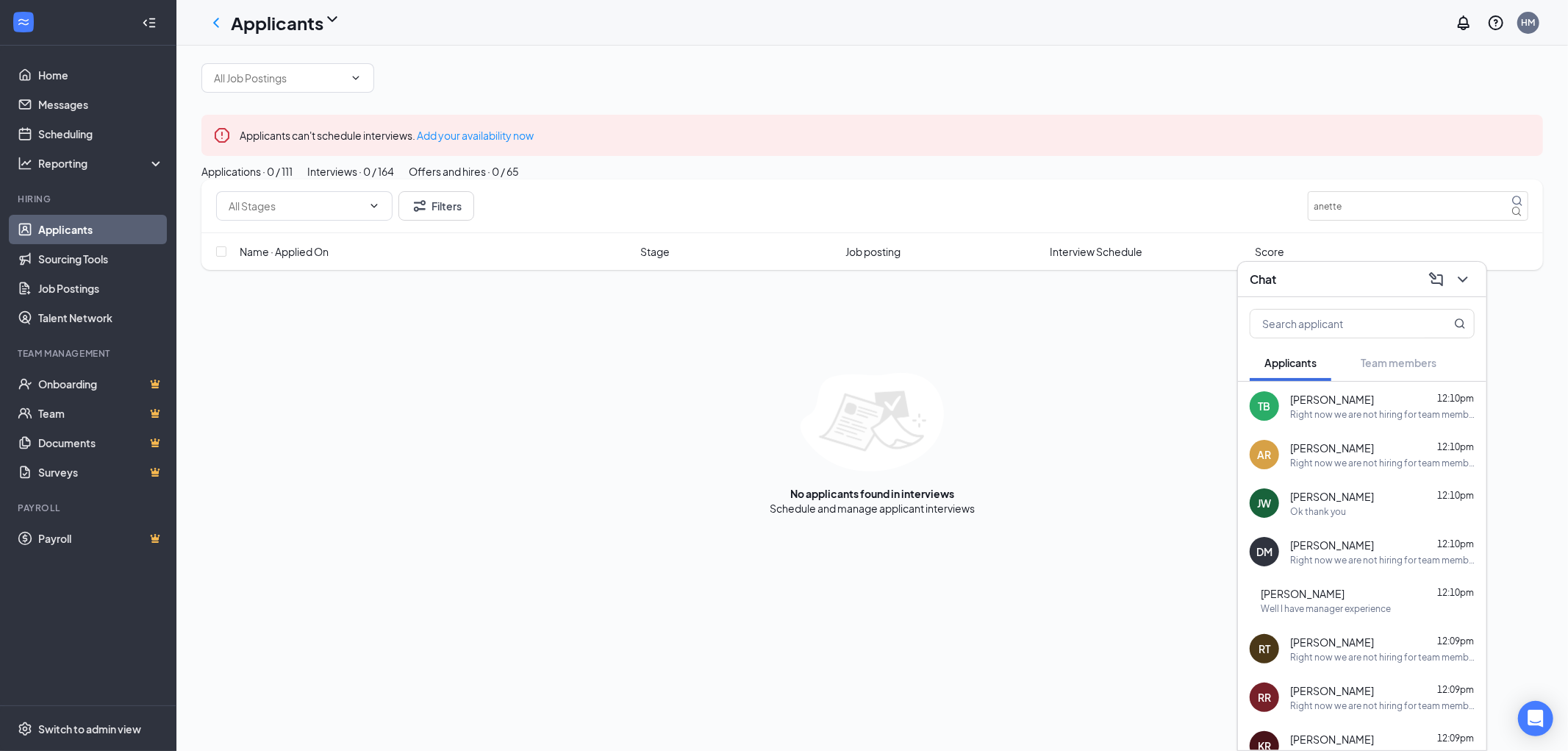
click at [1176, 446] on div "No applicants found in interviews Schedule and manage applicant interviews" at bounding box center [872, 444] width 1341 height 143
click at [1464, 275] on icon "ChevronDown" at bounding box center [1463, 280] width 18 height 18
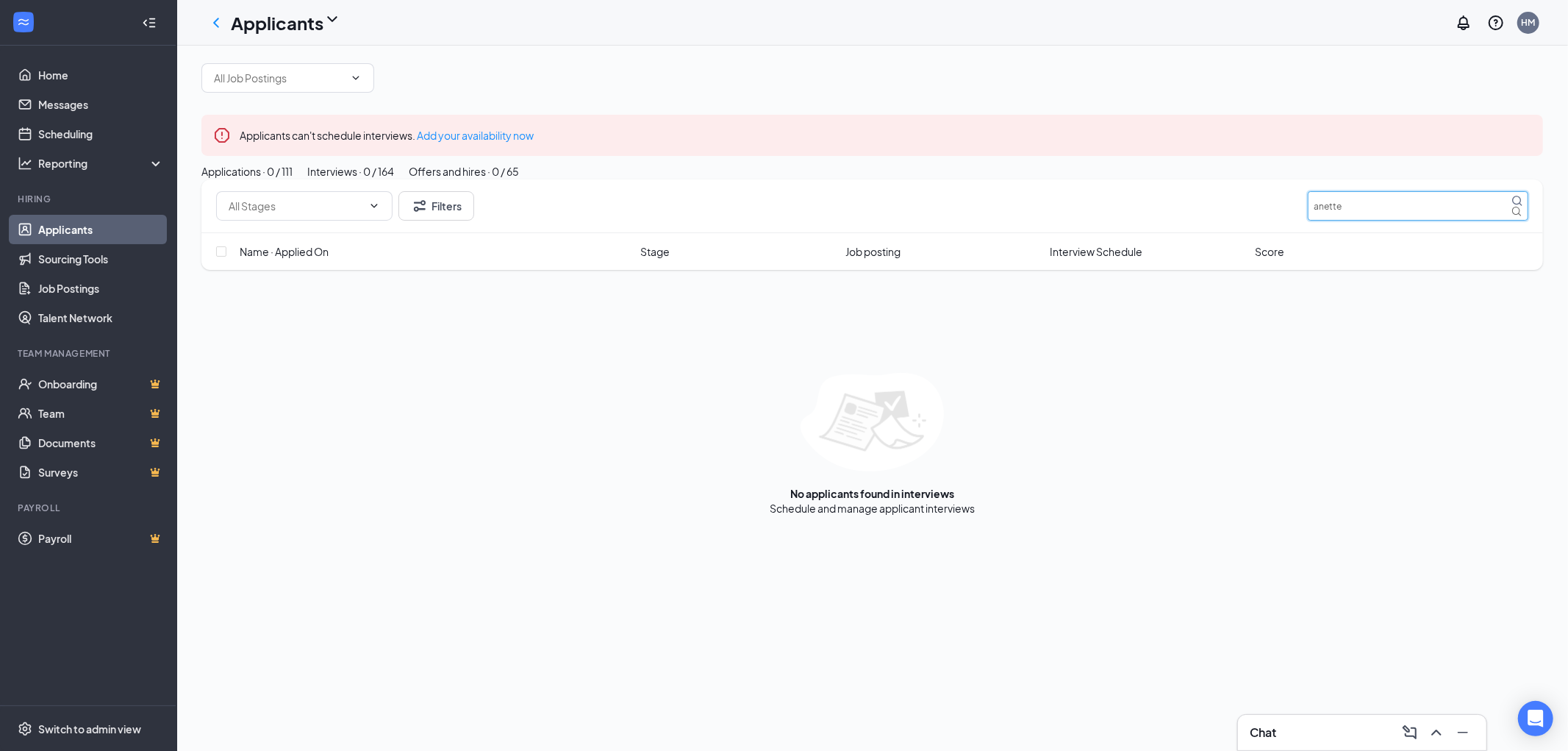
drag, startPoint x: 1380, startPoint y: 277, endPoint x: 1288, endPoint y: 268, distance: 92.4
click at [1288, 221] on div "Filters anette" at bounding box center [871, 205] width 1312 height 29
type input "[PERSON_NAME]"
click at [516, 179] on div "Offers and hires · 0 / 65" at bounding box center [460, 171] width 110 height 16
click at [268, 179] on div "Applications · 1 / 111" at bounding box center [246, 171] width 88 height 16
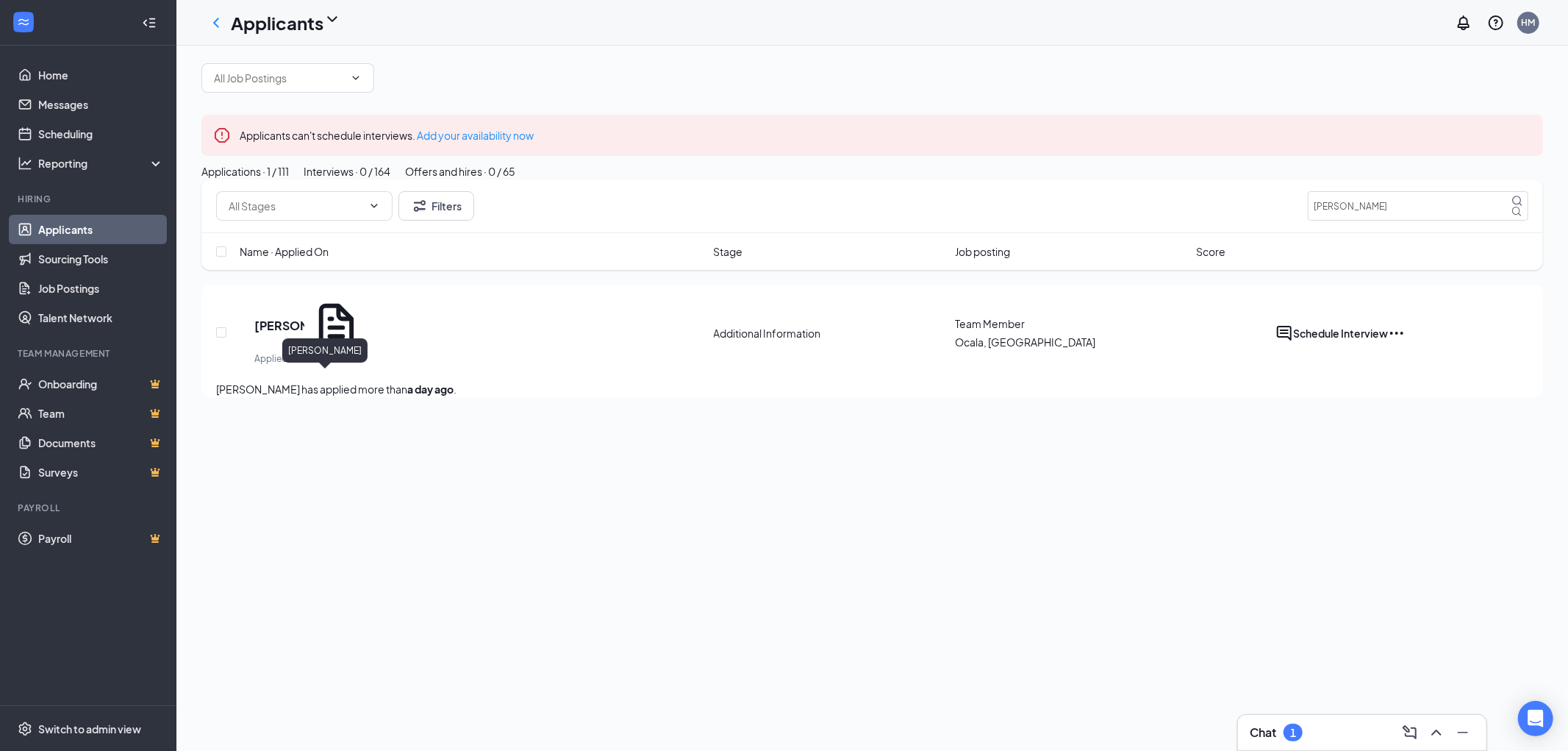
click at [304, 334] on h5 "[PERSON_NAME]" at bounding box center [279, 326] width 50 height 16
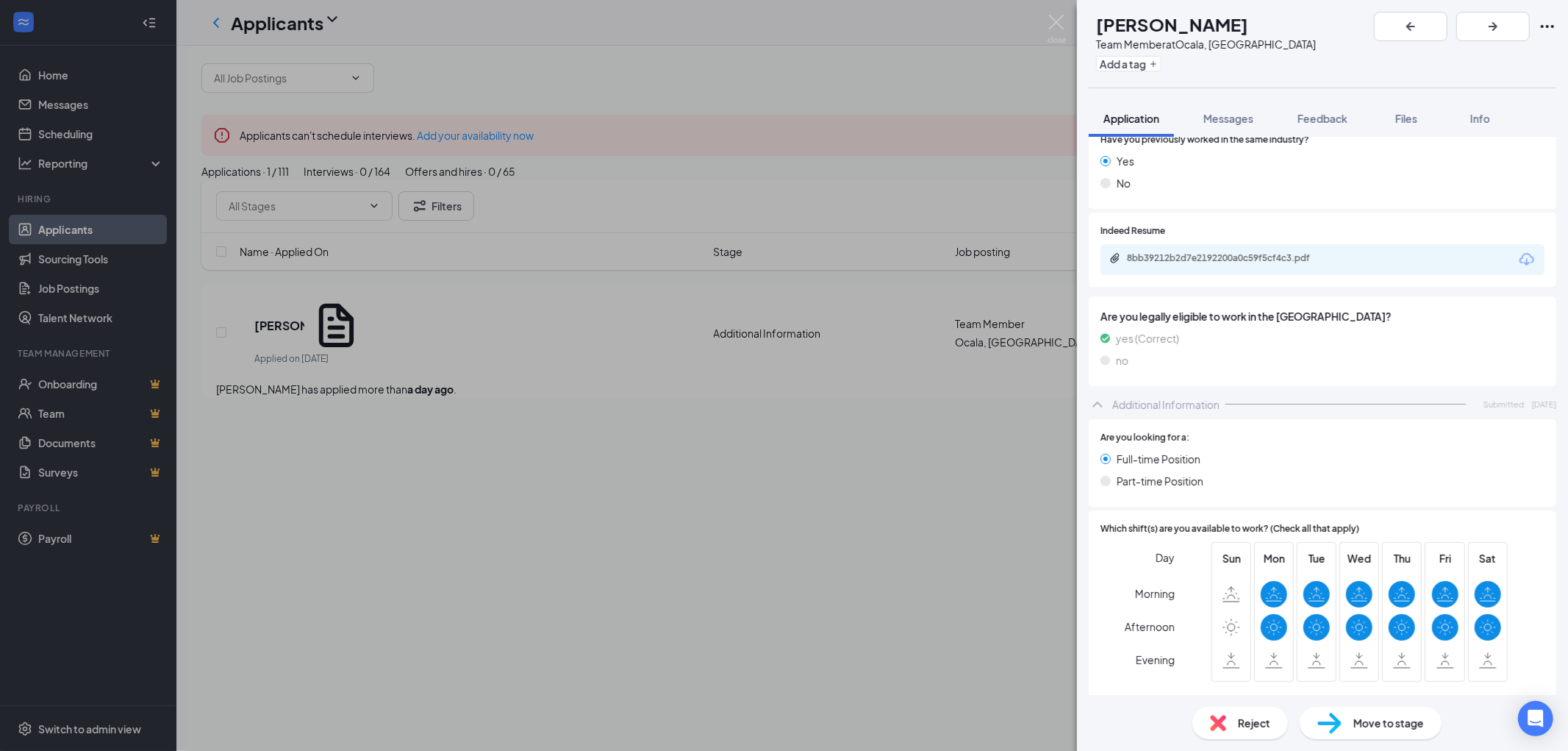
scroll to position [231, 0]
click at [1237, 254] on div "8bb39212b2d7e2192200a0c59f5cf4c3.pdf" at bounding box center [1230, 259] width 206 height 12
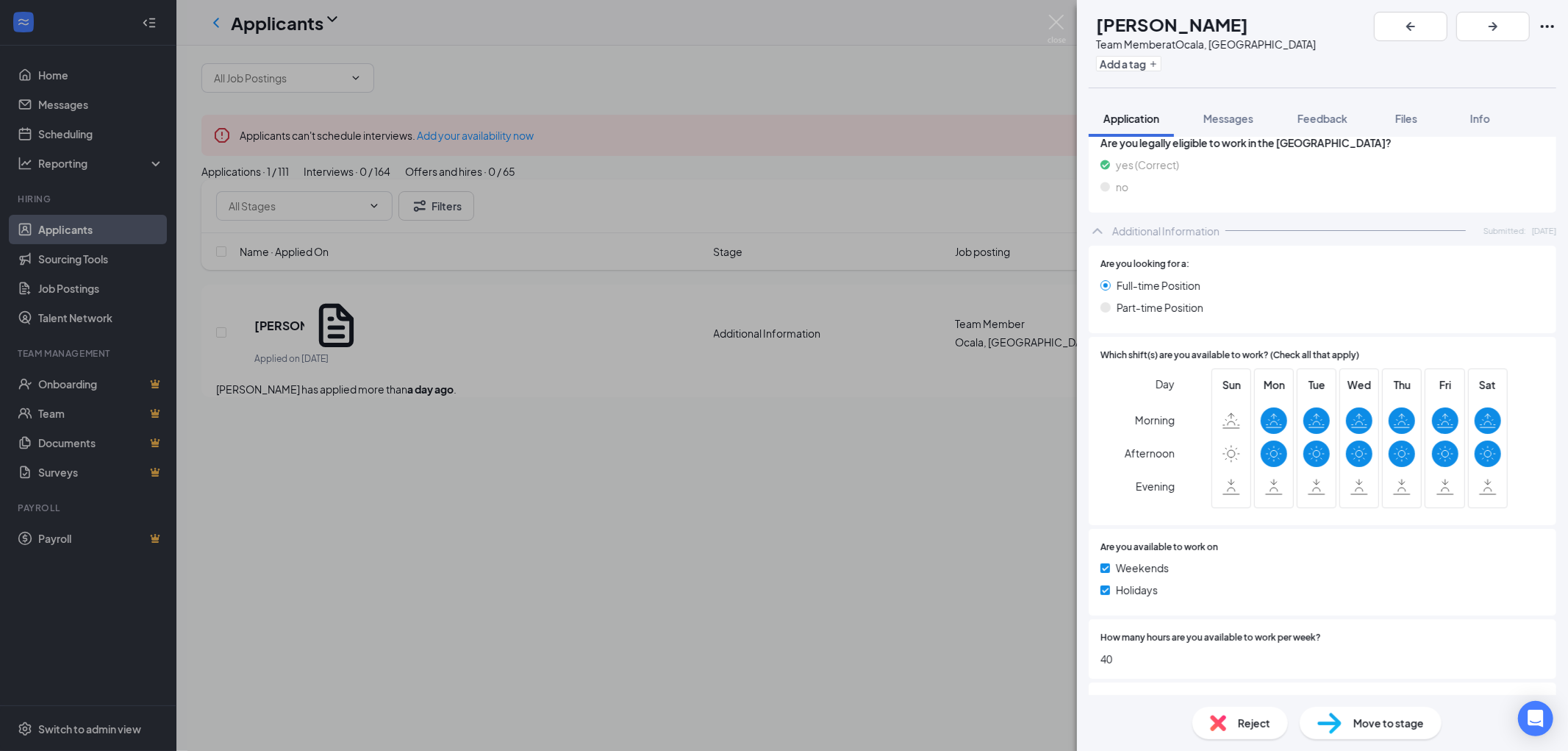
scroll to position [237, 0]
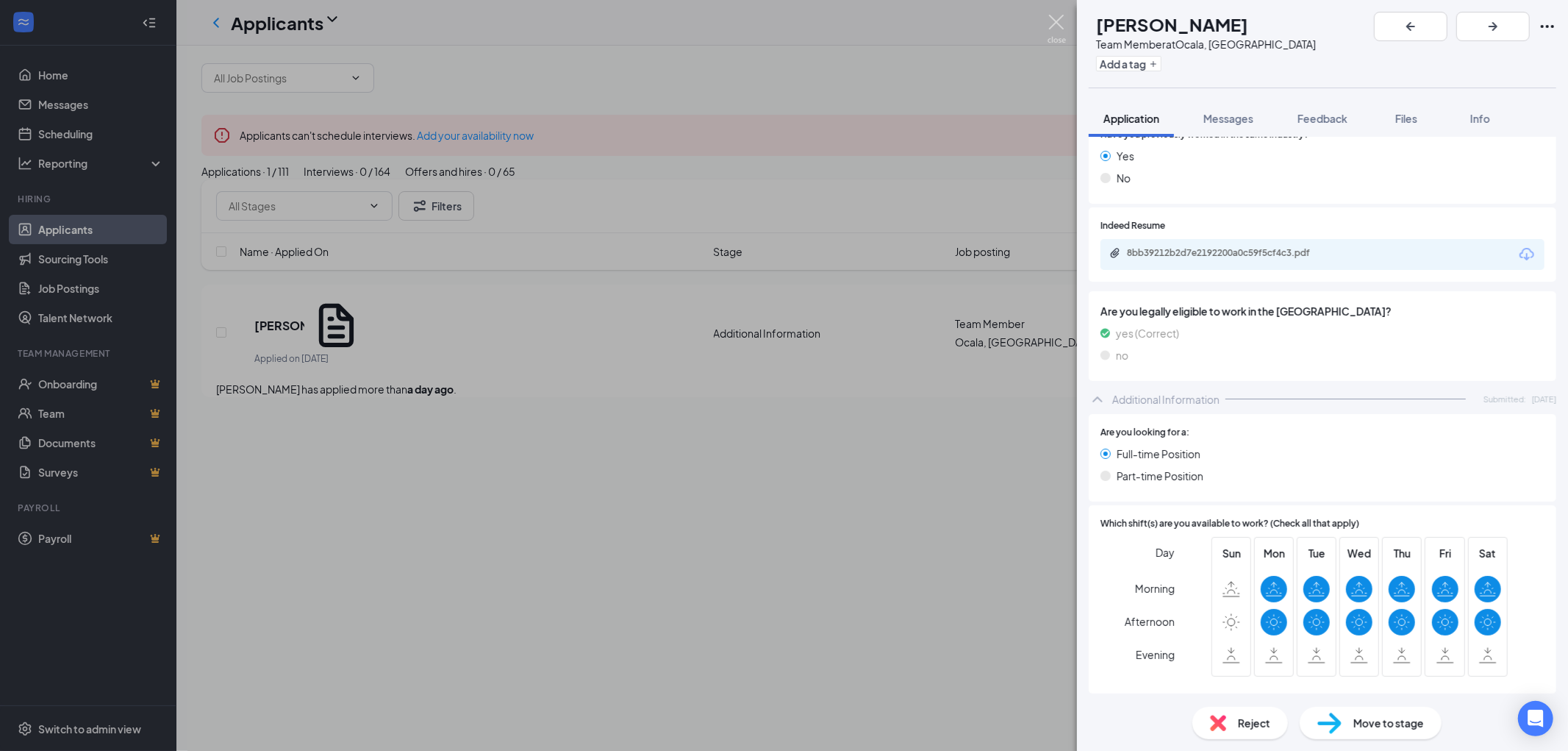
click at [1060, 24] on img at bounding box center [1056, 29] width 18 height 29
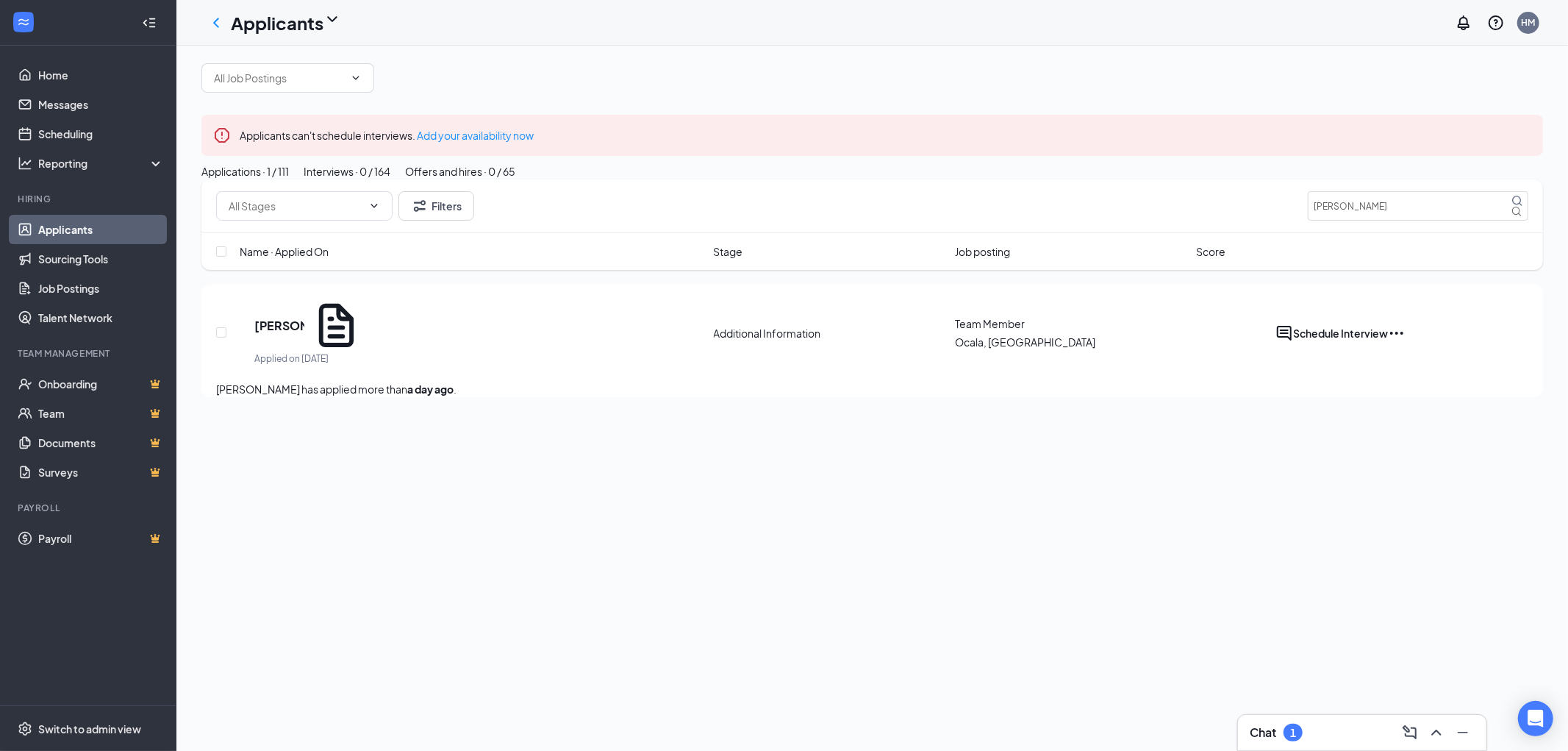
click at [1334, 723] on div "Chat 1" at bounding box center [1361, 733] width 225 height 24
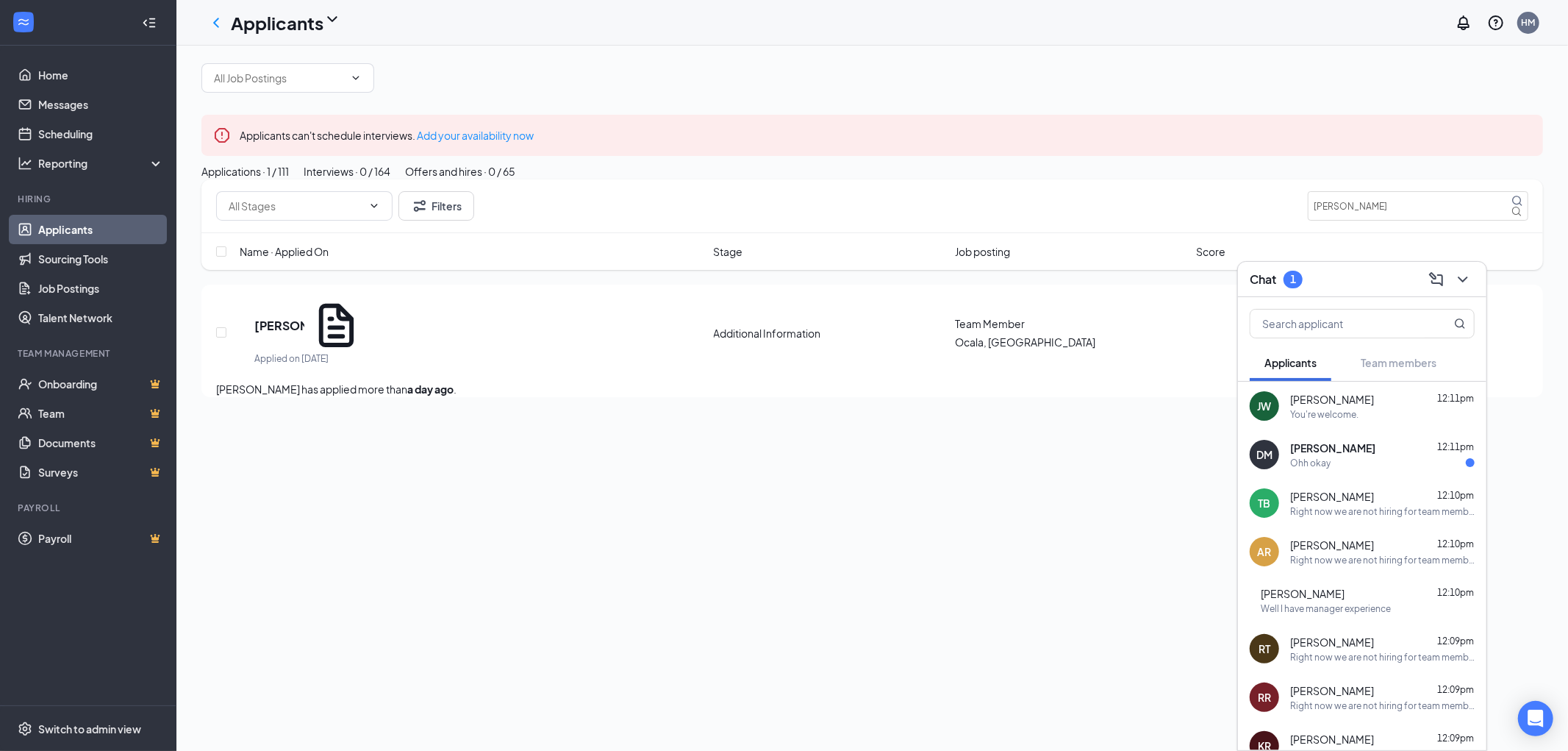
click at [1380, 457] on div "Ohh okay" at bounding box center [1382, 463] width 185 height 13
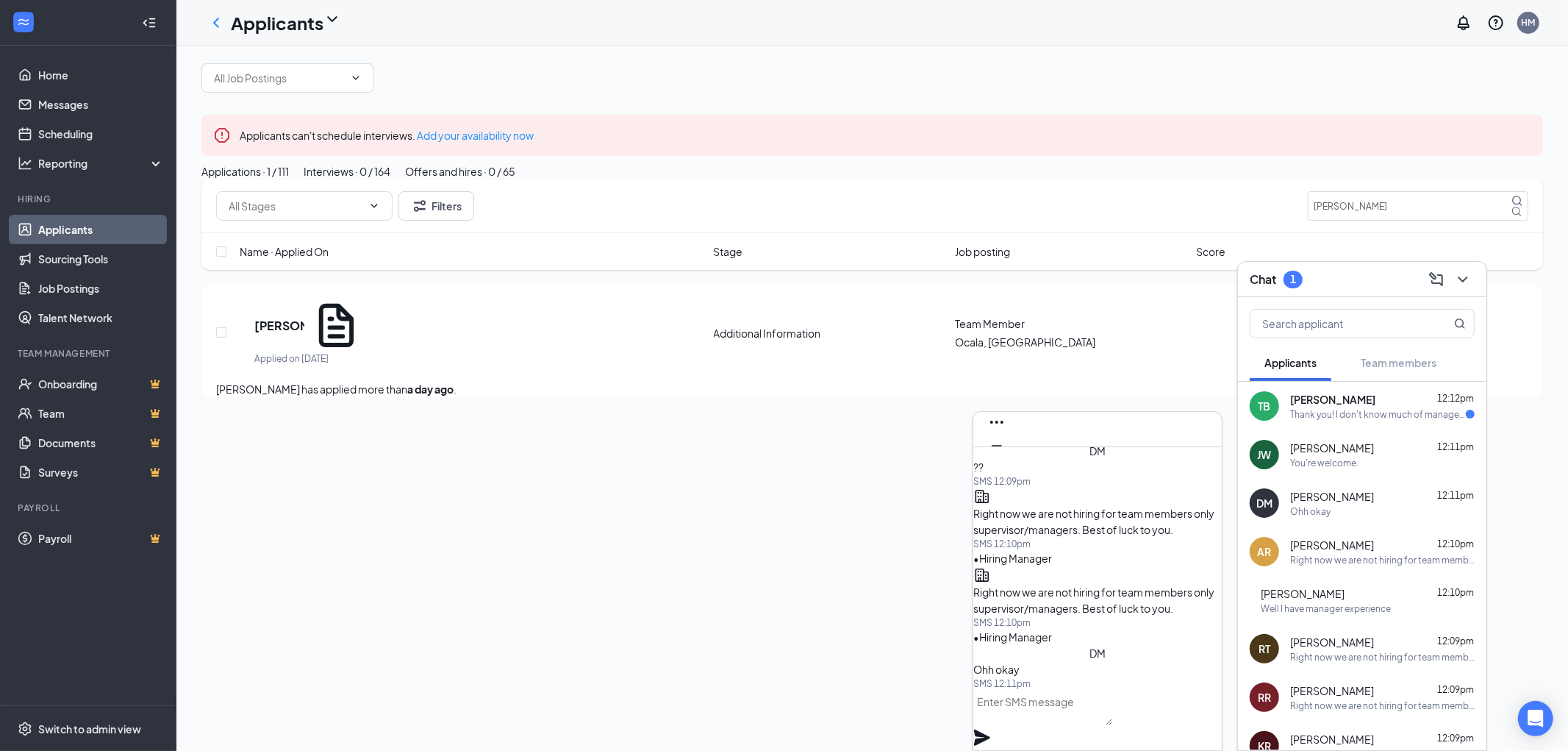
click at [1357, 413] on div "Thank you! I don't know much of management but I did start training very little…" at bounding box center [1378, 414] width 176 height 13
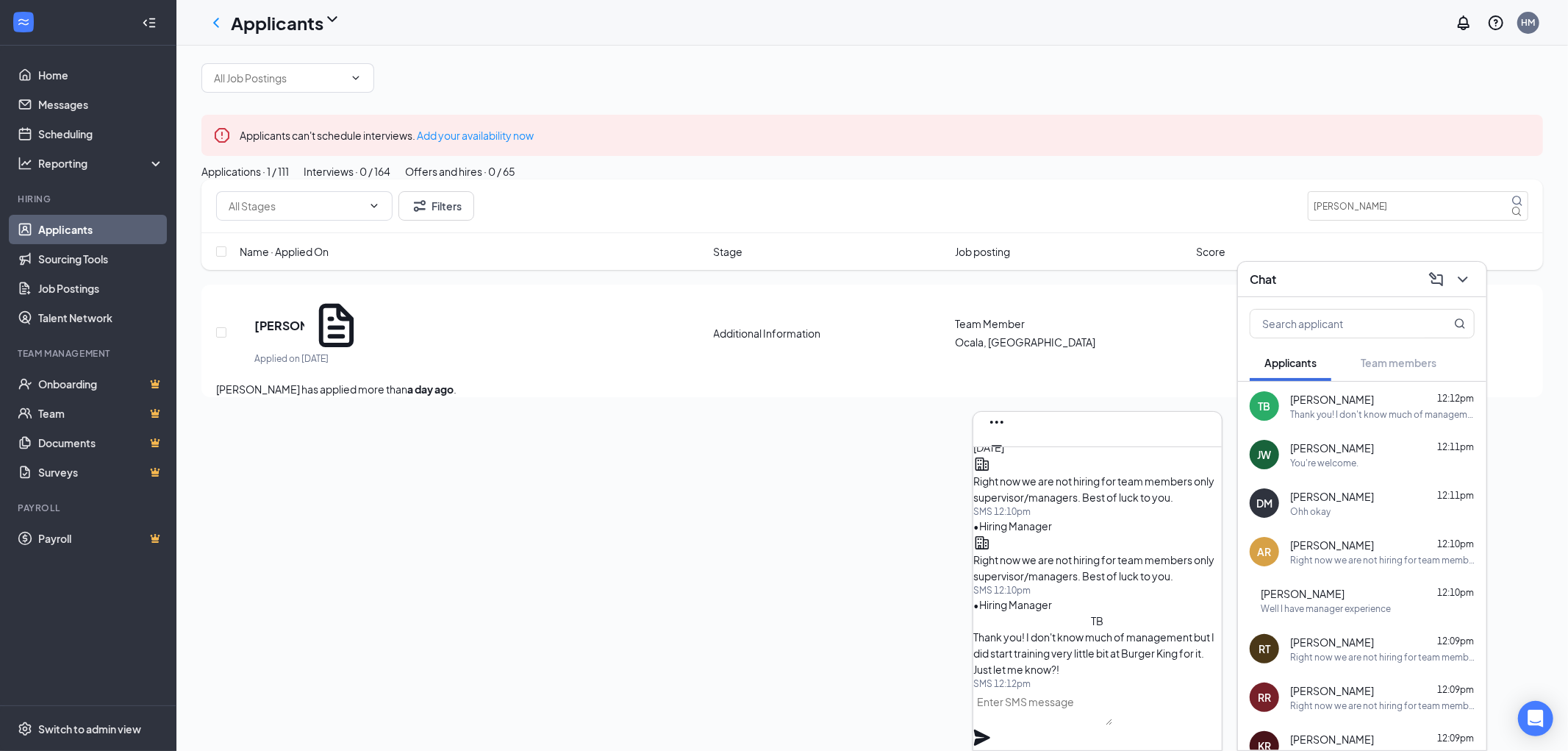
scroll to position [82, 0]
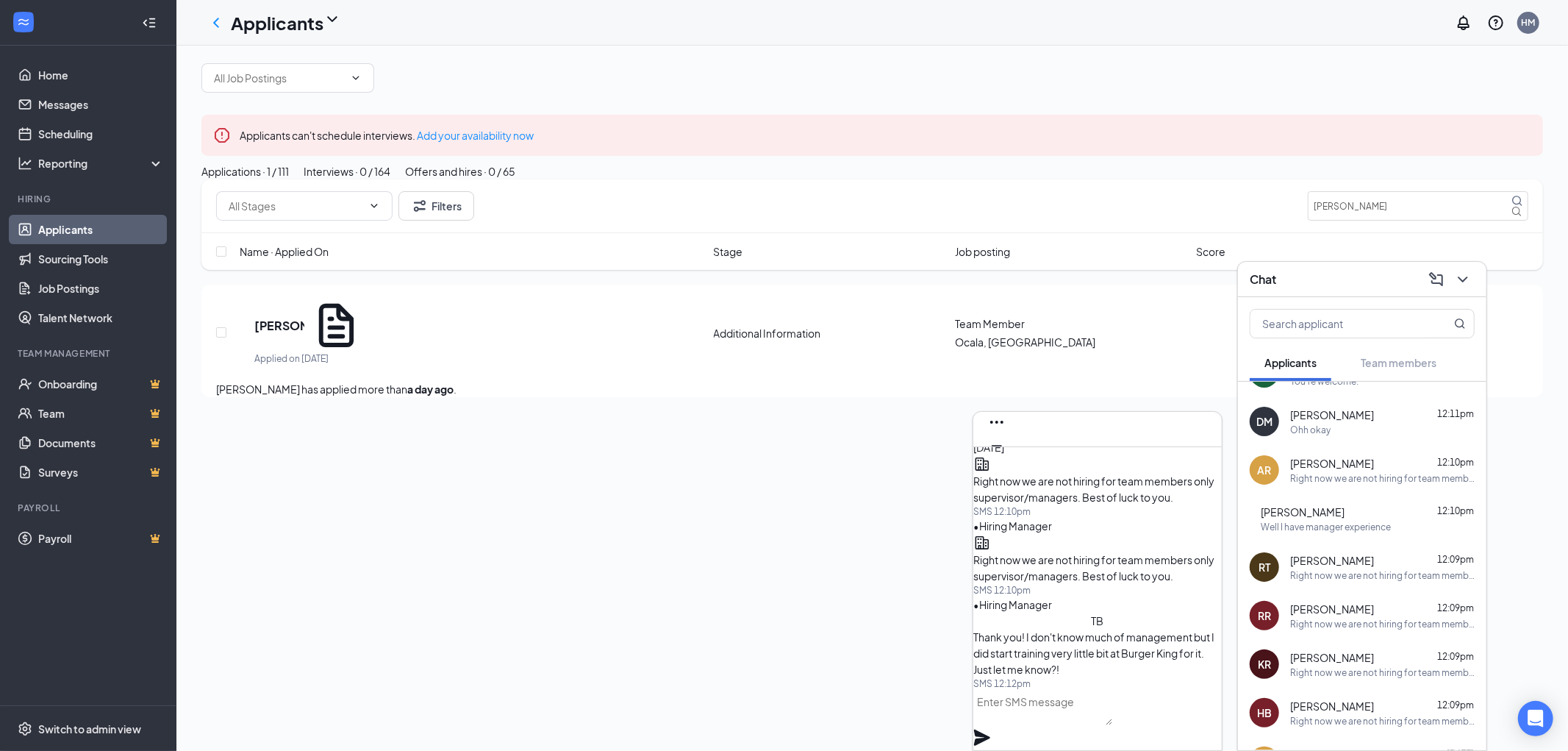
click at [1344, 505] on span "[PERSON_NAME]" at bounding box center [1302, 512] width 84 height 15
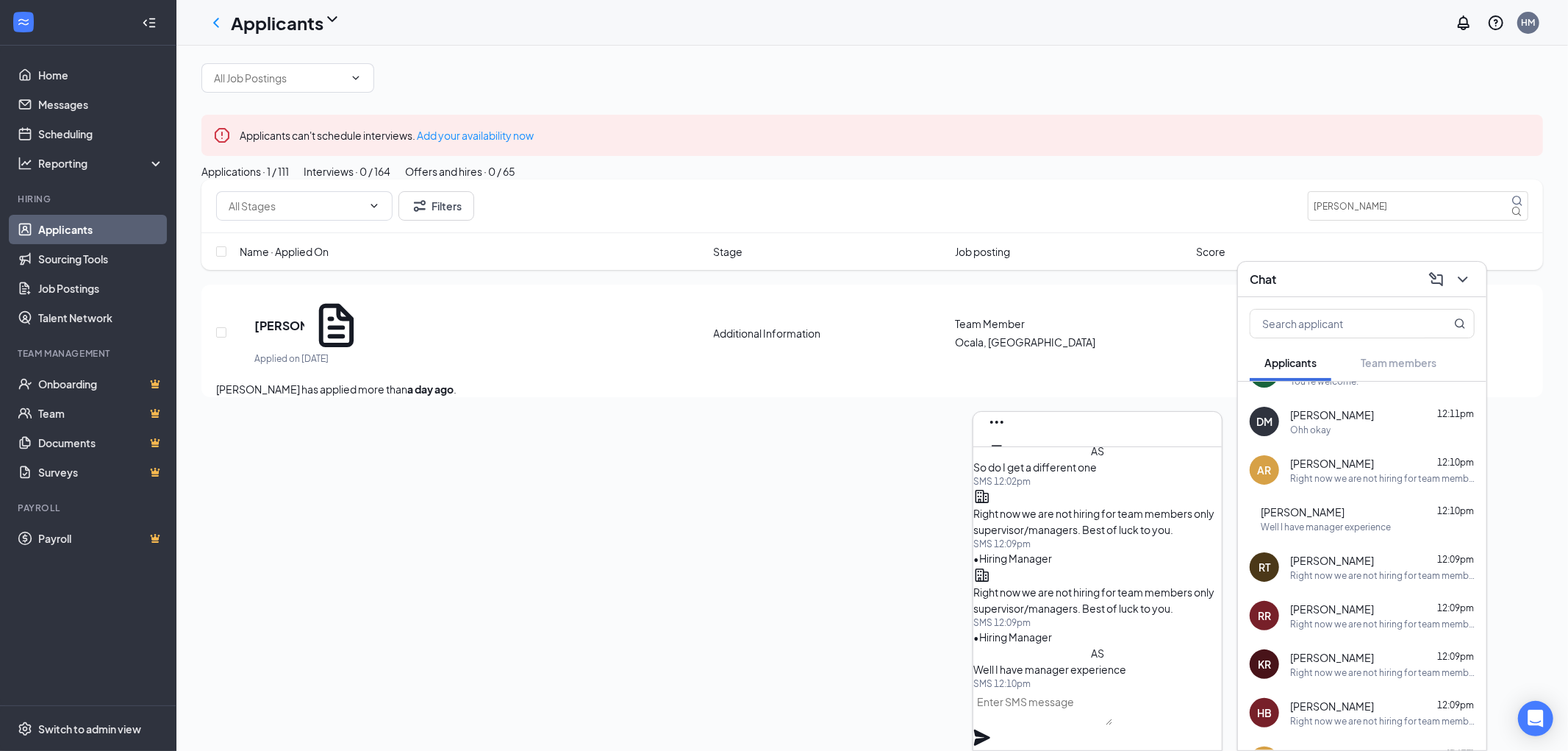
click at [1084, 697] on div at bounding box center [1097, 720] width 249 height 60
click at [1088, 712] on textarea at bounding box center [1042, 707] width 139 height 35
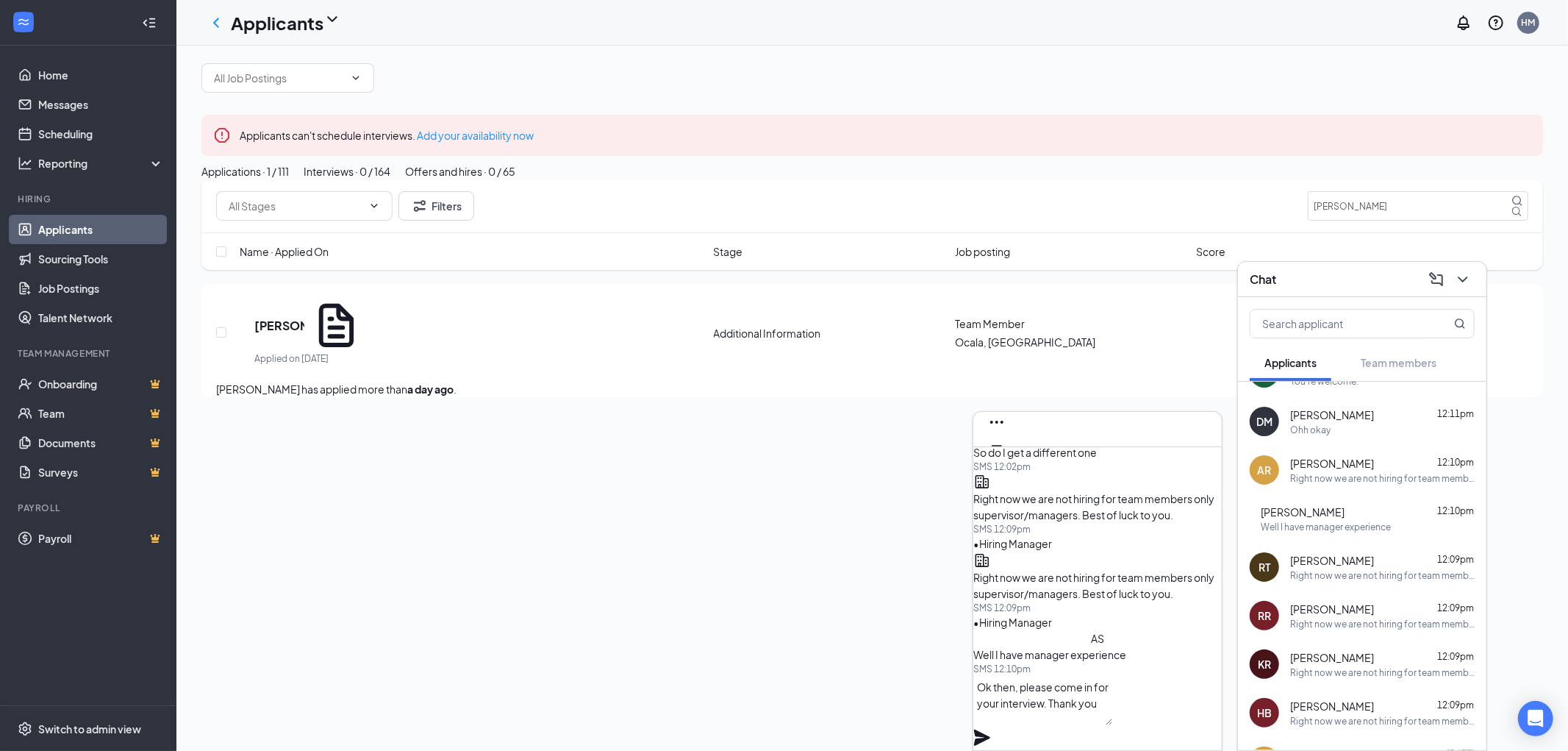
scroll to position [1, 0]
type textarea "Ok then, please come in for your interview. Thank you"
click at [990, 730] on icon "Plane" at bounding box center [982, 738] width 16 height 16
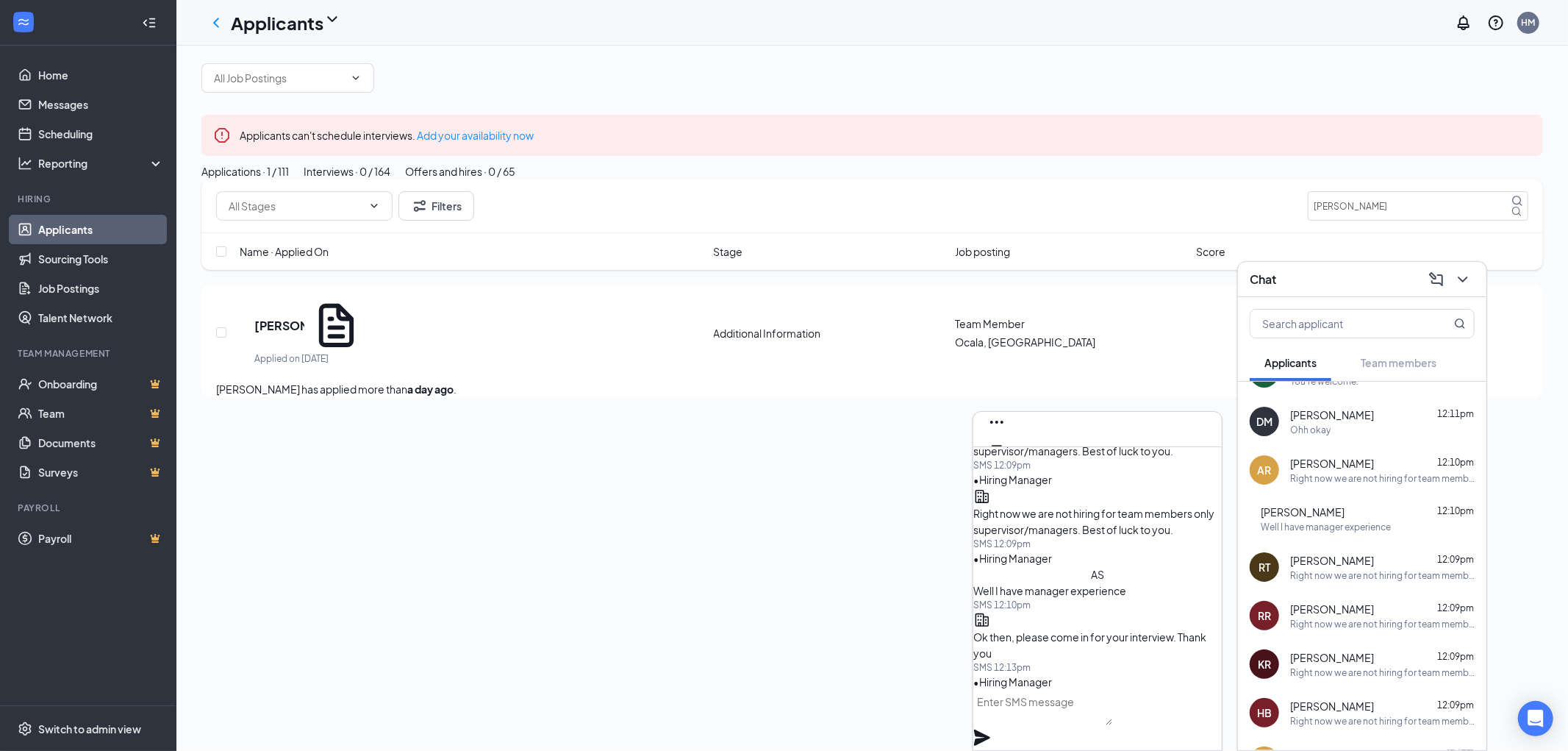
scroll to position [0, 0]
click at [1001, 464] on icon "Cross" at bounding box center [996, 468] width 9 height 9
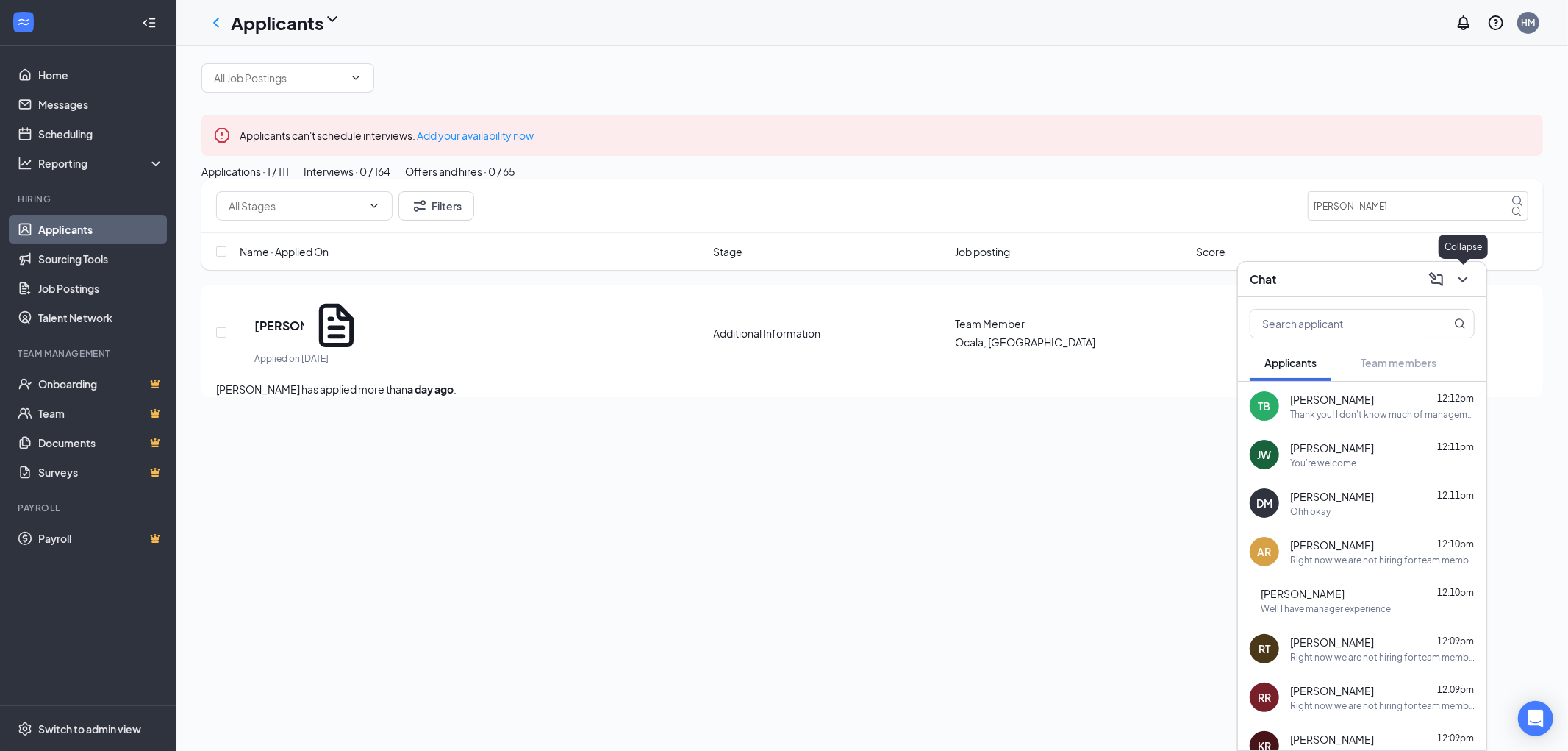
click at [1465, 282] on icon "ChevronDown" at bounding box center [1463, 280] width 18 height 18
